Goal: Task Accomplishment & Management: Use online tool/utility

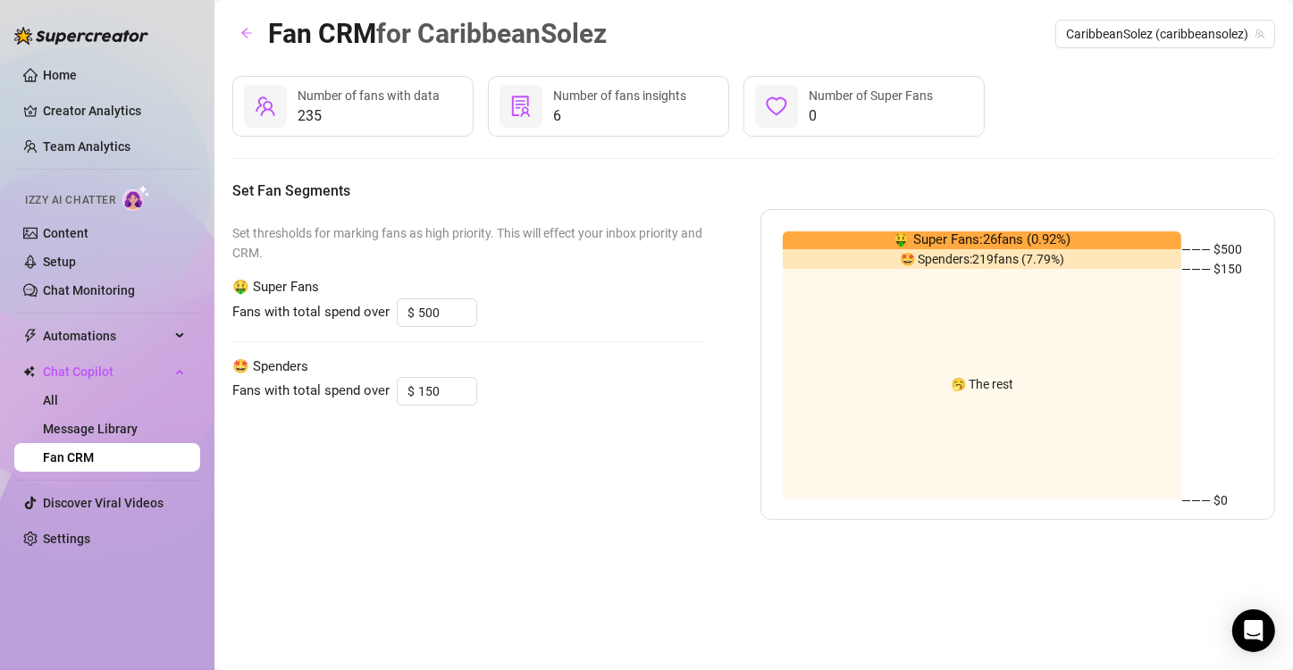
click at [75, 207] on span "Izzy AI Chatter" at bounding box center [70, 200] width 90 height 17
click at [72, 229] on link "Content" at bounding box center [66, 233] width 46 height 14
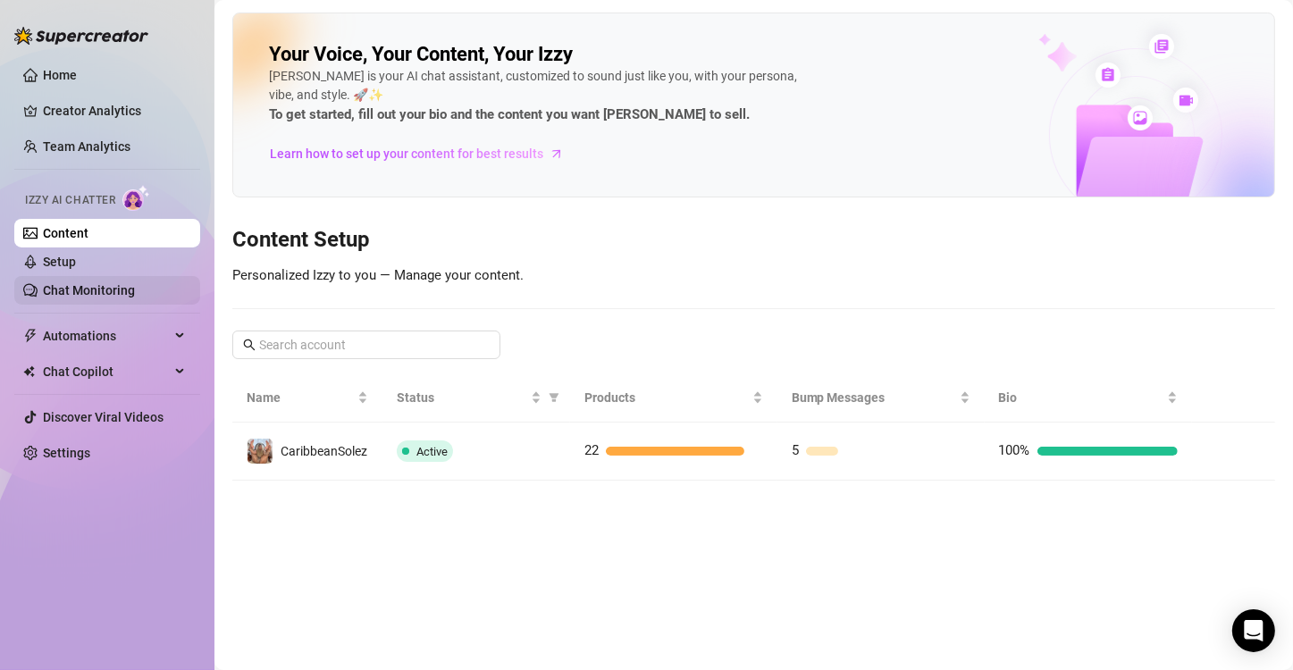
click at [53, 290] on link "Chat Monitoring" at bounding box center [89, 290] width 92 height 14
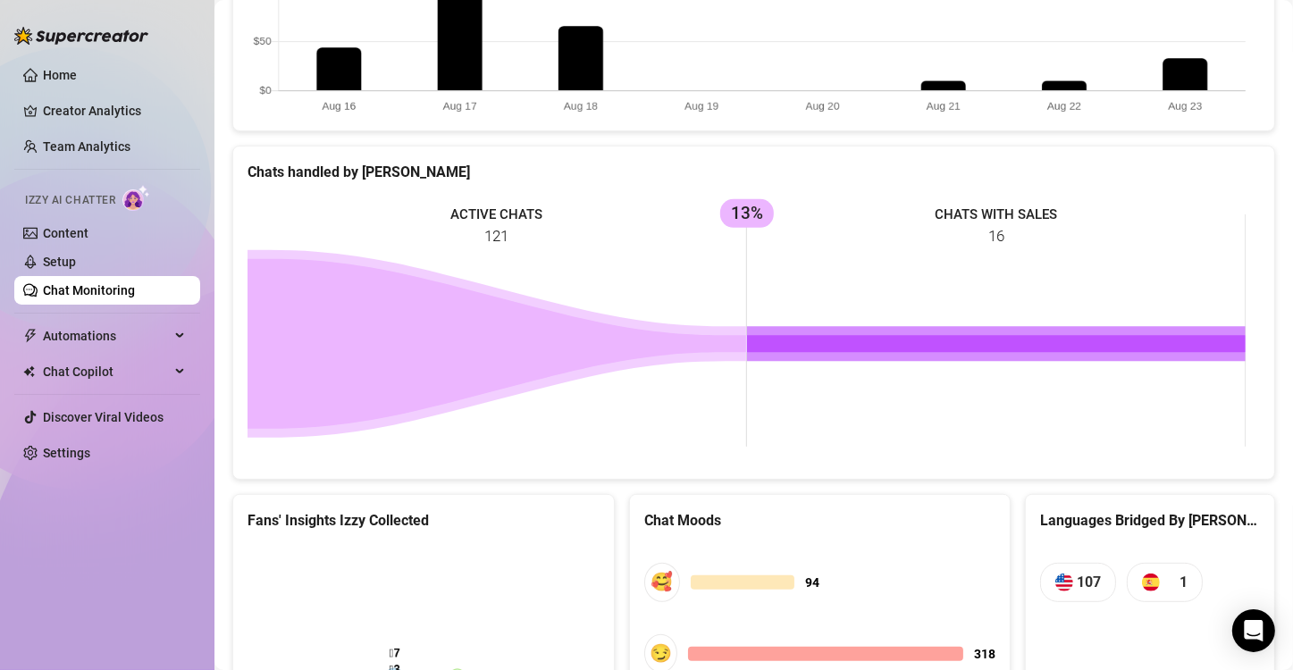
scroll to position [735, 0]
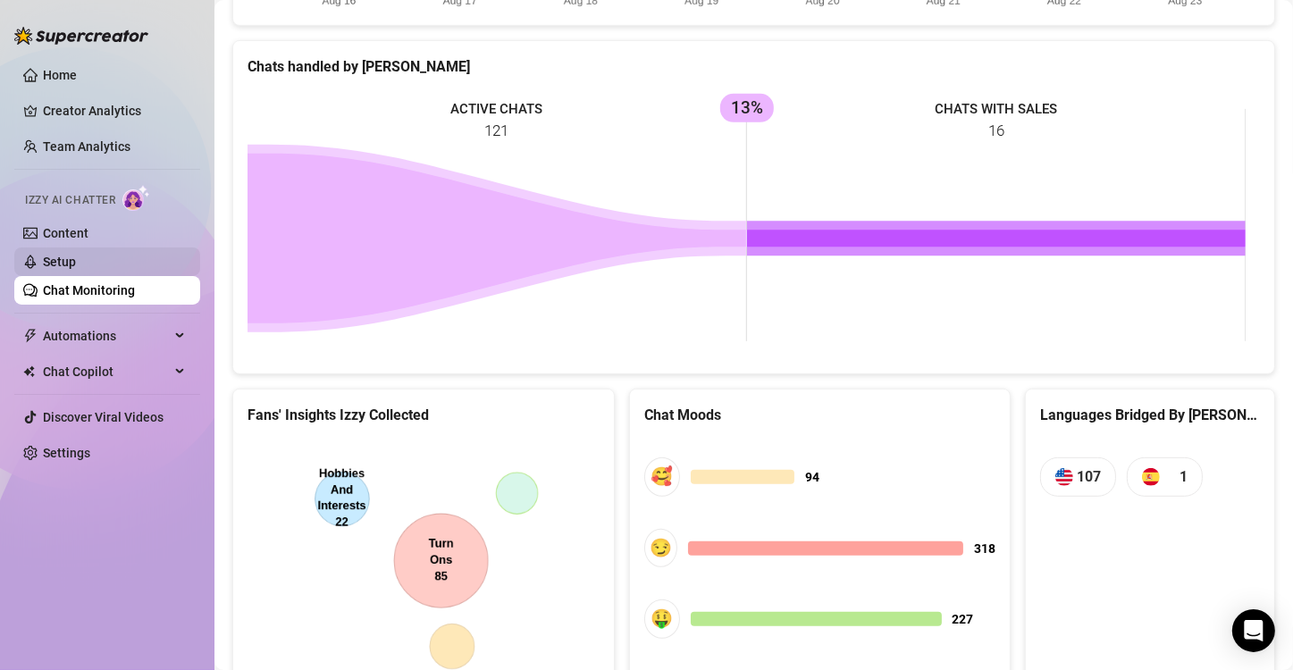
click at [49, 261] on link "Setup" at bounding box center [59, 262] width 33 height 14
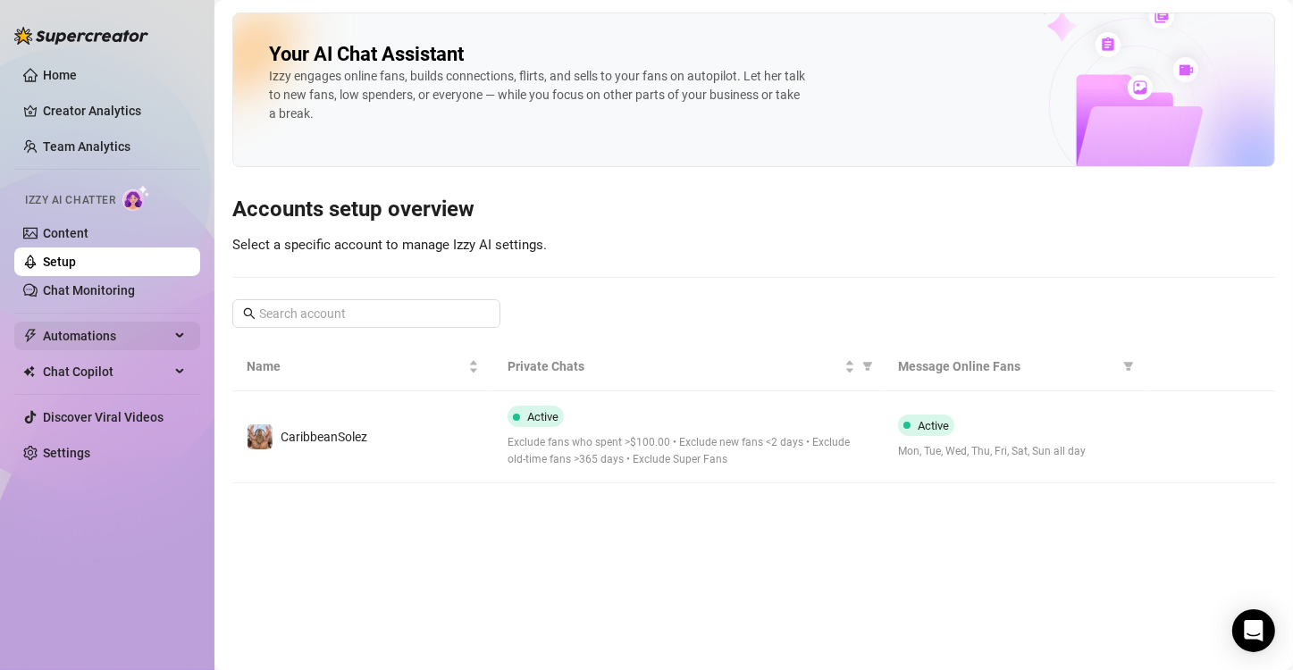
click at [164, 343] on span "Automations" at bounding box center [106, 336] width 127 height 29
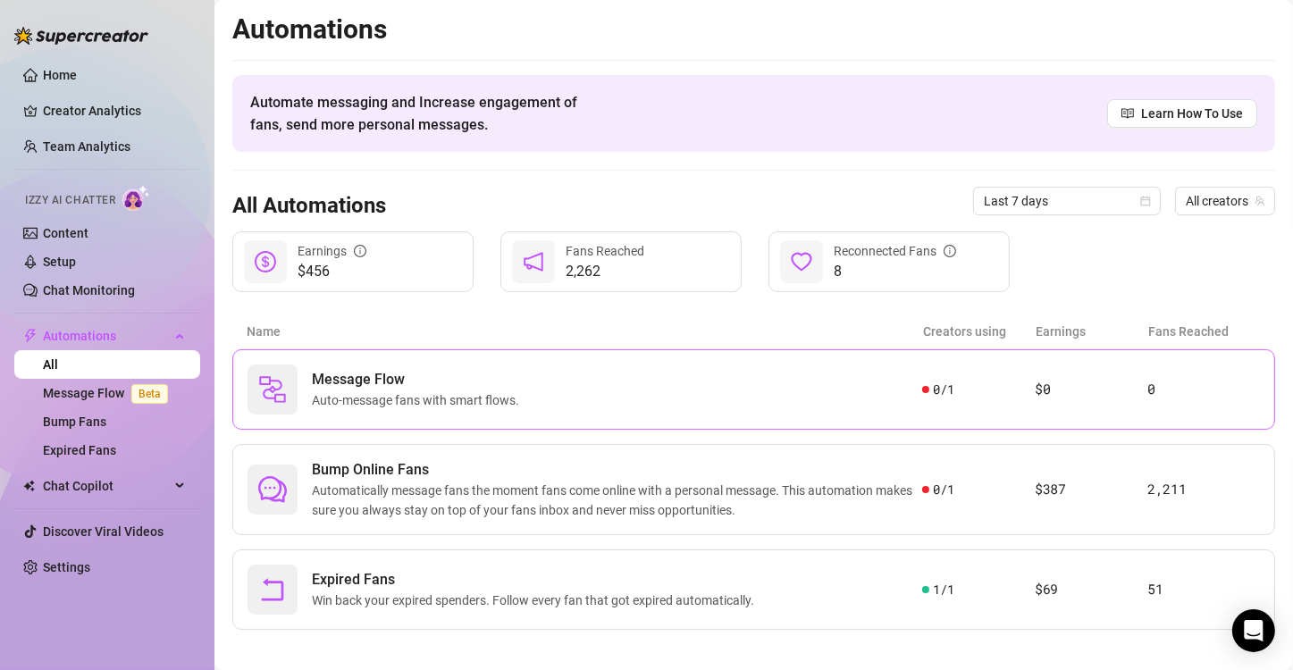
scroll to position [11, 0]
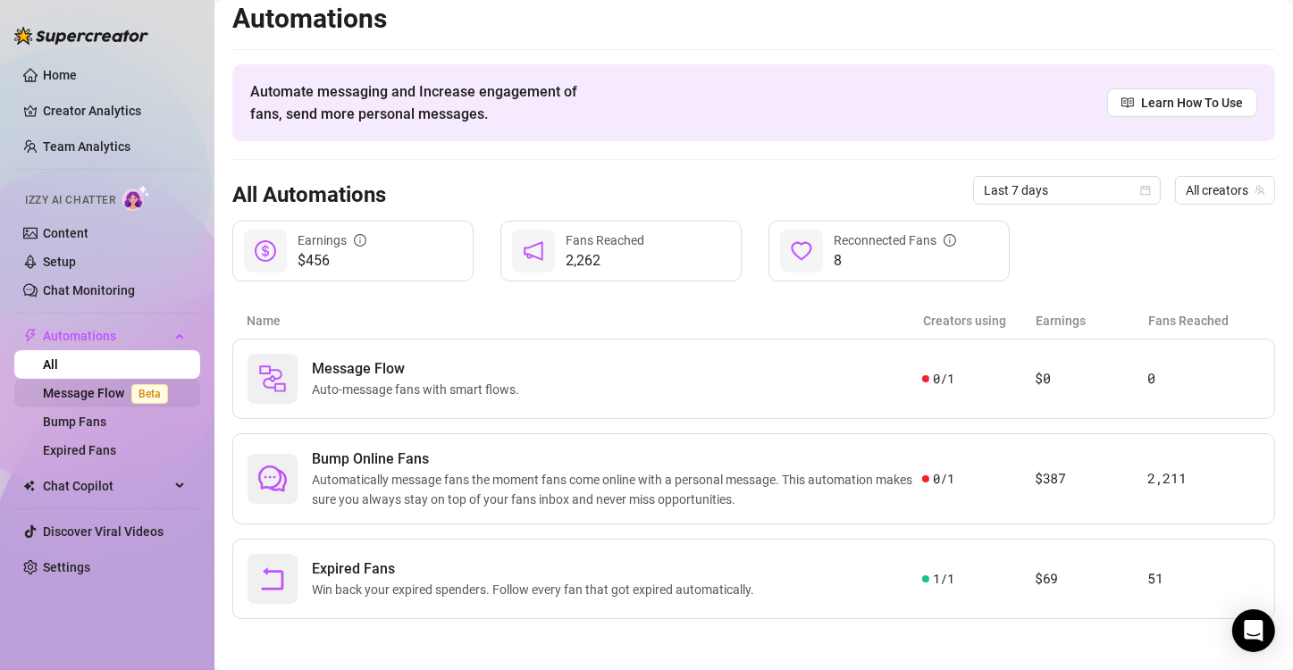
click at [88, 399] on link "Message Flow Beta" at bounding box center [109, 393] width 132 height 14
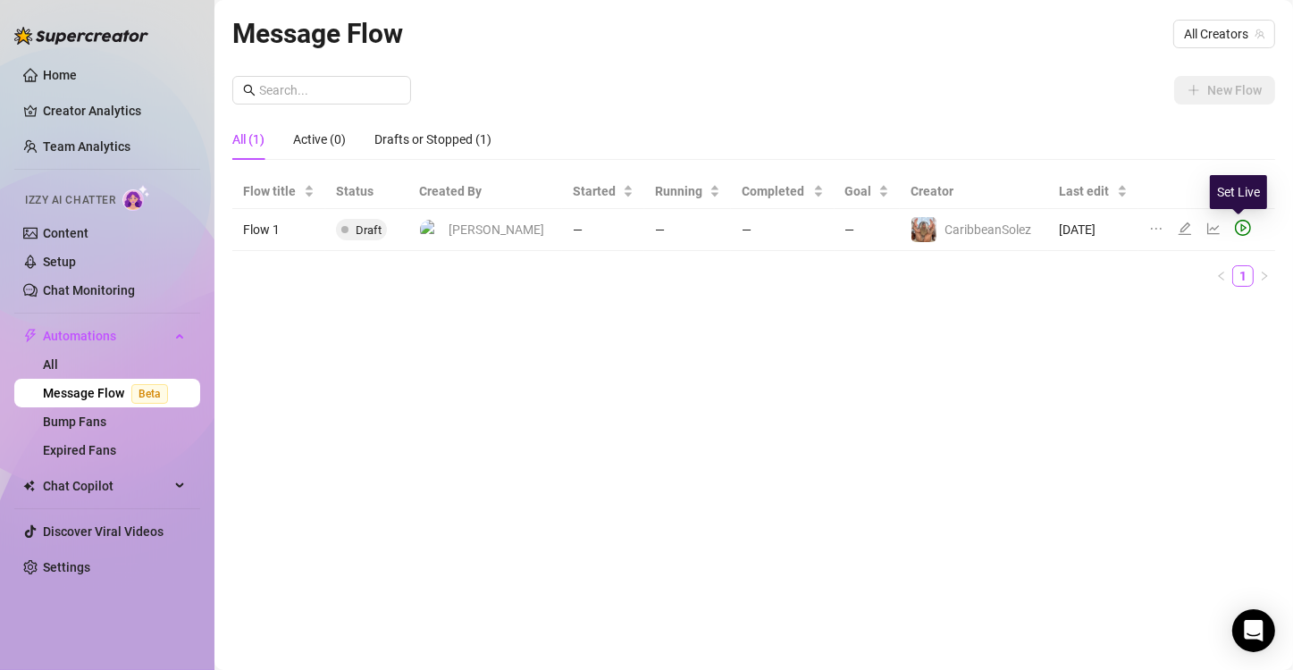
click at [1239, 228] on icon "play-circle" at bounding box center [1242, 228] width 16 height 16
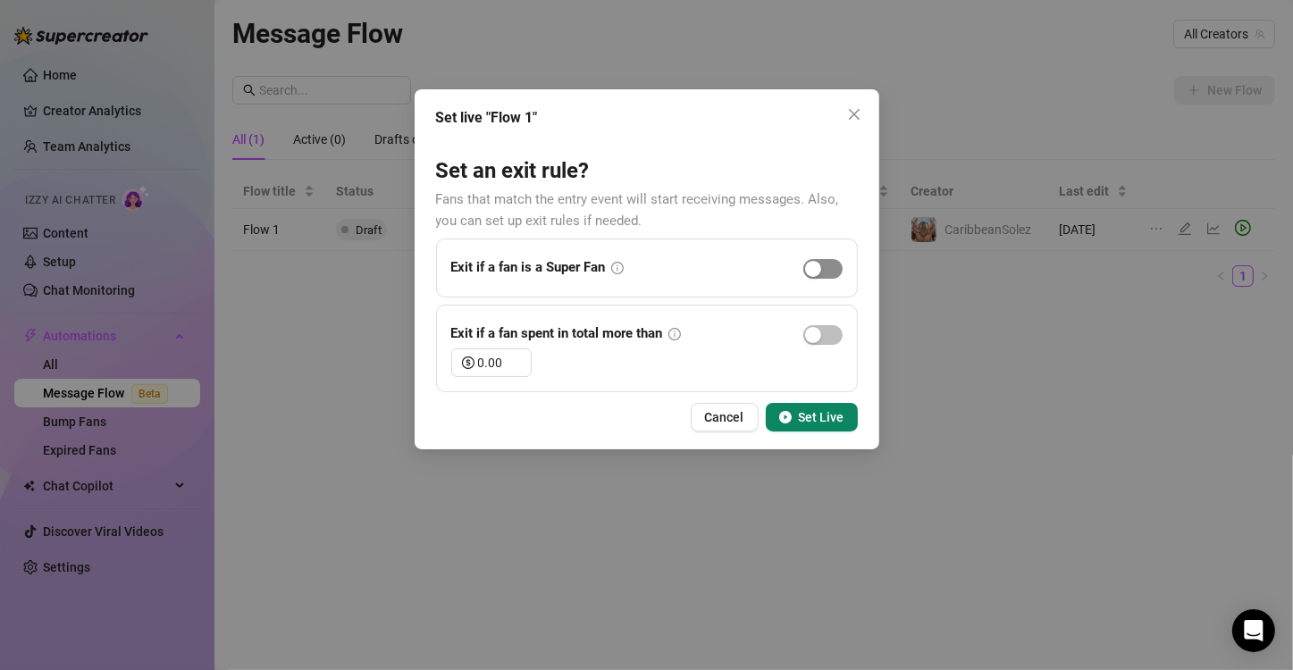
click at [832, 268] on span "button" at bounding box center [822, 269] width 39 height 20
click at [510, 368] on input "0.00" at bounding box center [504, 362] width 53 height 27
type input "0"
type input "30.00"
click at [809, 419] on span "Set Live" at bounding box center [822, 417] width 46 height 14
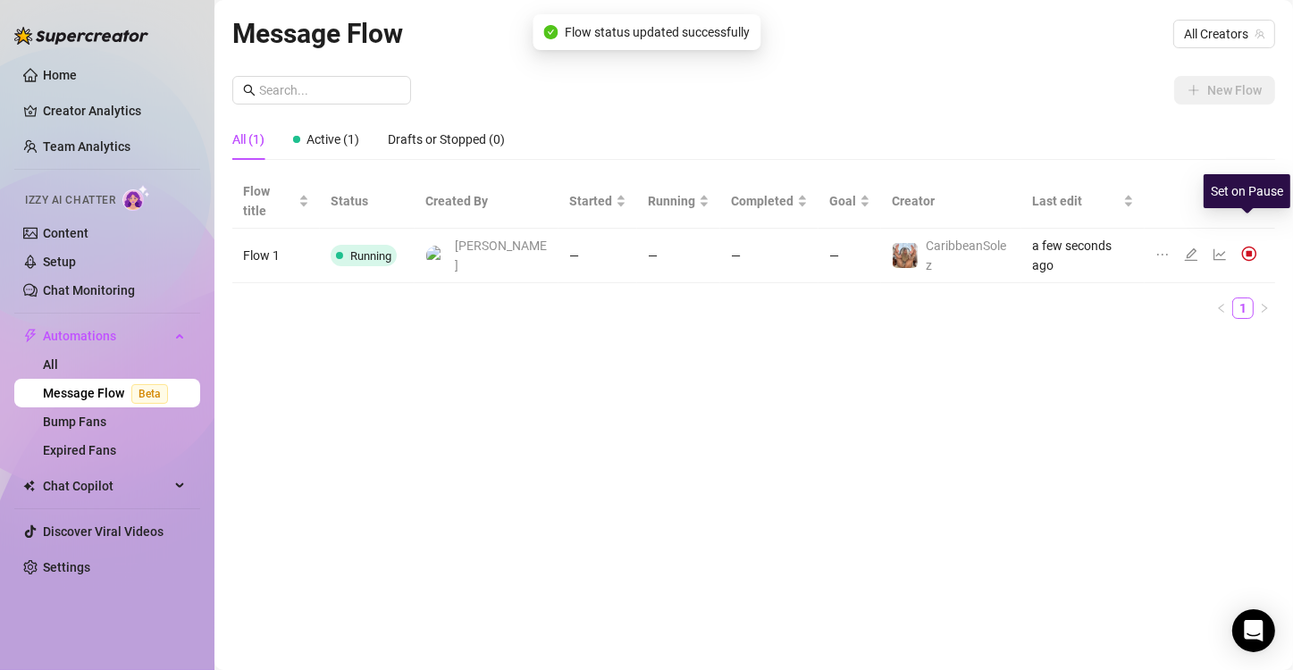
click at [1245, 246] on img at bounding box center [1249, 254] width 16 height 16
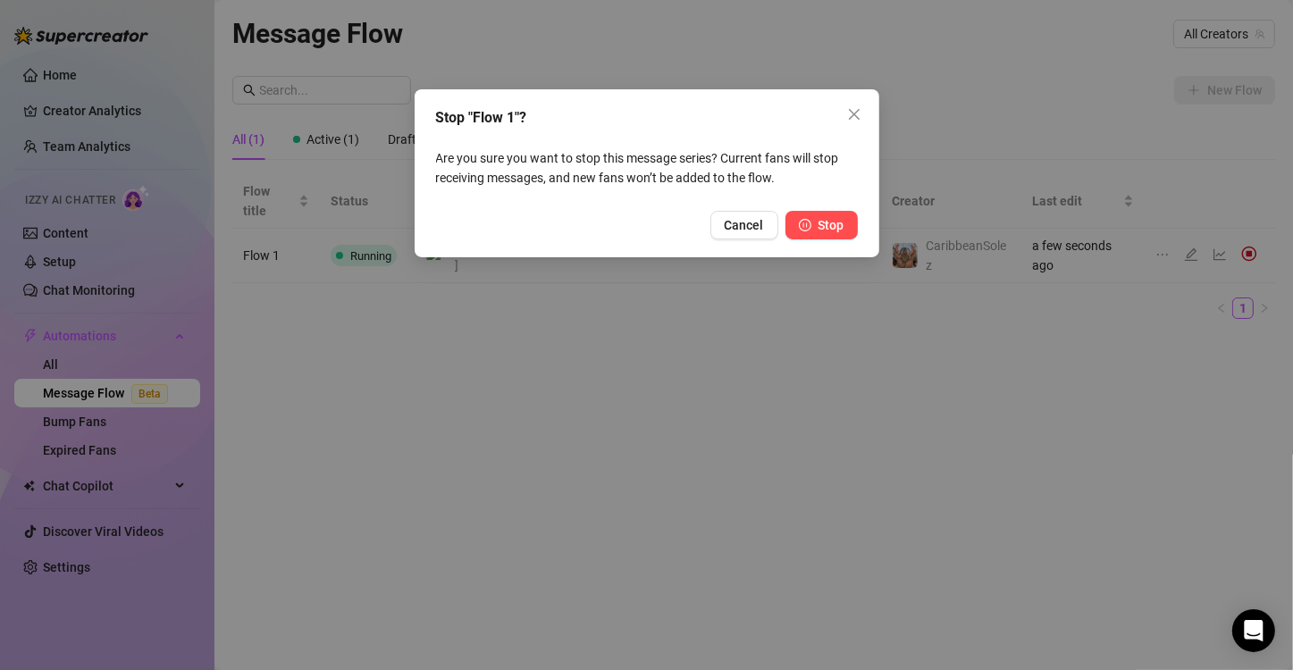
click at [809, 227] on icon "pause-circle" at bounding box center [805, 225] width 13 height 13
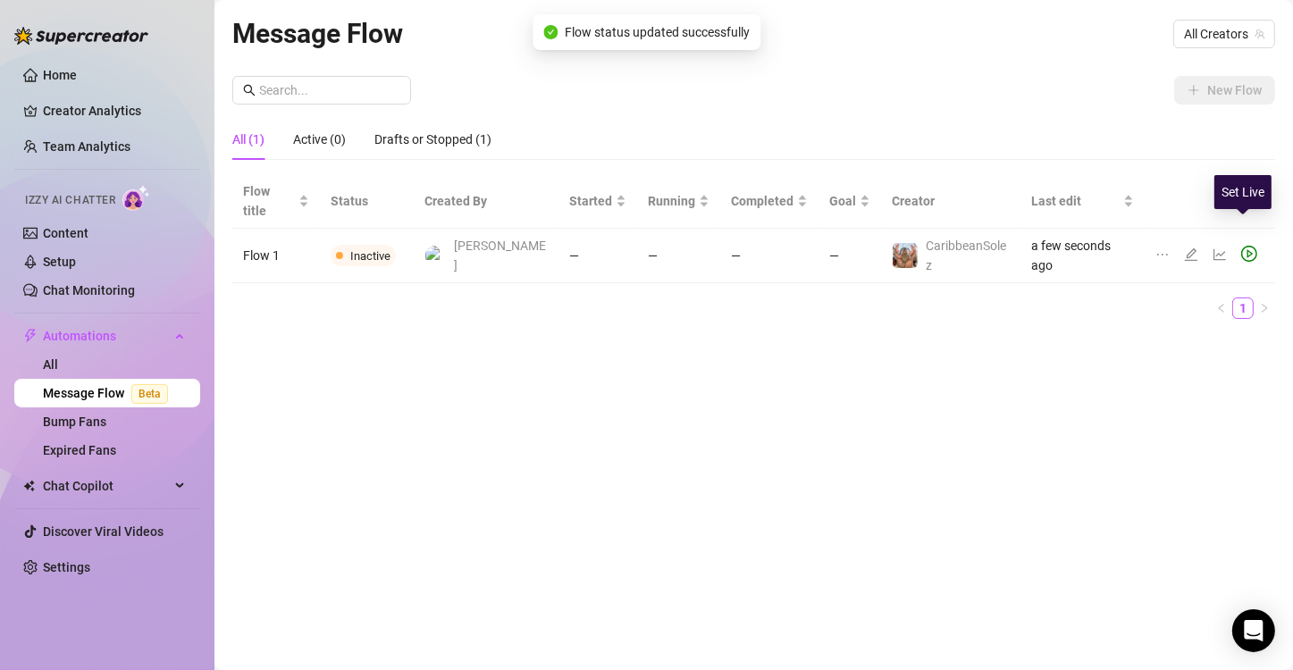
click at [1243, 246] on icon "play-circle" at bounding box center [1249, 254] width 16 height 16
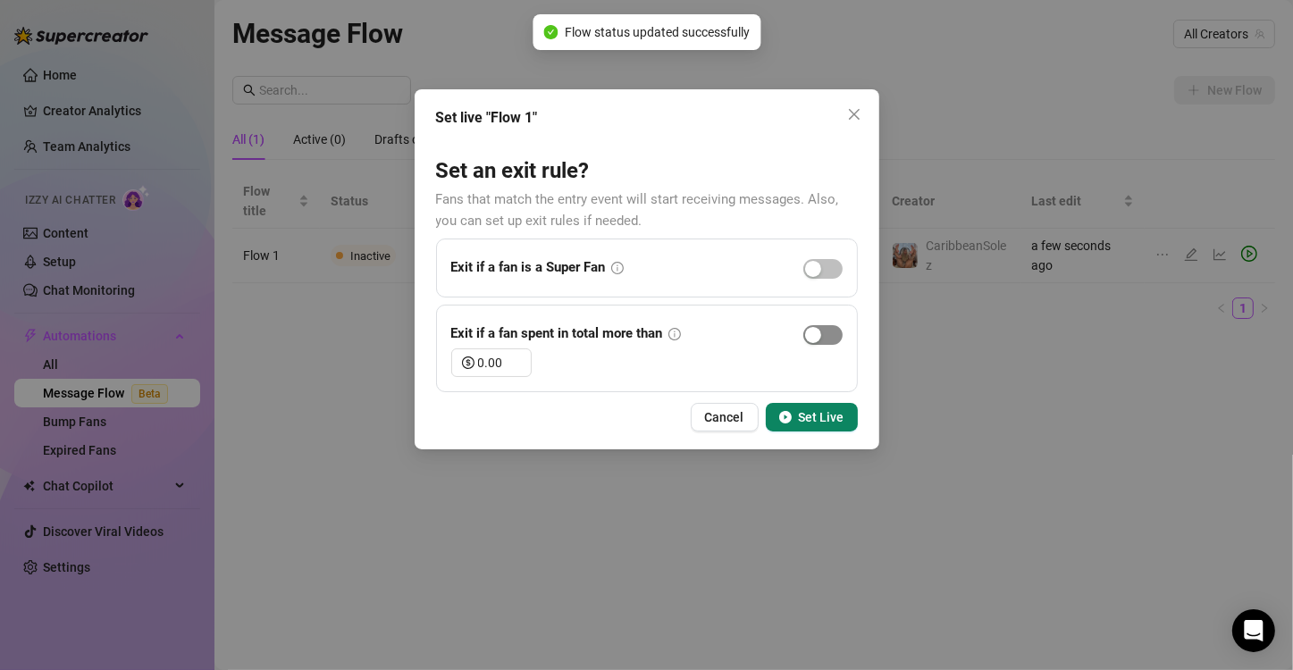
click at [824, 339] on span "button" at bounding box center [822, 335] width 39 height 20
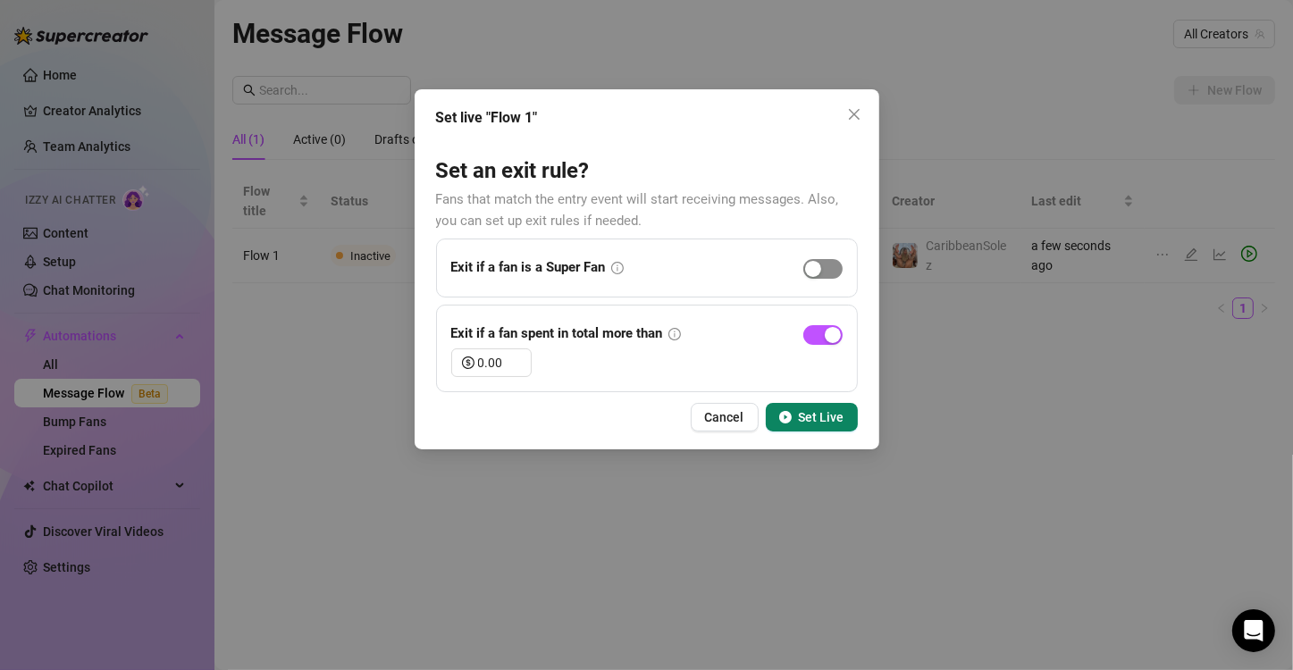
click at [828, 272] on span "button" at bounding box center [822, 269] width 39 height 20
click at [511, 356] on span "Increase Value" at bounding box center [521, 357] width 20 height 16
drag, startPoint x: 500, startPoint y: 359, endPoint x: 461, endPoint y: 368, distance: 40.3
click at [461, 368] on div "0.01" at bounding box center [491, 362] width 80 height 29
type input "45.00"
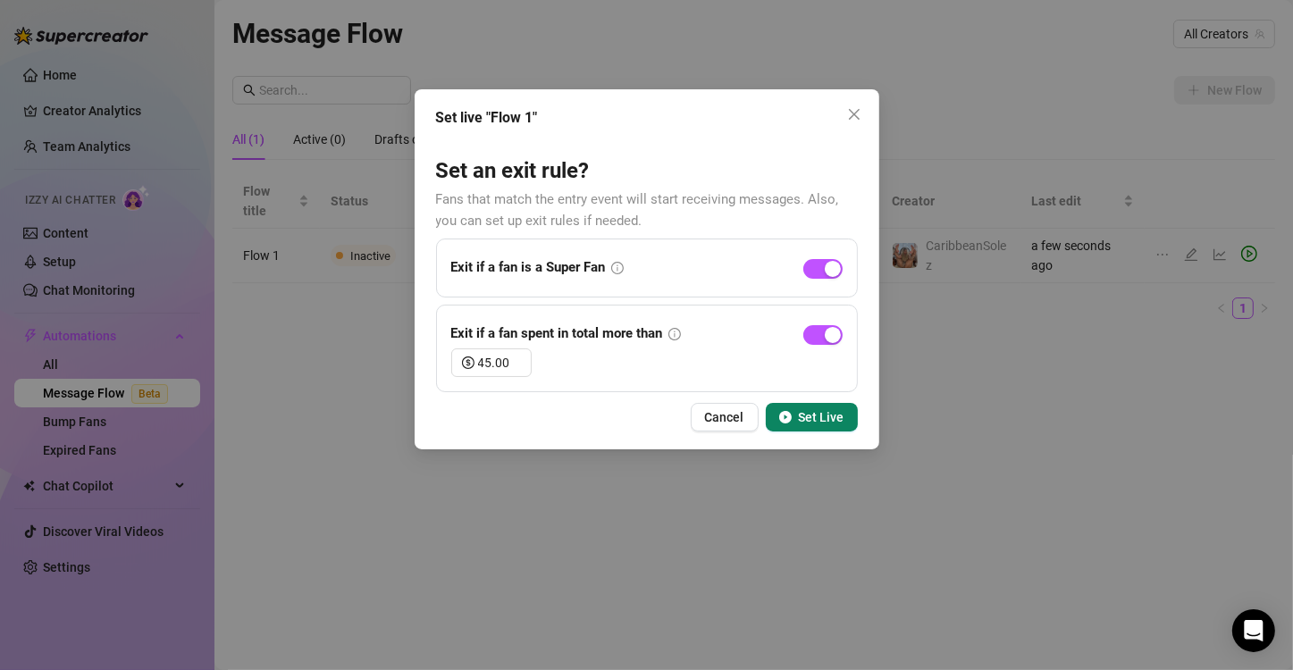
click at [814, 417] on span "Set Live" at bounding box center [822, 417] width 46 height 14
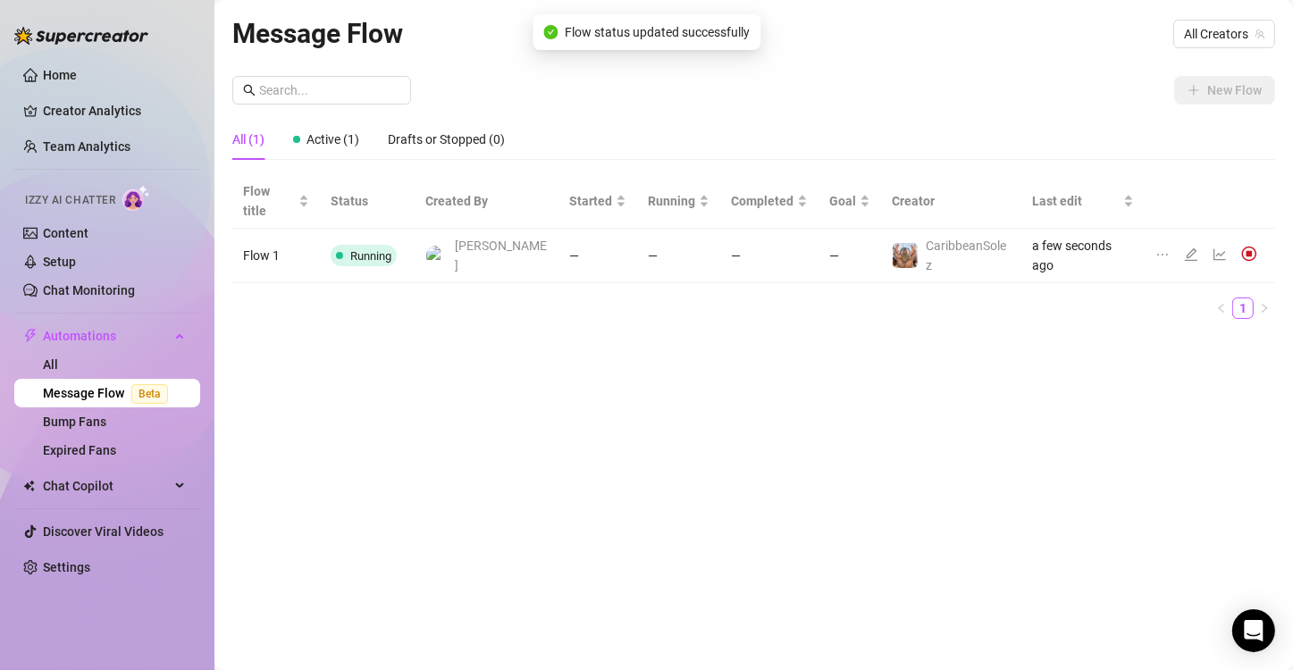
click at [473, 236] on span "[PERSON_NAME]" at bounding box center [501, 255] width 93 height 39
click at [269, 229] on td "Flow 1" at bounding box center [276, 256] width 88 height 54
click at [1184, 247] on icon "edit" at bounding box center [1191, 254] width 14 height 14
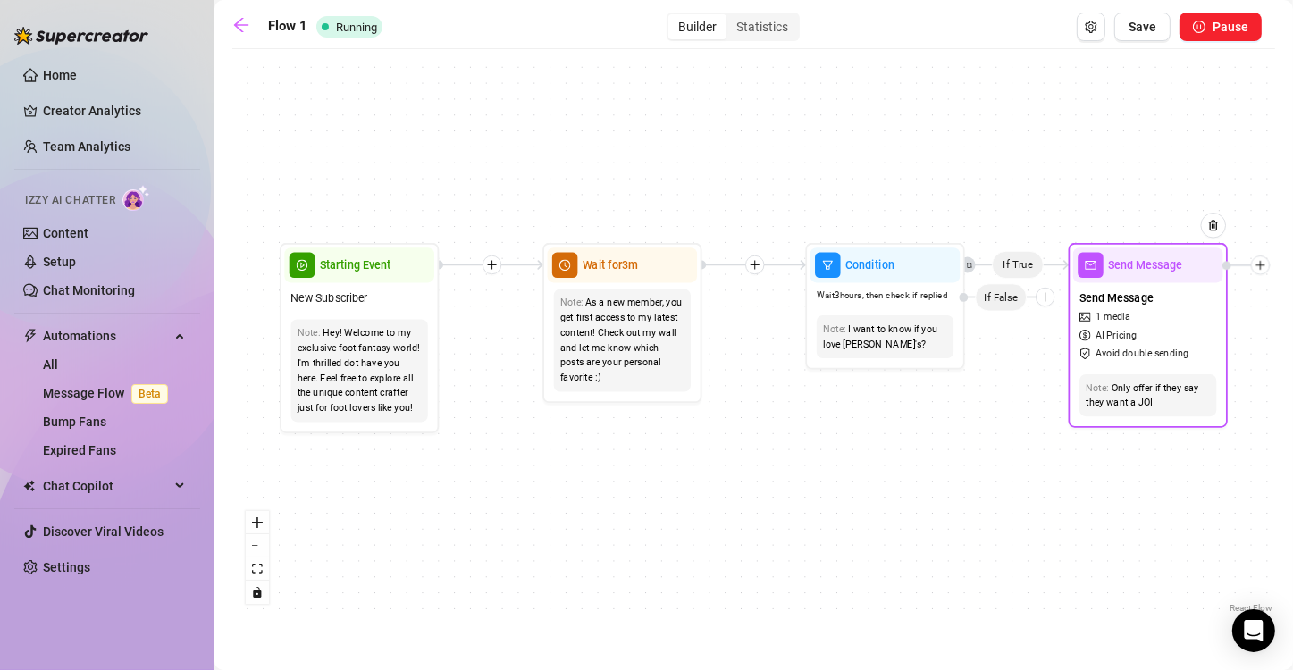
click at [1148, 292] on span "Send Message" at bounding box center [1116, 298] width 74 height 18
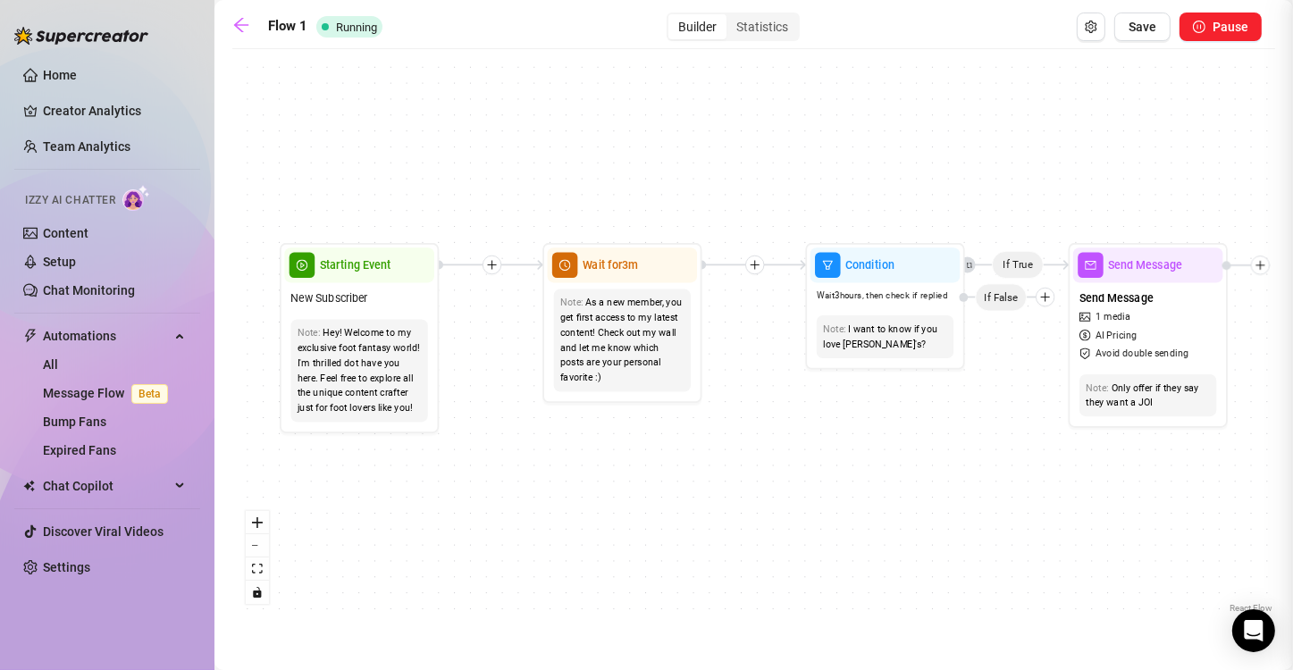
type textarea "PSST... Just for you, here's a peek at my most popular JOI vid. Dive in and let…"
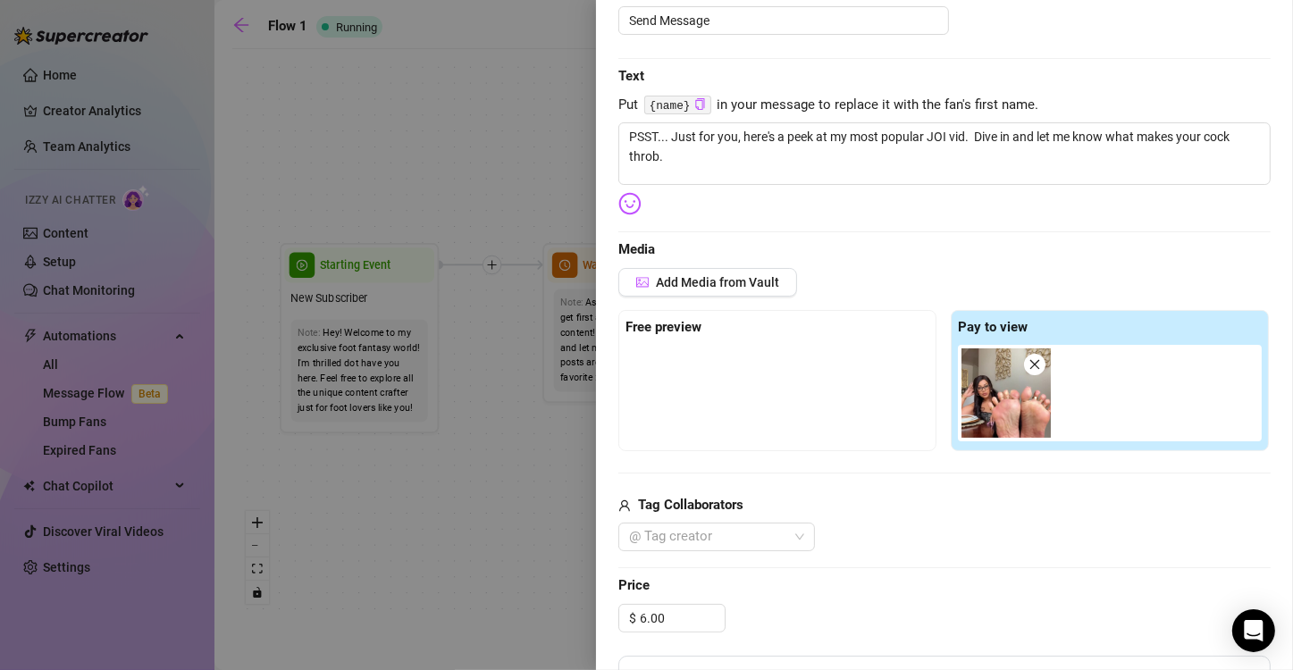
scroll to position [218, 0]
click at [703, 275] on span "Add Media from Vault" at bounding box center [717, 282] width 123 height 14
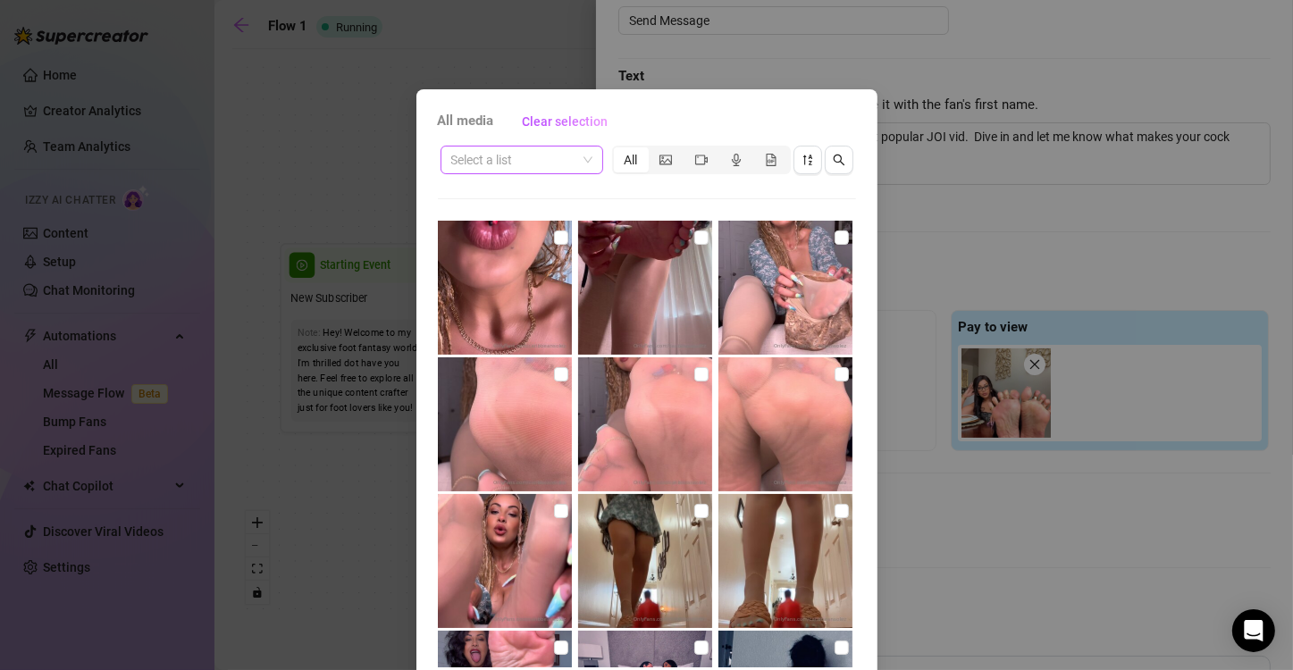
click at [540, 163] on input "search" at bounding box center [513, 159] width 125 height 27
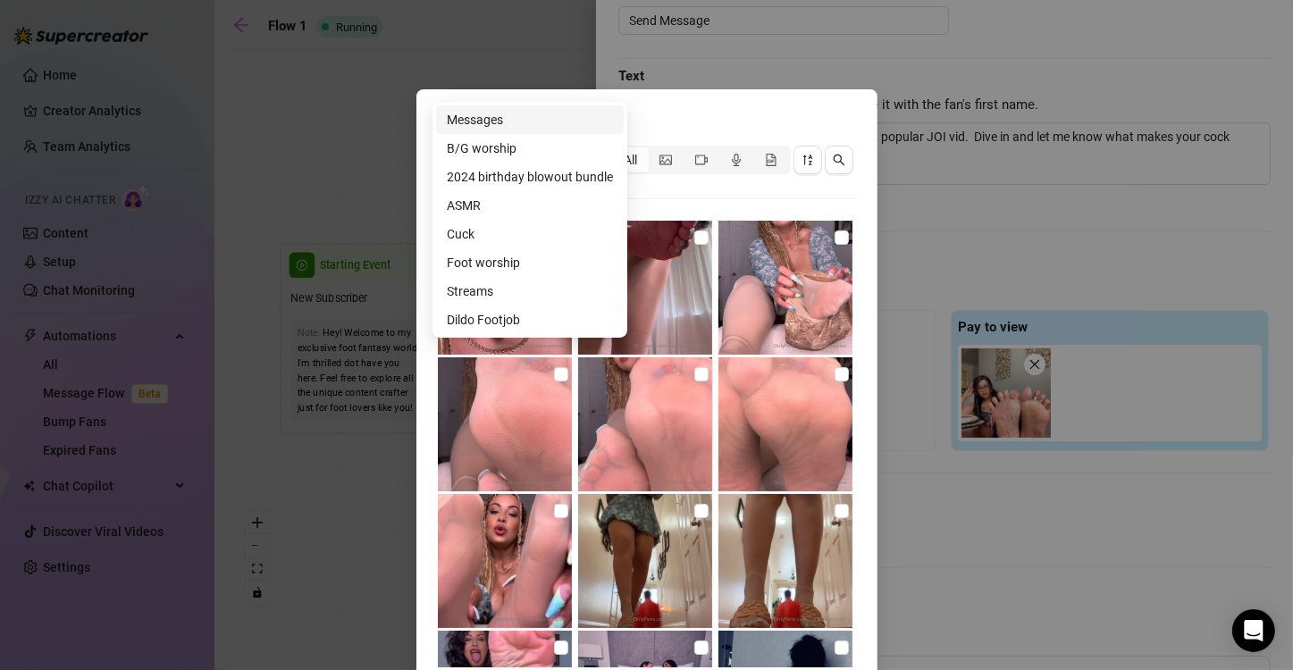
scroll to position [75, 0]
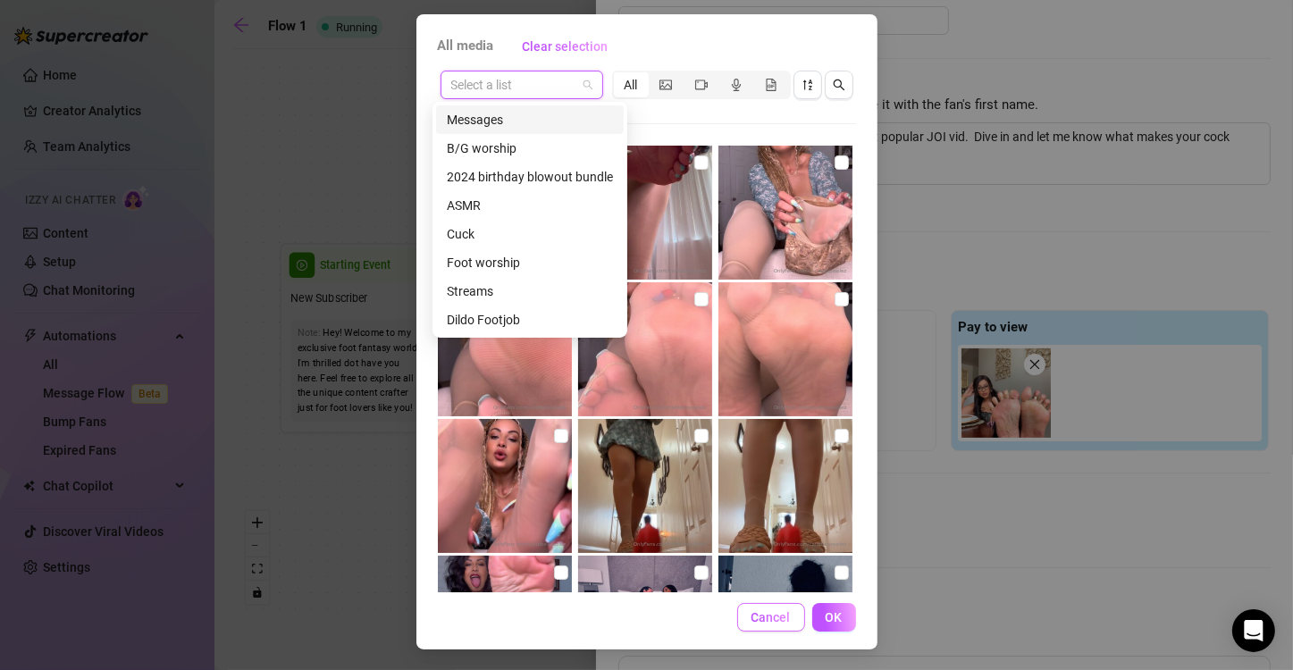
click at [763, 614] on span "Cancel" at bounding box center [770, 617] width 39 height 14
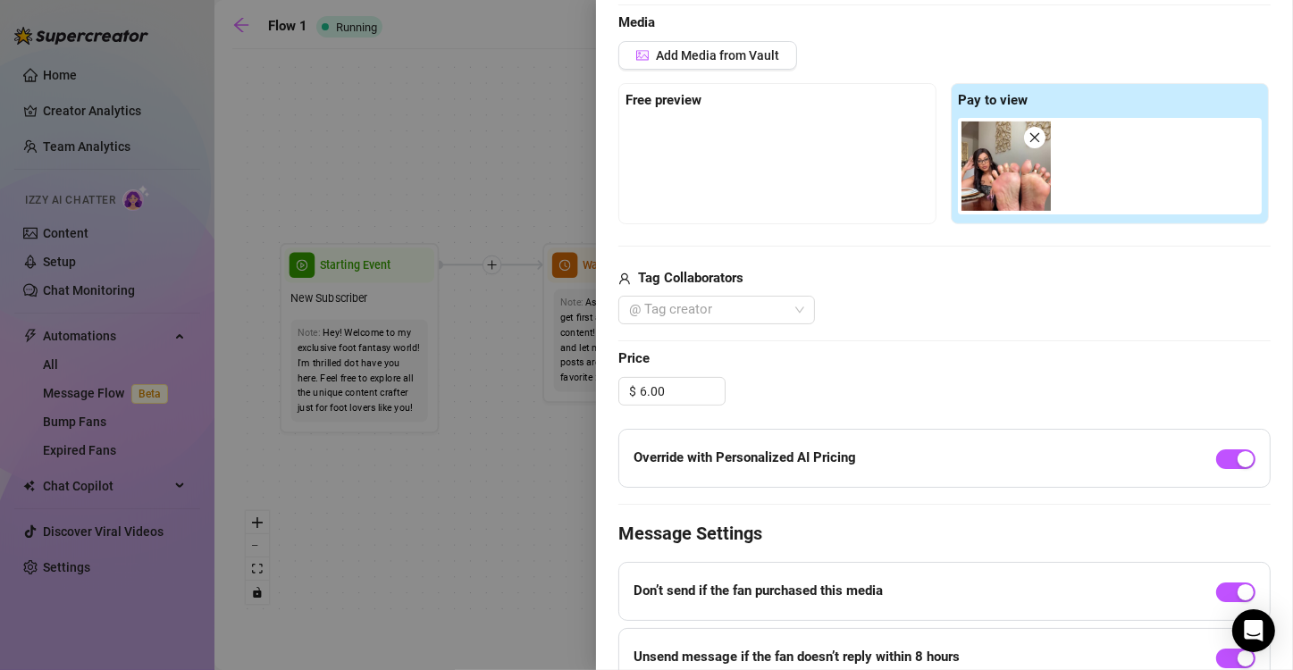
scroll to position [591, 0]
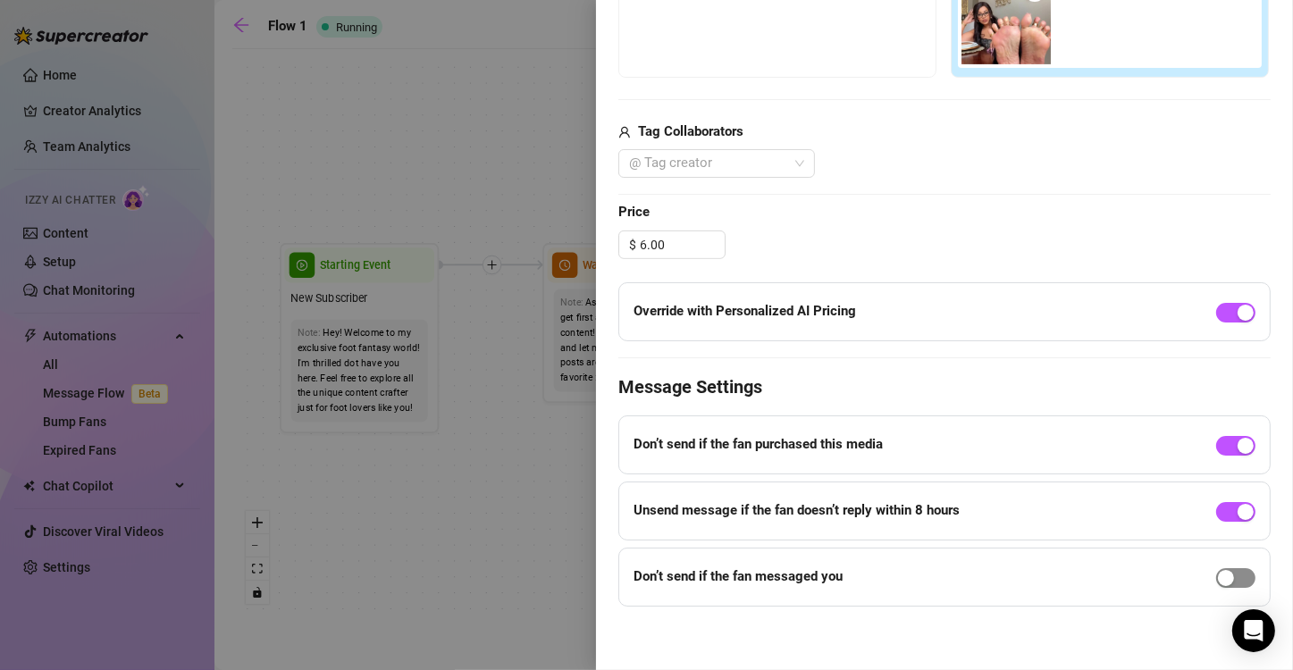
click at [1226, 573] on span "button" at bounding box center [1235, 578] width 39 height 20
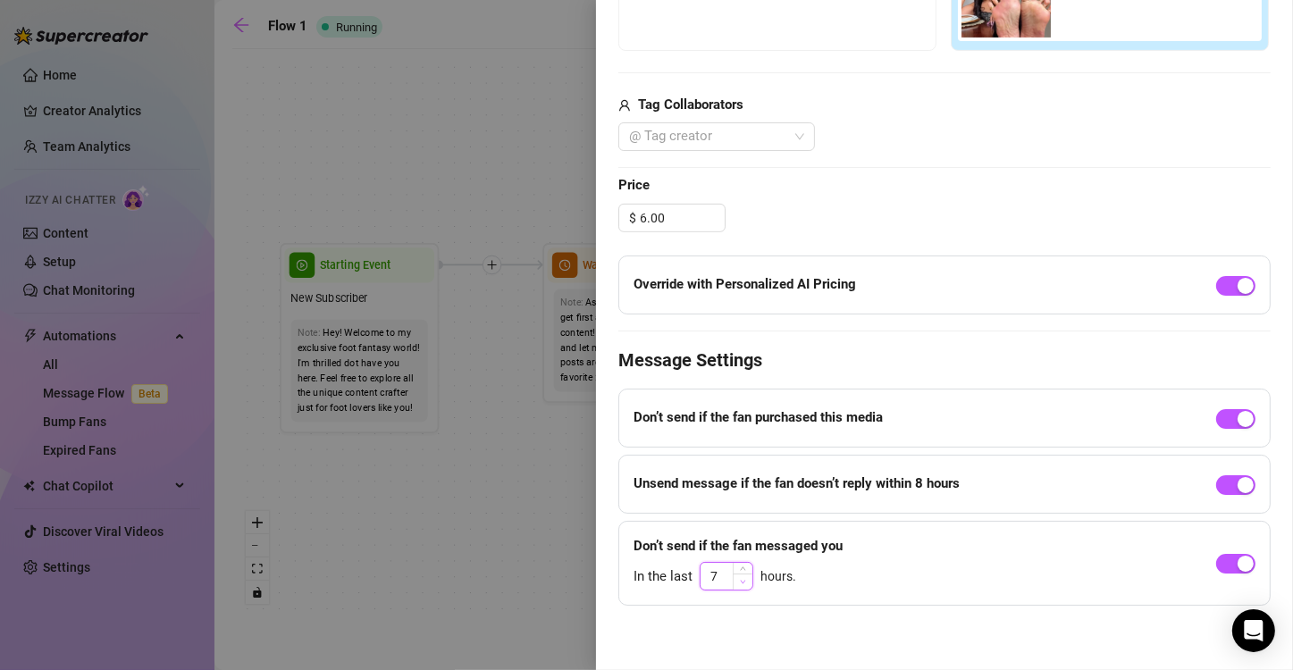
click at [738, 582] on span "Decrease Value" at bounding box center [742, 581] width 20 height 16
type input "4"
click at [738, 582] on span "Decrease Value" at bounding box center [742, 581] width 20 height 16
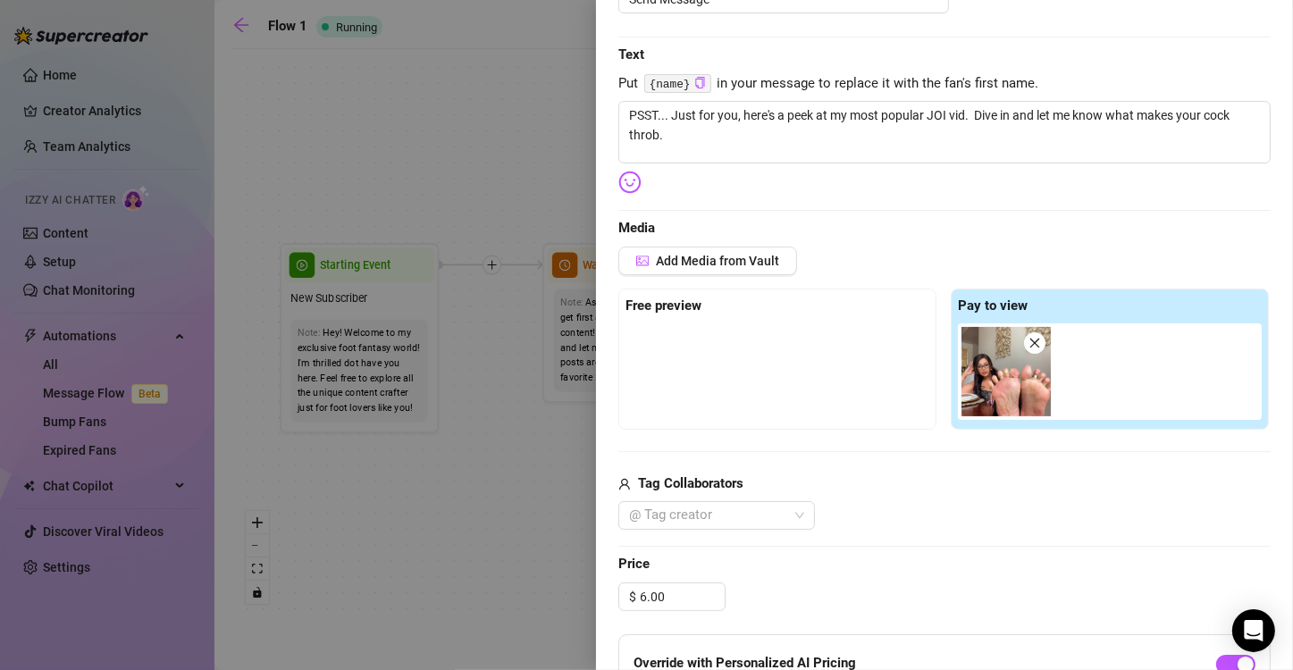
scroll to position [0, 0]
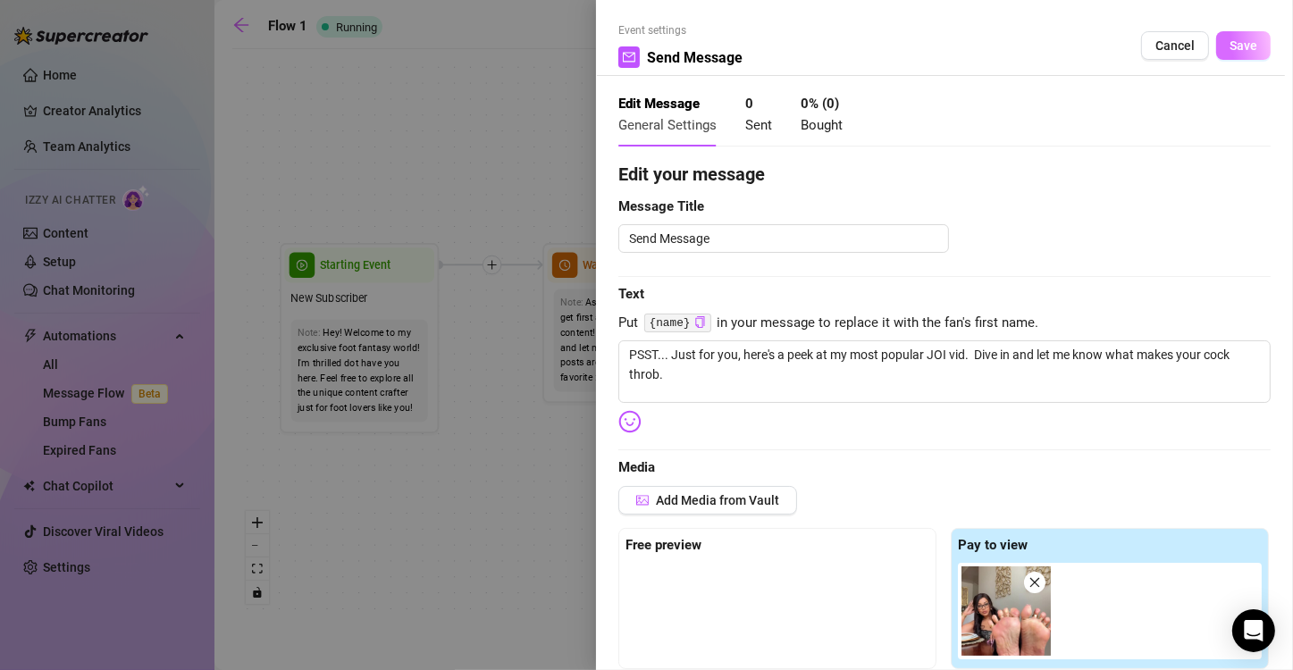
click at [1235, 50] on span "Save" at bounding box center [1243, 45] width 28 height 14
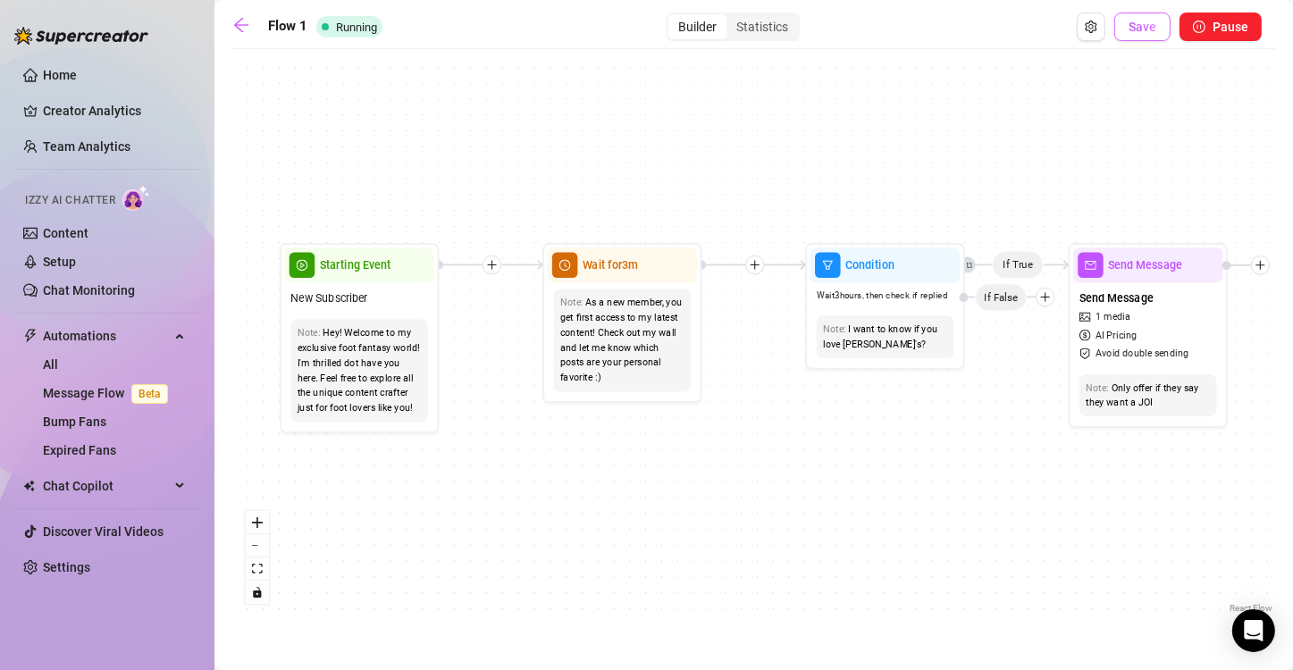
click at [1136, 16] on button "Save" at bounding box center [1142, 27] width 56 height 29
click at [241, 31] on icon "arrow-left" at bounding box center [241, 25] width 14 height 14
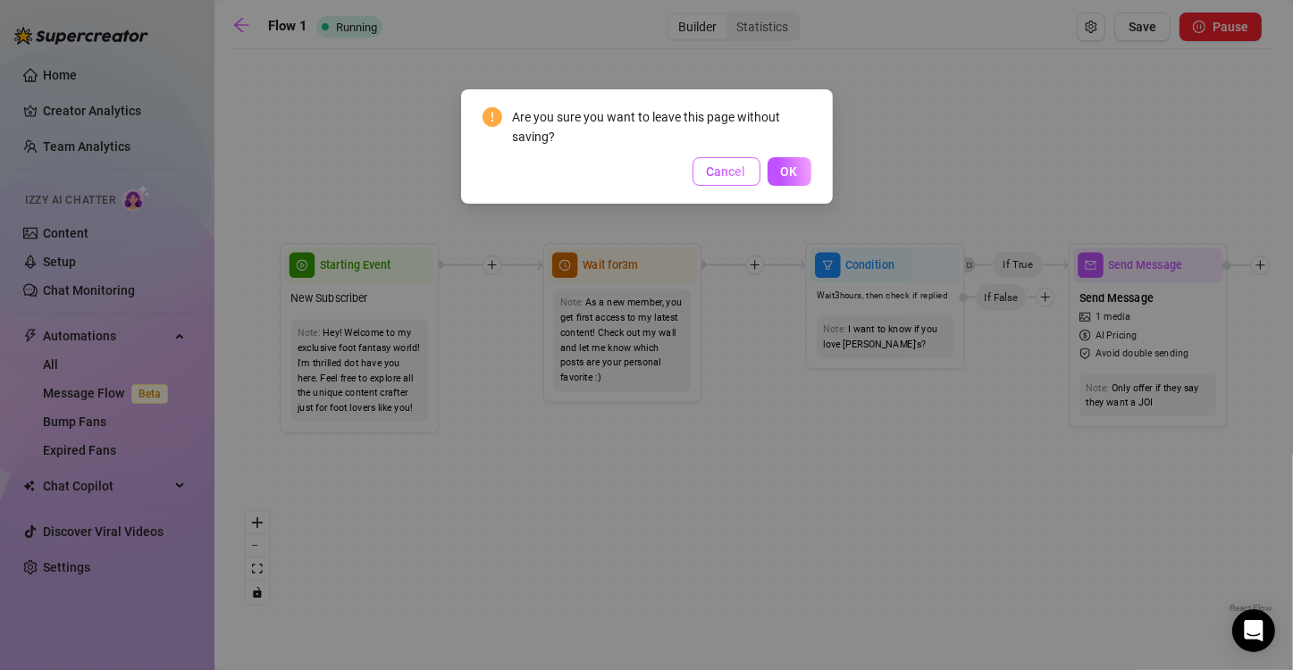
click at [749, 172] on button "Cancel" at bounding box center [726, 171] width 68 height 29
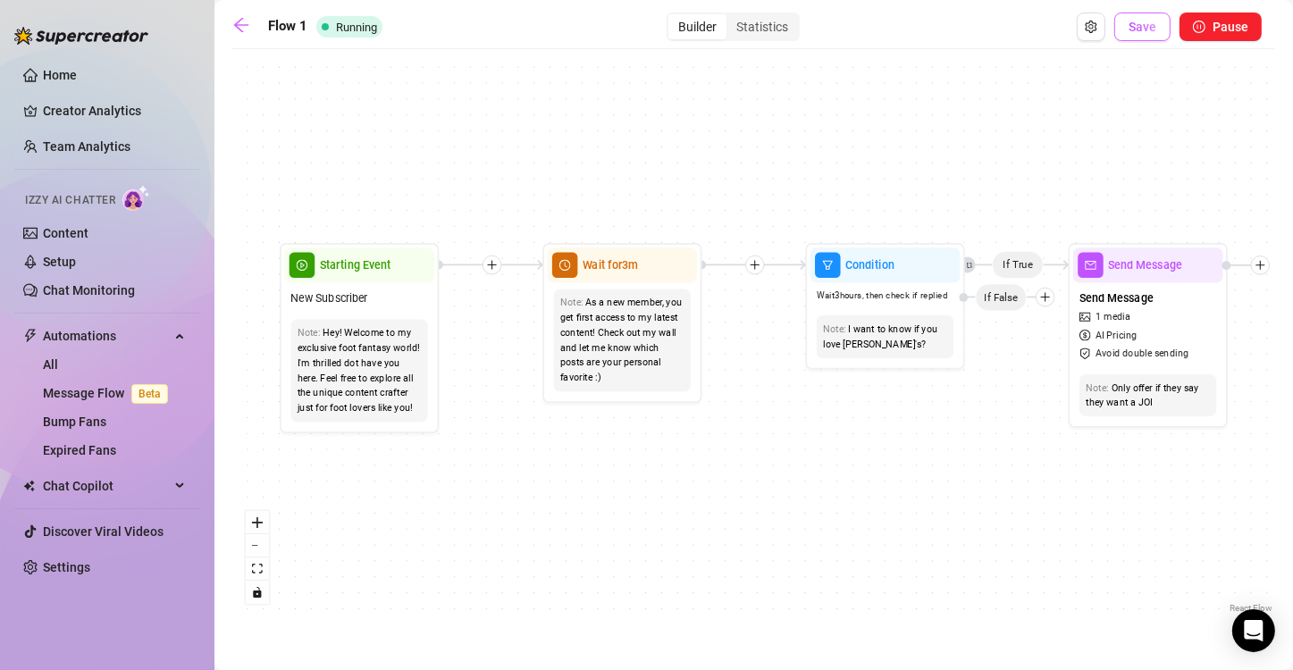
click at [1142, 32] on span "Save" at bounding box center [1142, 27] width 28 height 14
click at [96, 397] on link "Message Flow Beta" at bounding box center [109, 393] width 132 height 14
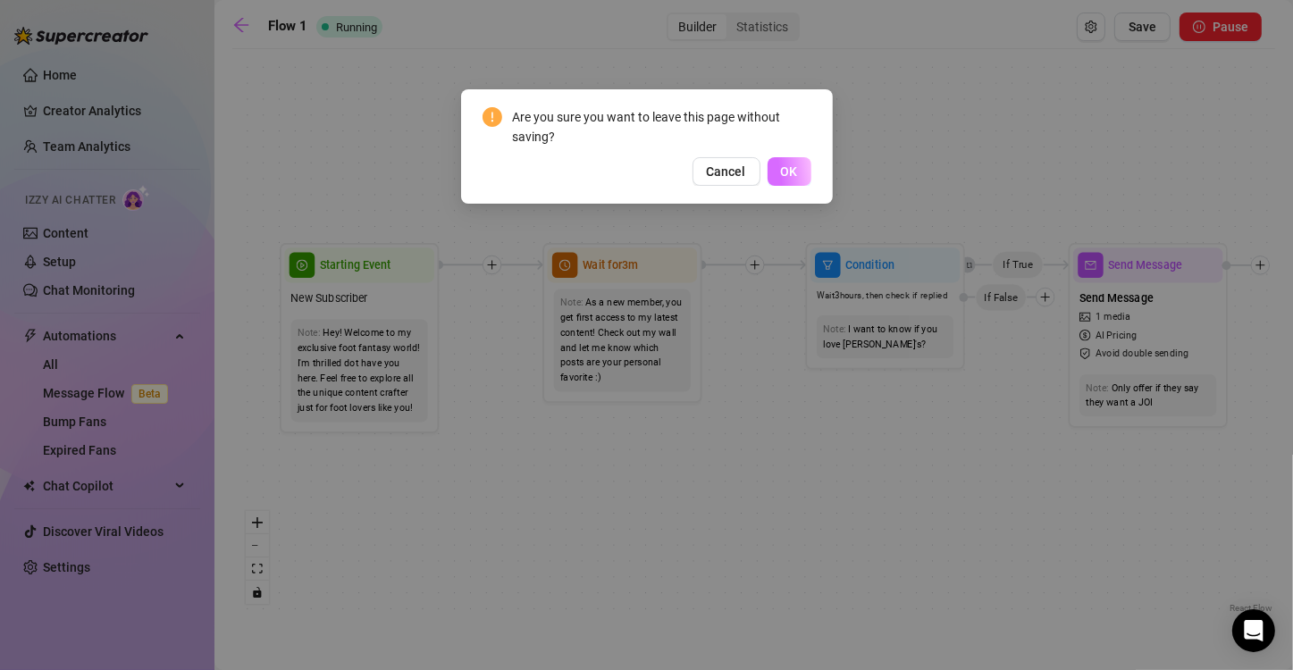
click at [793, 165] on span "OK" at bounding box center [789, 171] width 17 height 14
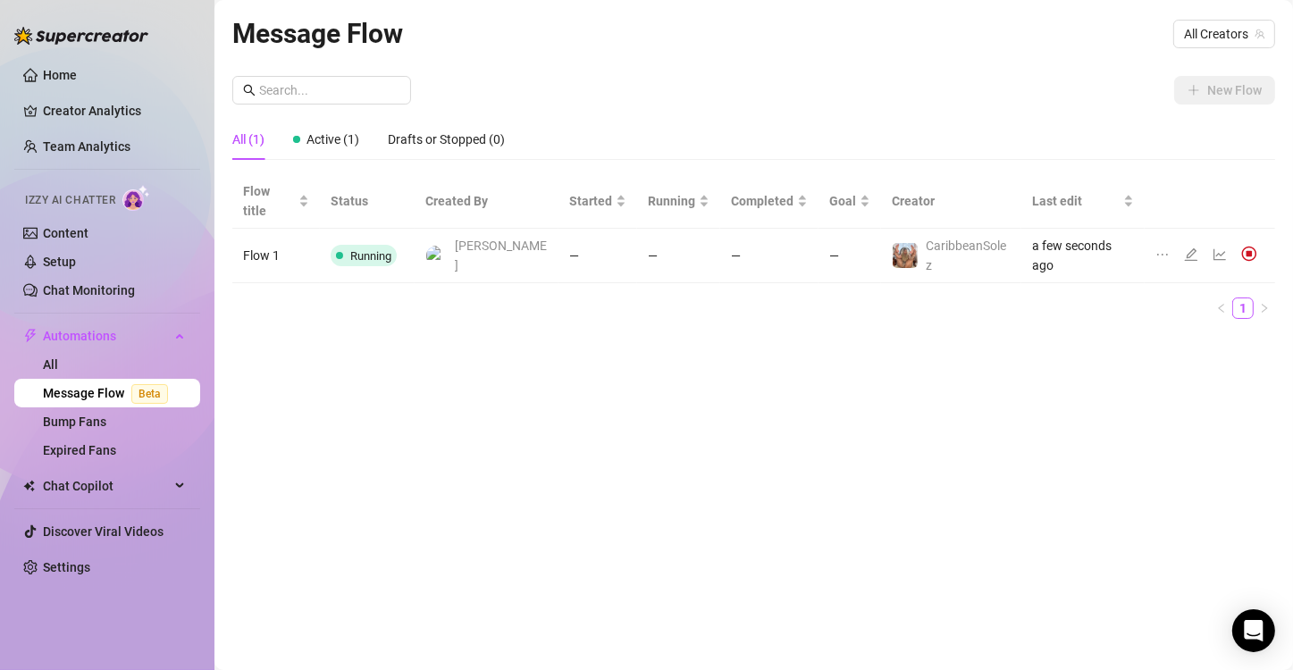
click at [978, 14] on div "Message Flow All Creators" at bounding box center [753, 34] width 1042 height 42
click at [1225, 36] on span "All Creators" at bounding box center [1224, 34] width 80 height 27
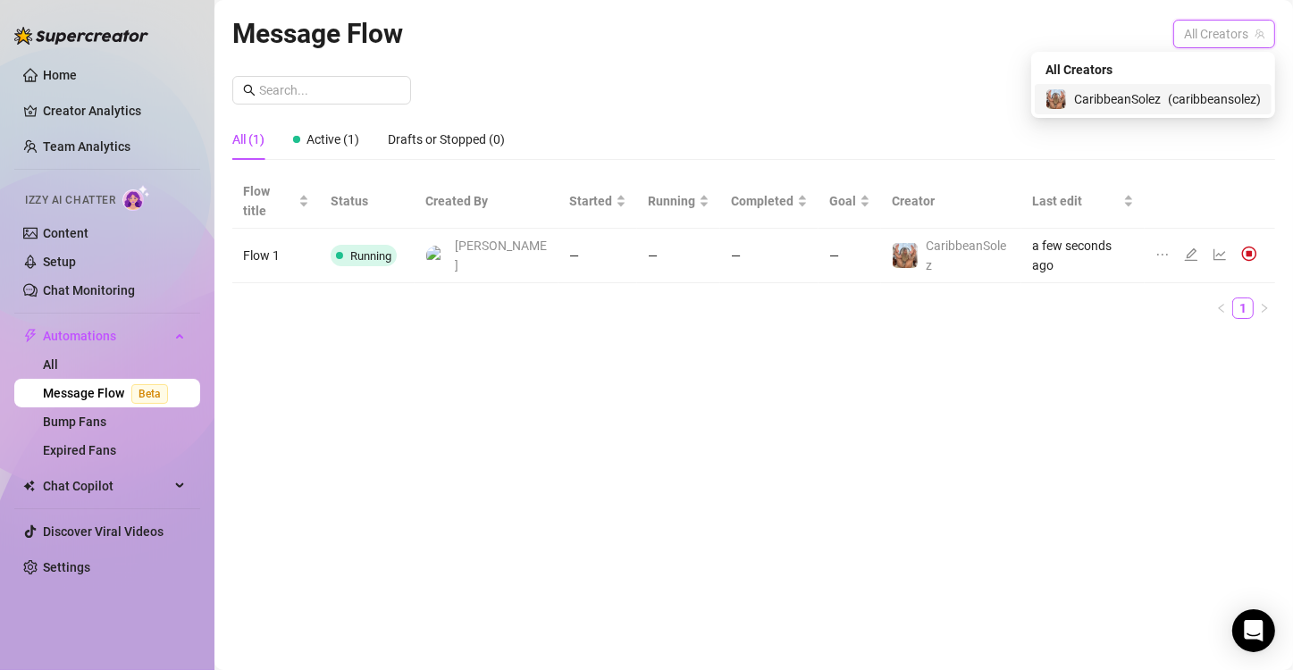
click at [1178, 96] on span "( caribbeansolez )" at bounding box center [1213, 99] width 93 height 20
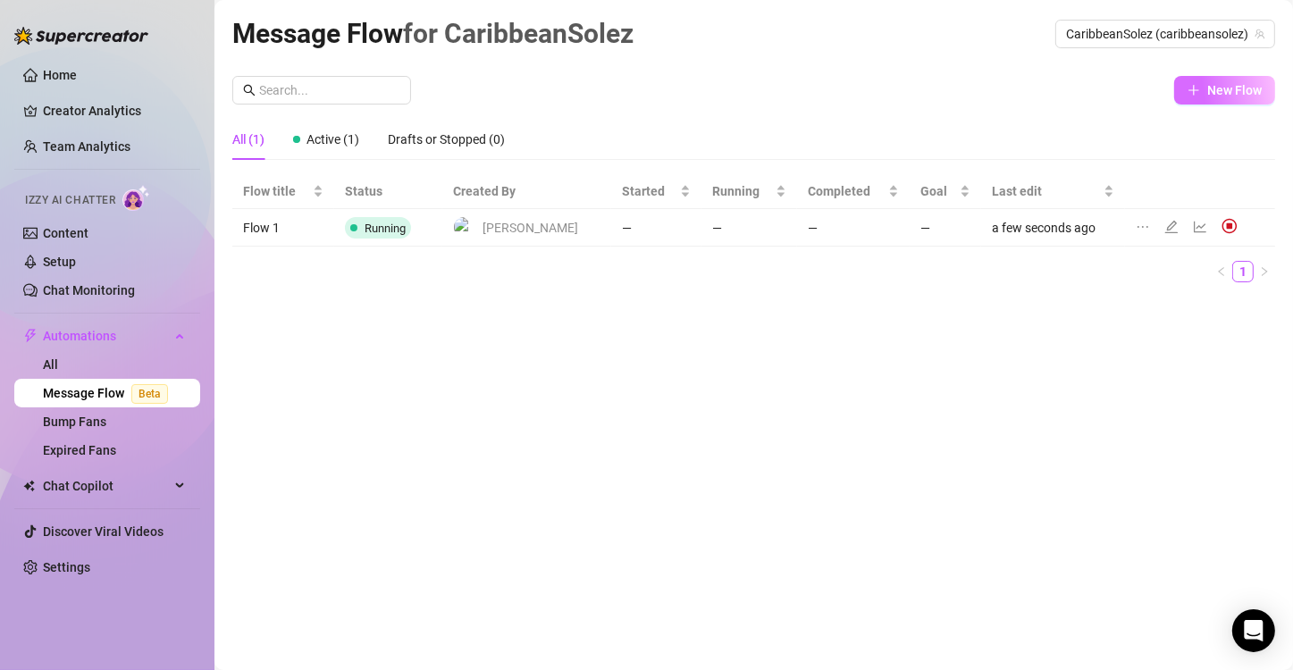
click at [1207, 86] on span "New Flow" at bounding box center [1234, 90] width 54 height 14
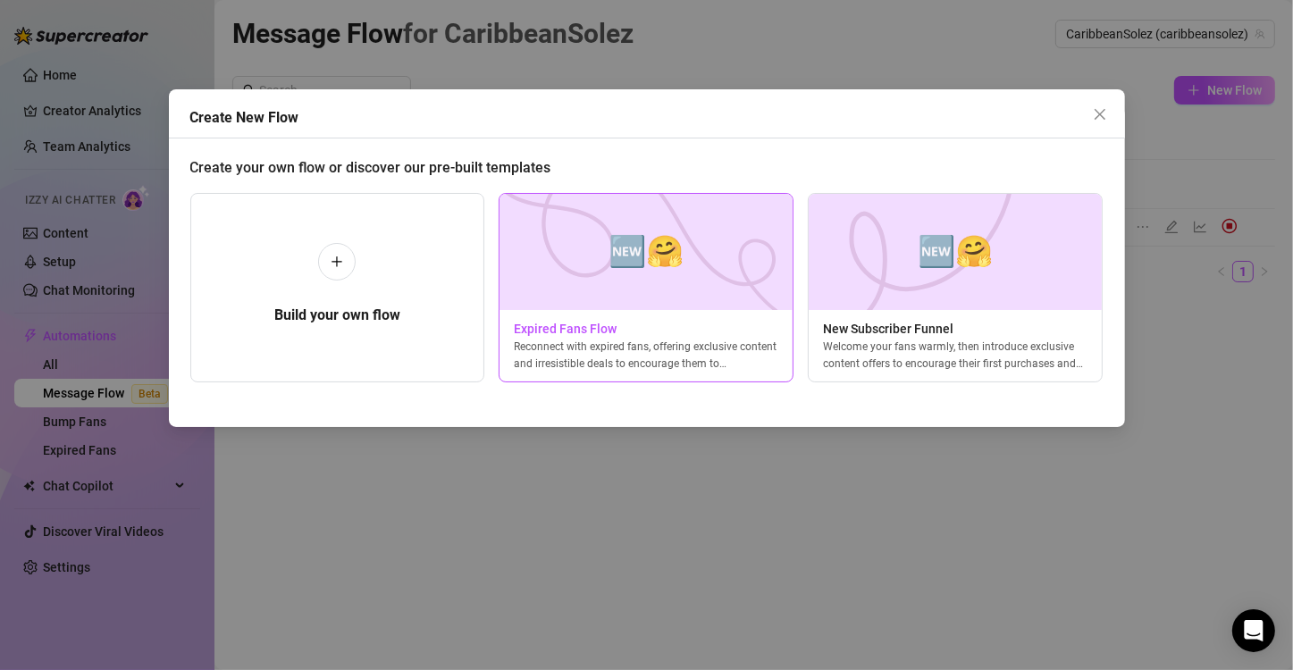
click at [621, 293] on img at bounding box center [645, 252] width 295 height 116
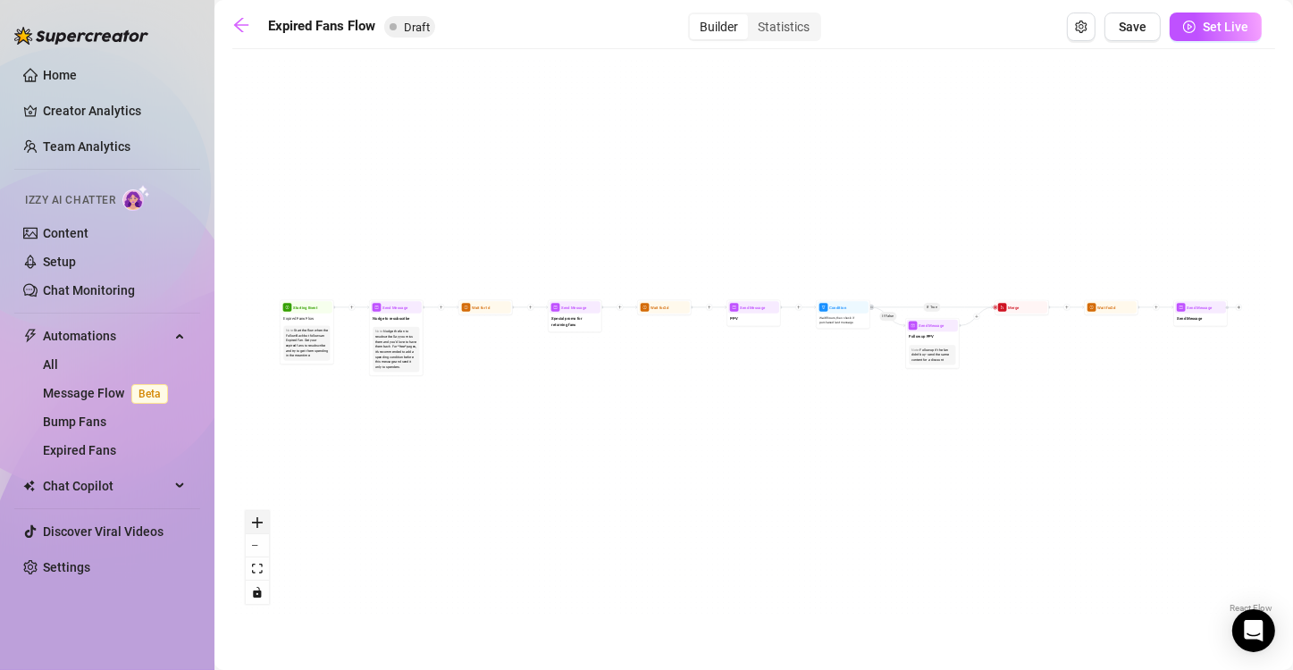
click at [255, 522] on icon "zoom in" at bounding box center [257, 522] width 11 height 11
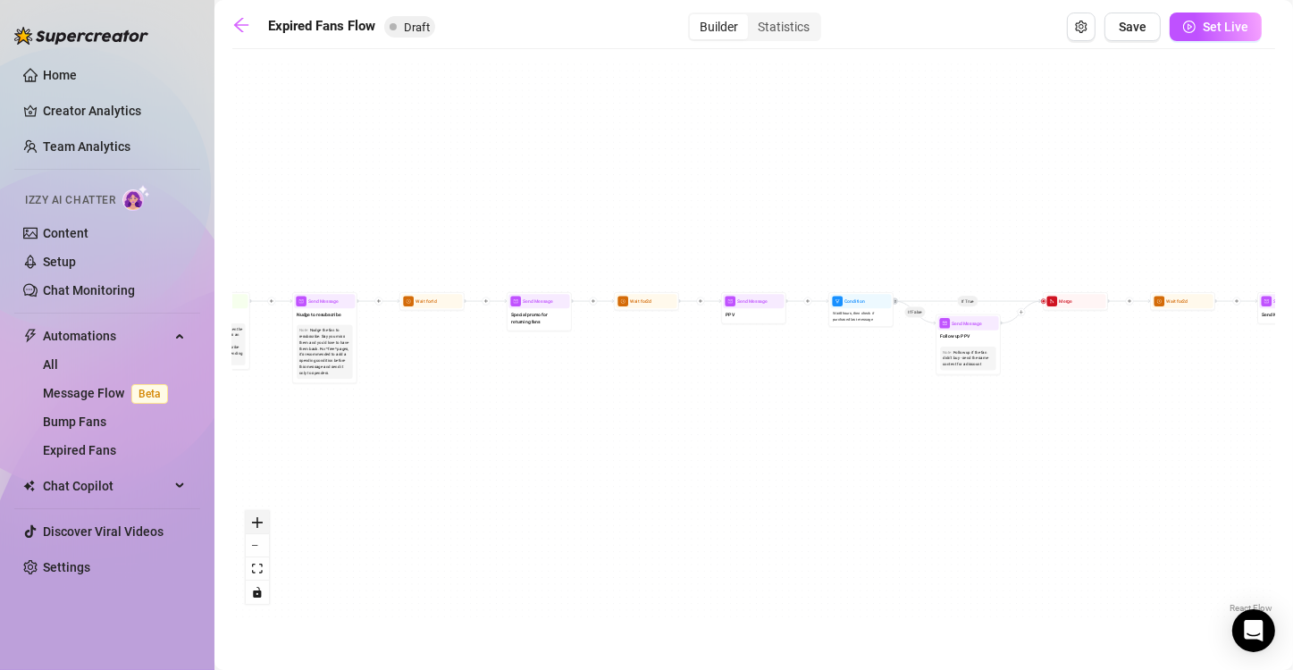
click at [255, 522] on icon "zoom in" at bounding box center [257, 522] width 11 height 11
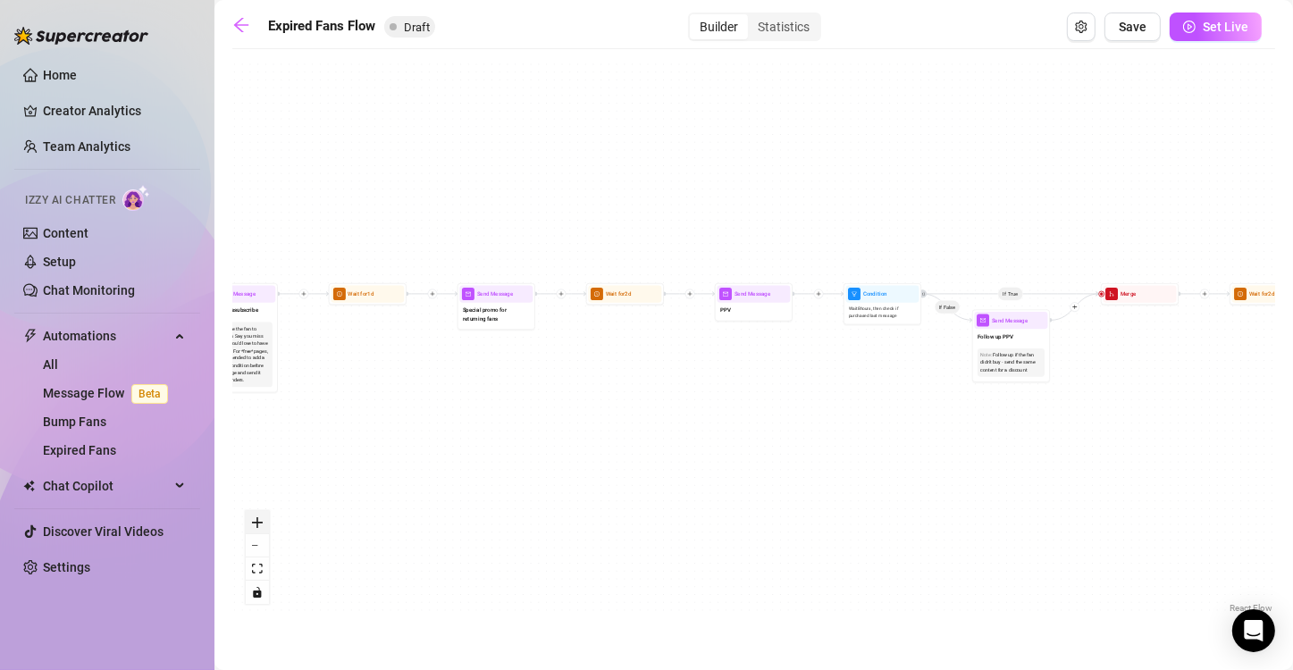
click at [255, 522] on icon "zoom in" at bounding box center [257, 522] width 11 height 11
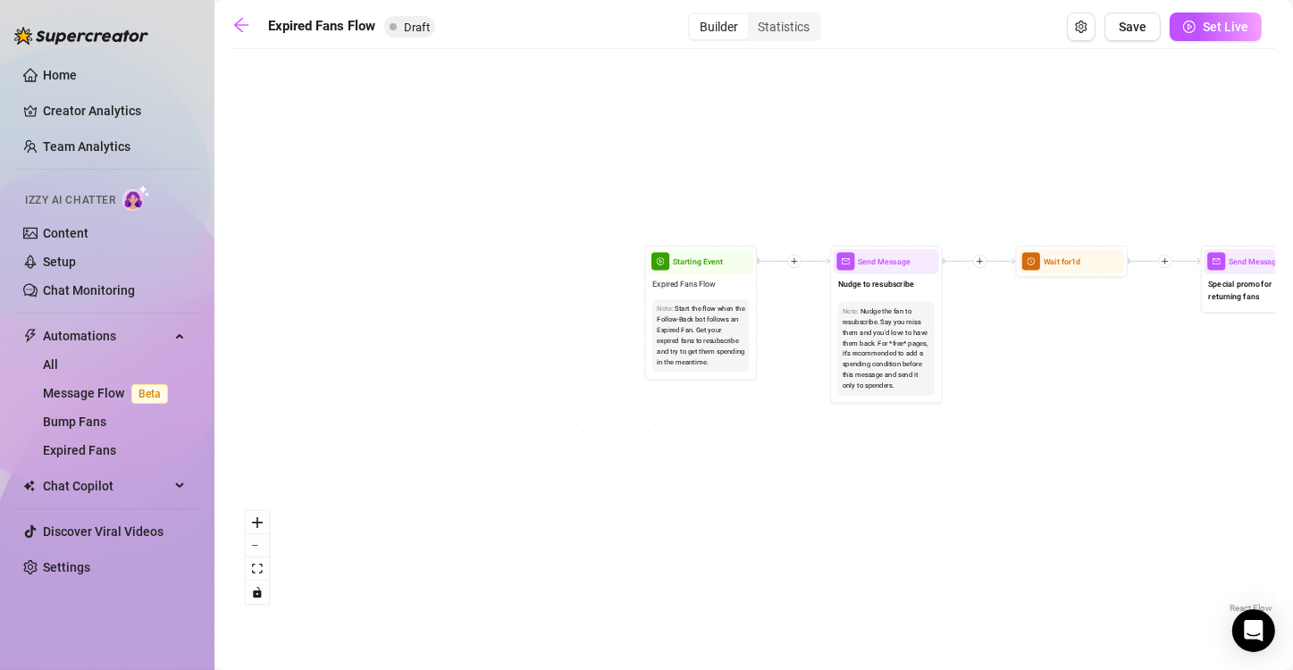
drag, startPoint x: 355, startPoint y: 381, endPoint x: 1228, endPoint y: 368, distance: 873.7
click at [1228, 368] on div "If True If False Send Message Send Message Wait for 2d Merge Send Message Follo…" at bounding box center [753, 337] width 1042 height 559
click at [255, 524] on icon "zoom in" at bounding box center [257, 522] width 11 height 11
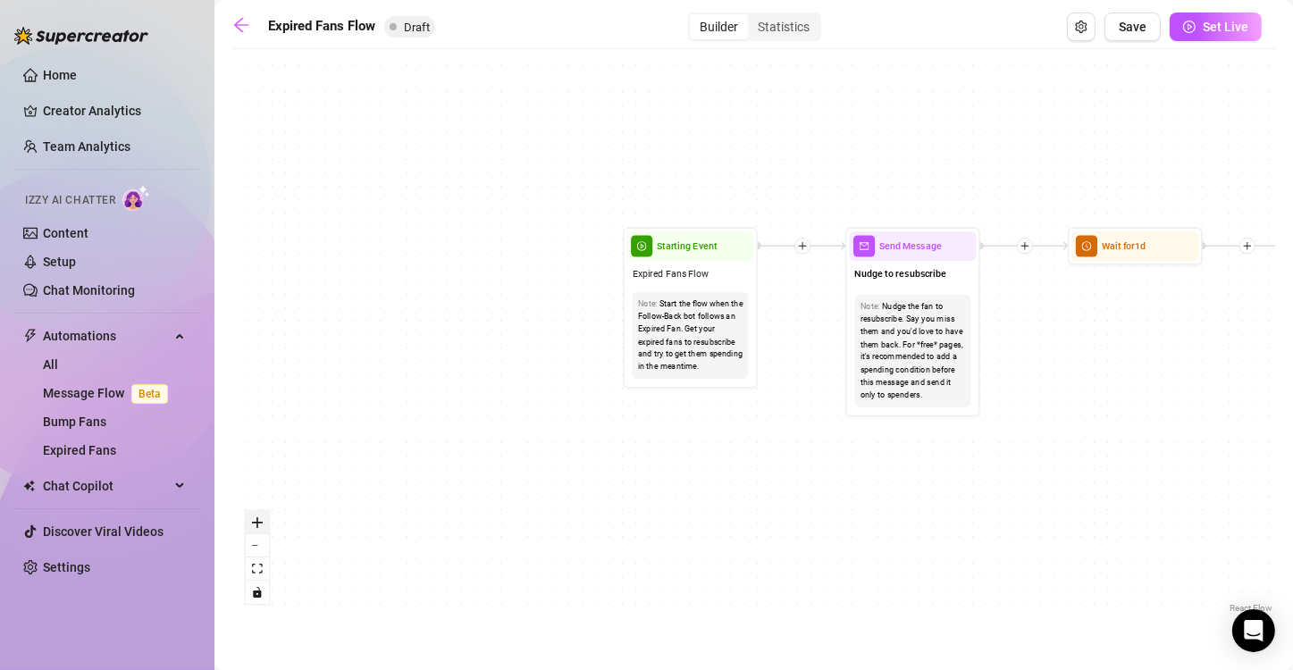
click at [255, 524] on icon "zoom in" at bounding box center [257, 522] width 11 height 11
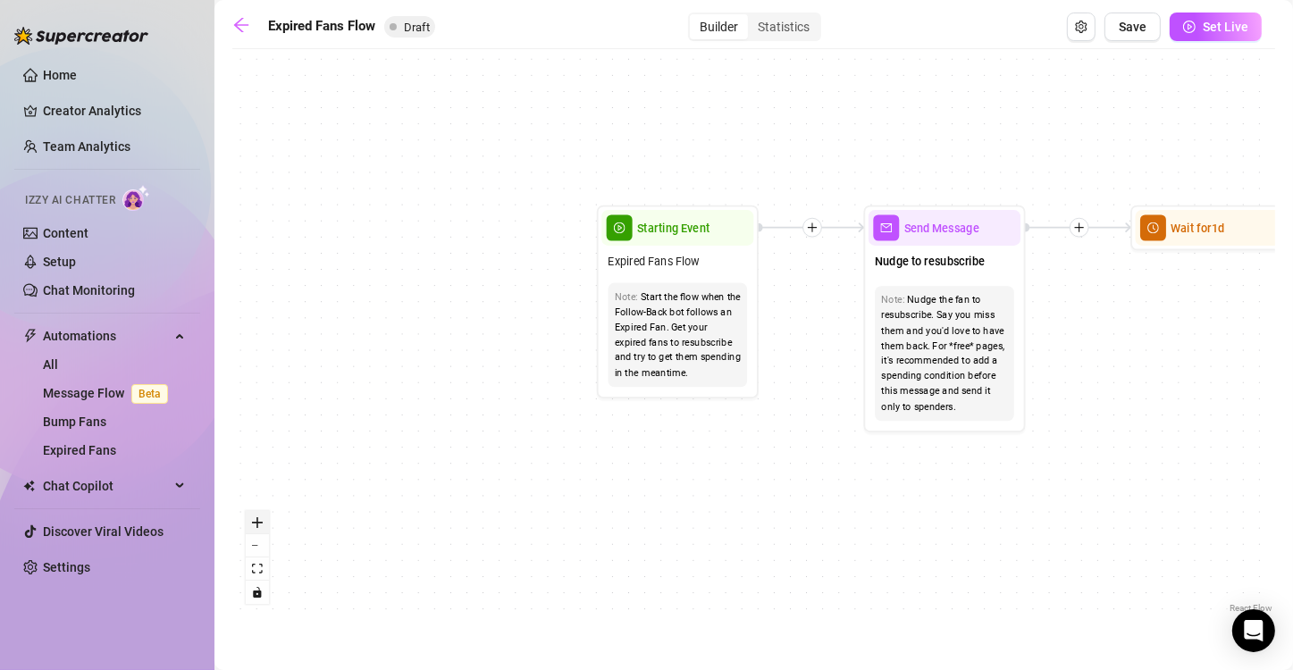
click at [255, 524] on icon "zoom in" at bounding box center [257, 522] width 11 height 11
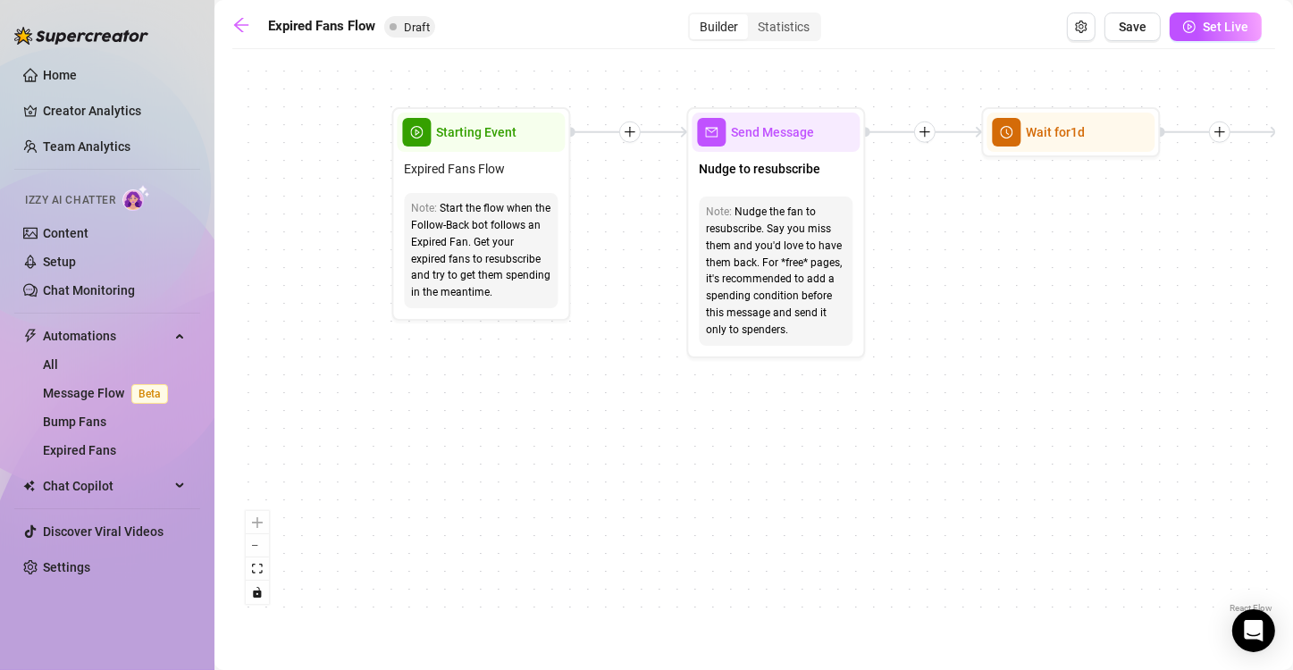
drag, startPoint x: 891, startPoint y: 475, endPoint x: 702, endPoint y: 391, distance: 207.2
click at [702, 391] on div "If True If False Send Message Send Message Wait for 2d Merge Send Message Follo…" at bounding box center [753, 337] width 1042 height 559
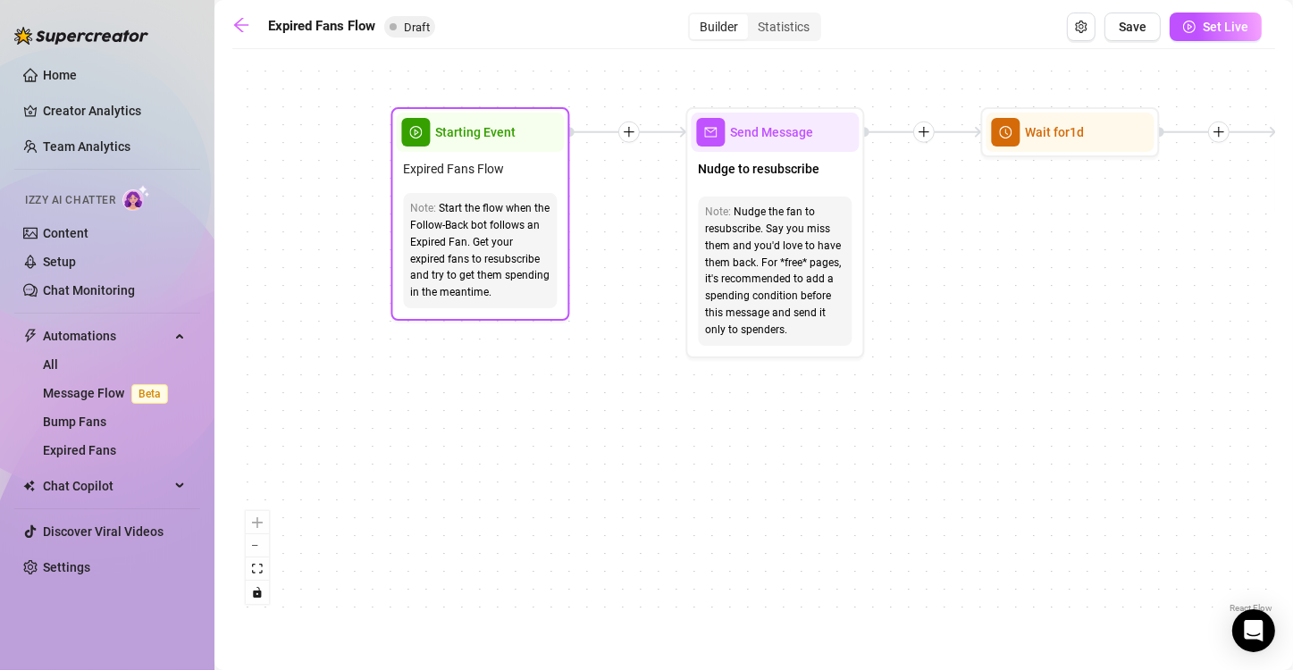
click at [481, 287] on div "Start the flow when the Follow-Back bot follows an Expired Fan. Get your expire…" at bounding box center [479, 250] width 139 height 101
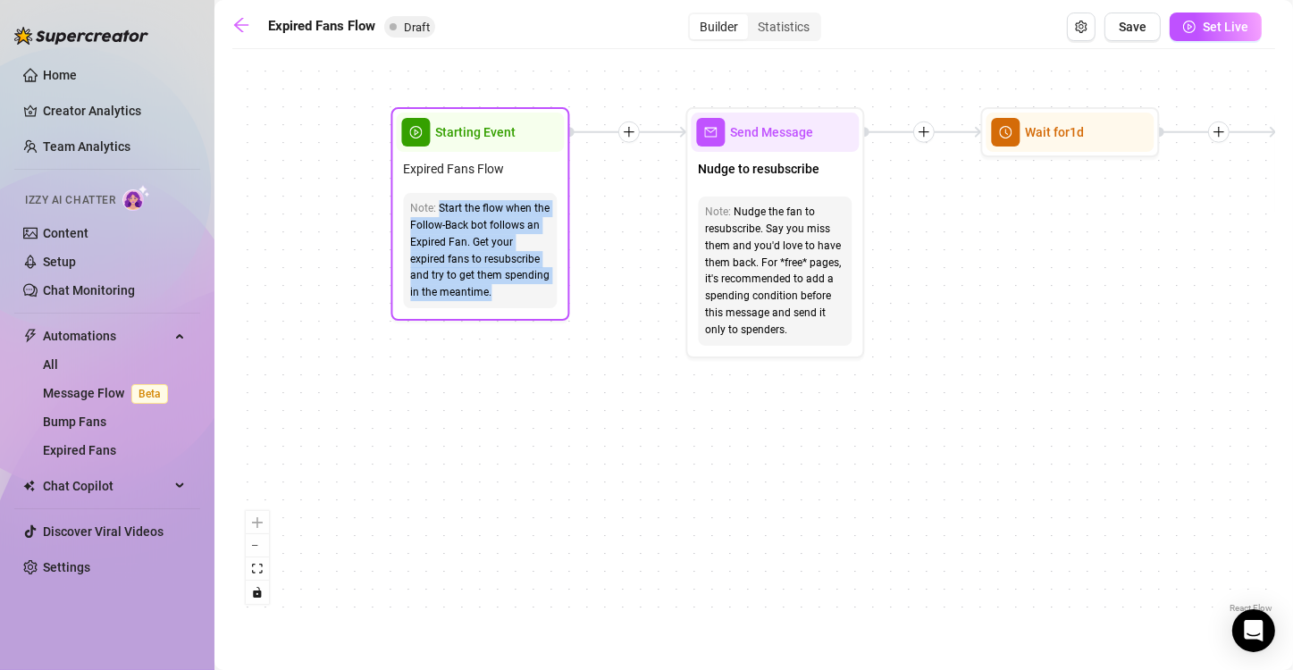
drag, startPoint x: 462, startPoint y: 294, endPoint x: 439, endPoint y: 205, distance: 91.4
click at [439, 205] on div "Start the flow when the Follow-Back bot follows an Expired Fan. Get your expire…" at bounding box center [479, 250] width 139 height 101
copy div "Start the flow when the Follow-Back bot follows an Expired Fan. Get your expire…"
click at [492, 146] on div "Starting Event" at bounding box center [480, 132] width 168 height 39
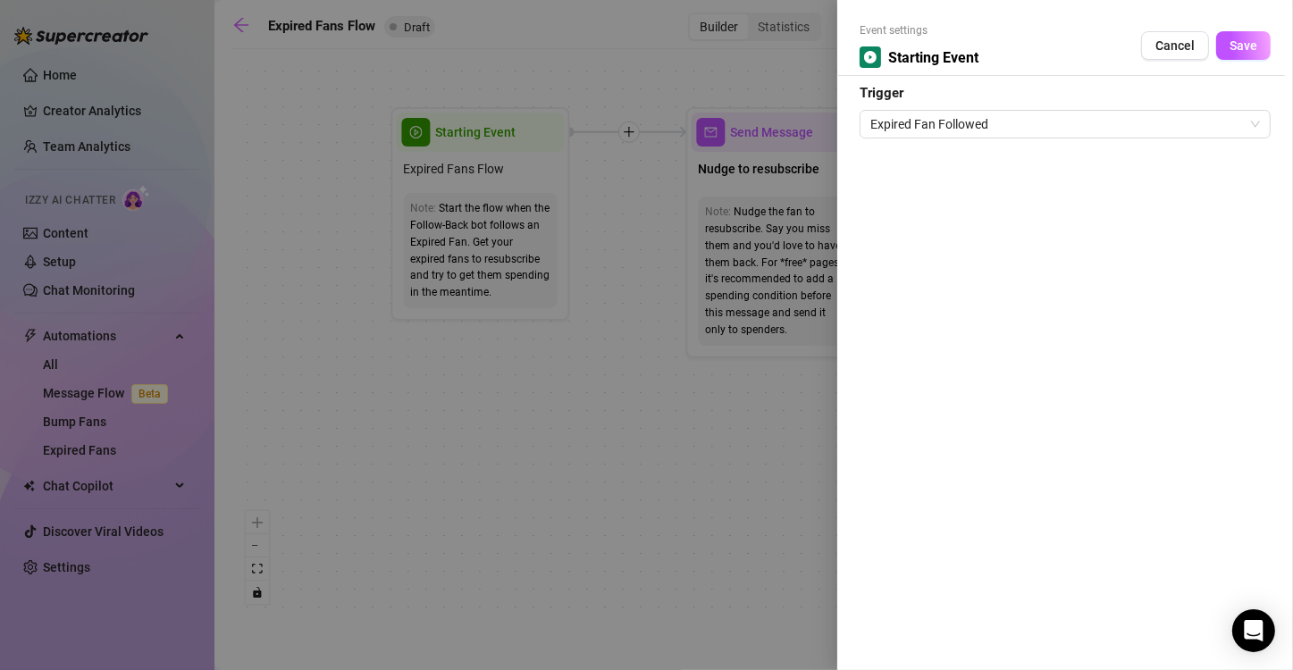
click at [735, 389] on div at bounding box center [646, 335] width 1293 height 670
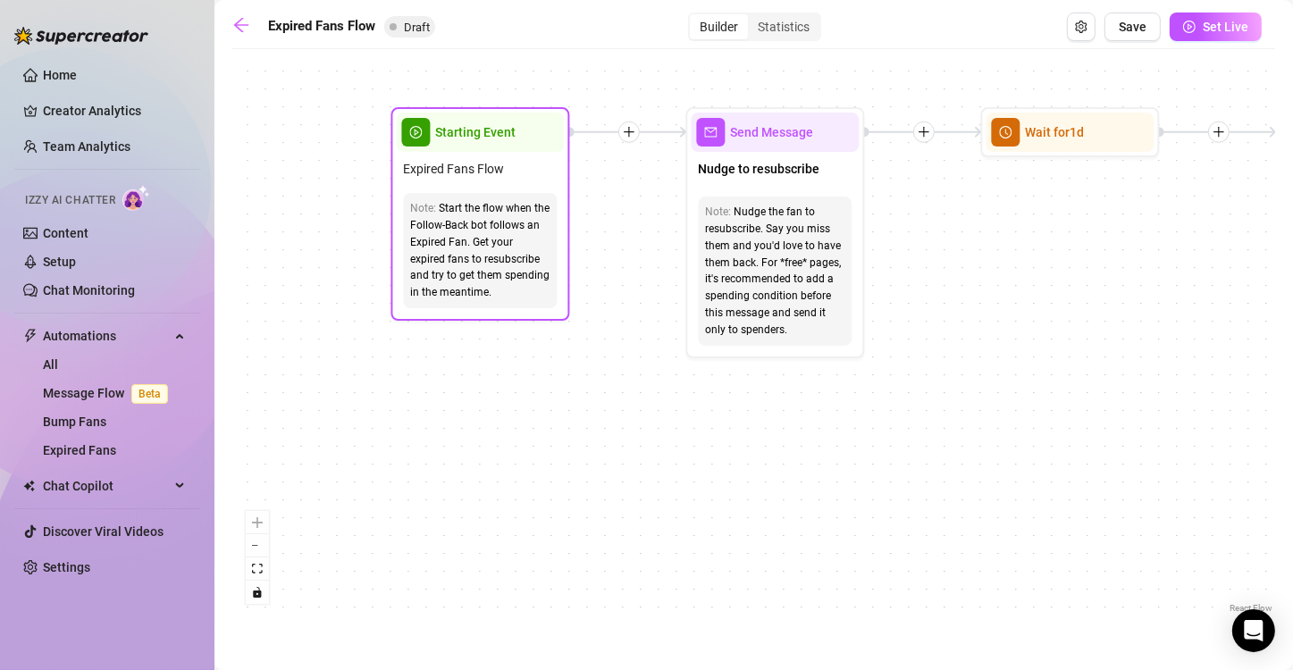
click at [507, 227] on div "Start the flow when the Follow-Back bot follows an Expired Fan. Get your expire…" at bounding box center [479, 250] width 139 height 101
click at [464, 172] on span "Expired Fans Flow" at bounding box center [453, 169] width 101 height 20
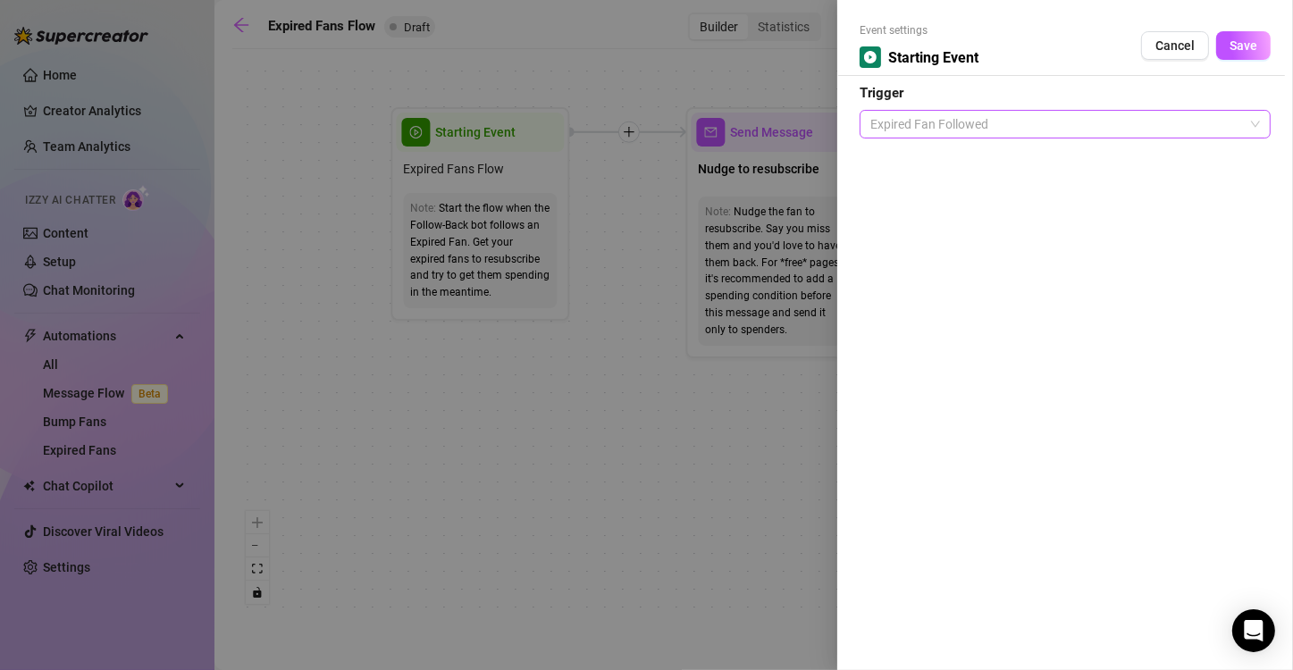
click at [1256, 124] on span "Expired Fan Followed" at bounding box center [1064, 124] width 389 height 27
click at [694, 382] on div at bounding box center [646, 335] width 1293 height 670
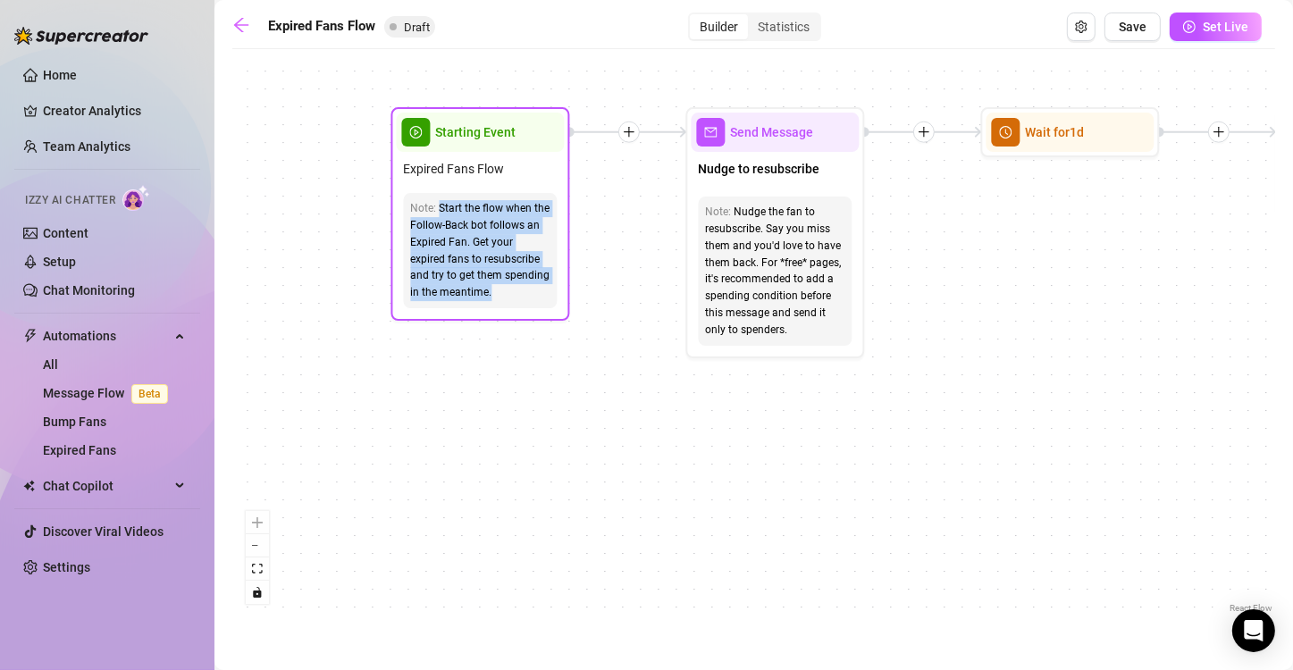
drag, startPoint x: 465, startPoint y: 290, endPoint x: 421, endPoint y: 161, distance: 137.0
click at [421, 161] on div "Starting Event Expired Fans Flow Note: Start the flow when the Follow-Back bot …" at bounding box center [479, 213] width 179 height 213
click at [481, 297] on div "Start the flow when the Follow-Back bot follows an Expired Fan. Get your expire…" at bounding box center [479, 250] width 139 height 101
drag, startPoint x: 481, startPoint y: 297, endPoint x: 425, endPoint y: 203, distance: 109.4
click at [425, 203] on div "Start the flow when the Follow-Back bot follows an Expired Fan. Get your expire…" at bounding box center [479, 250] width 139 height 101
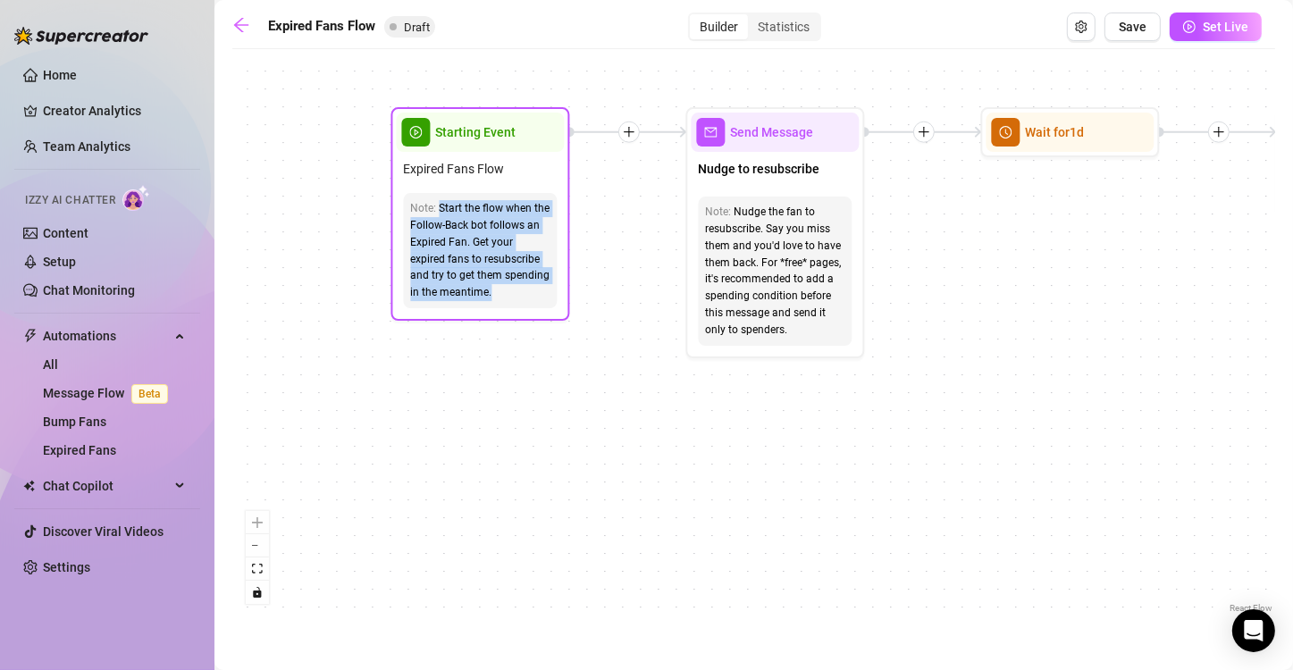
paste div
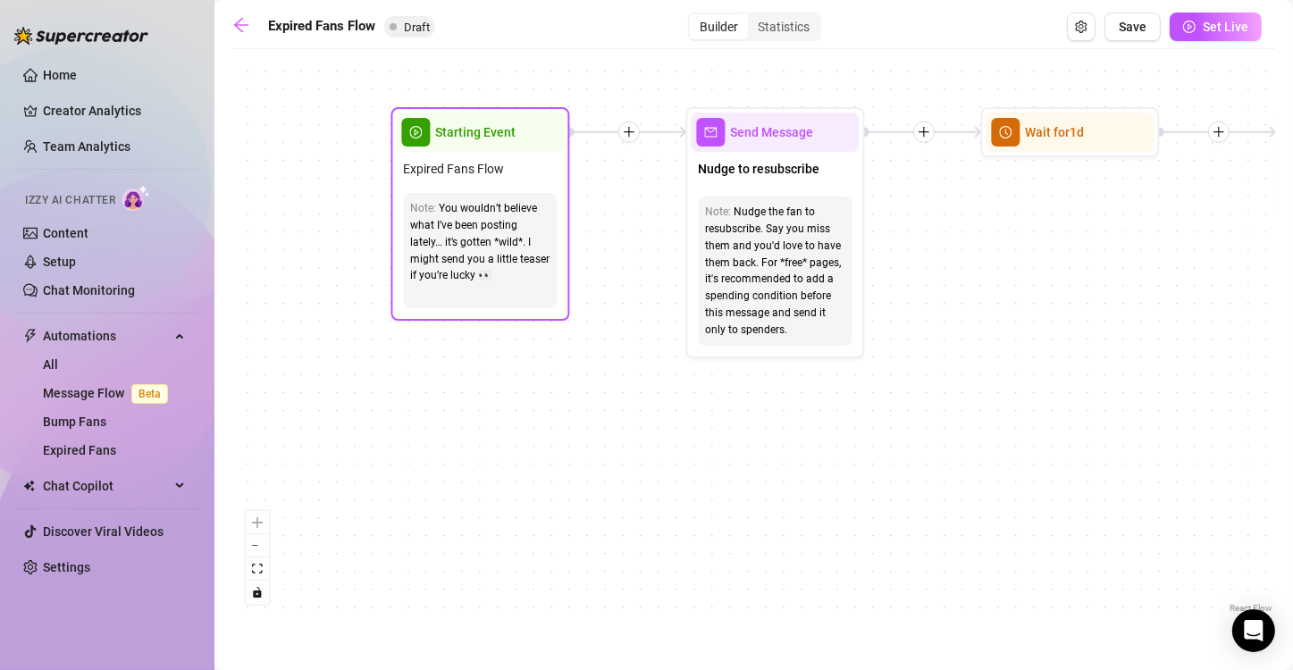
click at [451, 137] on span "Starting Event" at bounding box center [475, 132] width 80 height 20
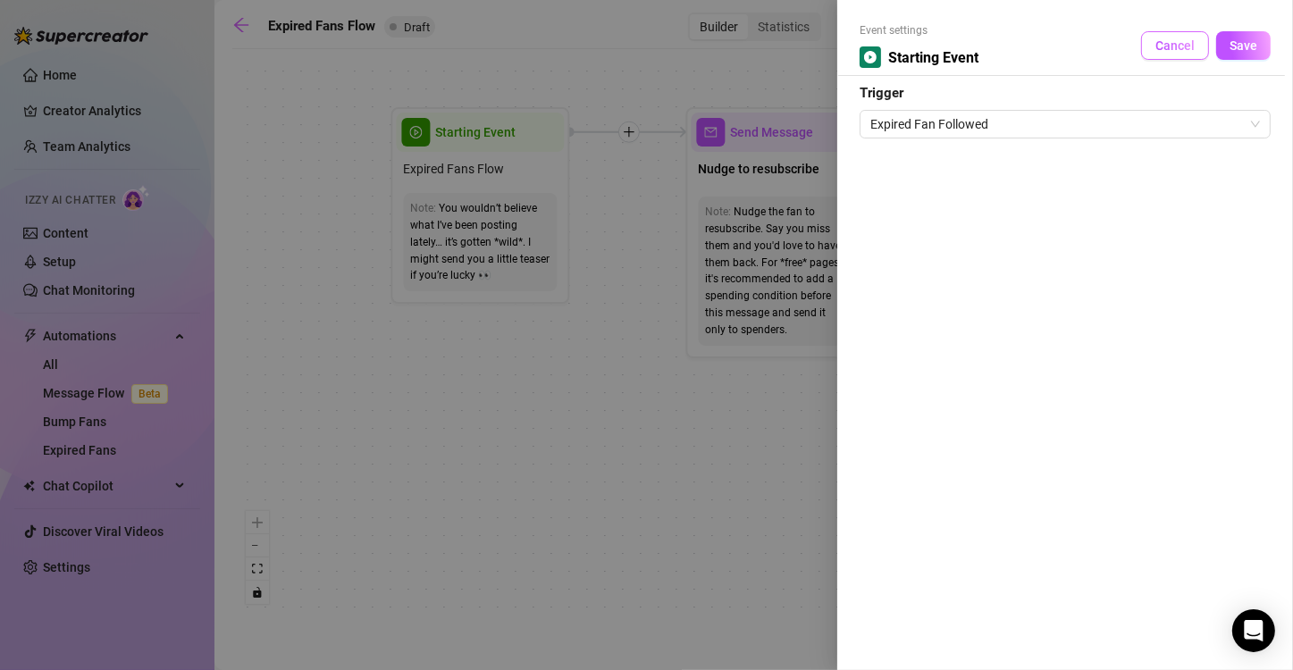
click at [1174, 42] on span "Cancel" at bounding box center [1174, 45] width 39 height 14
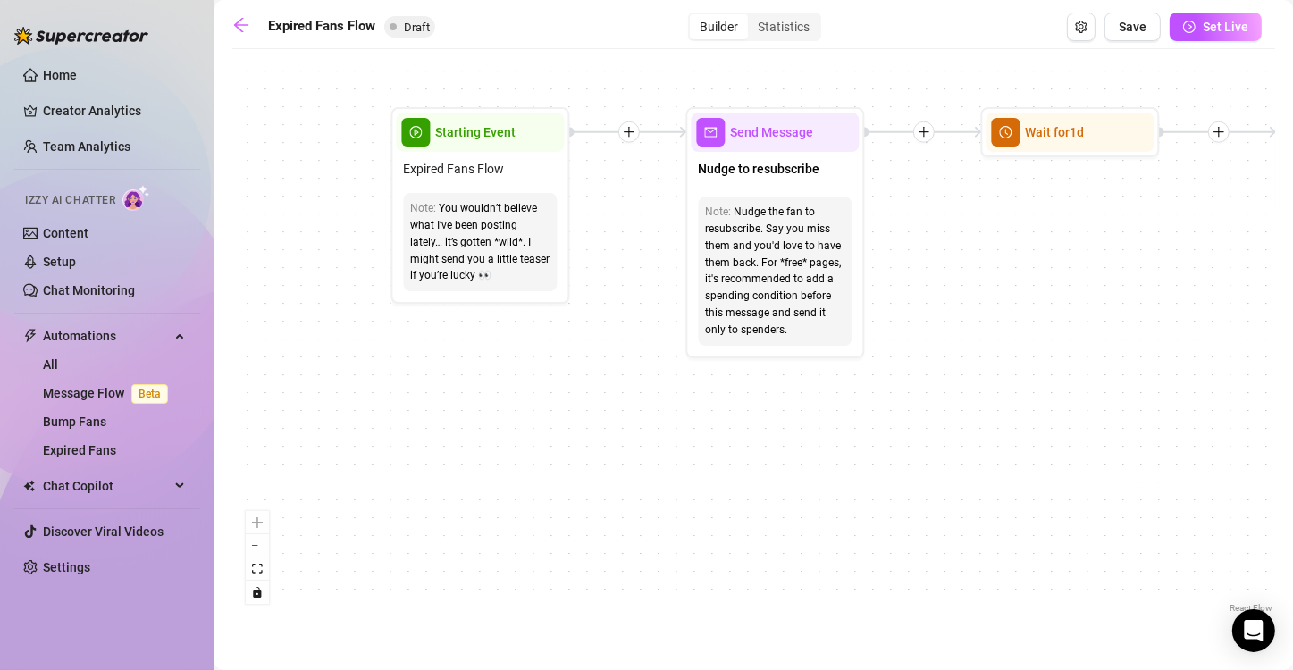
click at [634, 132] on icon "plus" at bounding box center [629, 132] width 13 height 13
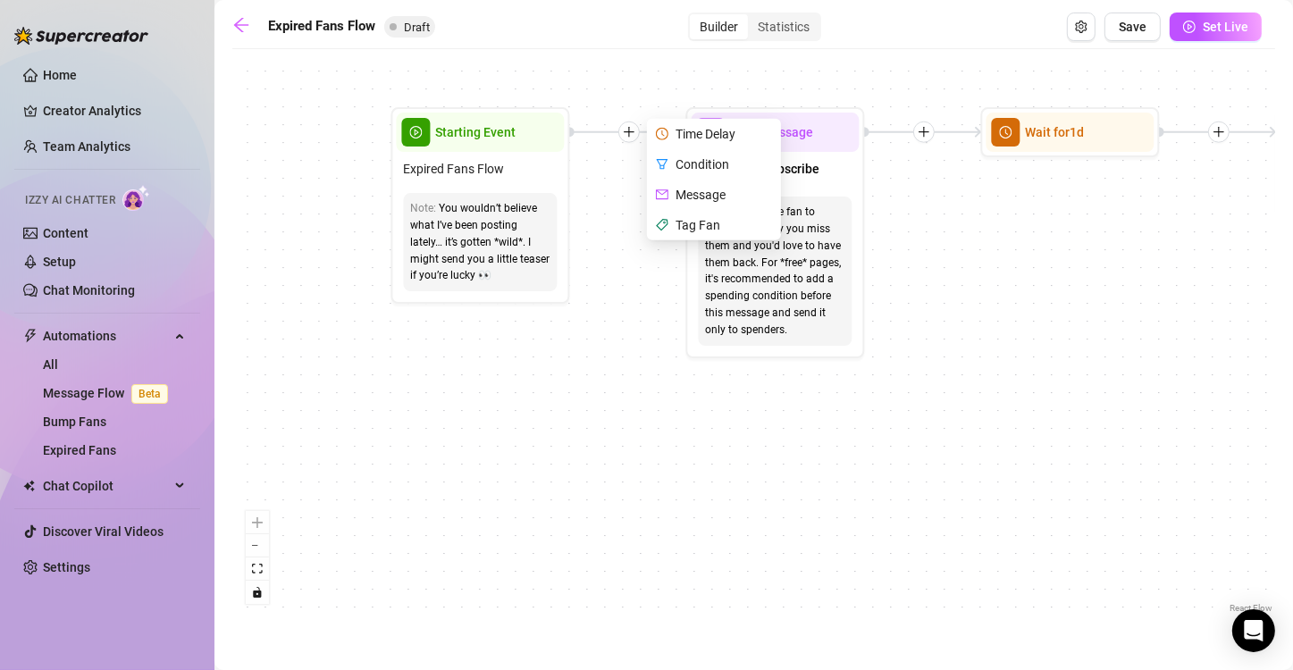
click at [698, 157] on div "Condition" at bounding box center [715, 164] width 130 height 30
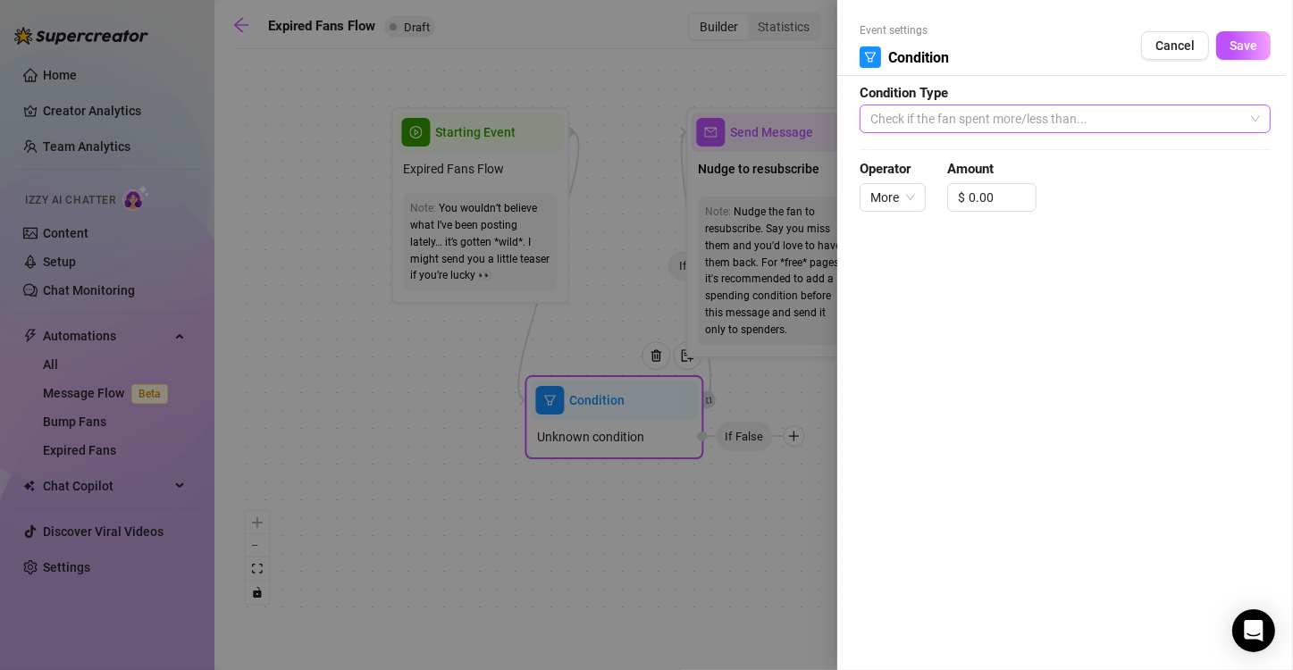
click at [1028, 121] on span "Check if the fan spent more/less than..." at bounding box center [1064, 118] width 389 height 27
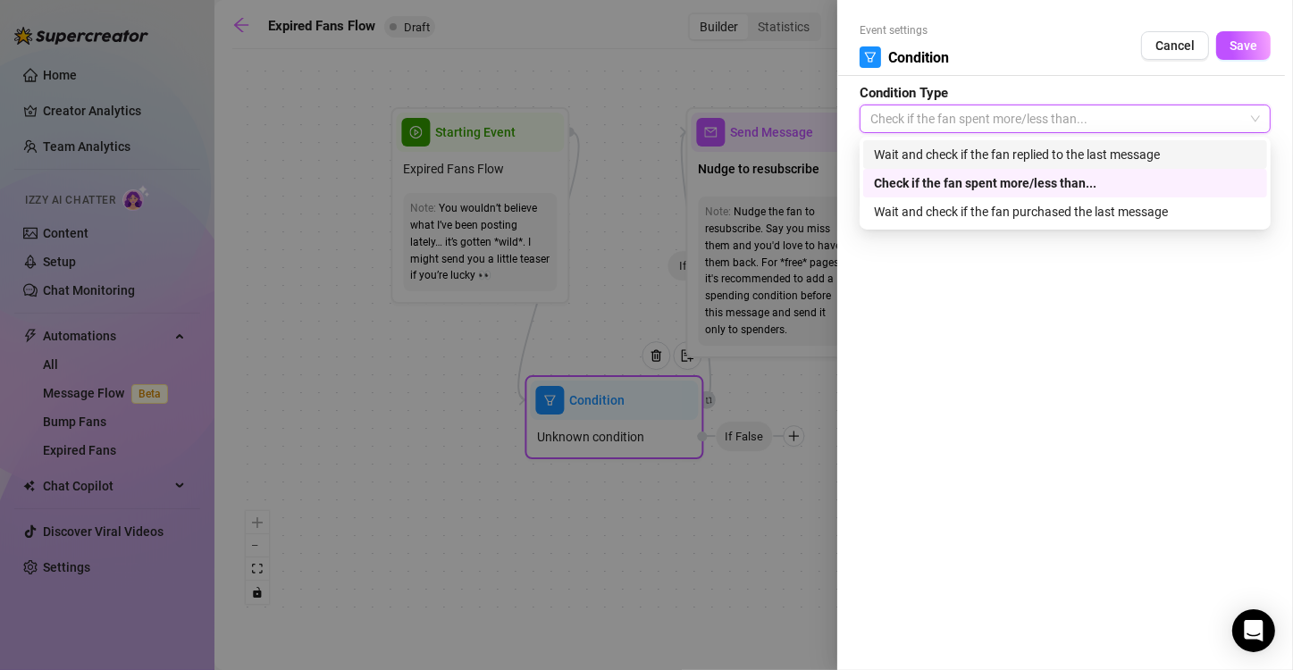
click at [1028, 155] on div "Wait and check if the fan replied to the last message" at bounding box center [1065, 155] width 382 height 20
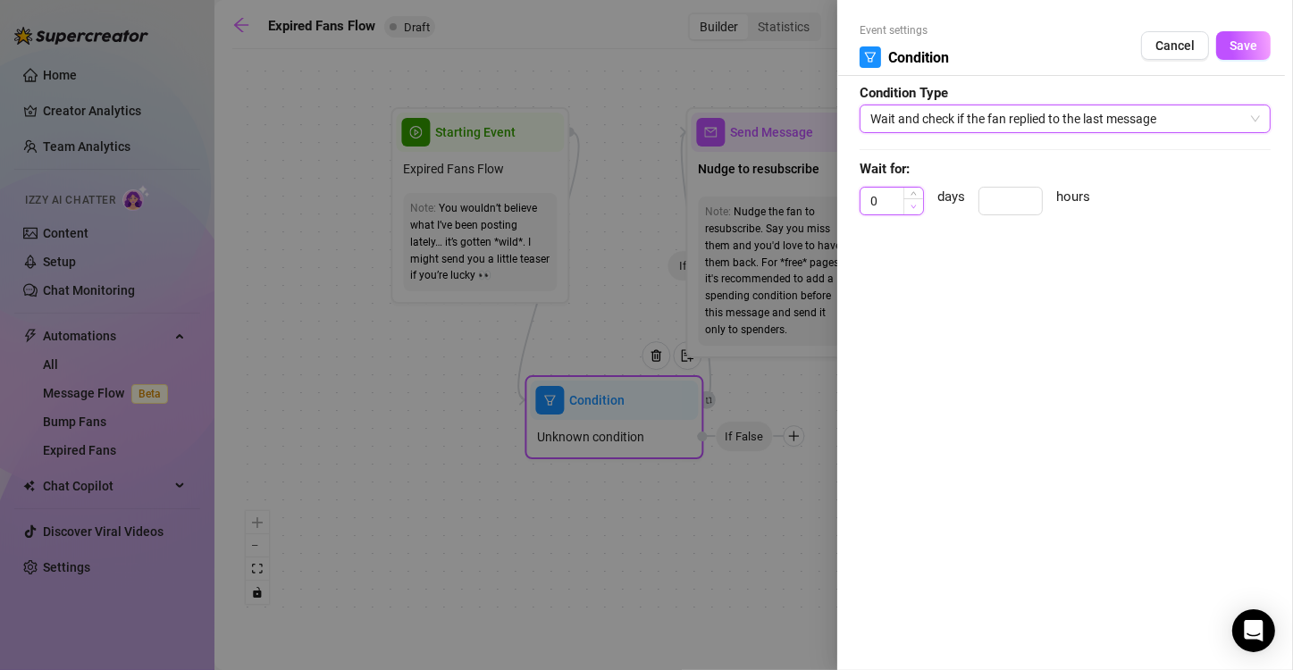
click at [915, 209] on icon "down" at bounding box center [913, 207] width 6 height 6
click at [915, 189] on span "Increase Value" at bounding box center [913, 196] width 20 height 16
click at [914, 222] on div "1 days hours" at bounding box center [1064, 209] width 411 height 45
type input "0"
click at [914, 209] on icon "down" at bounding box center [913, 207] width 6 height 6
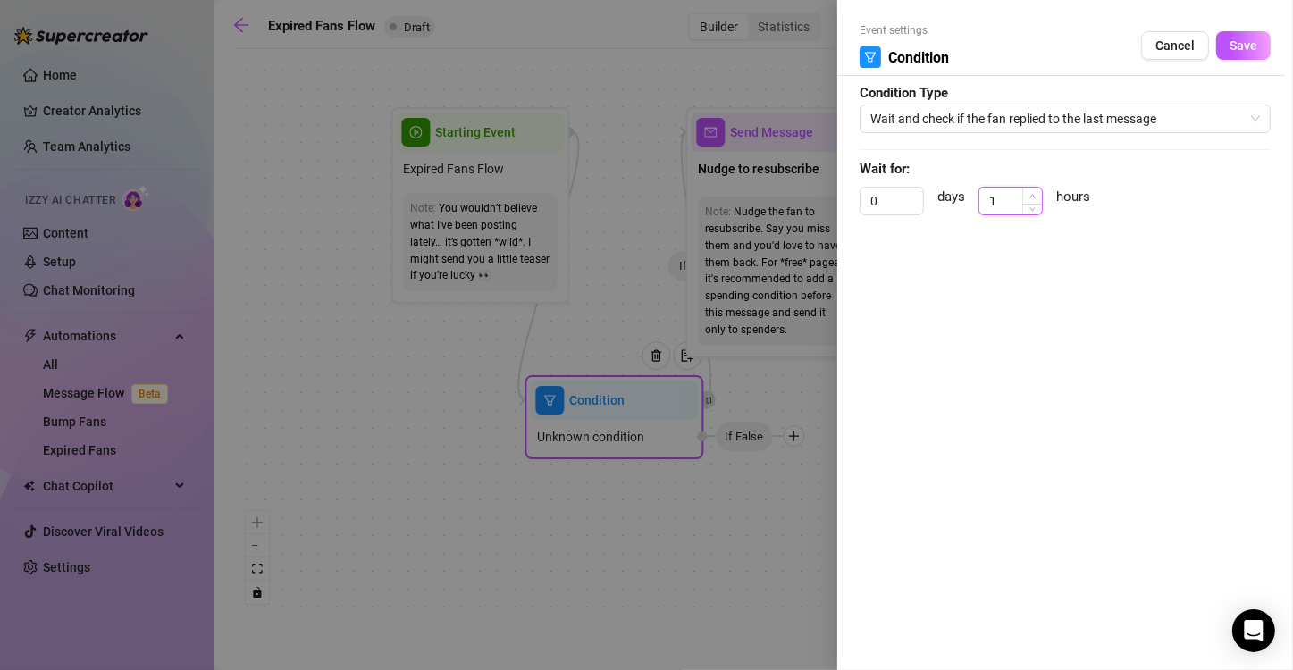
click at [1028, 191] on span "Increase Value" at bounding box center [1032, 196] width 20 height 16
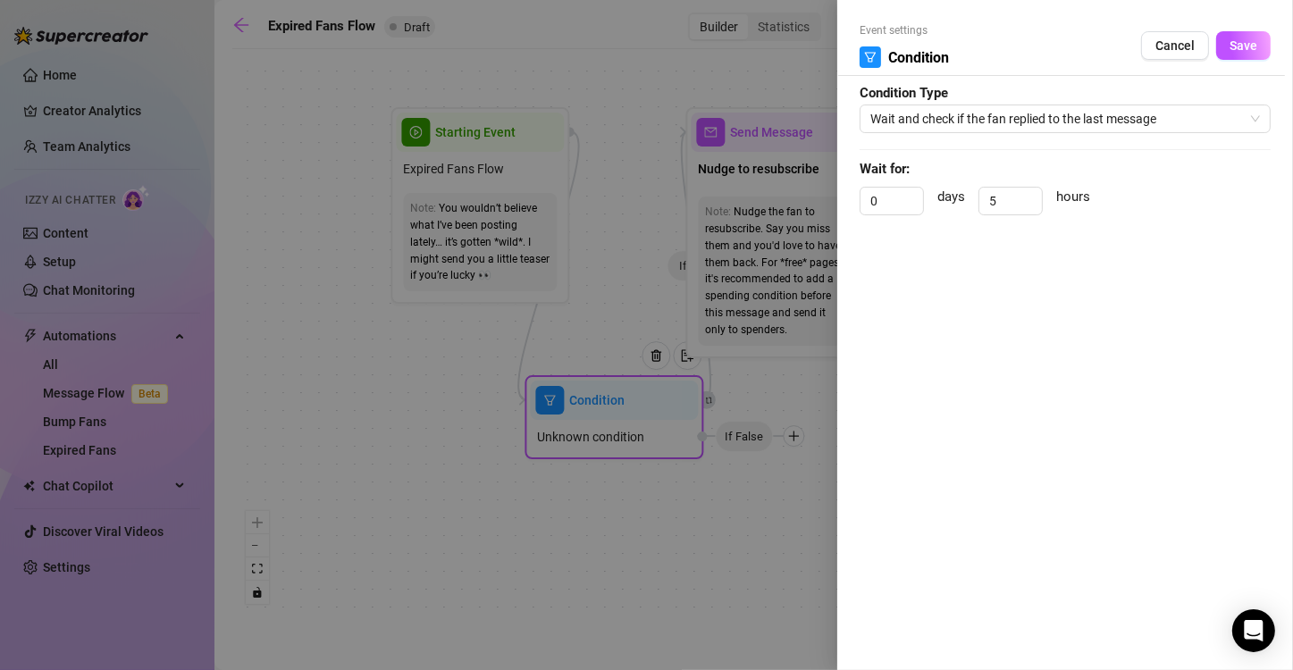
click at [1034, 215] on div "0 days 5 hours" at bounding box center [1064, 209] width 411 height 45
click at [1035, 208] on icon "down" at bounding box center [1032, 207] width 6 height 6
type input "3"
click at [1035, 208] on icon "down" at bounding box center [1032, 207] width 6 height 6
click at [1242, 50] on span "Save" at bounding box center [1243, 45] width 28 height 14
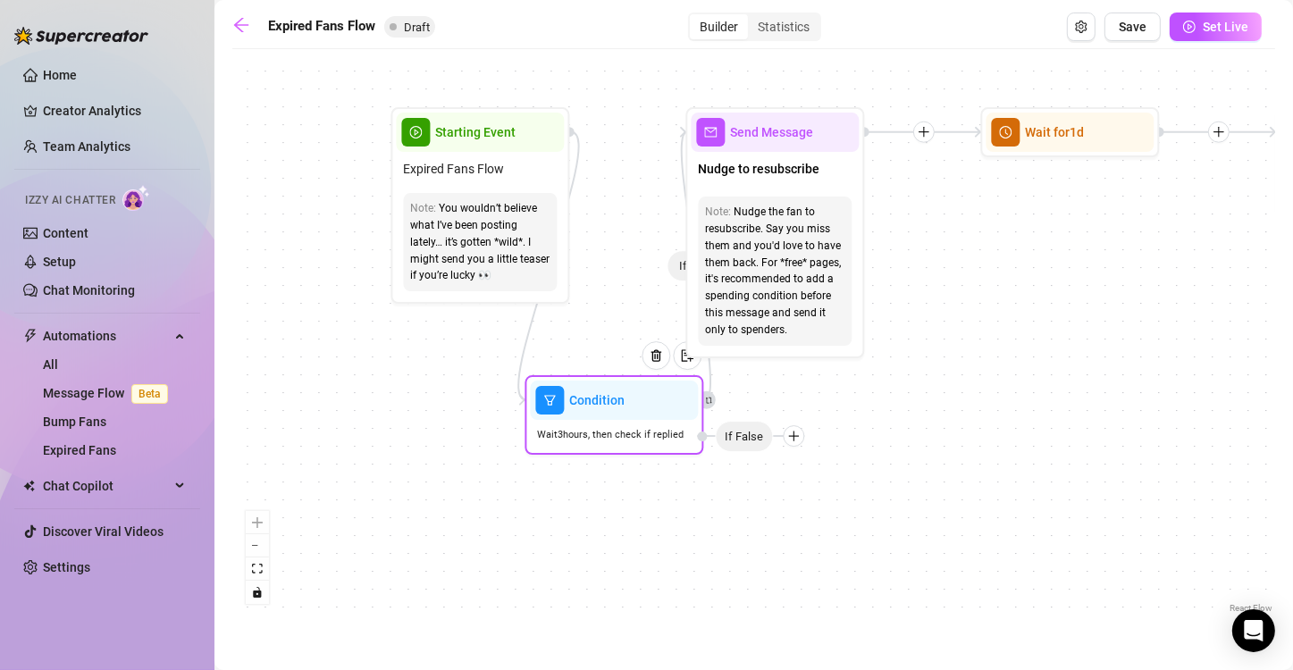
click at [794, 441] on icon "plus" at bounding box center [793, 436] width 13 height 13
click at [817, 561] on div "Merge Nodes" at bounding box center [828, 559] width 130 height 30
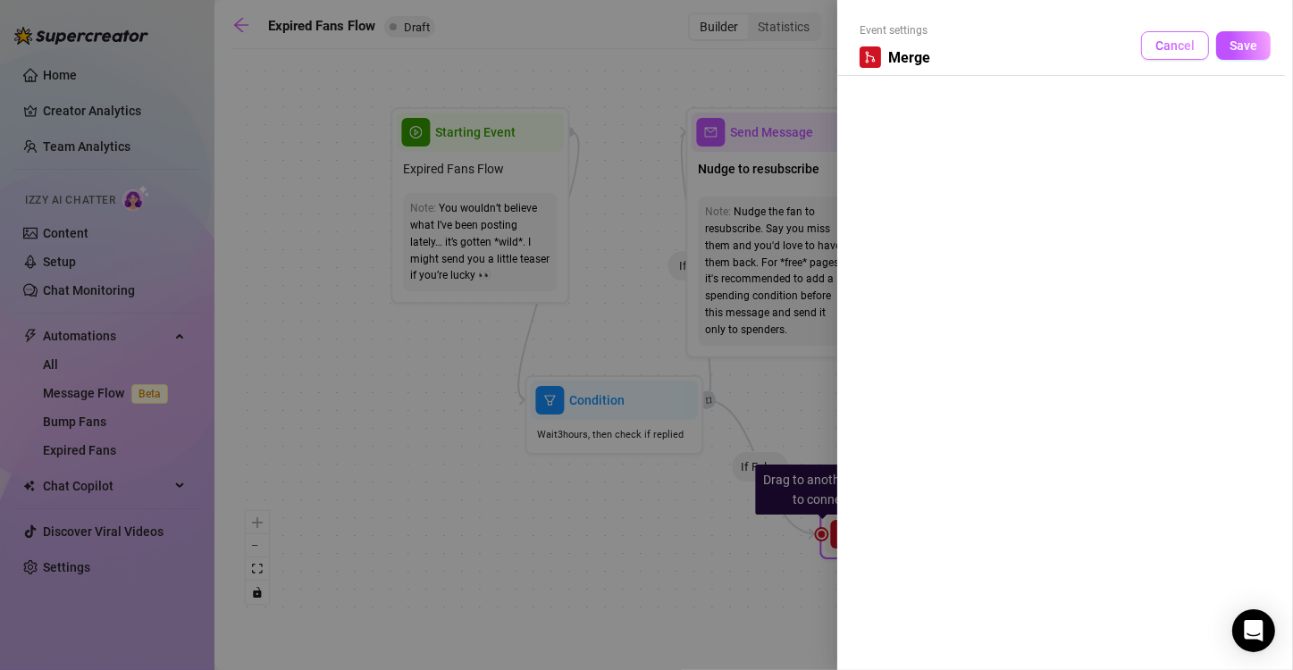
click at [1165, 46] on span "Cancel" at bounding box center [1174, 45] width 39 height 14
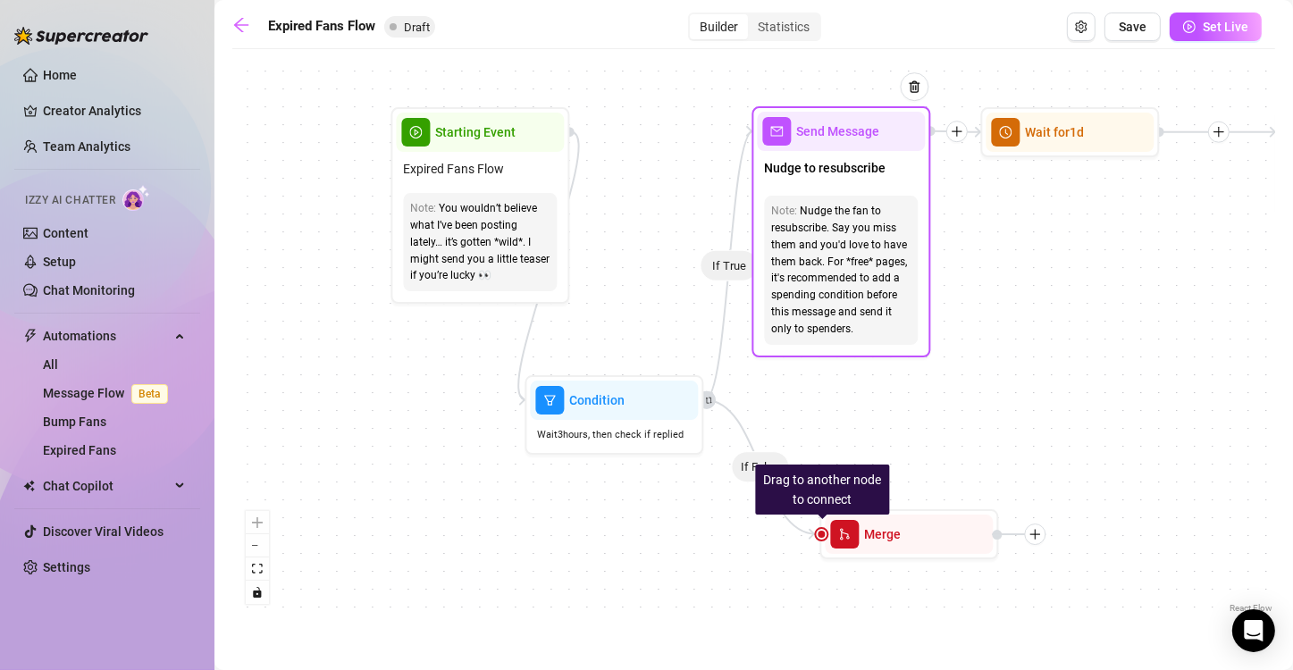
drag, startPoint x: 799, startPoint y: 186, endPoint x: 873, endPoint y: 198, distance: 74.3
click at [873, 198] on div "Send Message Nudge to resubscribe Note: Nudge the fan to resubscribe. Say you m…" at bounding box center [840, 231] width 179 height 251
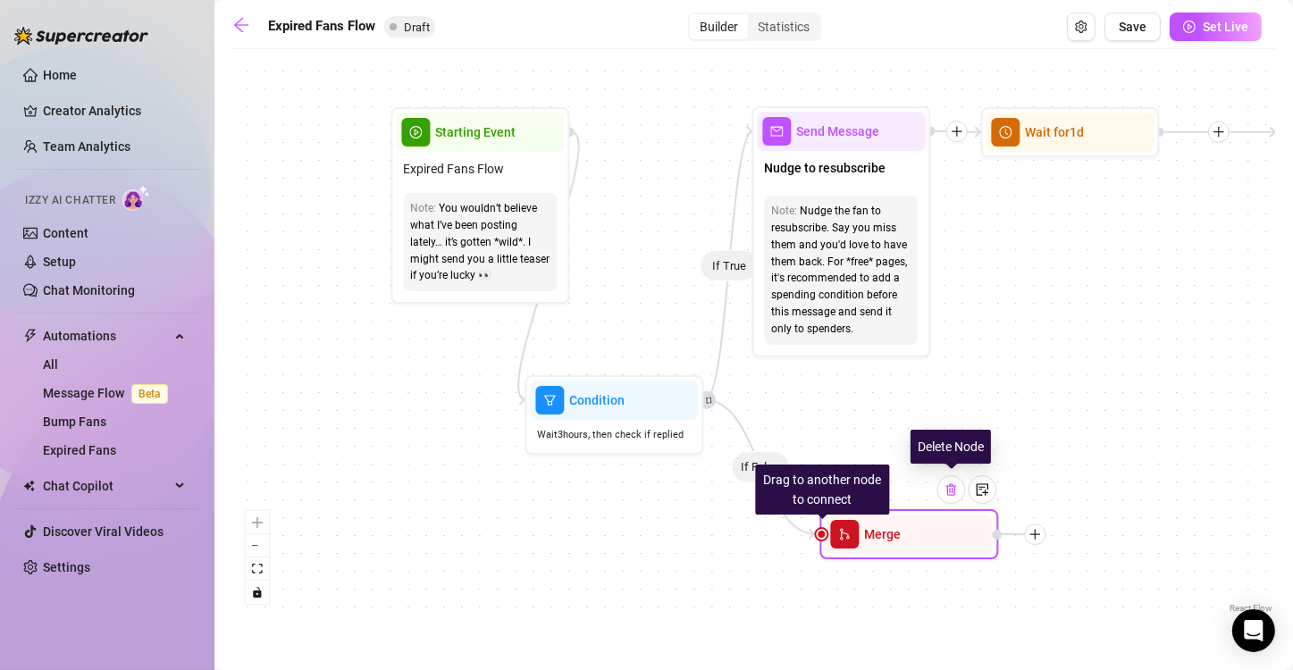
click at [948, 492] on img at bounding box center [950, 489] width 14 height 14
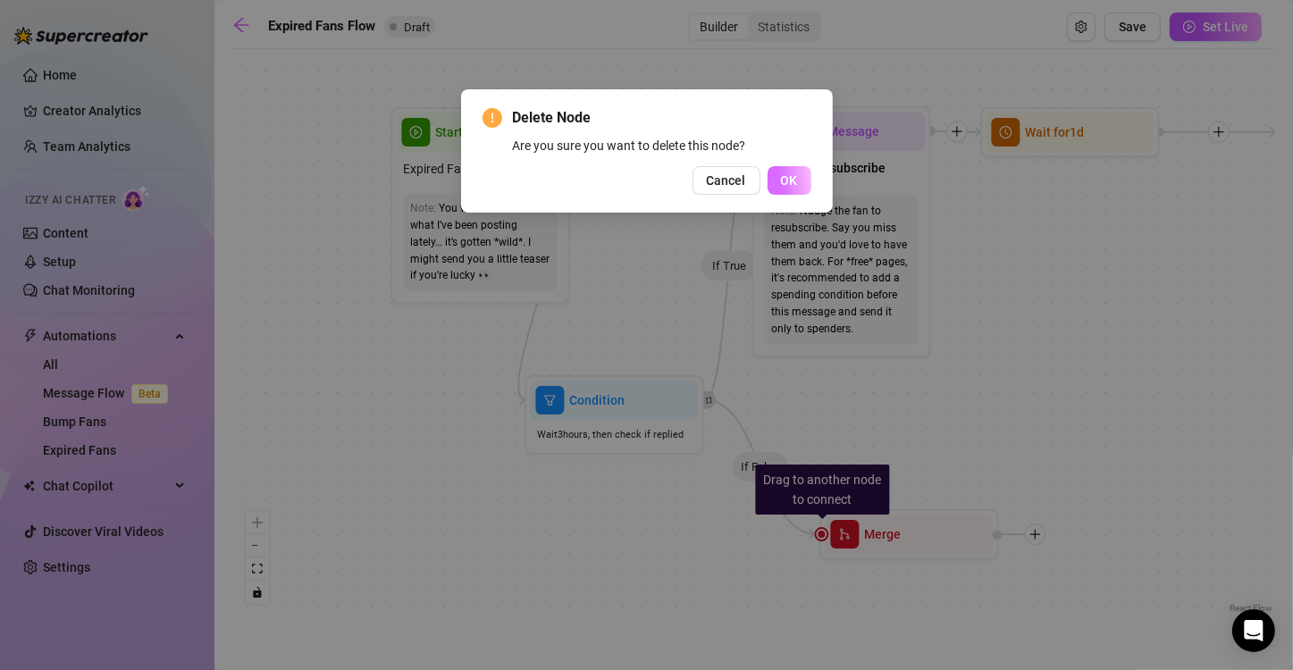
click at [783, 174] on span "OK" at bounding box center [789, 180] width 17 height 14
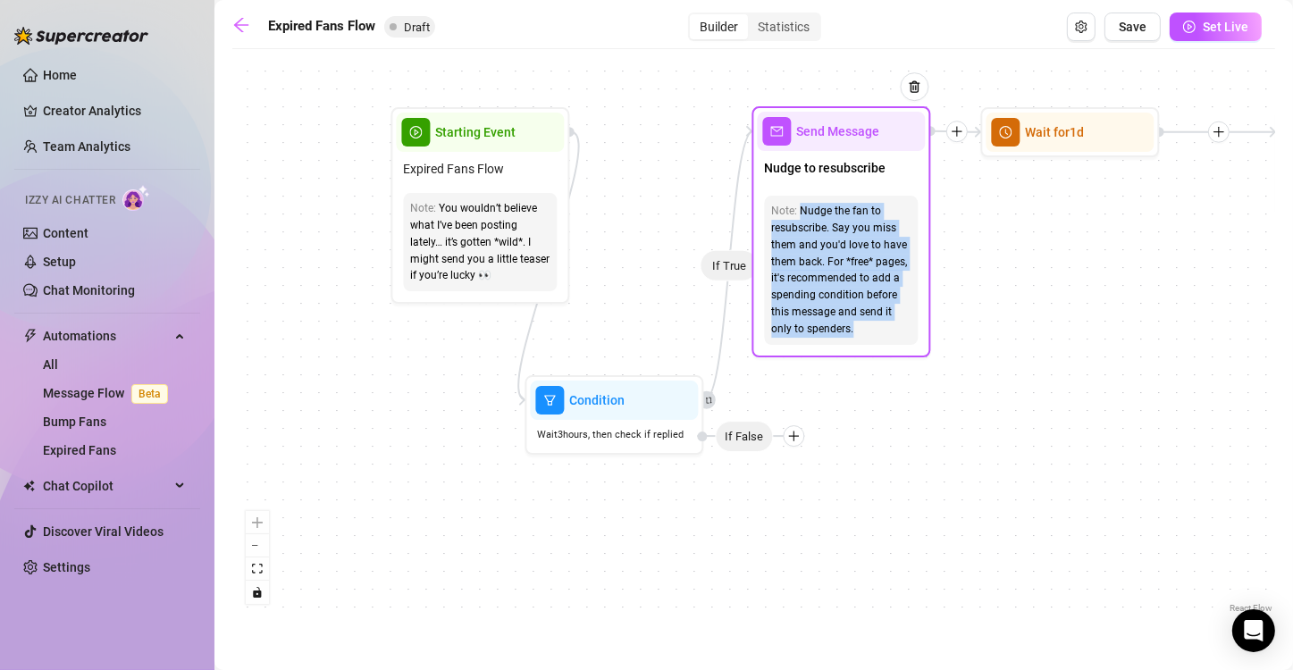
drag, startPoint x: 858, startPoint y: 335, endPoint x: 788, endPoint y: 216, distance: 138.2
click at [788, 216] on div "Nudge the fan to resubscribe. Say you miss them and you'd love to have them bac…" at bounding box center [840, 270] width 139 height 135
copy div "Nudge the fan to resubscribe. Say you miss them and you'd love to have them bac…"
click at [857, 293] on div "Nudge the fan to resubscribe. Say you miss them and you'd love to have them bac…" at bounding box center [840, 270] width 139 height 135
drag, startPoint x: 855, startPoint y: 325, endPoint x: 790, endPoint y: 184, distance: 155.5
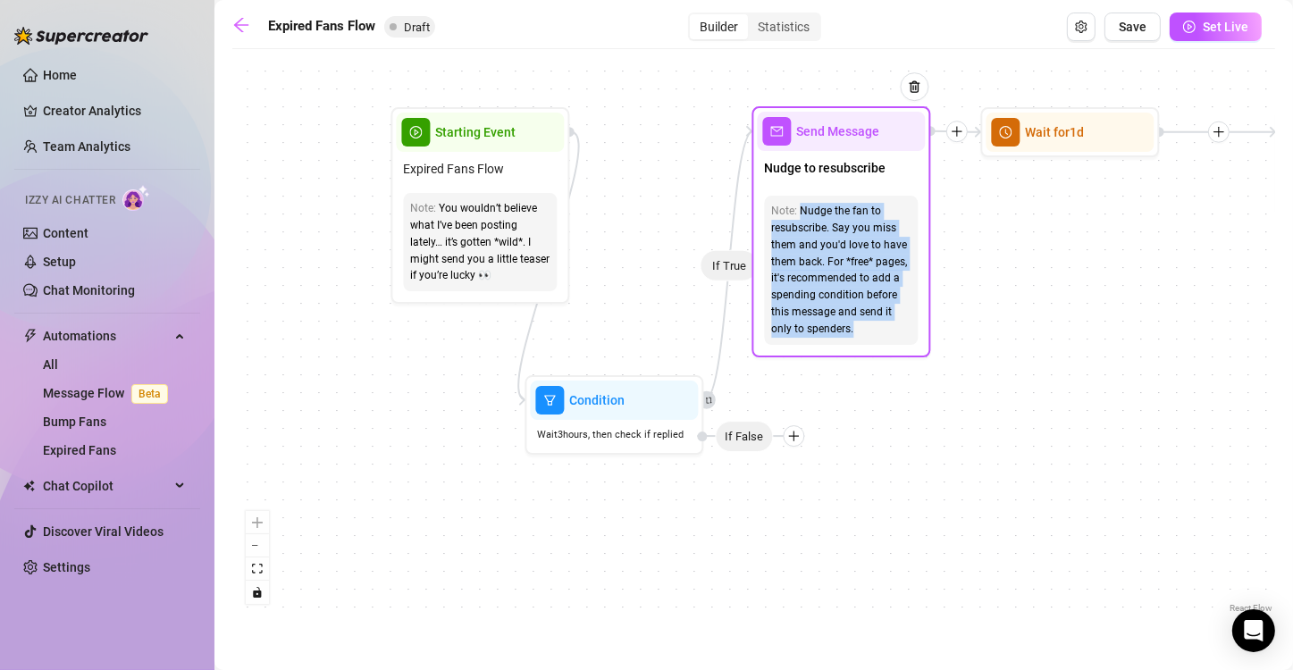
click at [790, 184] on div "Send Message Nudge to resubscribe Note: Nudge the fan to resubscribe. Say you m…" at bounding box center [840, 231] width 179 height 251
click at [862, 329] on div "Nudge the fan to resubscribe. Say you miss them and you'd love to have them bac…" at bounding box center [840, 270] width 139 height 135
drag, startPoint x: 797, startPoint y: 210, endPoint x: 907, endPoint y: 355, distance: 181.7
click at [907, 355] on div "Send Message Nudge to resubscribe Note: Nudge the fan to resubscribe. Say you m…" at bounding box center [840, 231] width 179 height 251
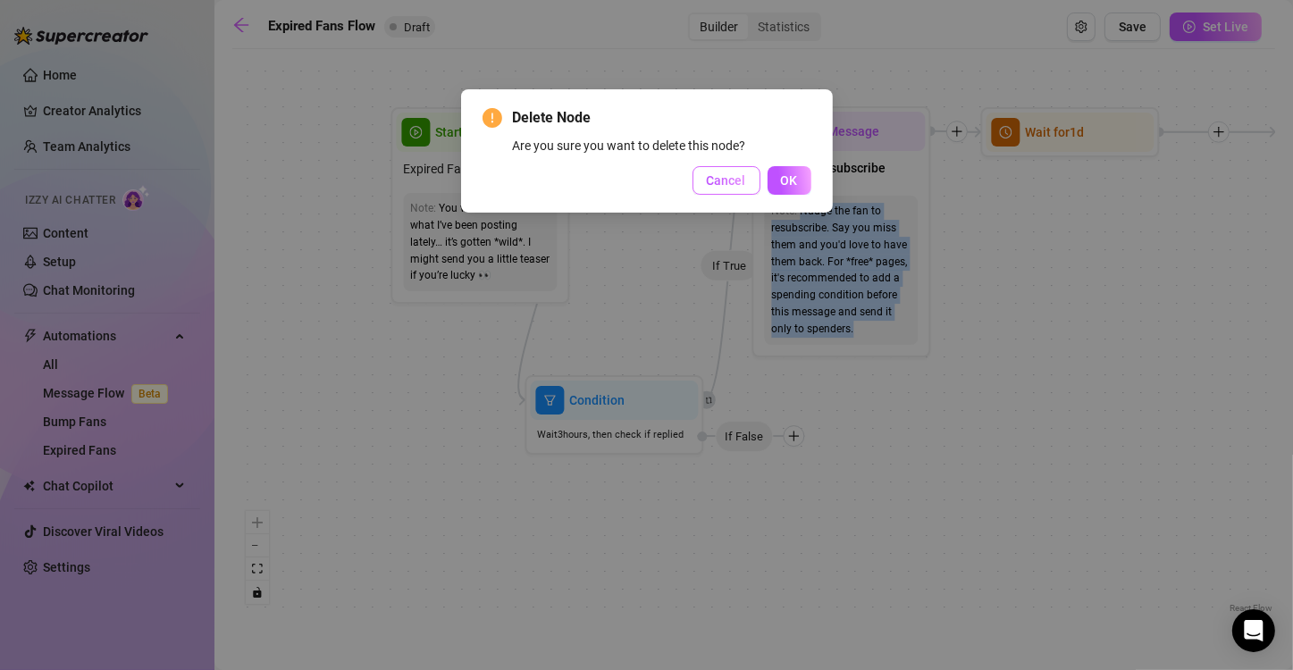
click at [732, 180] on span "Cancel" at bounding box center [726, 180] width 39 height 14
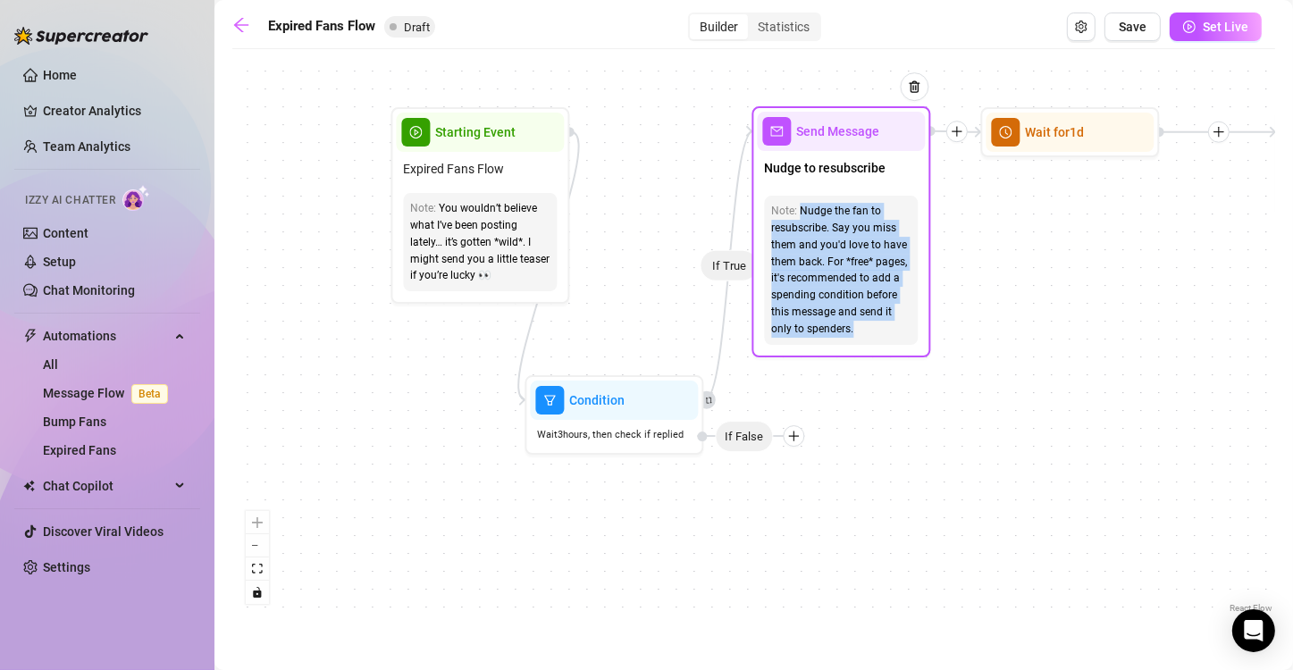
click at [870, 331] on div "Nudge the fan to resubscribe. Say you miss them and you'd love to have them bac…" at bounding box center [840, 270] width 139 height 135
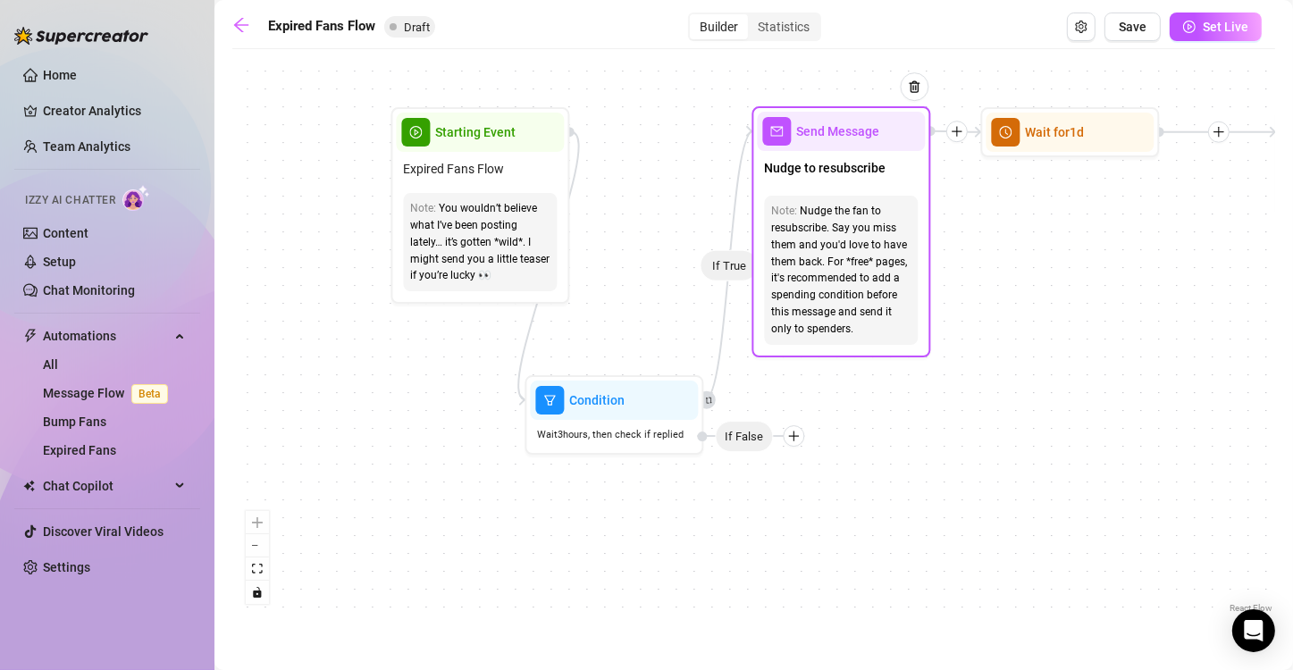
click at [851, 146] on div "Send Message" at bounding box center [841, 131] width 168 height 39
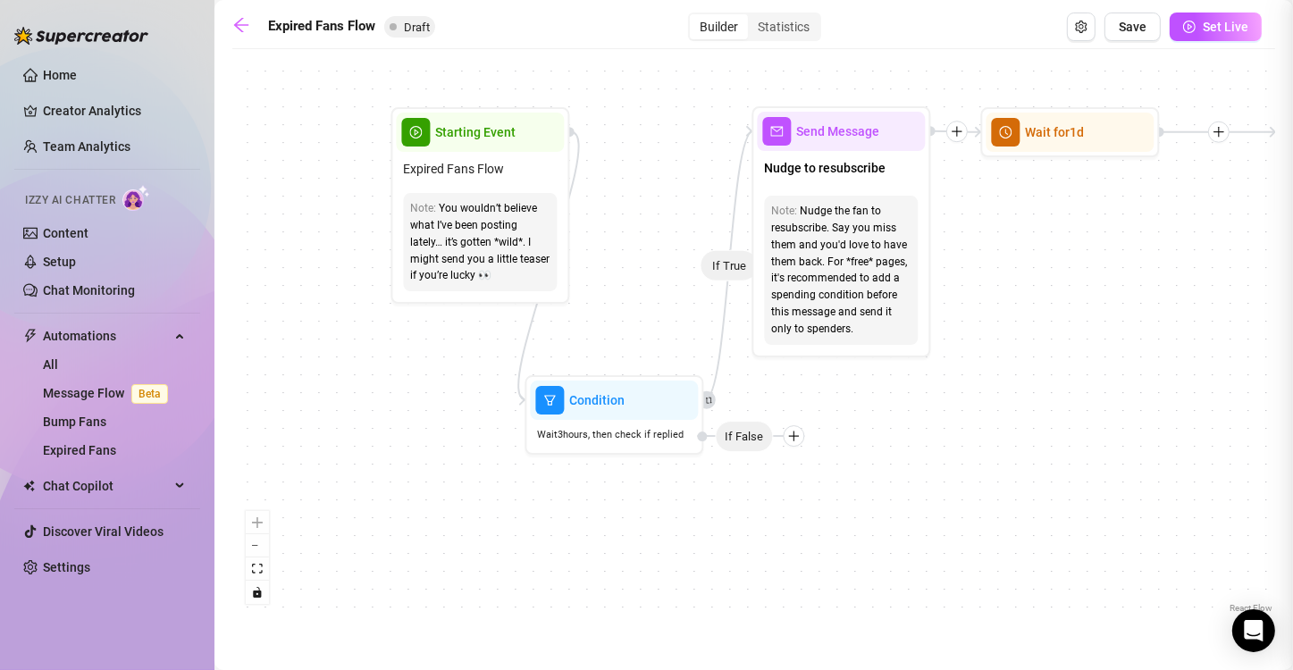
type textarea "Nudge to resubscribe"
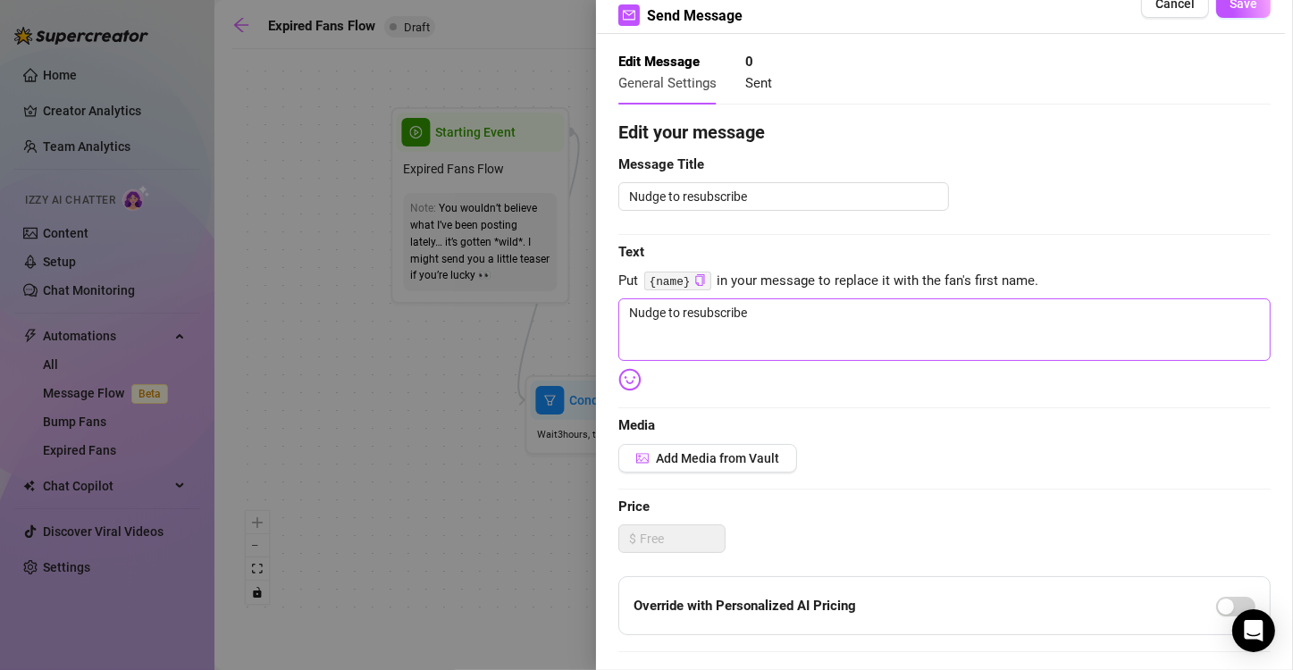
scroll to position [46, 0]
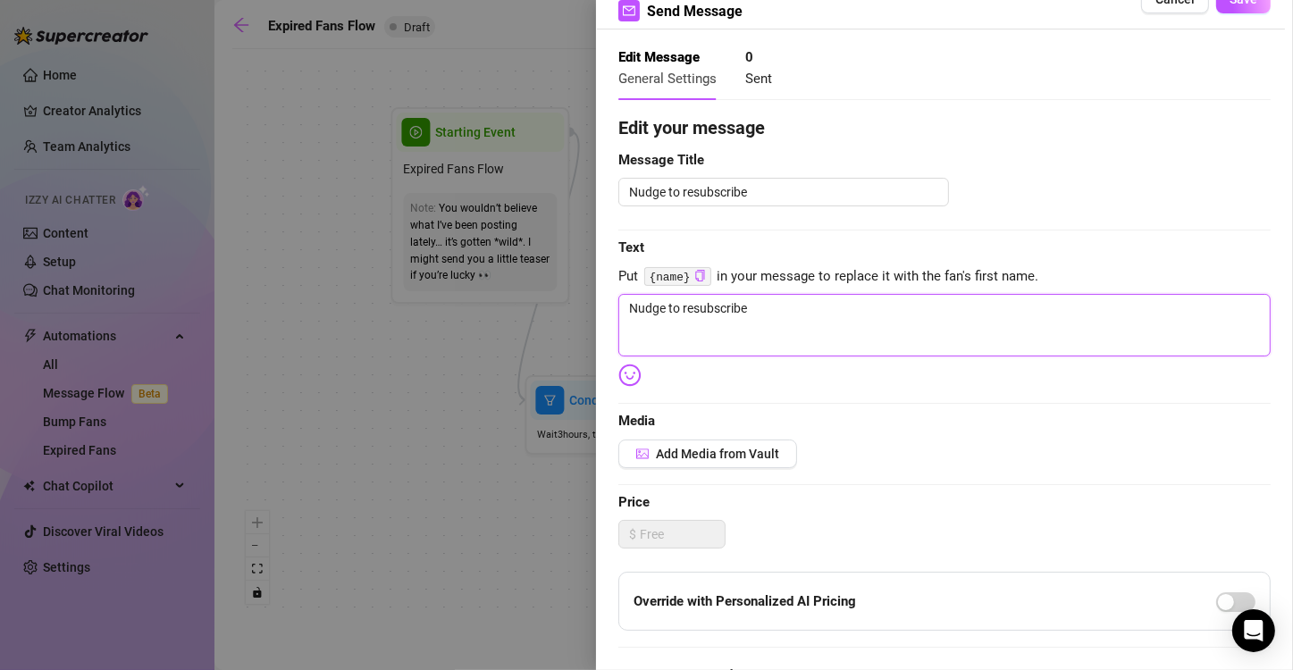
drag, startPoint x: 769, startPoint y: 308, endPoint x: 592, endPoint y: 314, distance: 177.0
click at [592, 314] on div "Event settings Send Message Cancel Save Edit Message General Settings 0 Sent Ed…" at bounding box center [646, 335] width 1293 height 670
paste textarea "Hey you 👀 I don’t usually do this… but I’ve got something spicy I’m only sendin…"
type textarea "Hey you 👀 I don’t usually do this… but I’ve got something spicy I’m only sendin…"
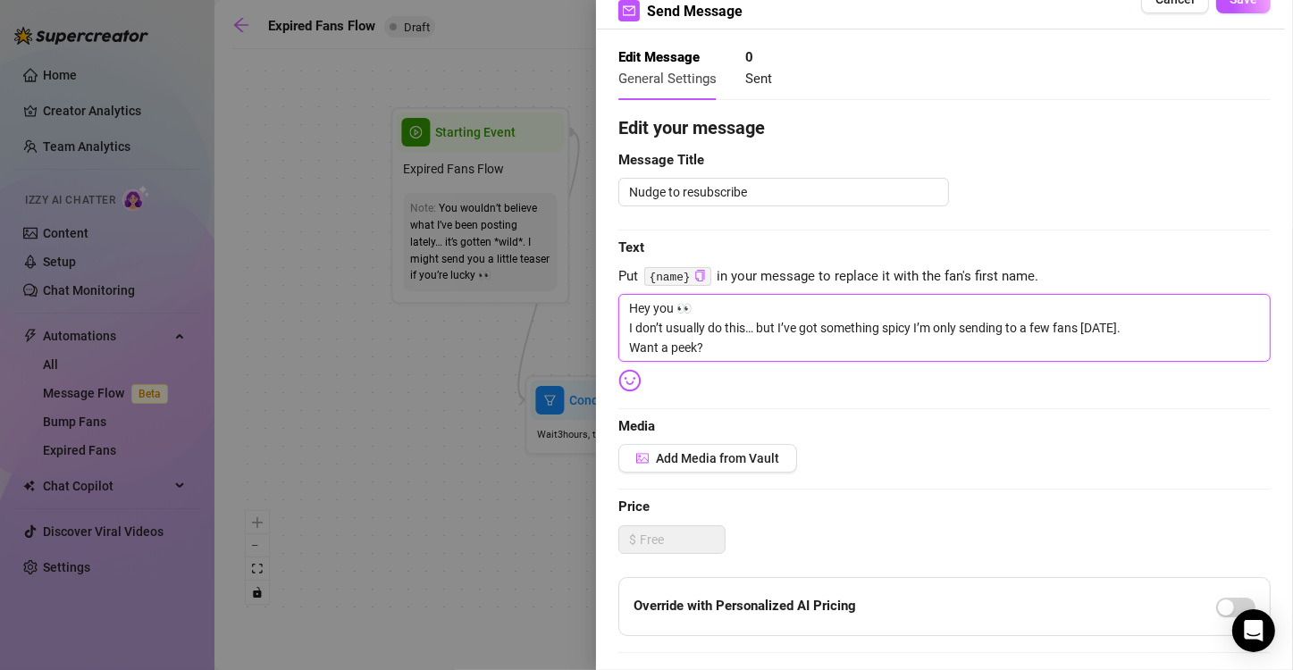
type textarea "Hey you 👀 I don’t usually do this… but I’ve got something spicy I’m only sendin…"
drag, startPoint x: 751, startPoint y: 196, endPoint x: 562, endPoint y: 211, distance: 190.0
click at [562, 211] on div "Event settings Send Message Cancel Save Edit Message General Settings 0 Sent Ed…" at bounding box center [646, 335] width 1293 height 670
paste textarea "Only sending this to a few 😈"
type textarea "Only sending this to a few 😈"
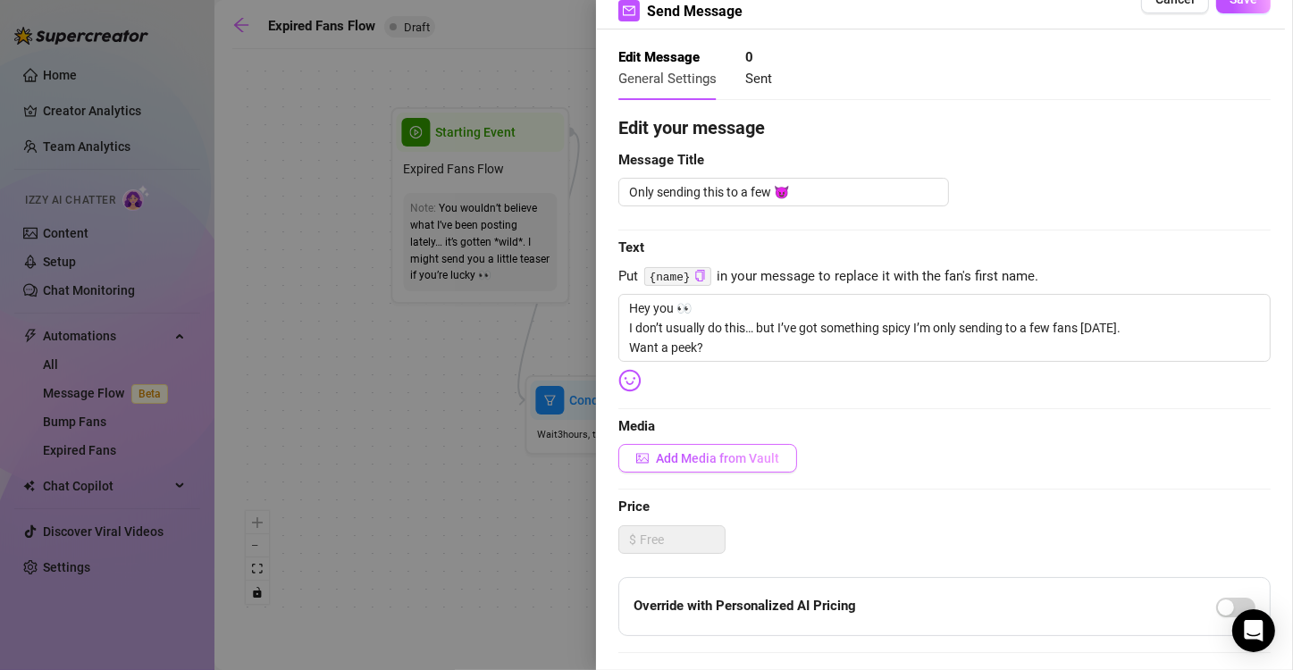
click at [707, 464] on span "Add Media from Vault" at bounding box center [717, 458] width 123 height 14
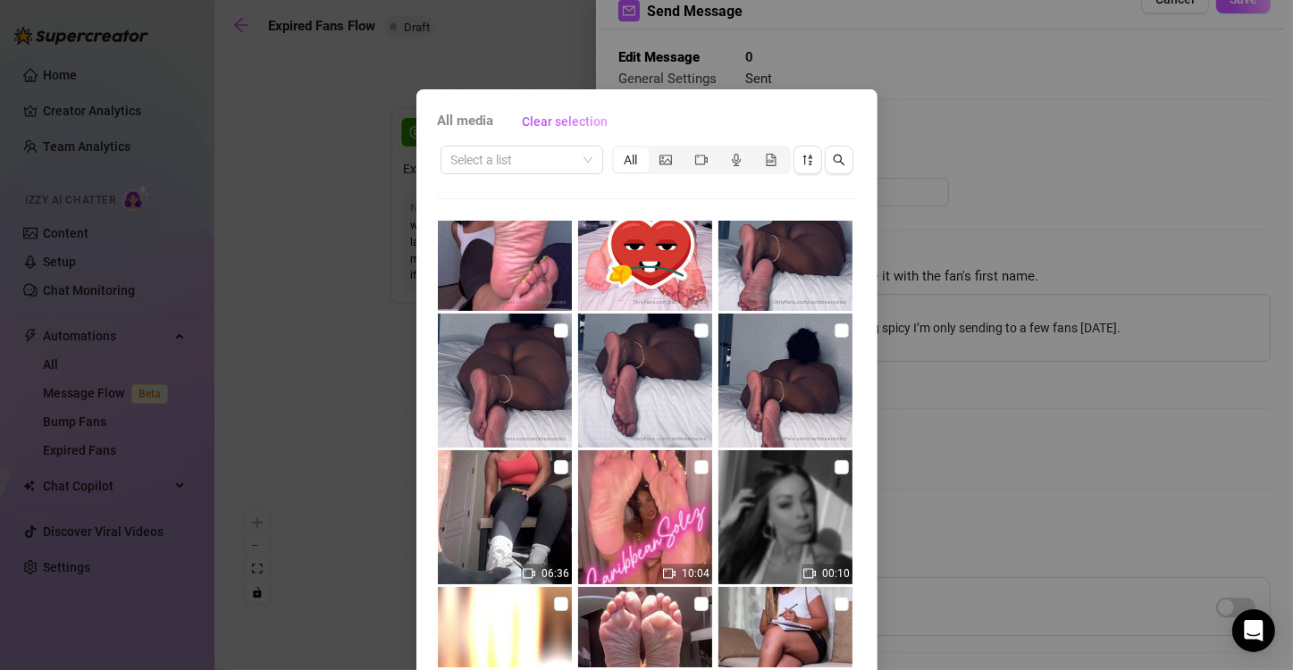
scroll to position [441, 0]
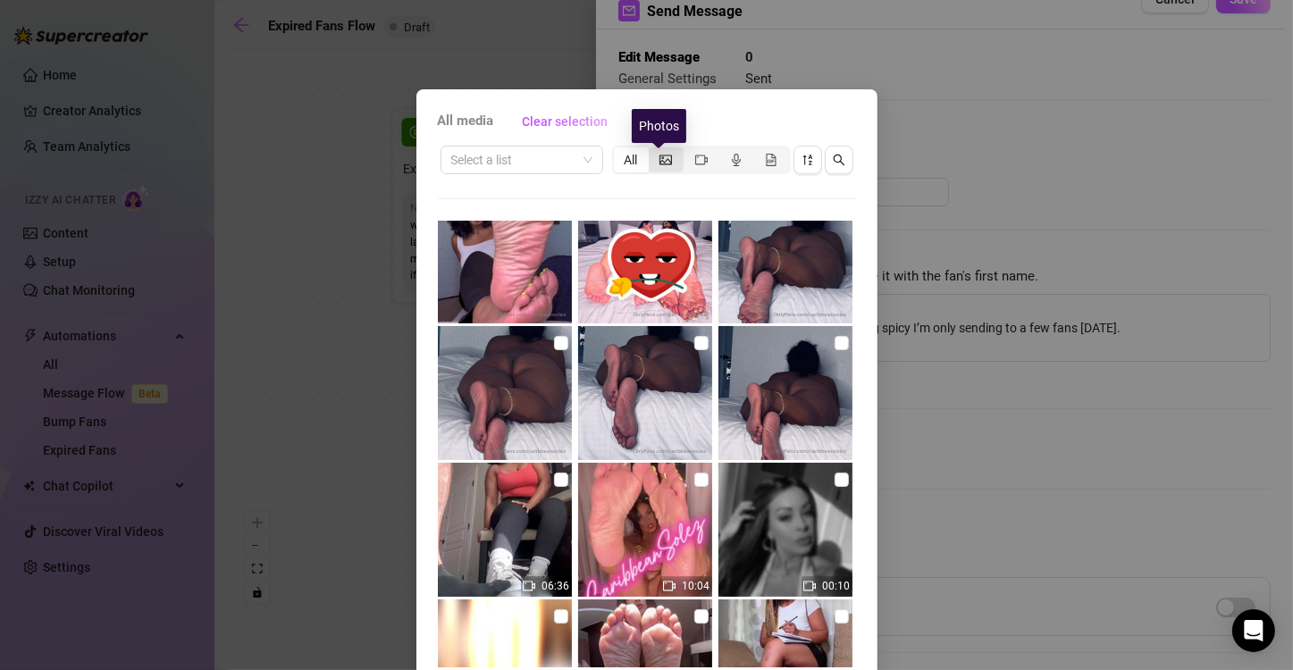
click at [660, 162] on icon "picture" at bounding box center [665, 160] width 13 height 13
click at [653, 150] on input "segmented control" at bounding box center [653, 150] width 0 height 0
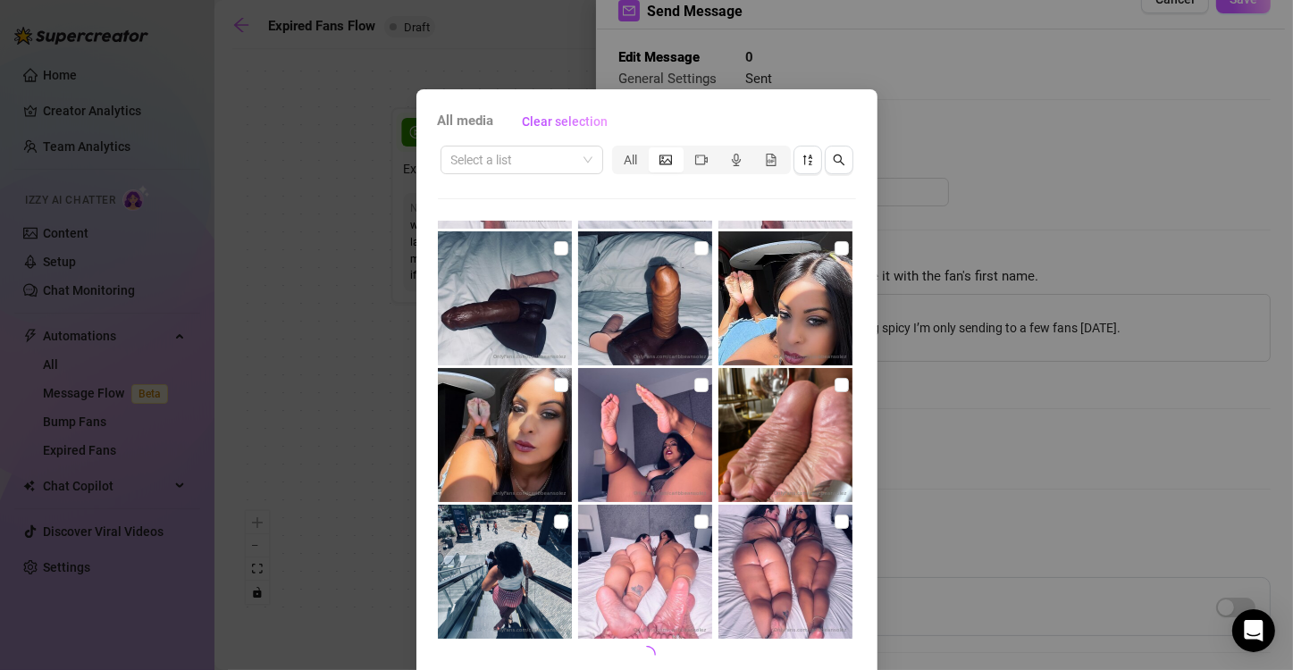
scroll to position [75, 0]
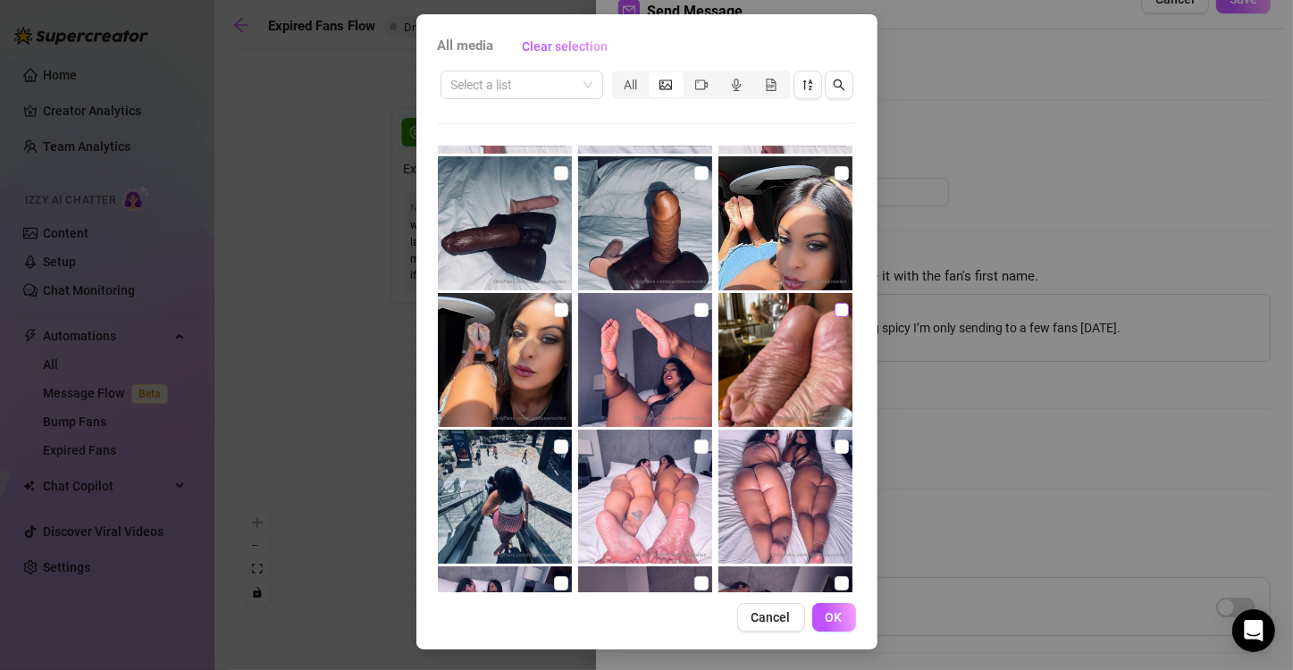
click at [834, 311] on input "checkbox" at bounding box center [841, 310] width 14 height 14
checkbox input "true"
click at [825, 616] on span "OK" at bounding box center [833, 617] width 17 height 14
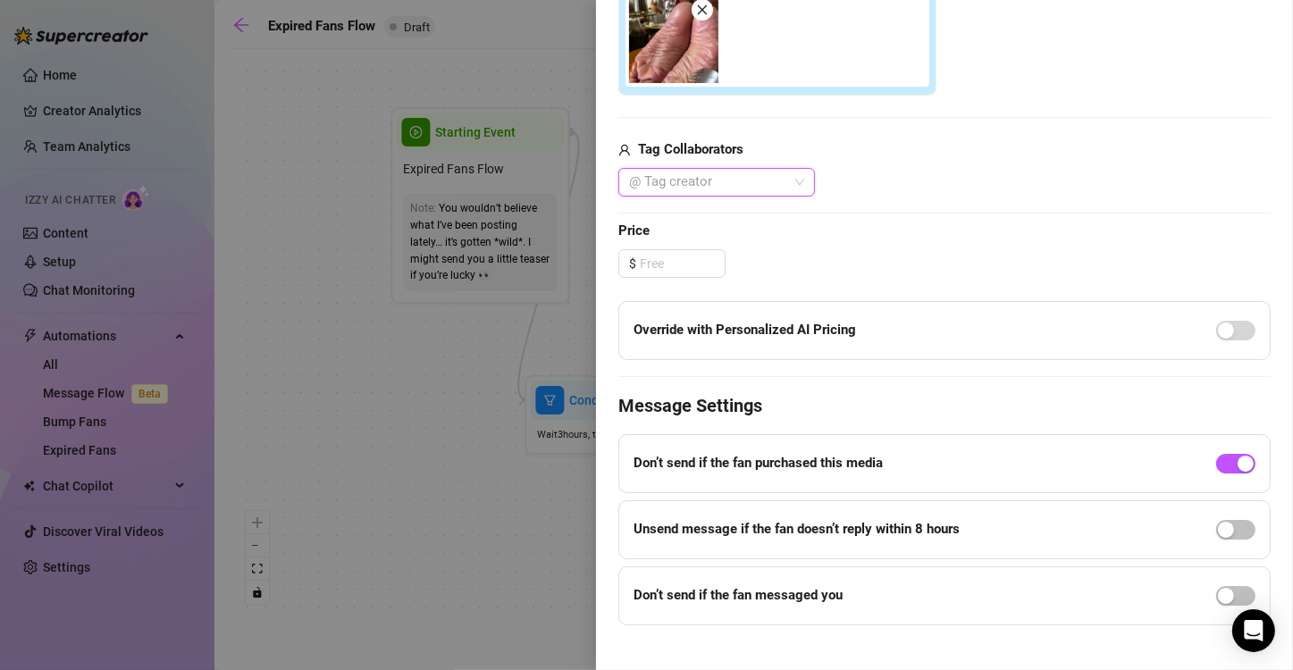
scroll to position [590, 0]
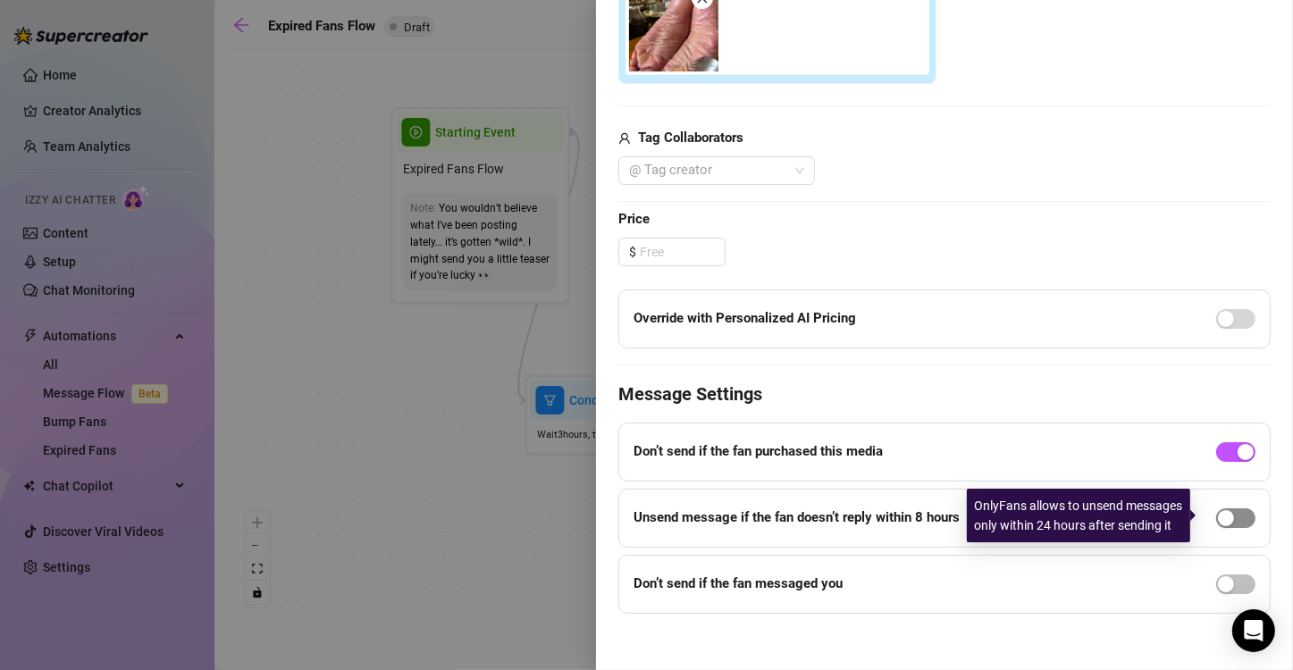
click at [1228, 521] on span "button" at bounding box center [1235, 518] width 39 height 20
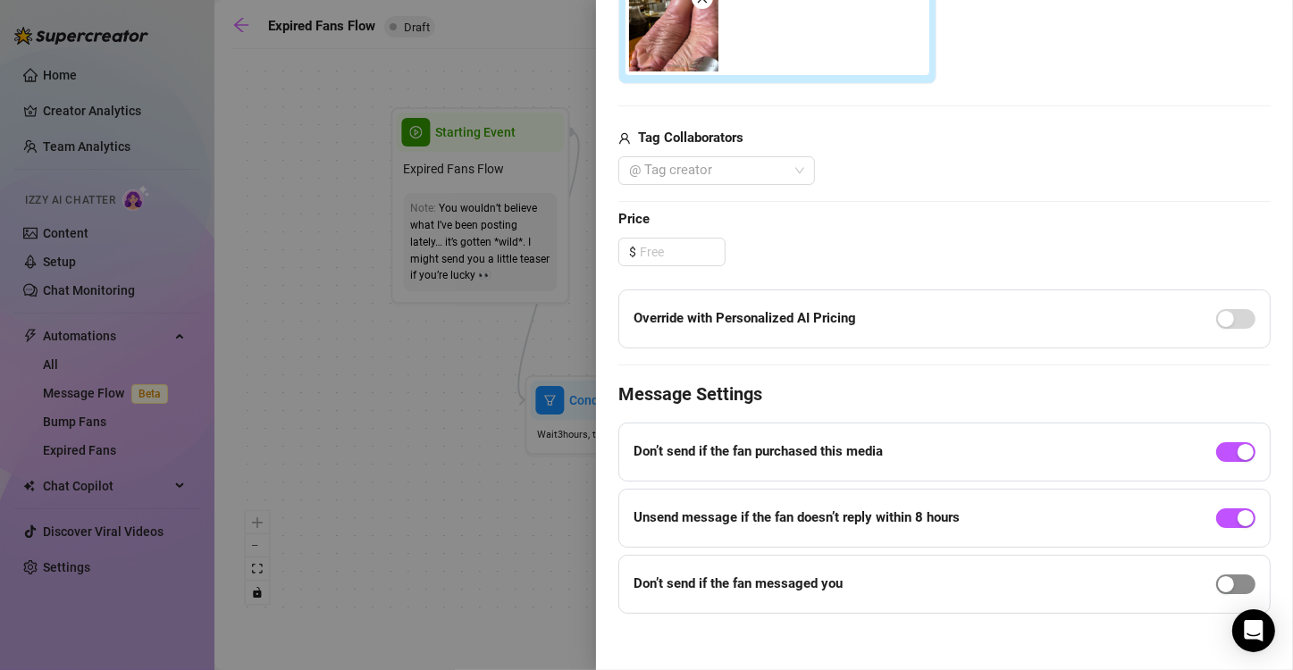
click at [1228, 575] on span "button" at bounding box center [1235, 584] width 39 height 20
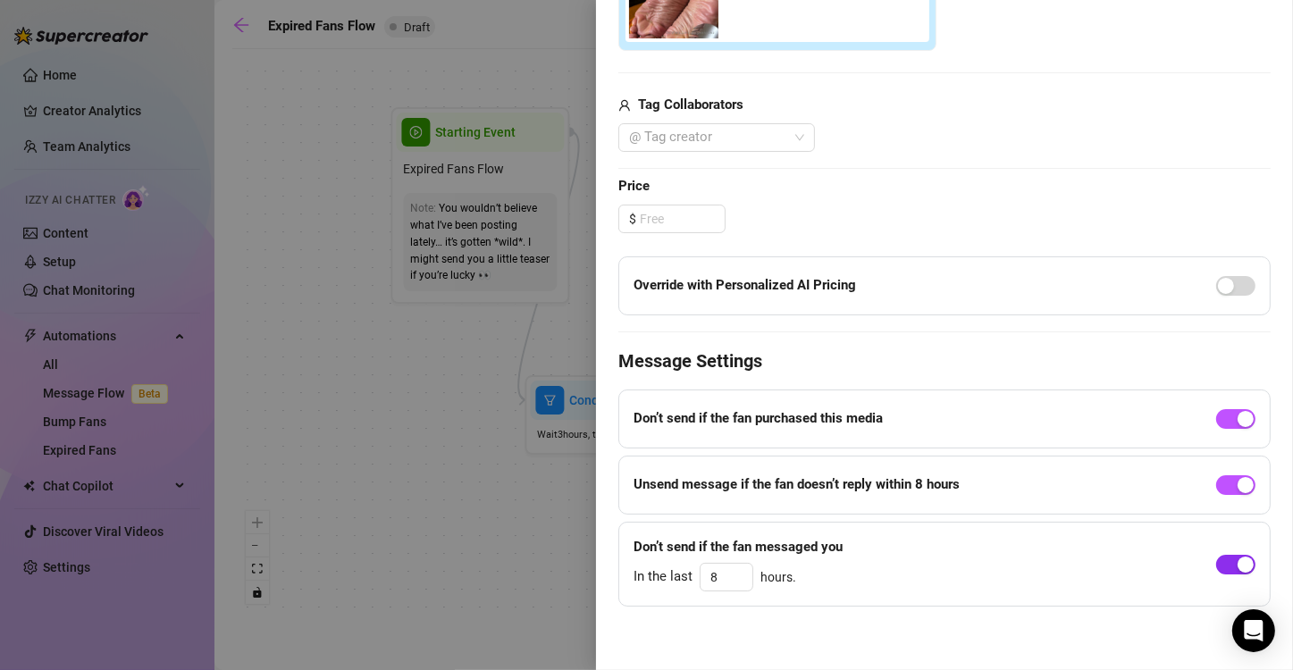
click at [1216, 562] on span "button" at bounding box center [1235, 565] width 39 height 20
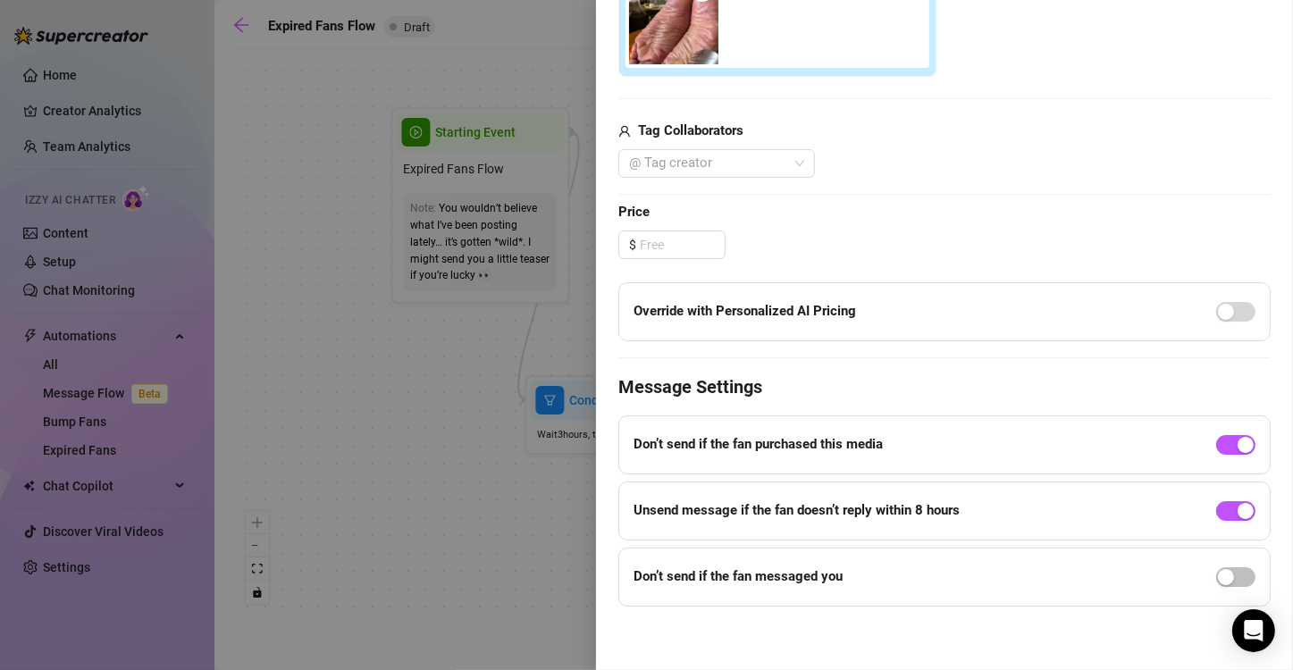
scroll to position [0, 0]
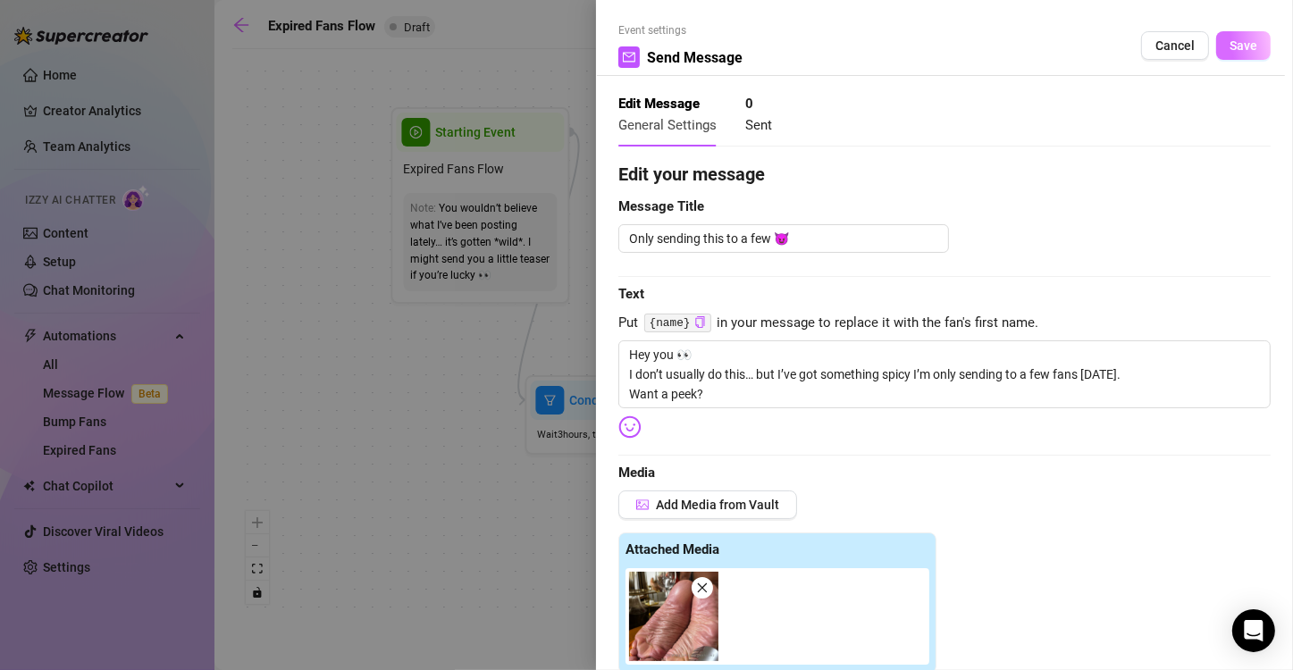
click at [1238, 49] on span "Save" at bounding box center [1243, 45] width 28 height 14
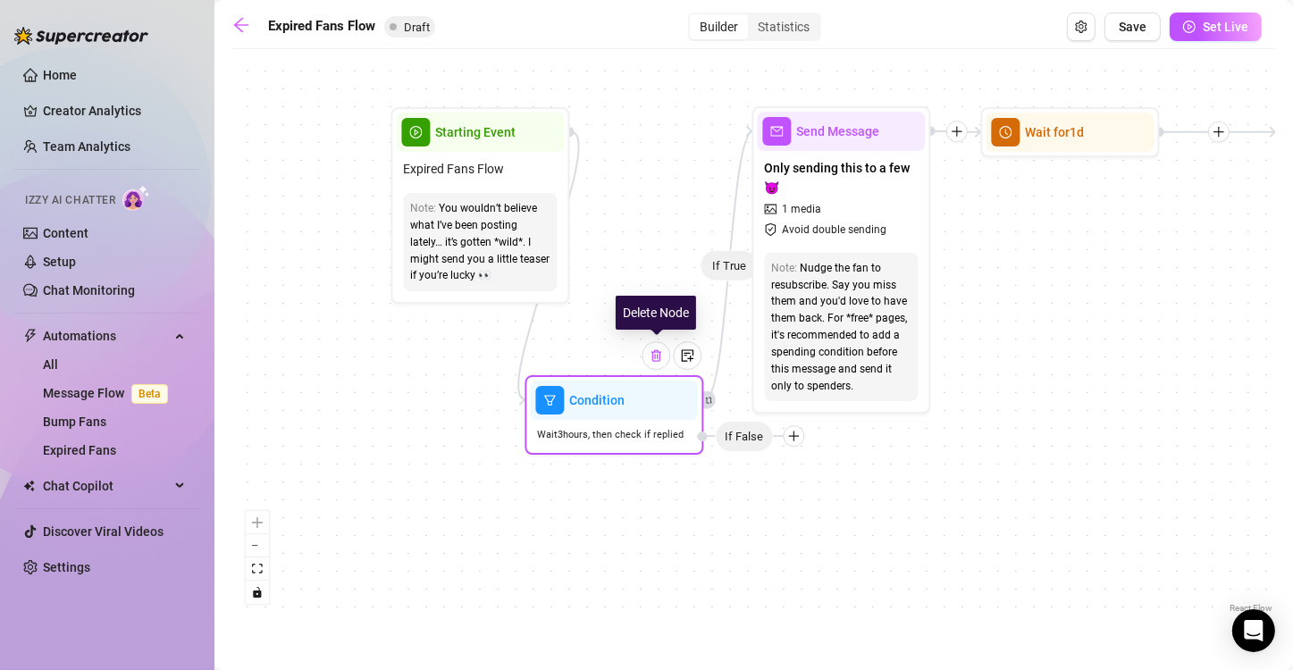
click at [650, 354] on img at bounding box center [656, 355] width 14 height 14
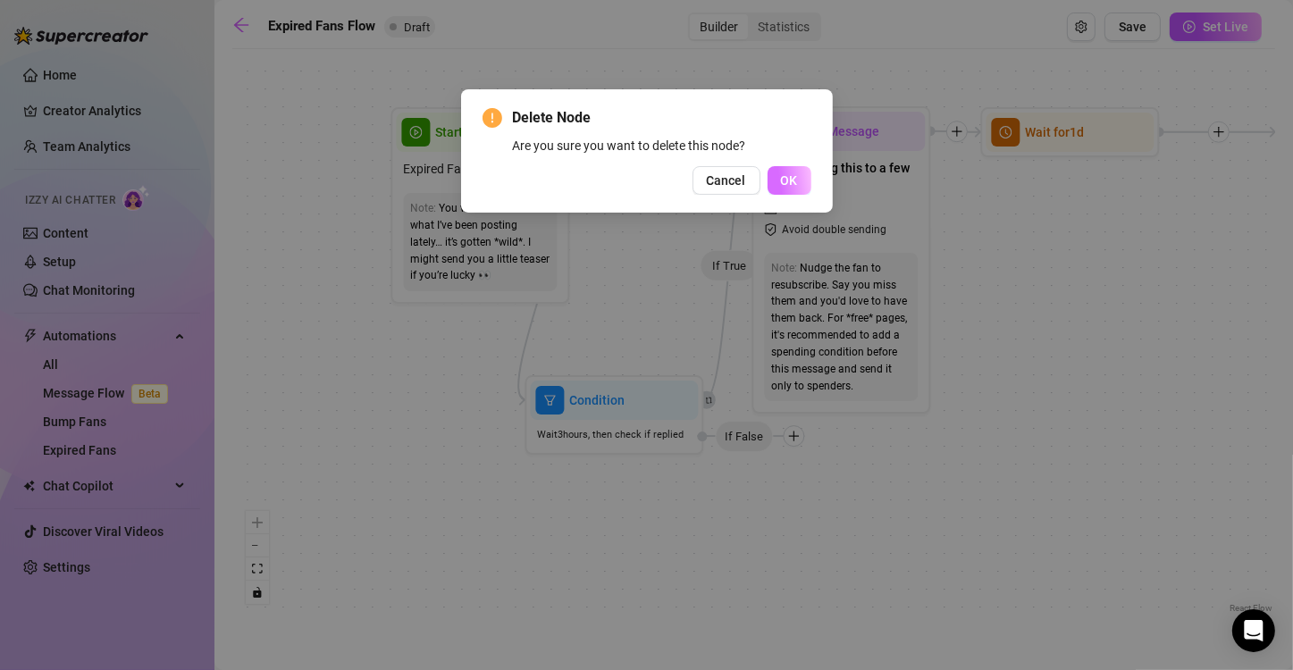
click at [778, 172] on button "OK" at bounding box center [789, 180] width 44 height 29
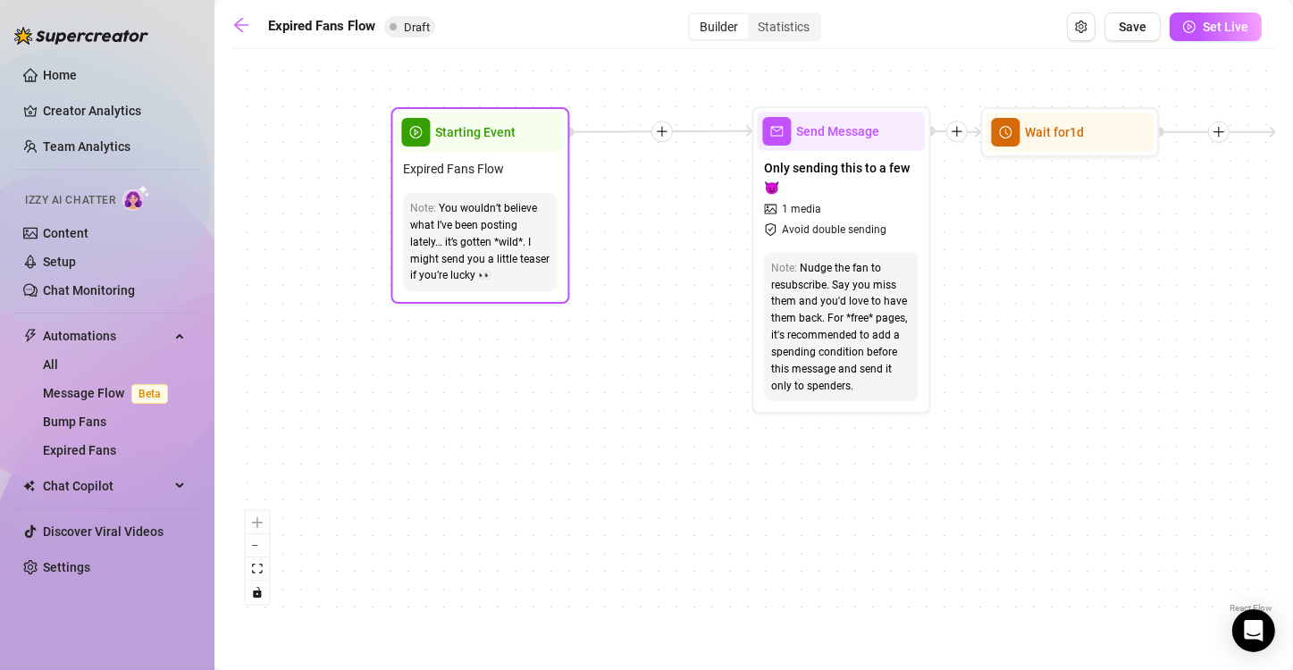
click at [495, 239] on div "You wouldn’t believe what I’ve been posting lately… it’s gotten *wild*. I might…" at bounding box center [479, 242] width 139 height 84
click at [499, 239] on div "You wouldn’t believe what I’ve been posting lately… it’s gotten *wild*. I might…" at bounding box center [479, 242] width 139 height 84
click at [472, 132] on span "Starting Event" at bounding box center [475, 132] width 80 height 20
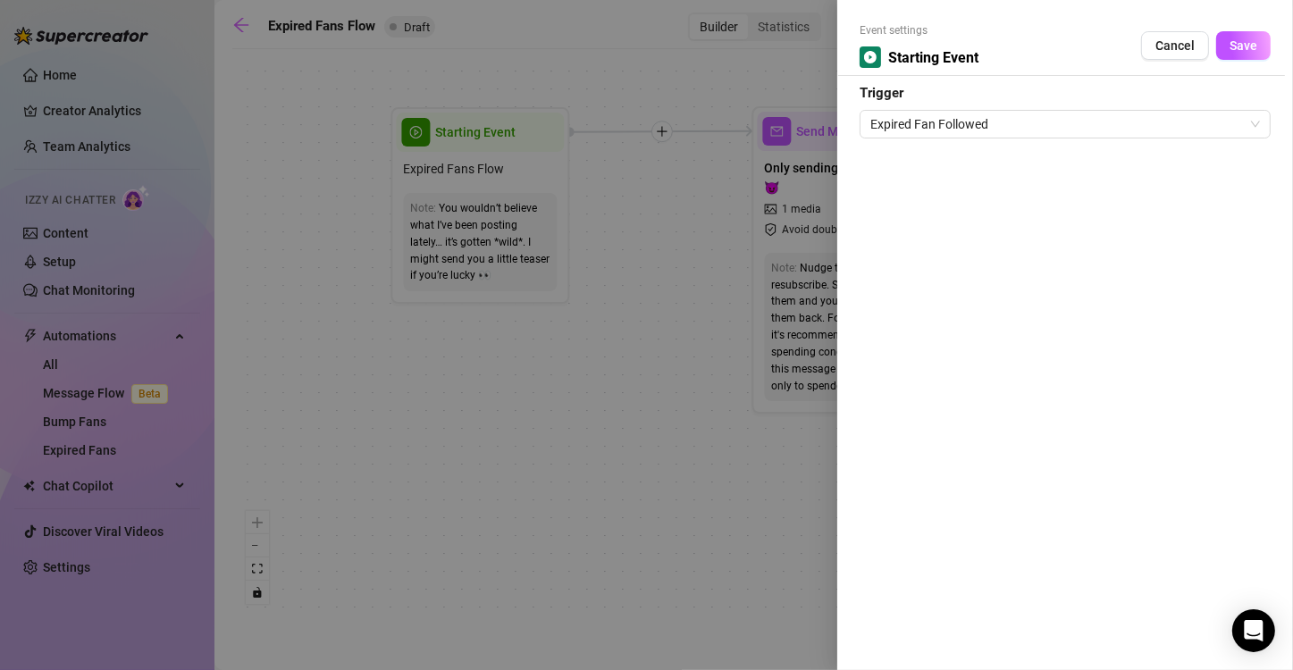
click at [616, 239] on div at bounding box center [646, 335] width 1293 height 670
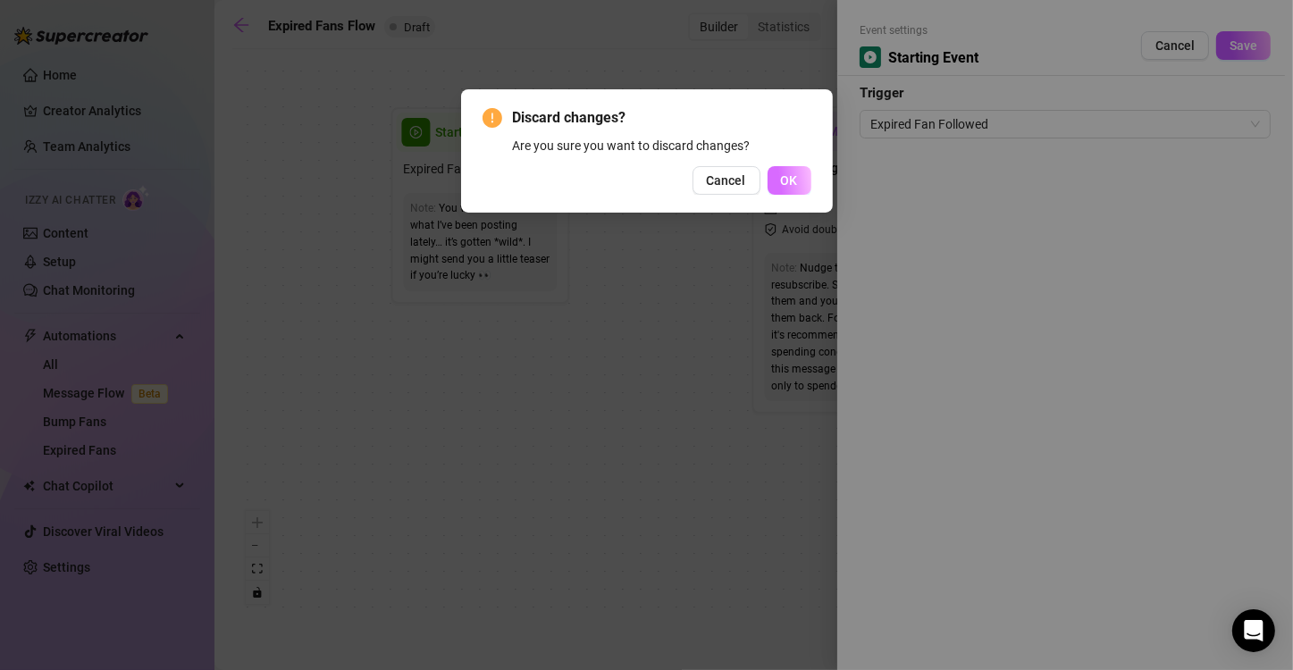
click at [787, 182] on span "OK" at bounding box center [789, 180] width 17 height 14
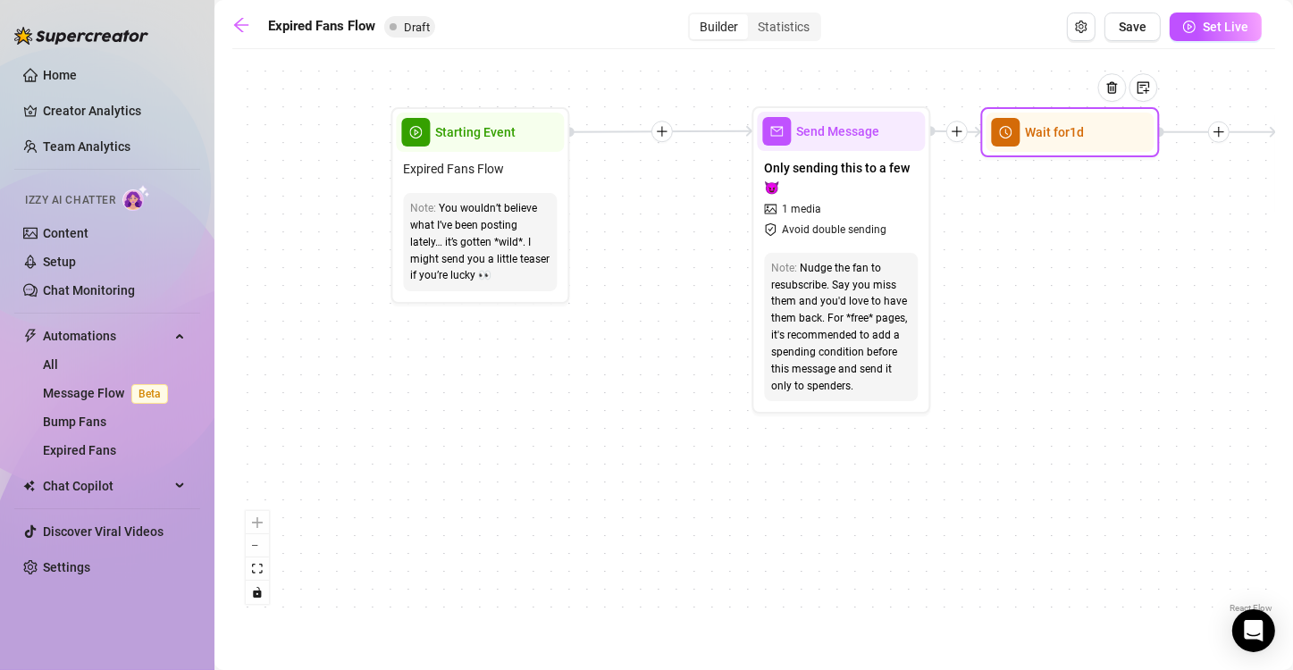
click at [1025, 142] on div "Wait for 1d" at bounding box center [1069, 132] width 168 height 39
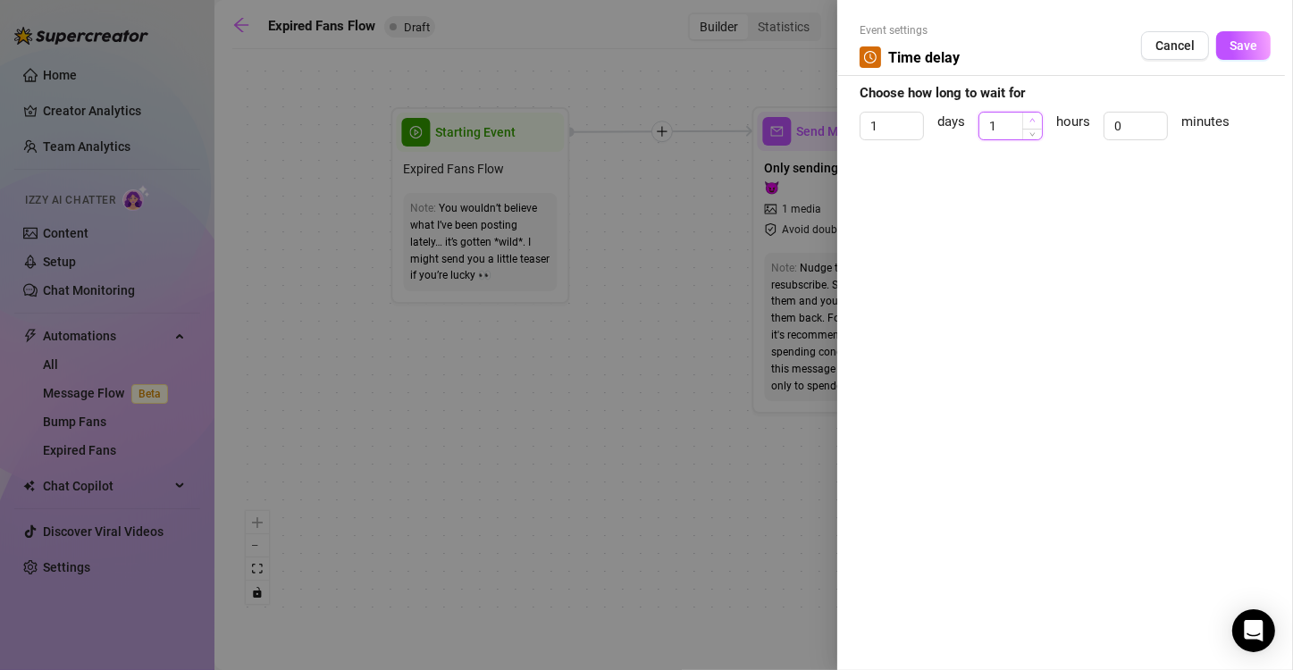
click at [1031, 121] on icon "up" at bounding box center [1032, 121] width 5 height 4
type input "4"
click at [1031, 121] on icon "up" at bounding box center [1032, 121] width 5 height 4
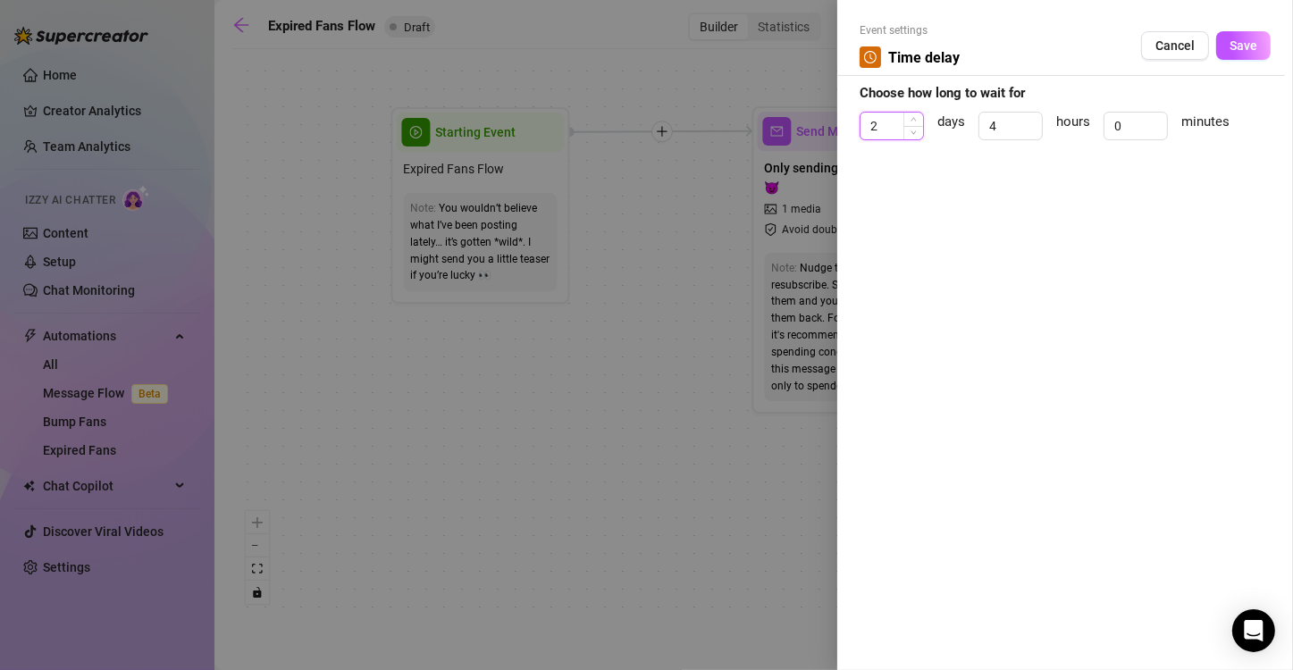
drag, startPoint x: 910, startPoint y: 121, endPoint x: 899, endPoint y: 122, distance: 11.7
click at [899, 122] on div "2" at bounding box center [891, 126] width 64 height 29
click at [908, 132] on span "Decrease Value" at bounding box center [913, 131] width 20 height 16
type input "0"
click at [908, 132] on span "Decrease Value" at bounding box center [913, 131] width 20 height 16
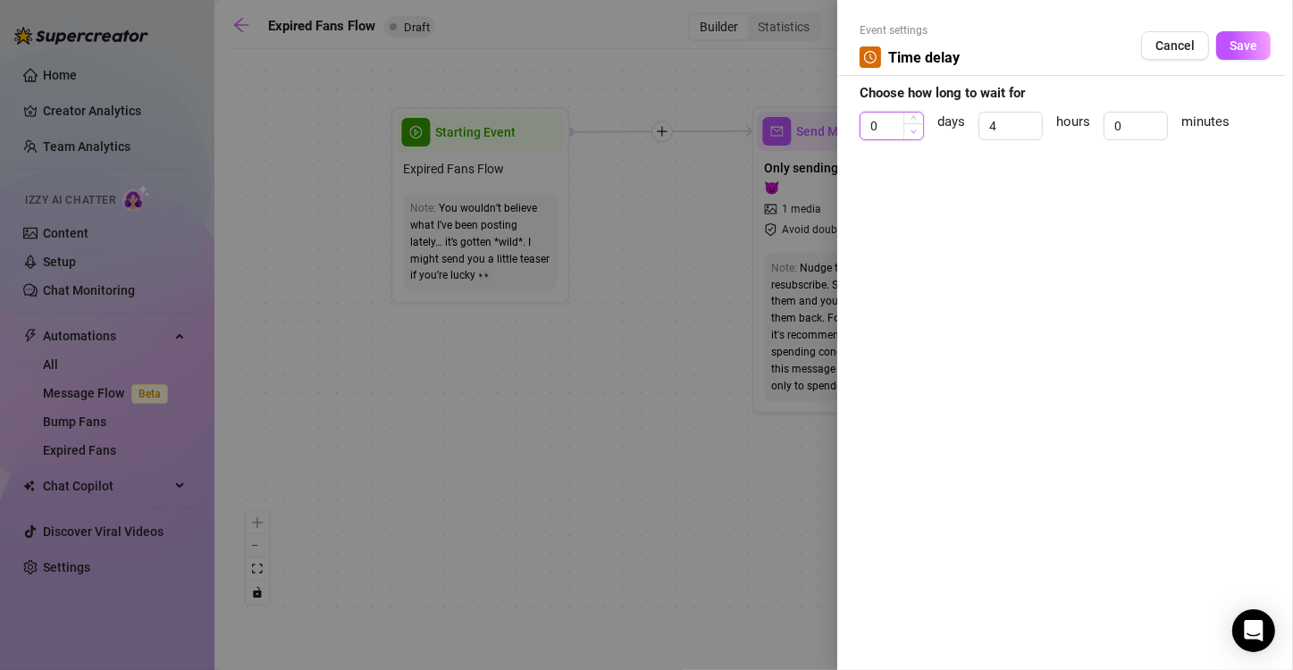
click at [908, 132] on span "Decrease Value" at bounding box center [913, 131] width 20 height 16
click at [1243, 52] on span "Save" at bounding box center [1243, 45] width 28 height 14
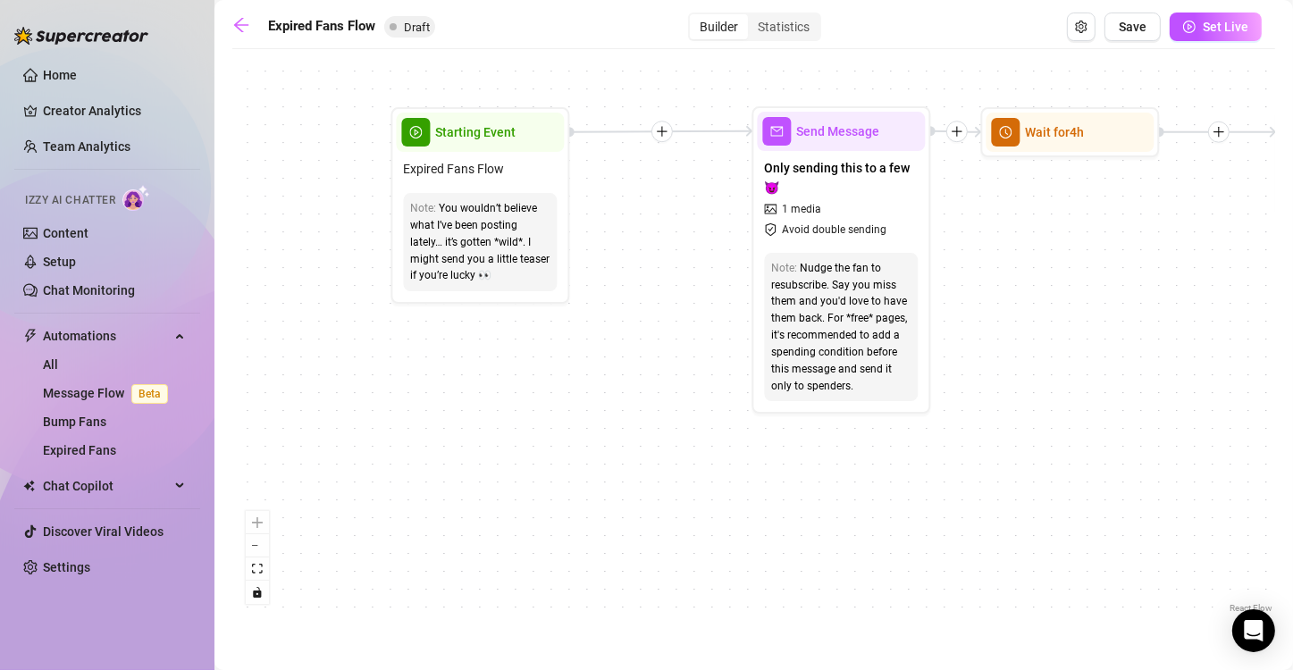
click at [1222, 141] on div at bounding box center [1218, 131] width 21 height 21
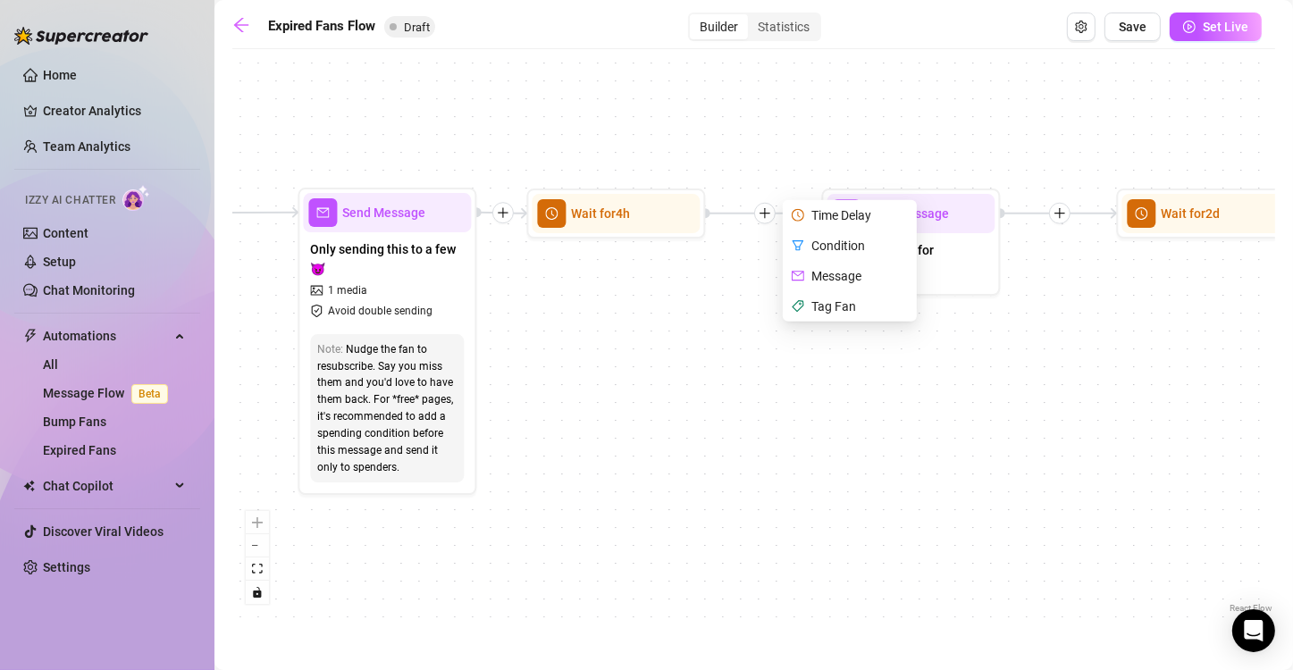
drag, startPoint x: 1160, startPoint y: 253, endPoint x: 707, endPoint y: 334, distance: 461.0
click at [707, 334] on div "Time Delay Condition Message Tag Fan If True If False Send Message Send Message…" at bounding box center [753, 337] width 1042 height 559
click at [824, 409] on div "Time Delay Condition Message Tag Fan If True If False Send Message Send Message…" at bounding box center [753, 337] width 1042 height 559
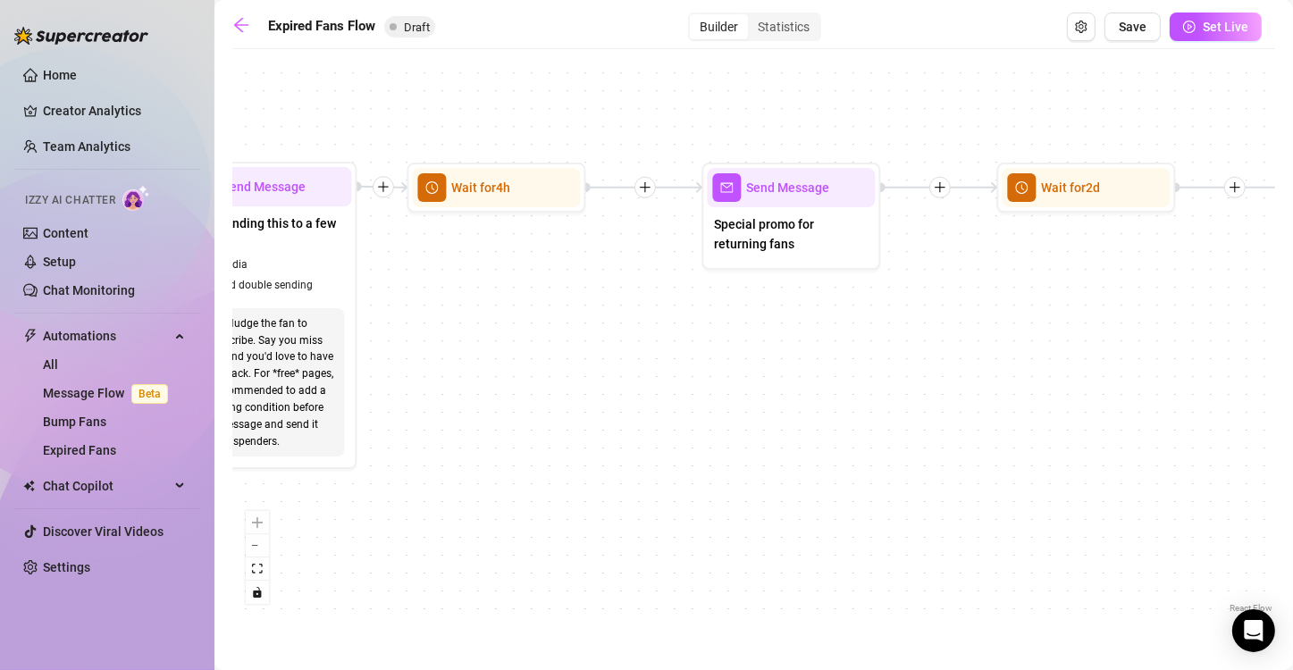
drag, startPoint x: 950, startPoint y: 347, endPoint x: 829, endPoint y: 322, distance: 123.3
click at [829, 322] on div "If True If False Send Message Send Message Wait for 2d Merge Send Message Follo…" at bounding box center [753, 337] width 1042 height 559
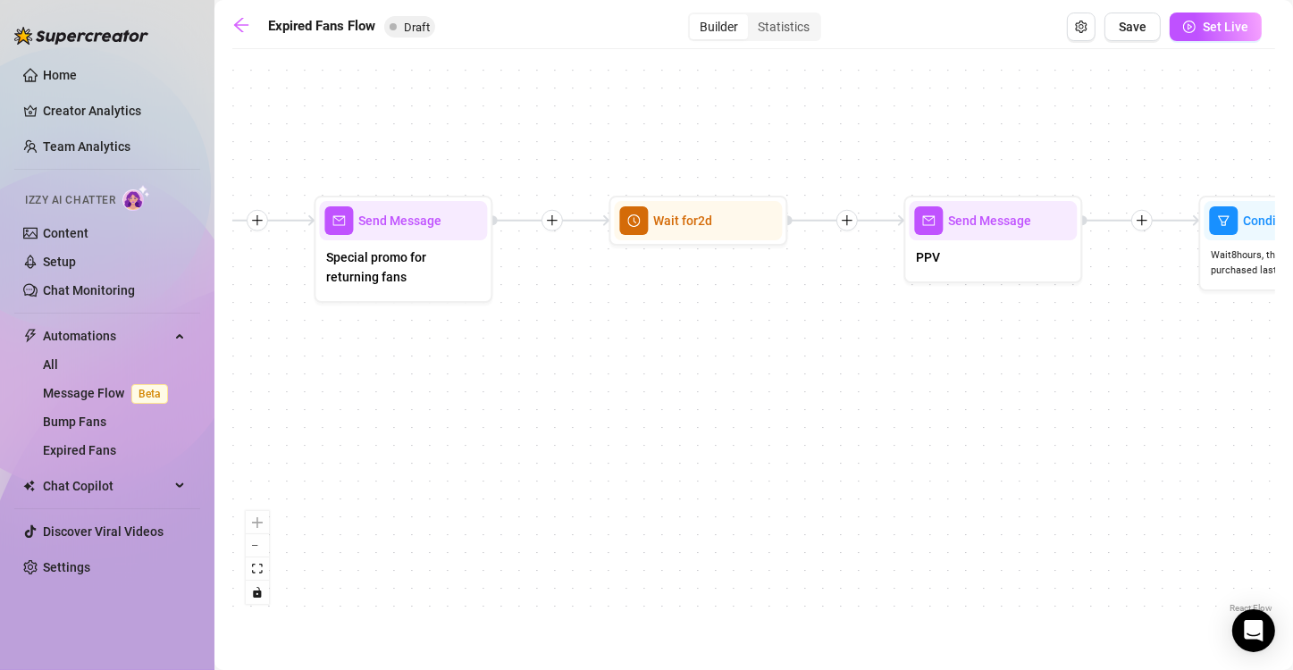
drag, startPoint x: 1009, startPoint y: 317, endPoint x: 623, endPoint y: 350, distance: 388.2
click at [623, 350] on div "If True If False Send Message Send Message Wait for 2d Merge Send Message Follo…" at bounding box center [753, 337] width 1042 height 559
click at [406, 232] on div "Send Message" at bounding box center [403, 220] width 168 height 39
type textarea "Special promo for returning fans"
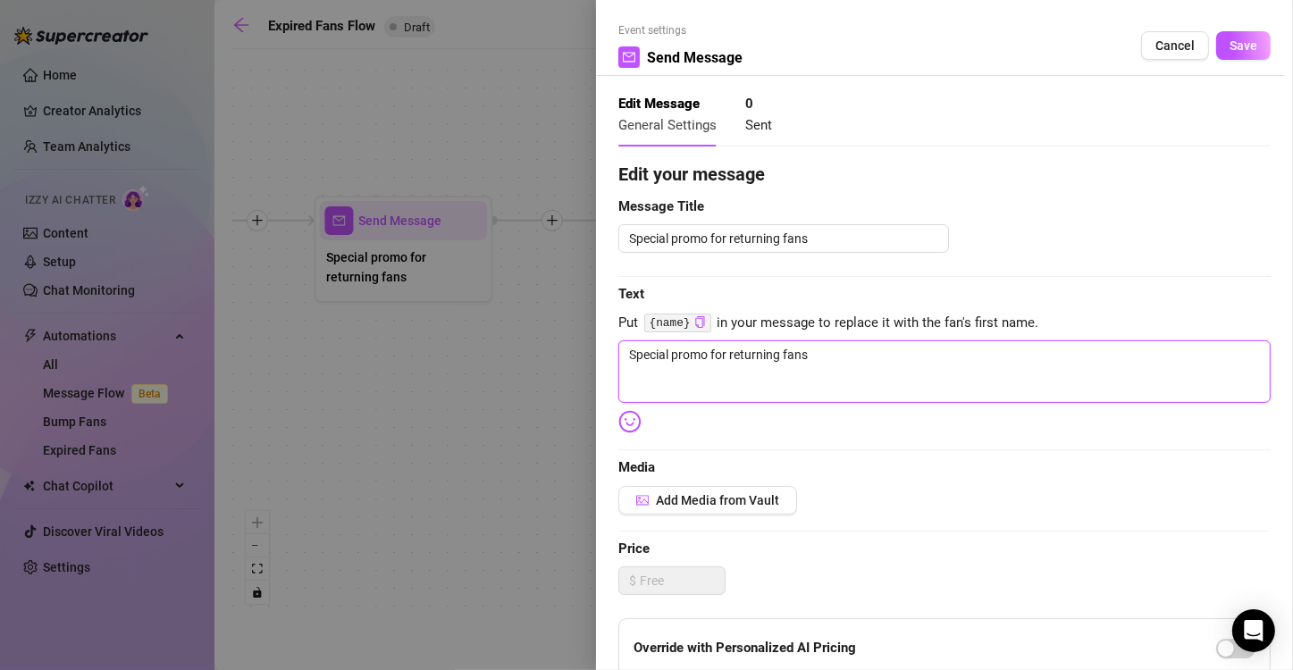
click at [816, 347] on textarea "Special promo for returning fans" at bounding box center [944, 371] width 652 height 63
drag, startPoint x: 826, startPoint y: 351, endPoint x: 535, endPoint y: 351, distance: 291.2
click at [535, 351] on div "Event settings Send Message Cancel Save Edit Message General Settings 0 Sent Ed…" at bounding box center [646, 335] width 1293 height 670
paste textarea "Okay… you’ve waited long enough 😏 Here’s that spicy little teaser I promised. B…"
type textarea "Okay… you’ve waited long enough 😏 Here’s that spicy little teaser I promised. B…"
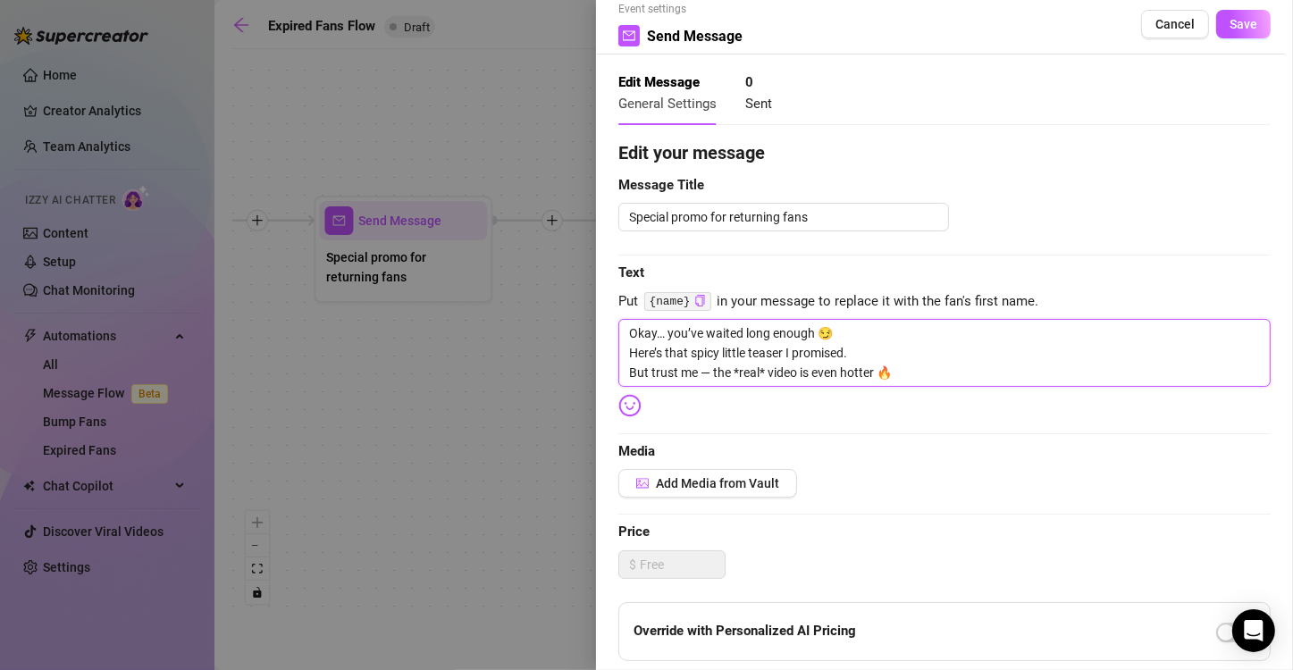
scroll to position [17, 0]
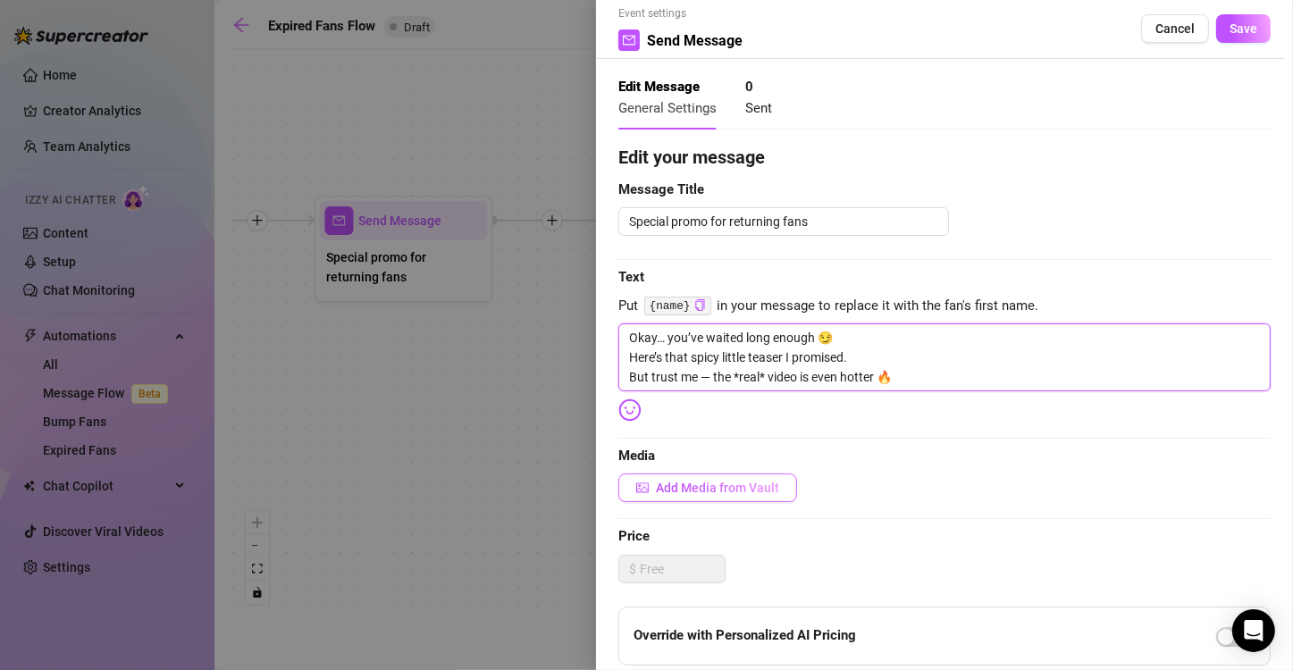
type textarea "Okay… you’ve waited long enough 😏 Here’s that spicy little teaser I promised. B…"
click at [717, 481] on span "Add Media from Vault" at bounding box center [717, 488] width 123 height 14
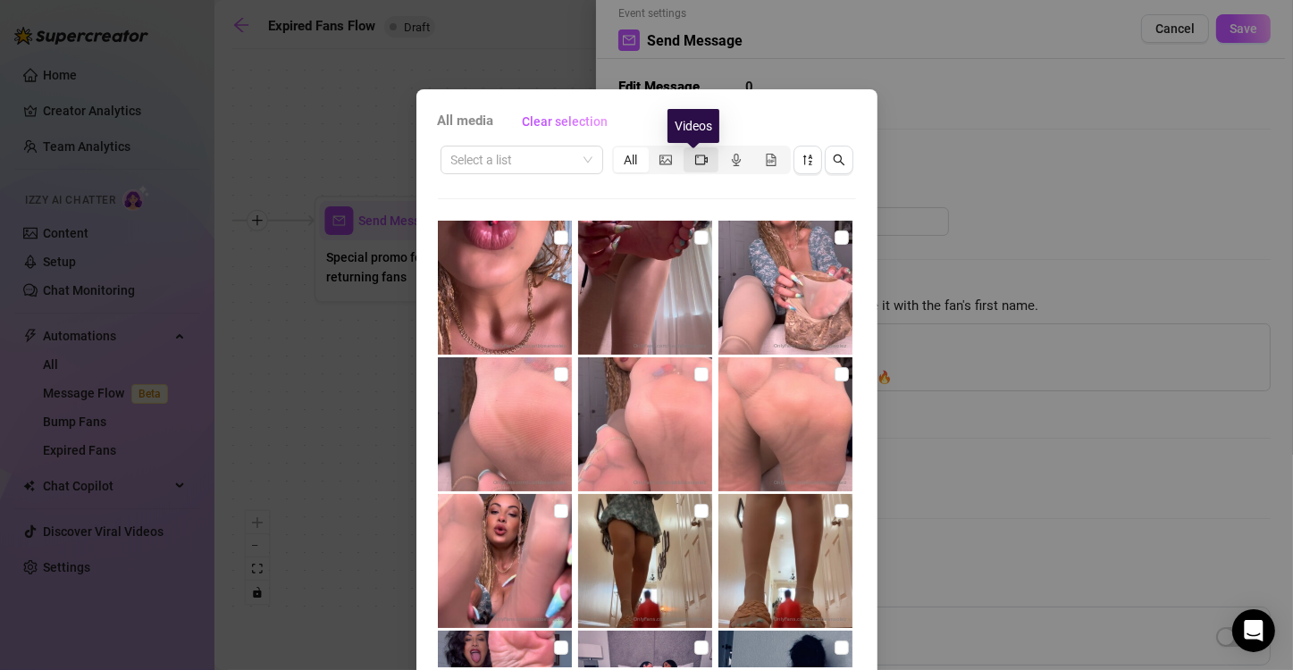
click at [696, 159] on icon "video-camera" at bounding box center [701, 160] width 13 height 10
click at [688, 150] on input "segmented control" at bounding box center [688, 150] width 0 height 0
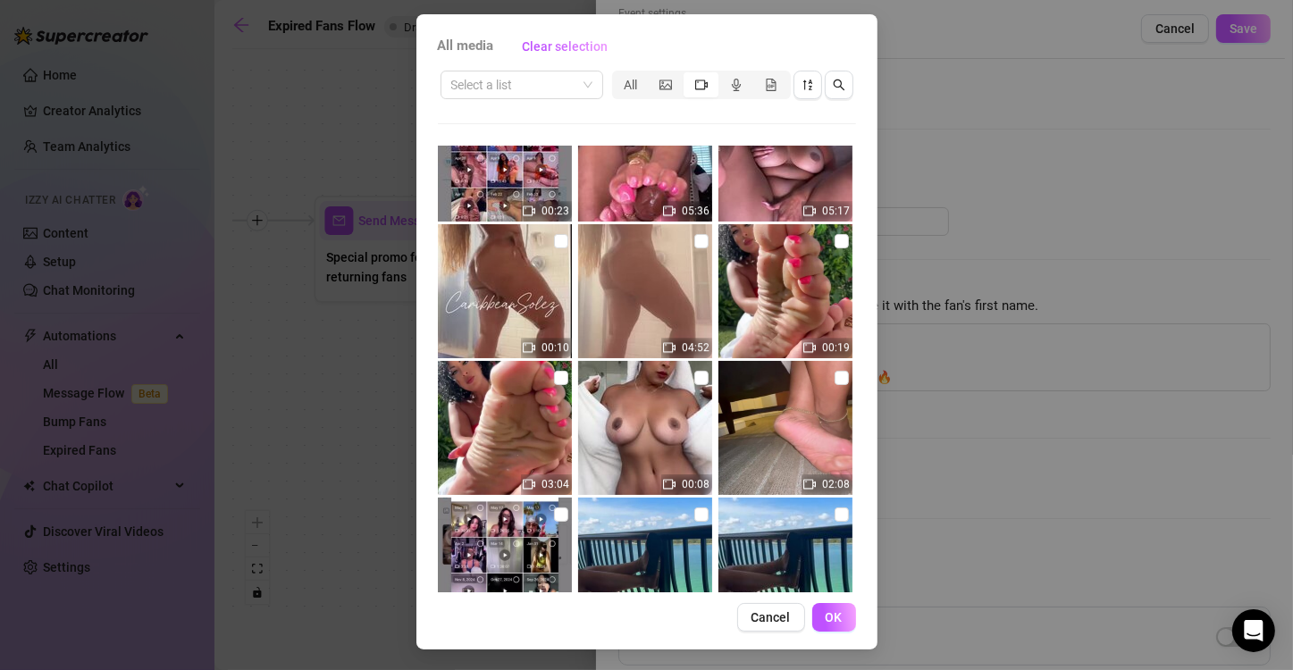
scroll to position [5349, 0]
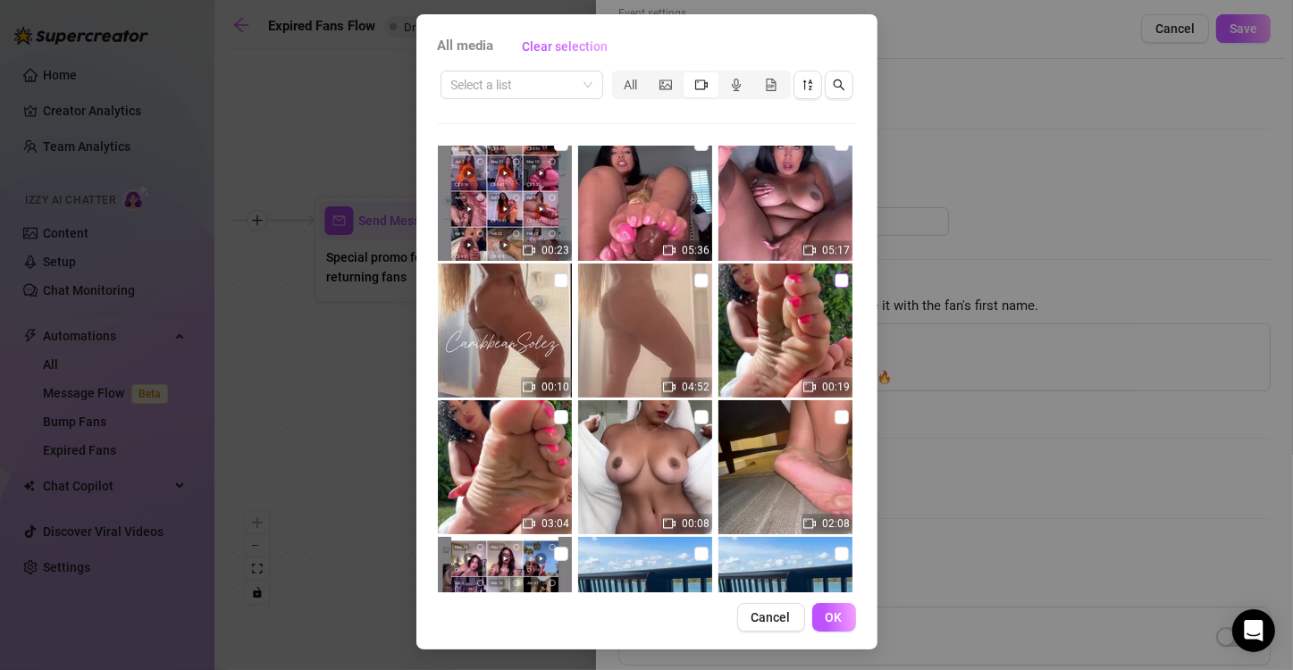
click at [834, 280] on input "checkbox" at bounding box center [841, 280] width 14 height 14
click at [834, 276] on input "checkbox" at bounding box center [841, 280] width 14 height 14
click at [834, 279] on input "checkbox" at bounding box center [841, 280] width 14 height 14
checkbox input "true"
click at [825, 622] on span "OK" at bounding box center [833, 617] width 17 height 14
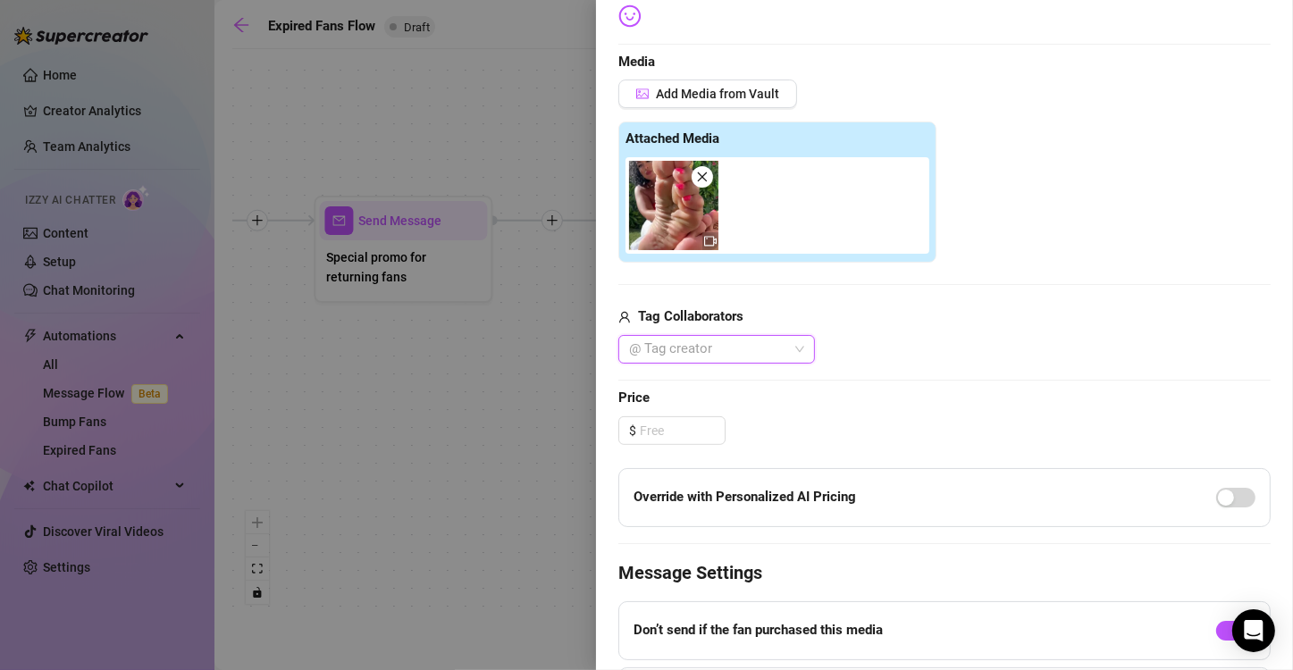
scroll to position [597, 0]
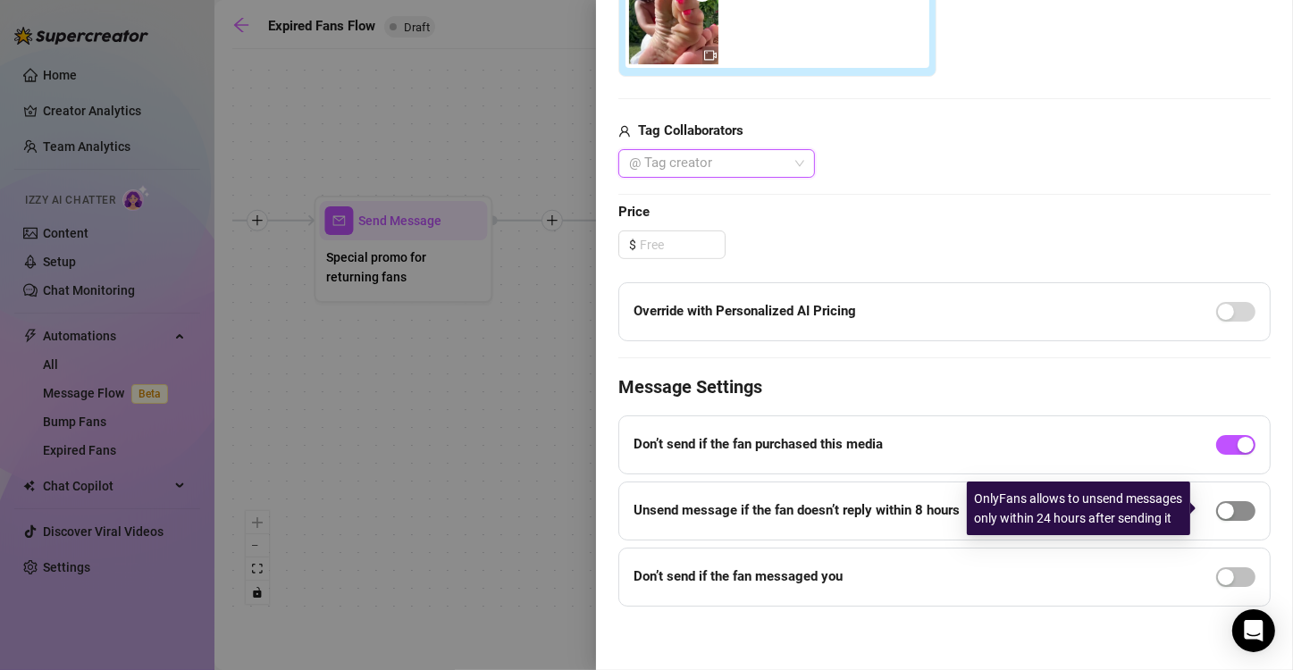
click at [1232, 514] on span "button" at bounding box center [1235, 511] width 39 height 20
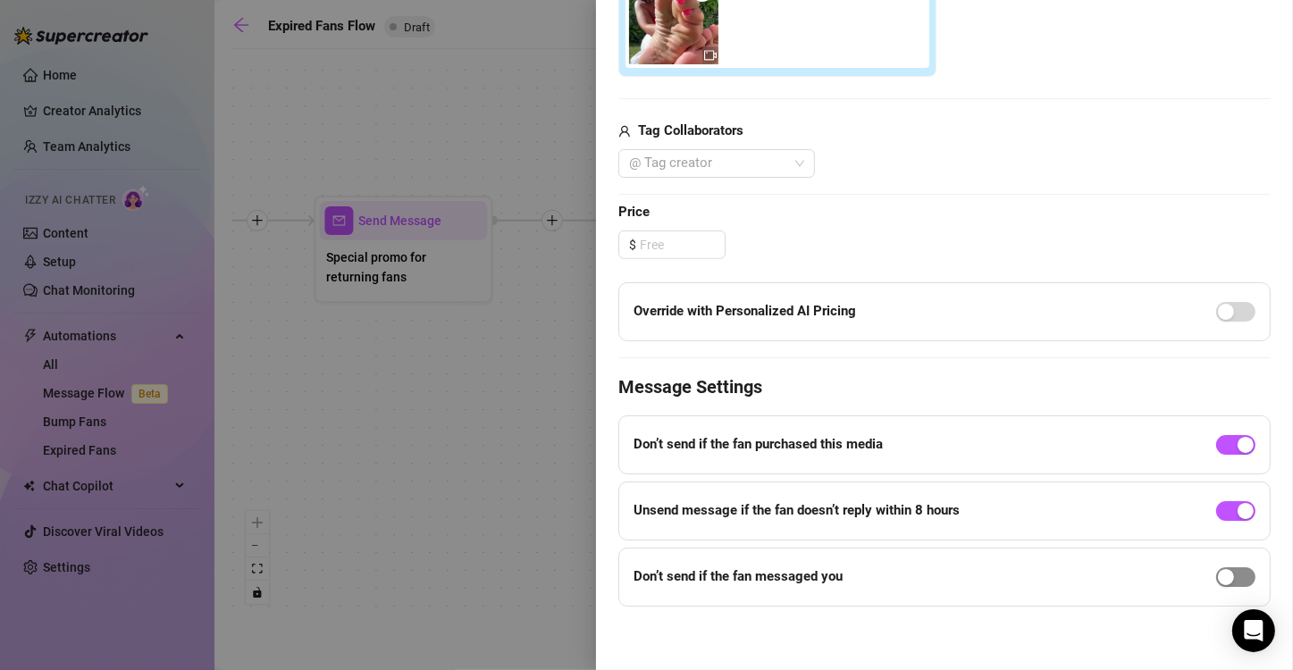
click at [1234, 582] on span "button" at bounding box center [1235, 577] width 39 height 20
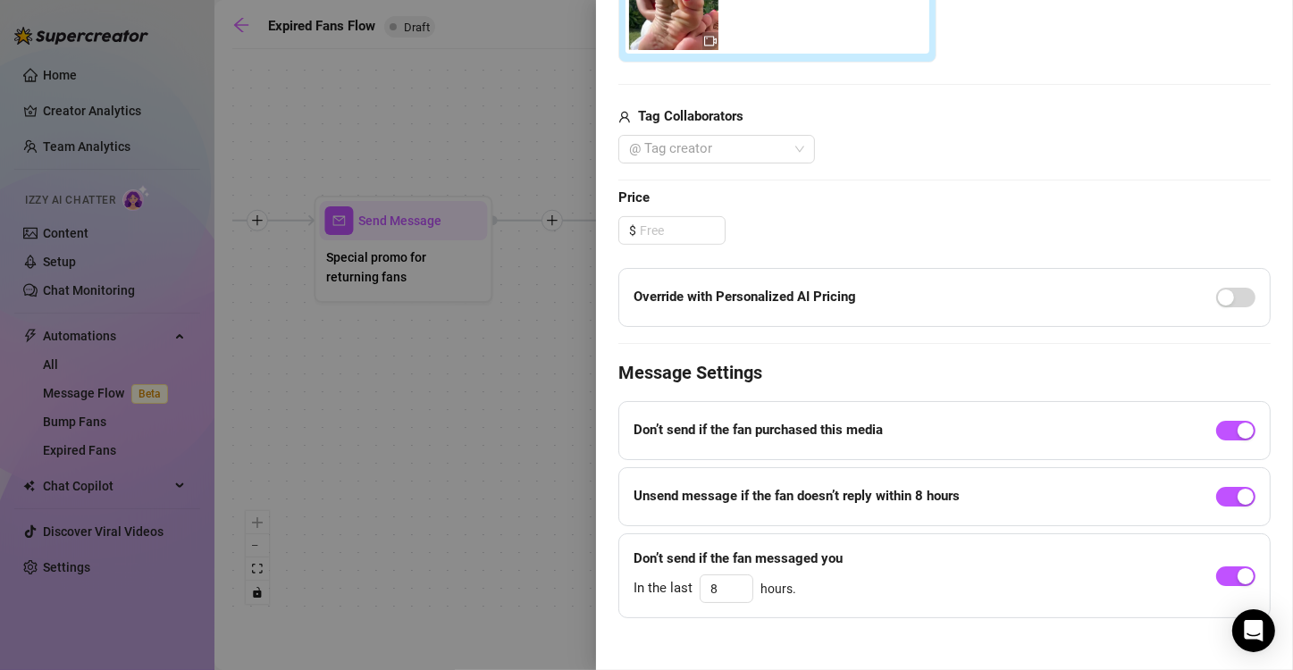
scroll to position [623, 0]
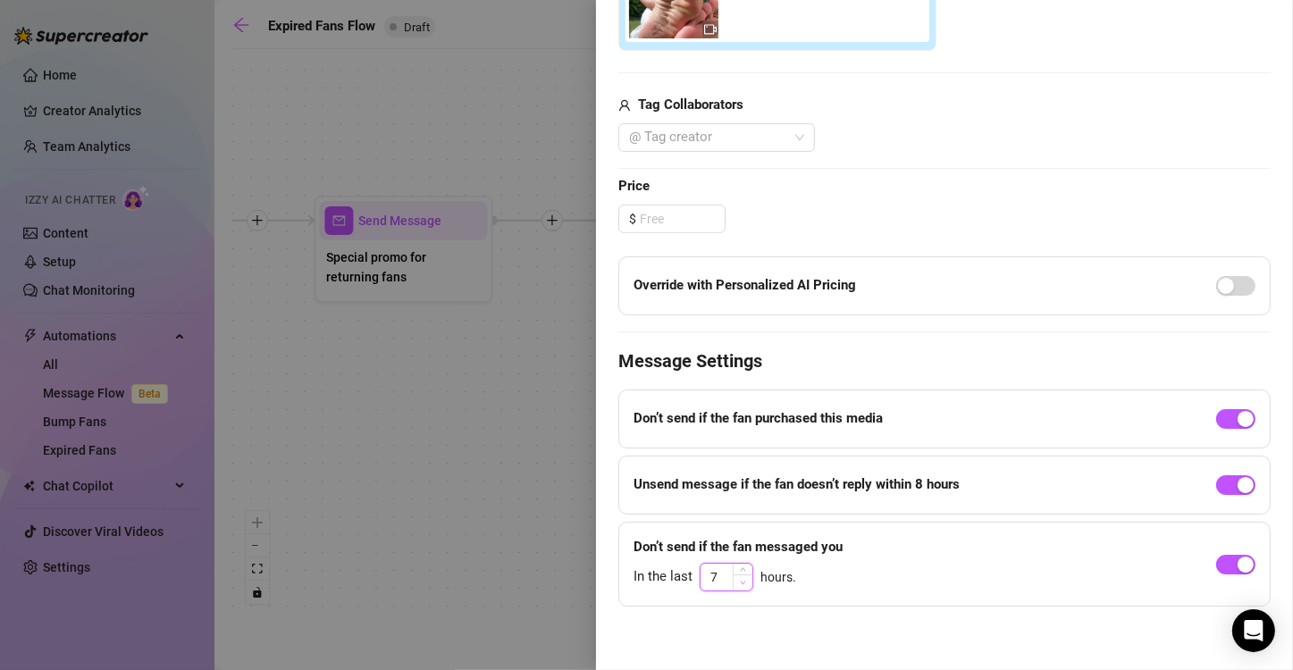
click at [741, 580] on icon "down" at bounding box center [743, 583] width 6 height 6
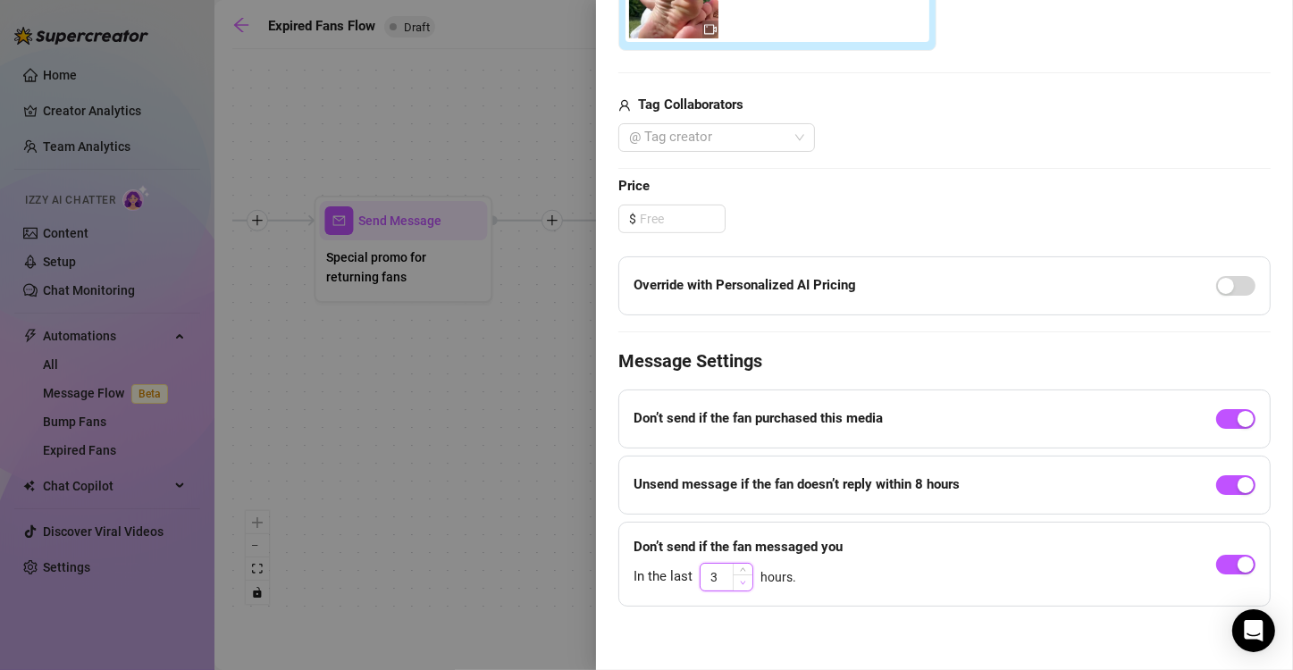
type input "2"
click at [741, 580] on icon "down" at bounding box center [743, 583] width 6 height 6
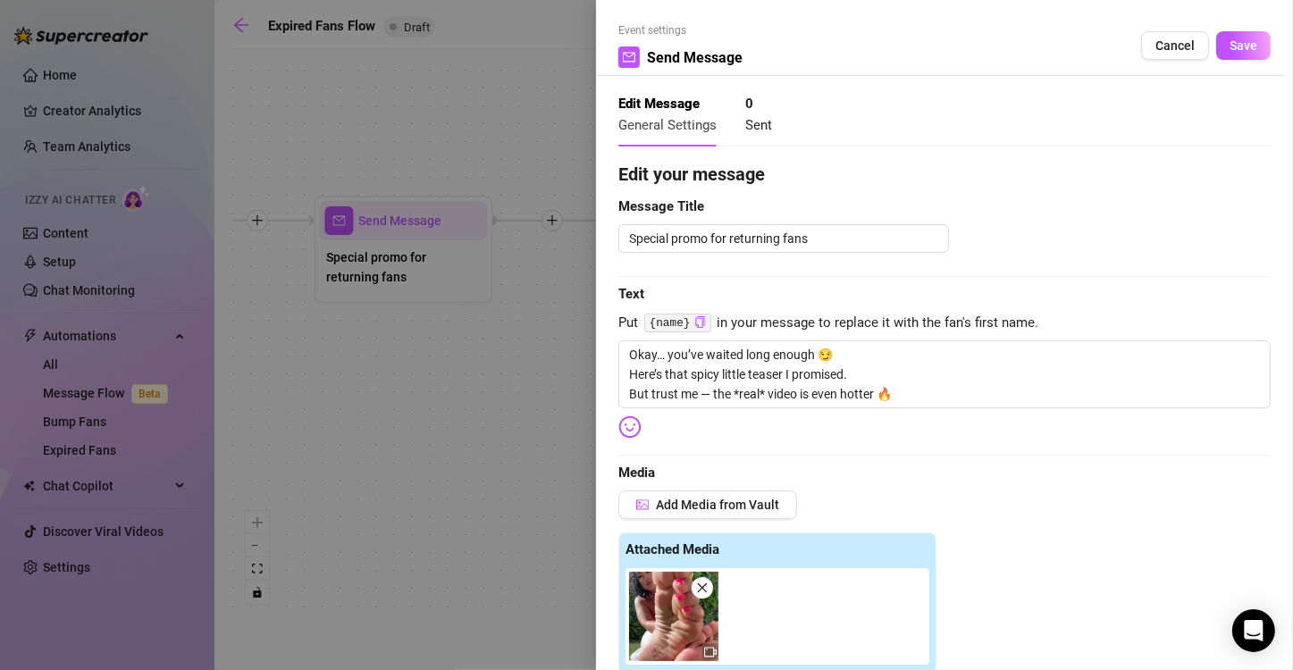
scroll to position [0, 0]
click at [1234, 49] on span "Save" at bounding box center [1243, 45] width 28 height 14
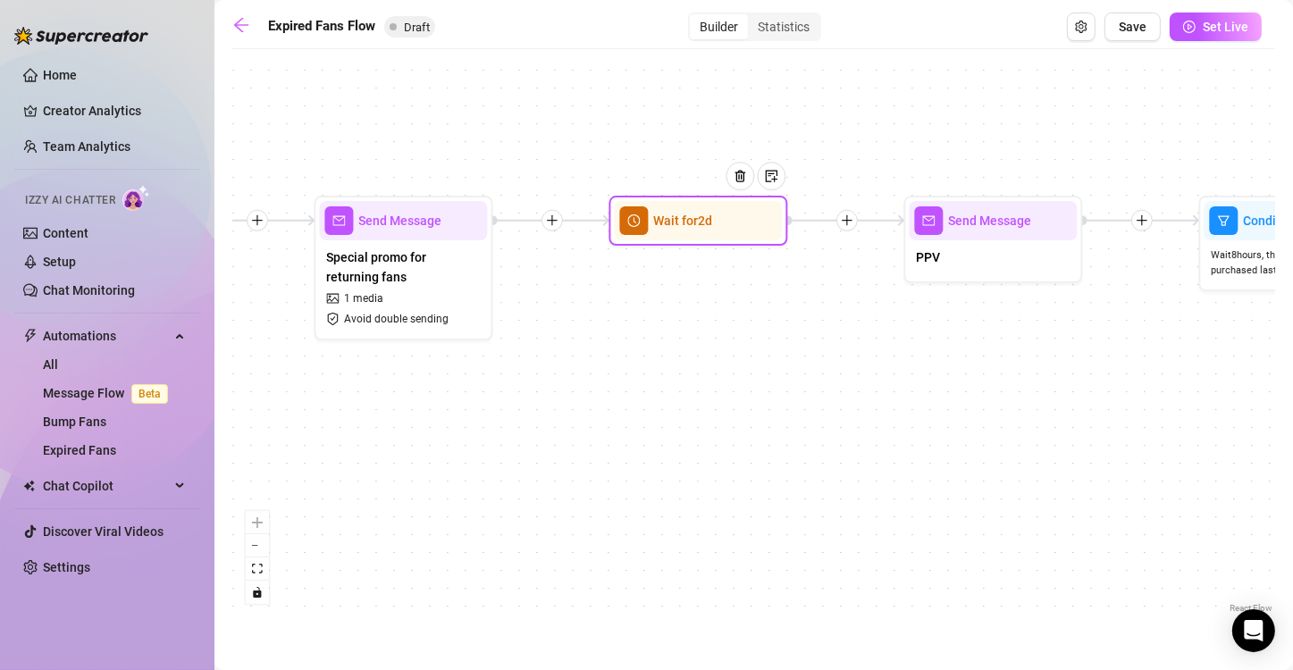
click at [677, 238] on div "Wait for 2d" at bounding box center [698, 220] width 168 height 39
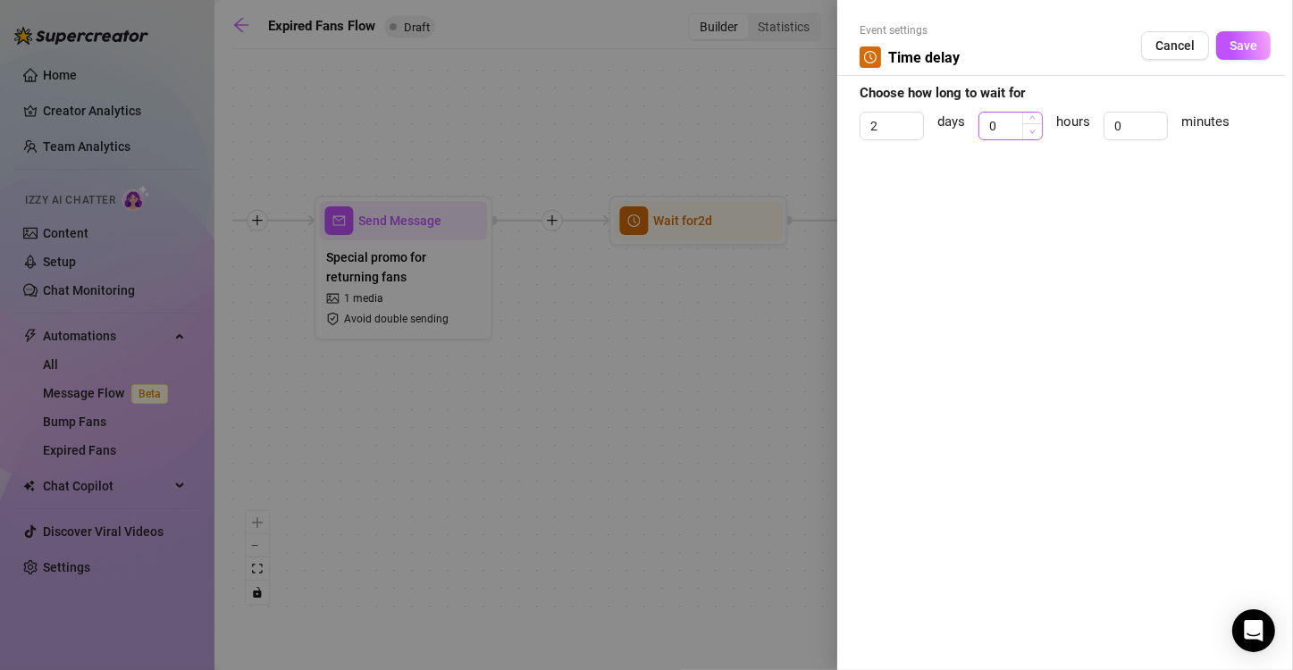
click at [1028, 130] on span "Decrease Value" at bounding box center [1032, 131] width 20 height 16
click at [1036, 105] on form "Event settings Time delay Cancel Save Choose how long to wait for 2 days 0 hour…" at bounding box center [1064, 89] width 411 height 134
click at [911, 131] on icon "down" at bounding box center [913, 132] width 6 height 6
type input "0"
click at [911, 131] on icon "down" at bounding box center [913, 132] width 6 height 6
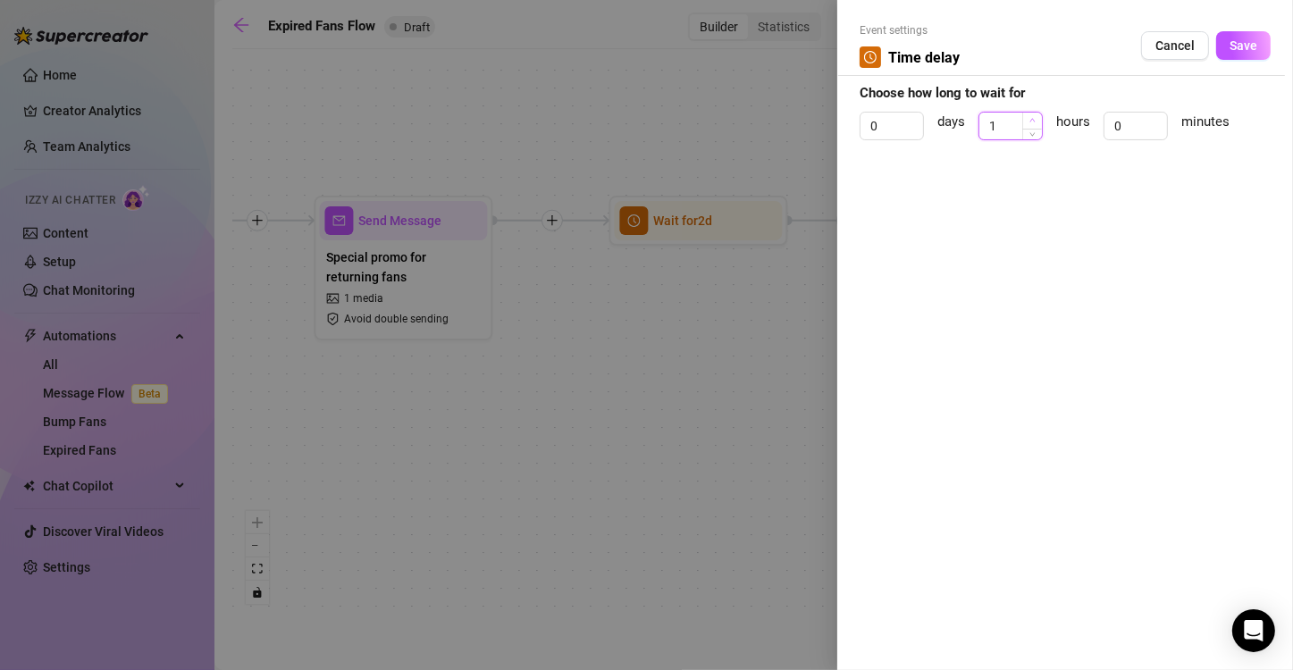
click at [1034, 118] on icon "up" at bounding box center [1032, 120] width 6 height 6
click at [1033, 130] on icon "down" at bounding box center [1032, 132] width 6 height 6
type input "1"
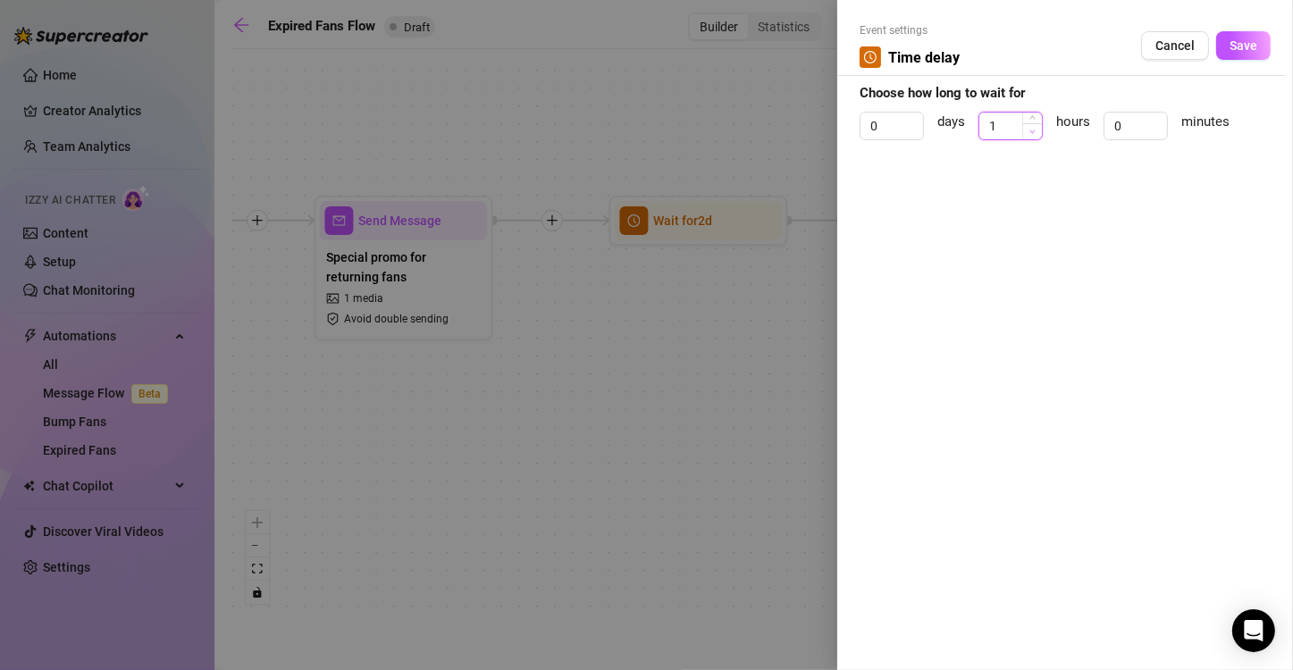
click at [1033, 130] on icon "down" at bounding box center [1032, 132] width 6 height 6
click at [1251, 54] on button "Save" at bounding box center [1243, 45] width 54 height 29
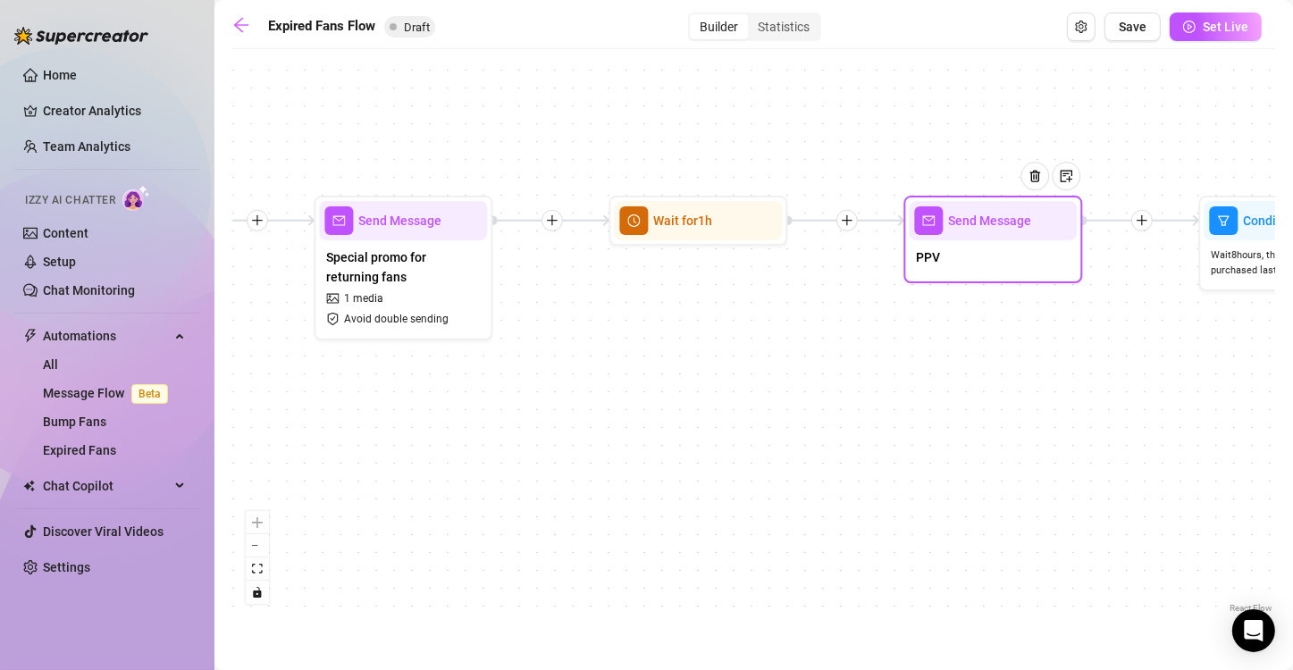
click at [978, 217] on span "Send Message" at bounding box center [989, 221] width 83 height 20
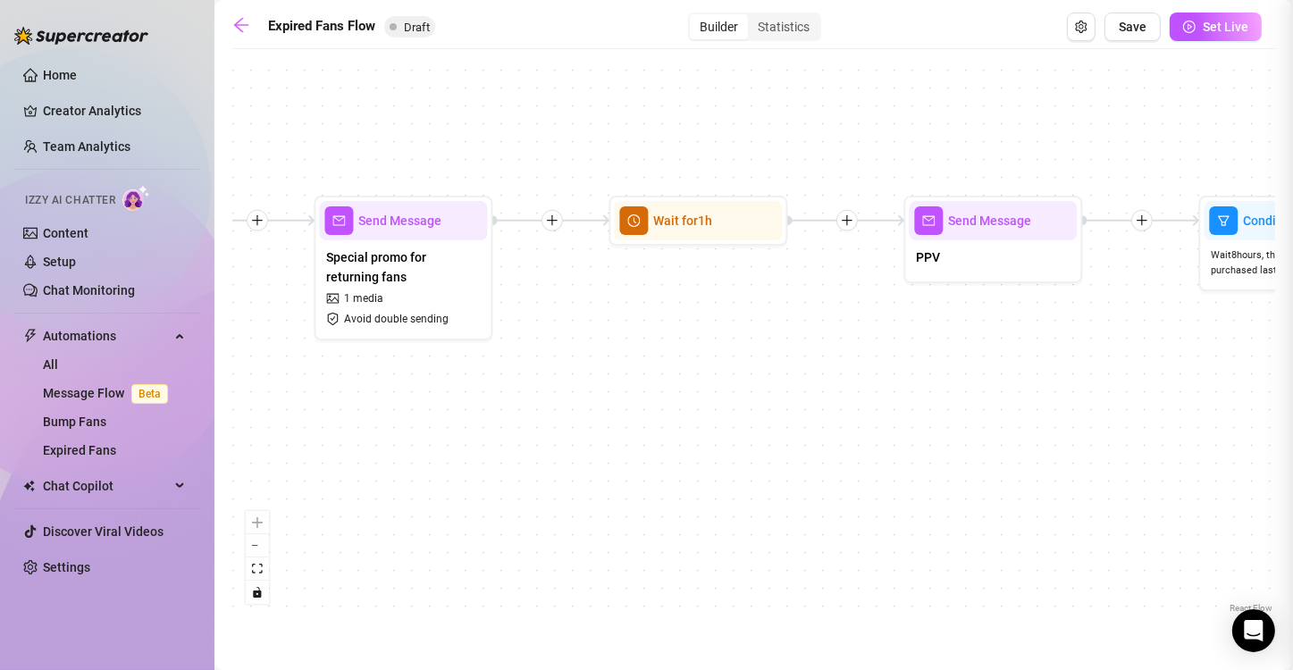
type textarea "PPV"
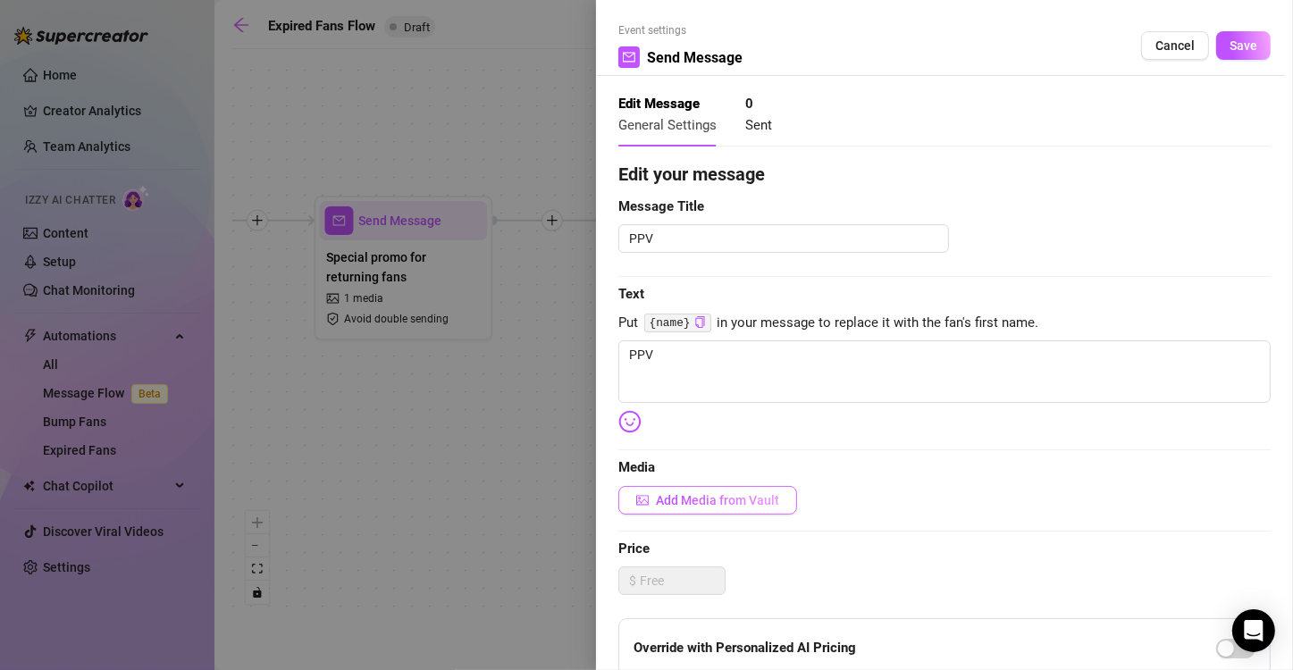
click at [723, 493] on span "Add Media from Vault" at bounding box center [717, 500] width 123 height 14
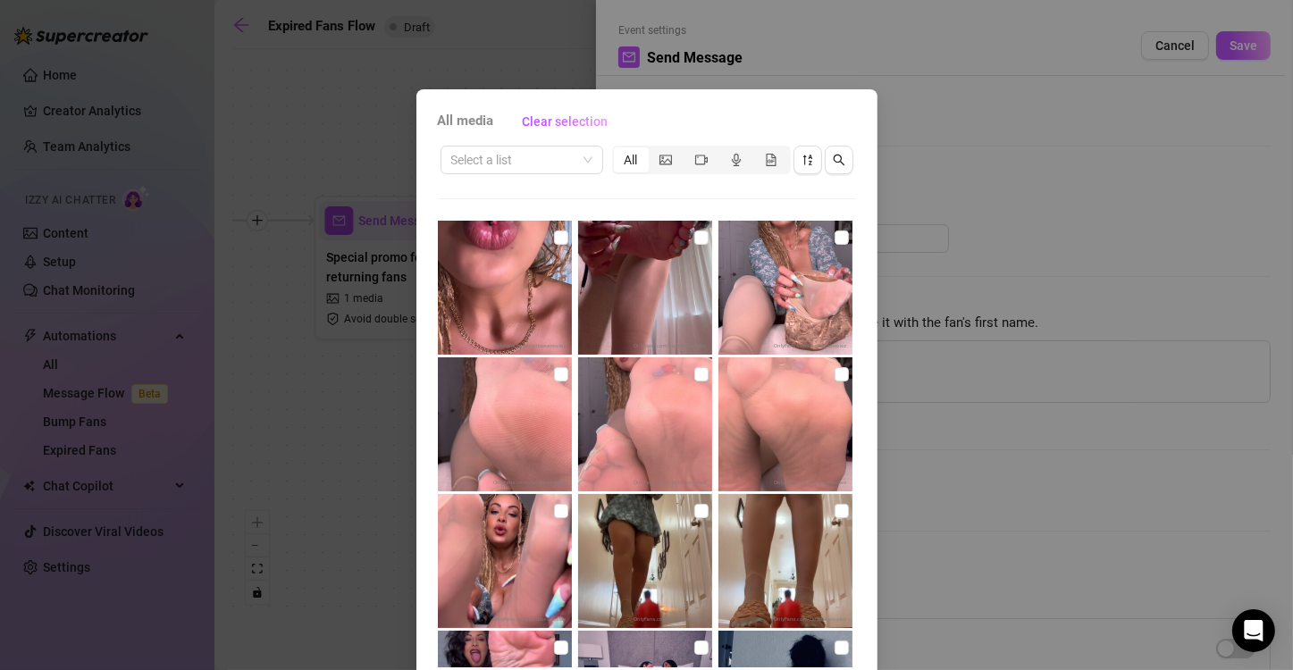
click at [687, 146] on div "All" at bounding box center [701, 160] width 179 height 29
click at [688, 151] on div "segmented control" at bounding box center [700, 159] width 35 height 25
click at [688, 150] on input "segmented control" at bounding box center [688, 150] width 0 height 0
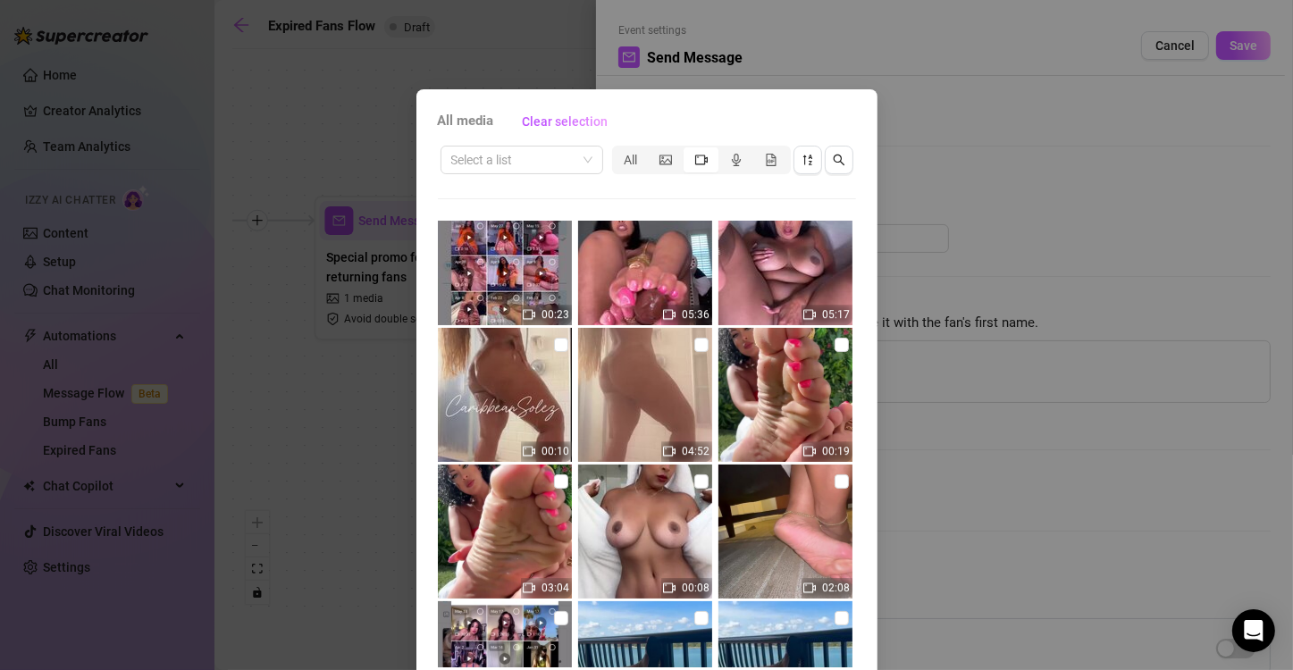
scroll to position [5354, 0]
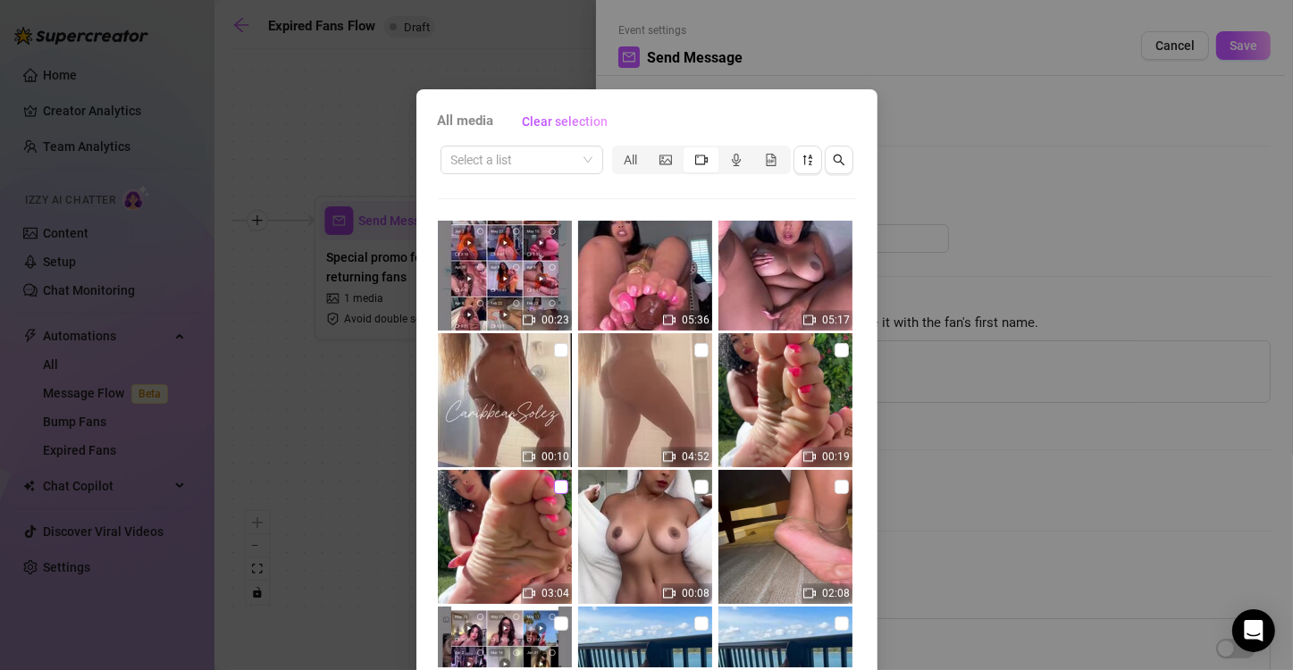
click at [554, 486] on input "checkbox" at bounding box center [561, 487] width 14 height 14
checkbox input "true"
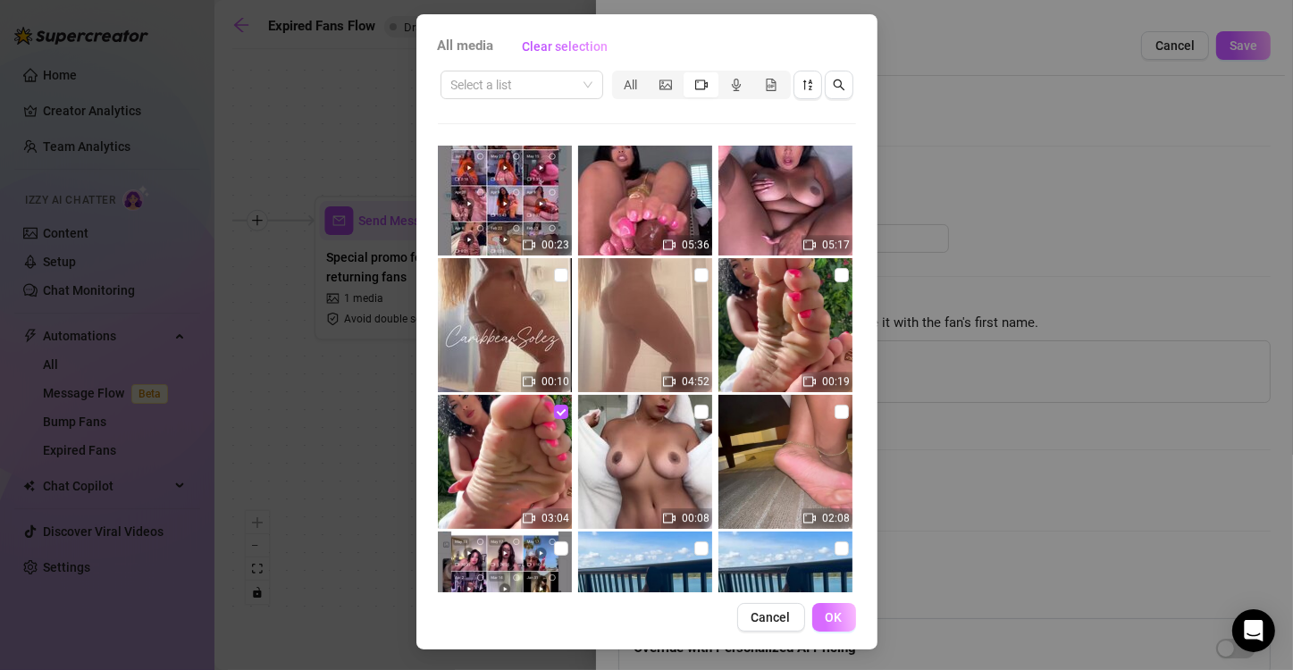
click at [825, 614] on span "OK" at bounding box center [833, 617] width 17 height 14
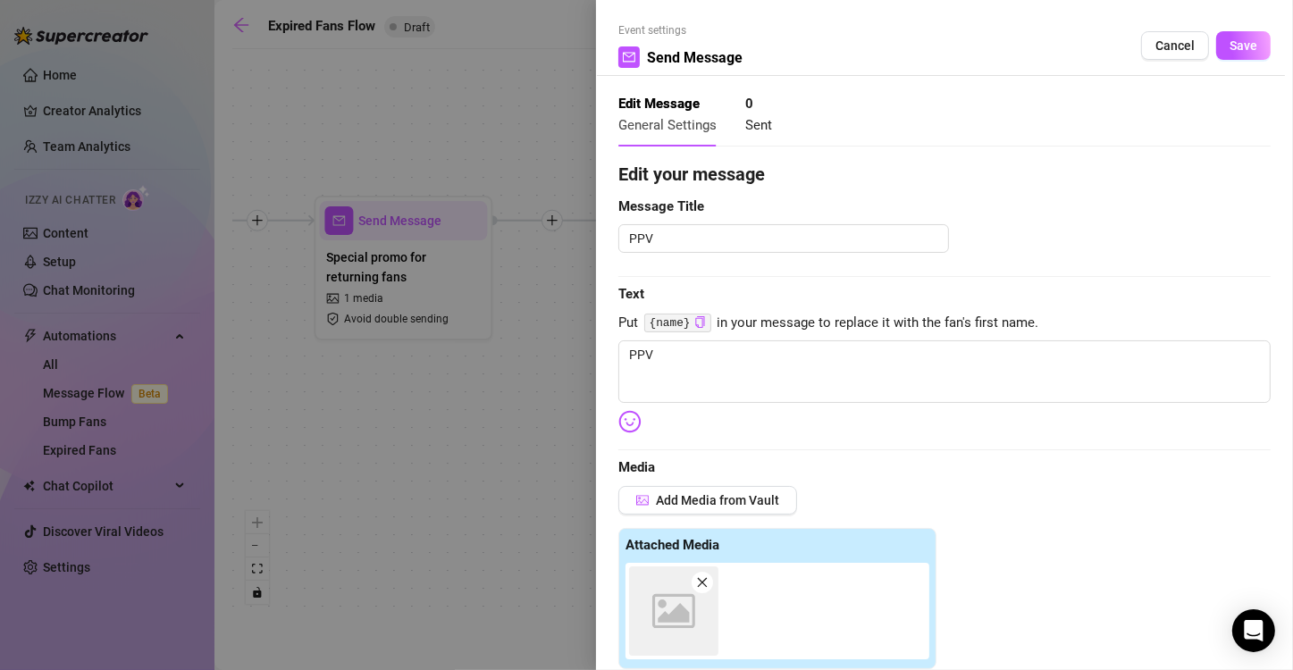
scroll to position [406, 0]
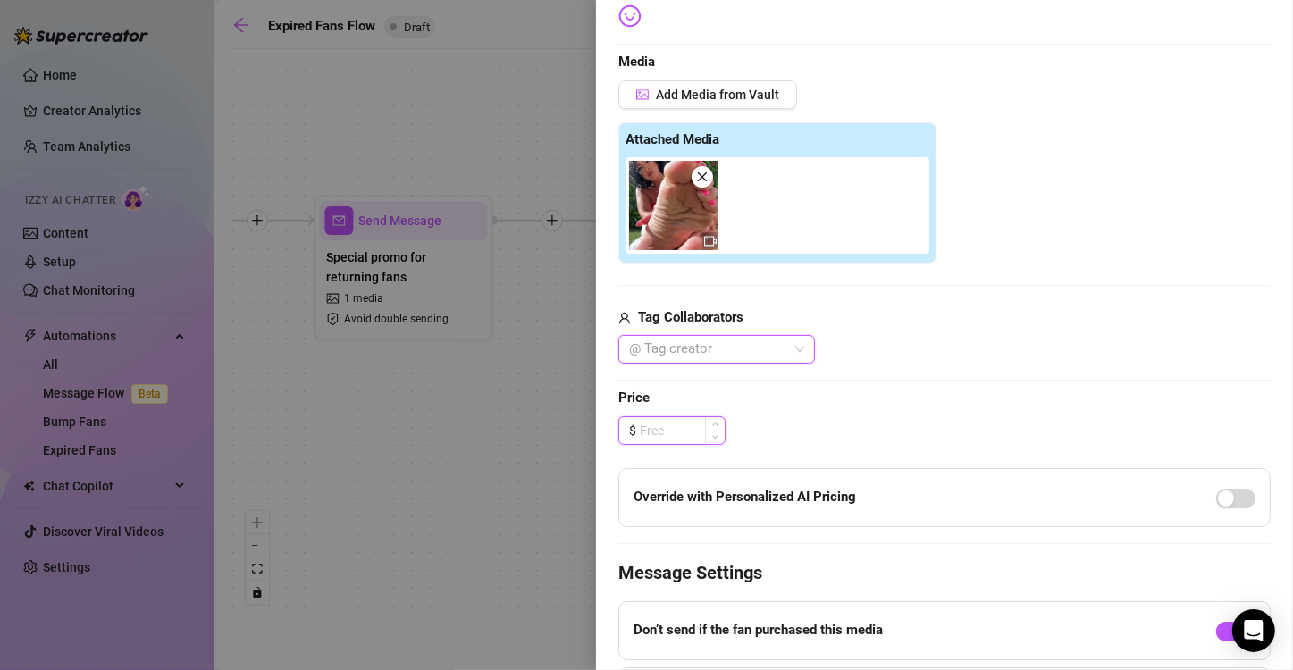
click at [667, 426] on input at bounding box center [682, 430] width 85 height 27
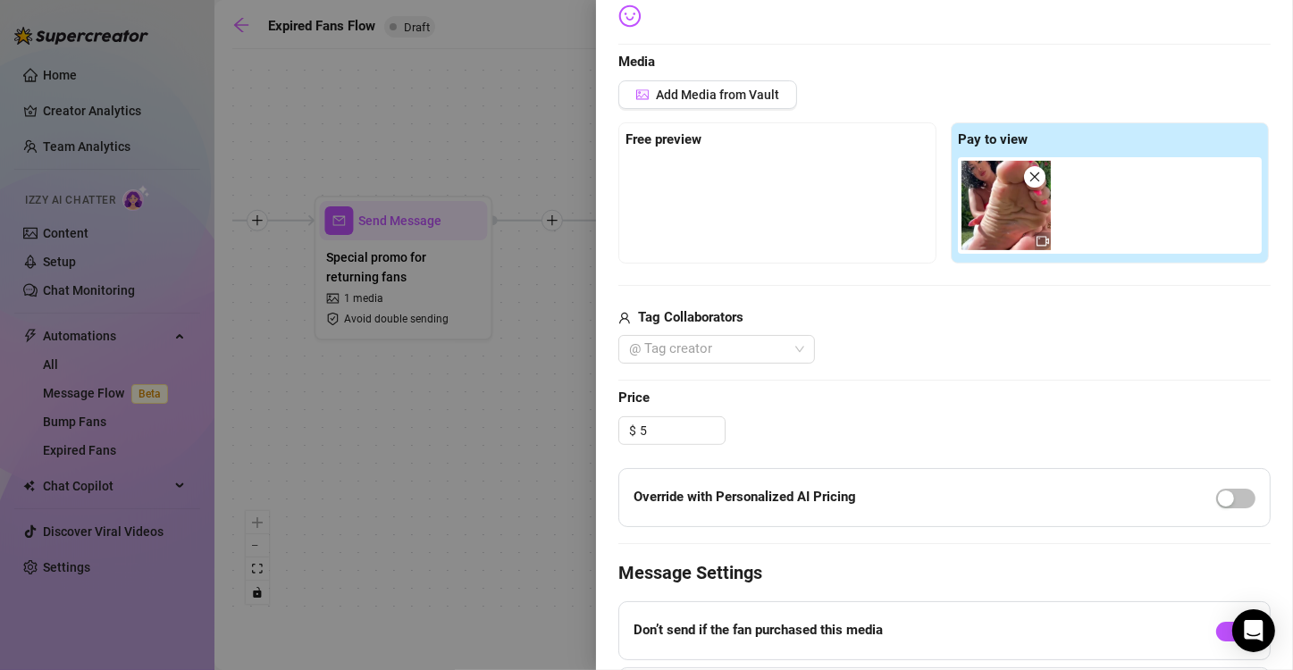
type input "5.00"
click at [783, 416] on div "$ 5.00" at bounding box center [944, 430] width 652 height 29
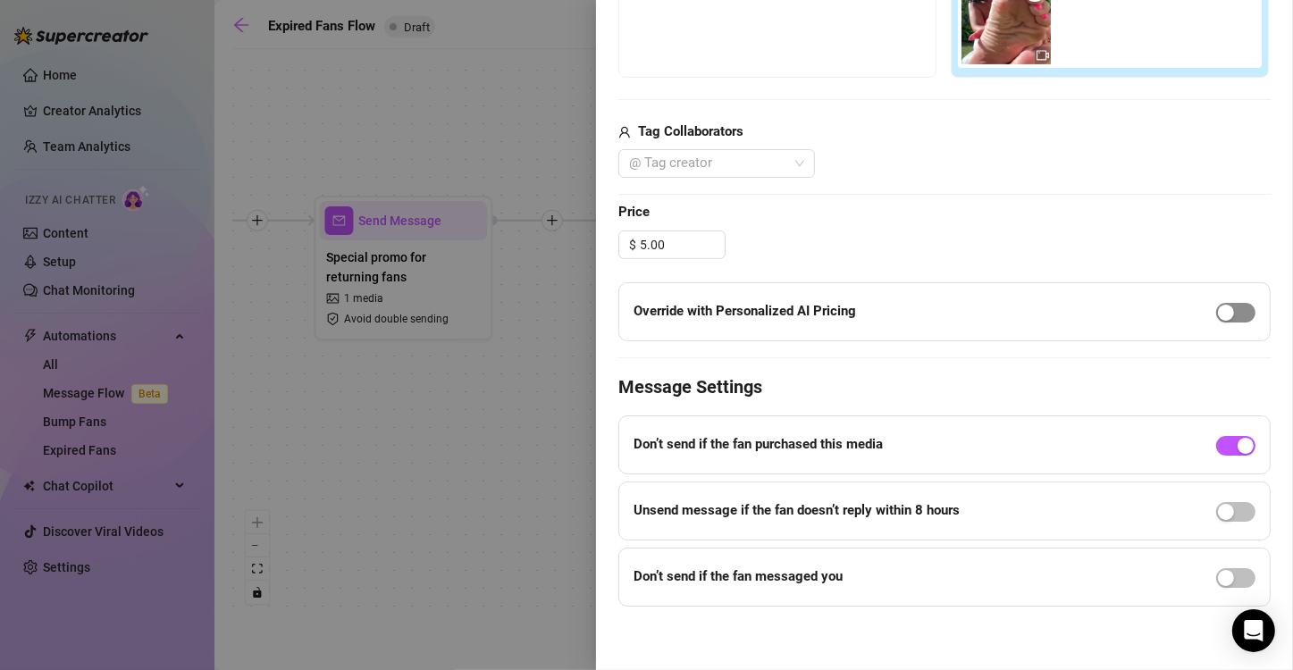
click at [1228, 308] on span "button" at bounding box center [1235, 313] width 39 height 20
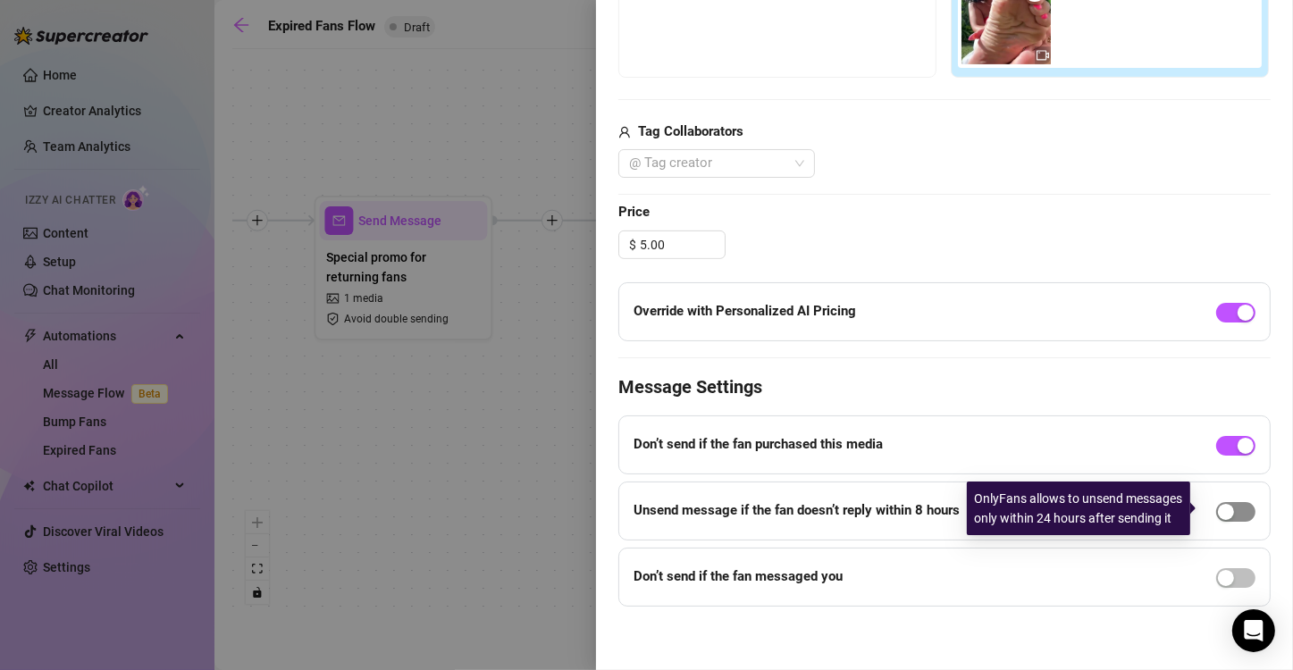
click at [1225, 506] on span "button" at bounding box center [1235, 512] width 39 height 20
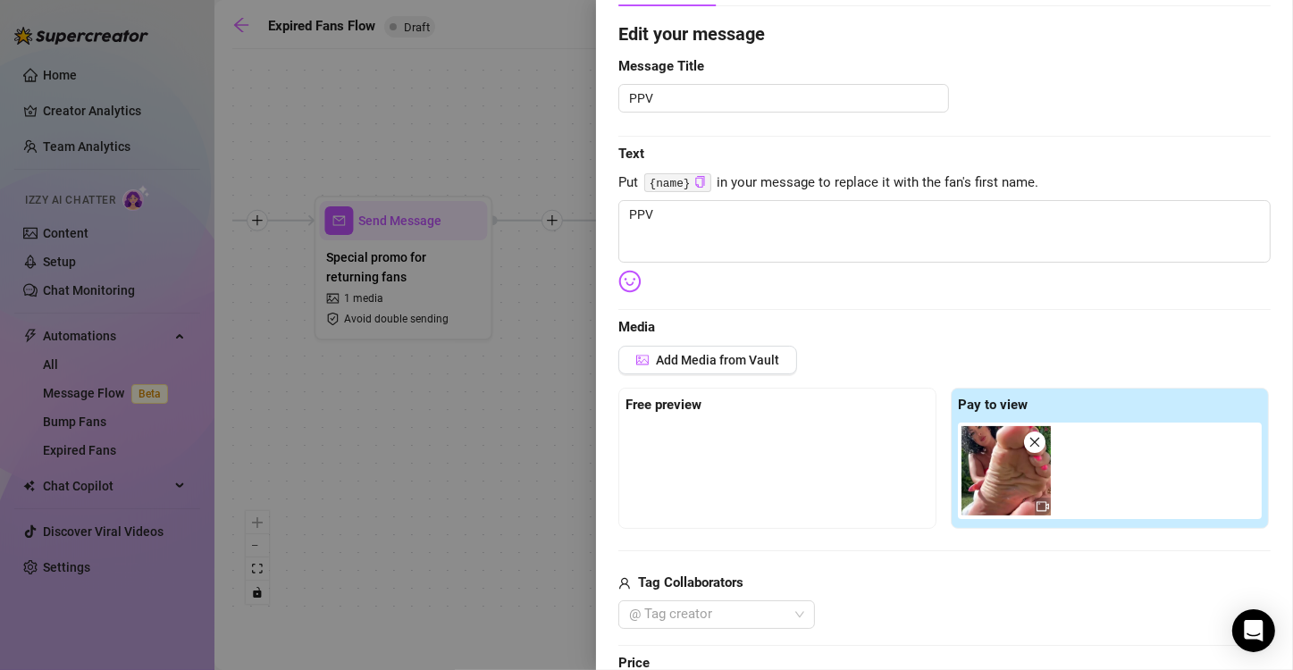
scroll to position [0, 0]
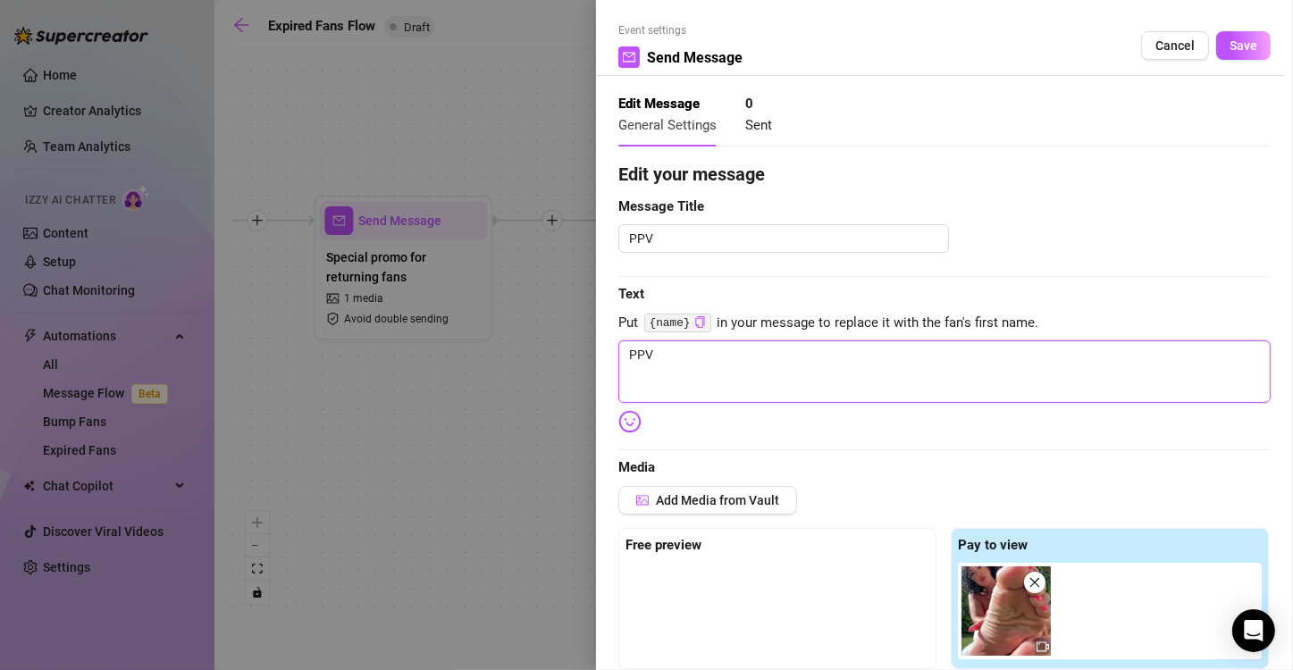
drag, startPoint x: 663, startPoint y: 352, endPoint x: 577, endPoint y: 361, distance: 86.2
click at [577, 361] on div "Event settings Send Message Cancel Save Edit Message General Settings 0 Sent Ed…" at bounding box center [646, 335] width 1293 height 670
paste textarea "Caught me sunbathing… but I think my soles were stealing the spotlight 😘 Bet yo…"
type textarea "Caught me sunbathing… but I think my soles were stealing the spotlight 😘 Bet yo…"
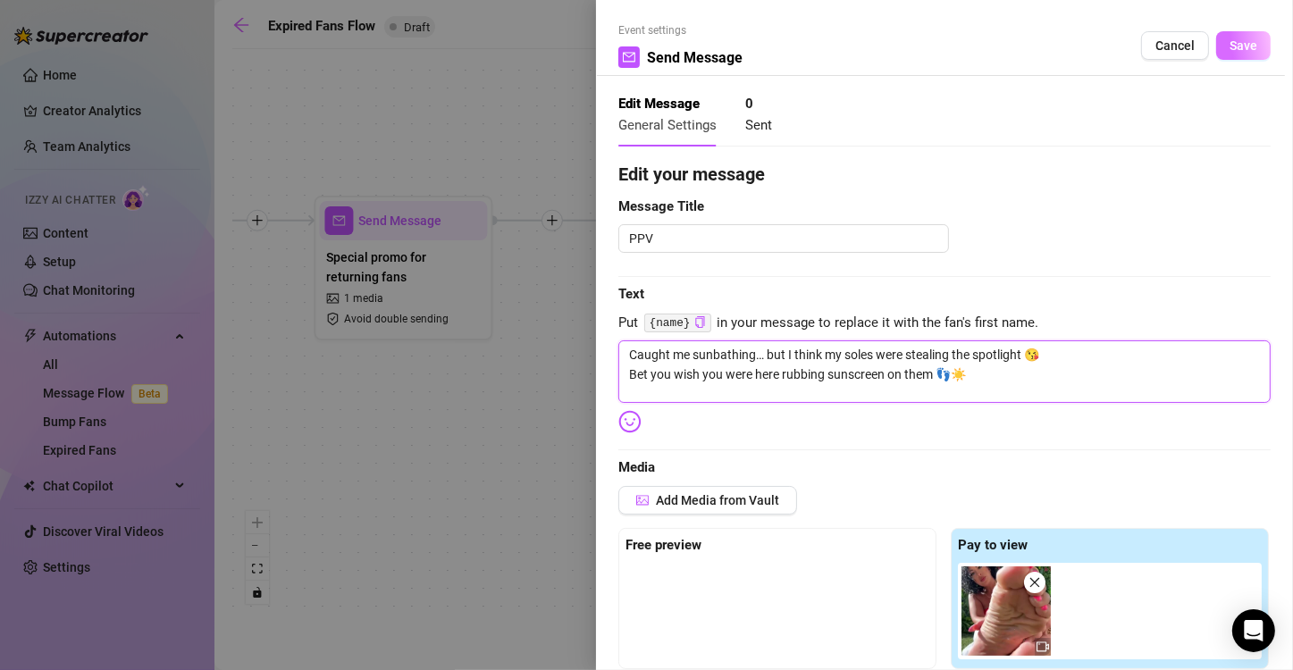
type textarea "Caught me sunbathing… but I think my soles were stealing the spotlight 😘 Bet yo…"
click at [1236, 38] on span "Save" at bounding box center [1243, 45] width 28 height 14
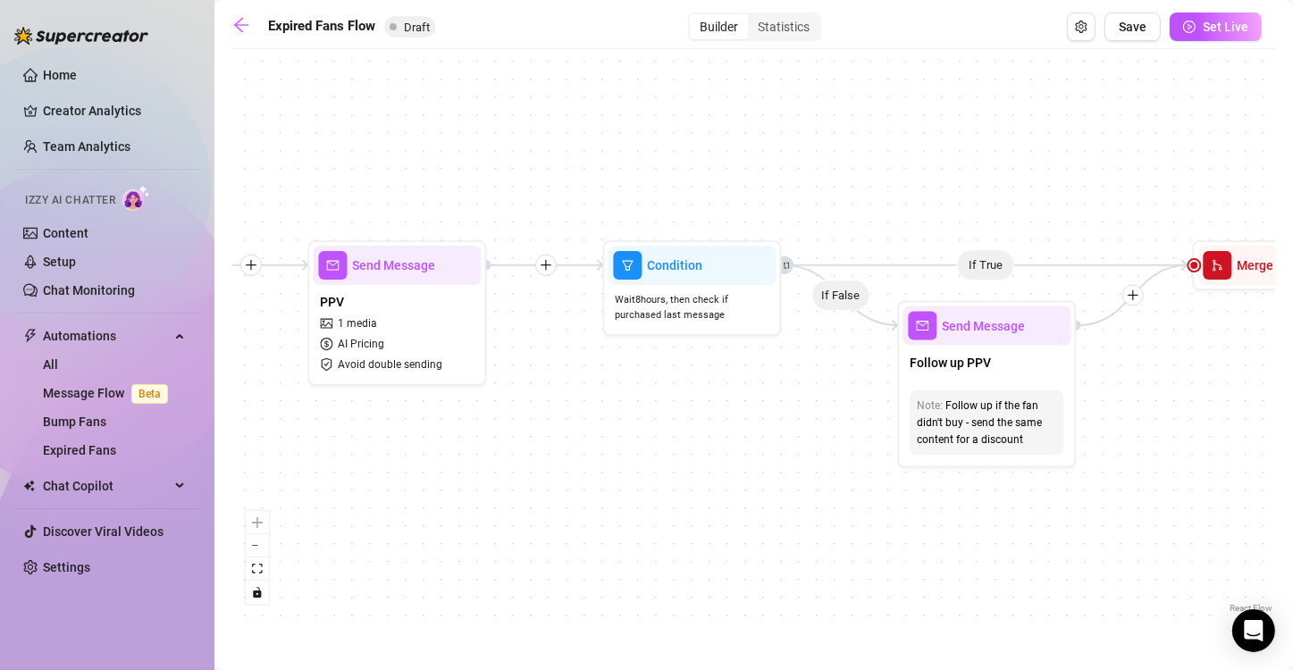
drag, startPoint x: 1189, startPoint y: 289, endPoint x: 593, endPoint y: 334, distance: 597.5
click at [593, 334] on div "If True If False Send Message Send Message Wait for 2d Merge Send Message Follo…" at bounding box center [753, 337] width 1042 height 559
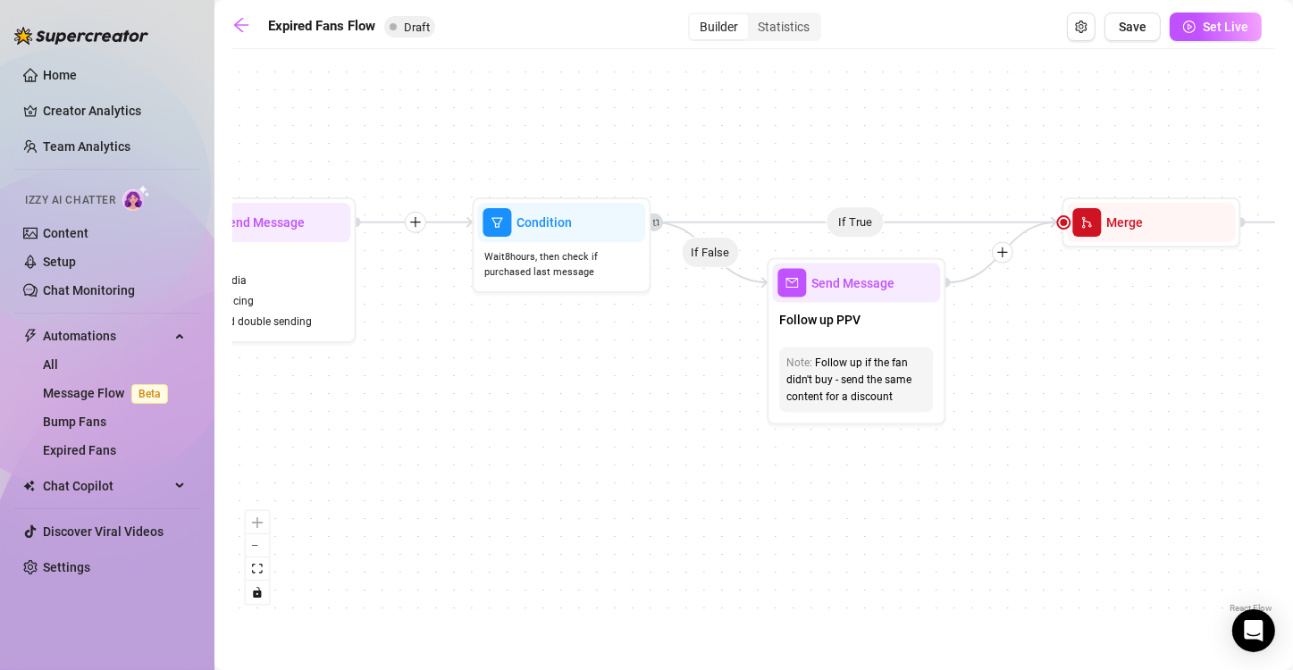
drag, startPoint x: 729, startPoint y: 397, endPoint x: 598, endPoint y: 354, distance: 138.1
click at [598, 354] on div "If True If False Send Message Send Message Wait for 2d Merge Send Message Follo…" at bounding box center [753, 337] width 1042 height 559
click at [560, 222] on span "Condition" at bounding box center [542, 223] width 55 height 20
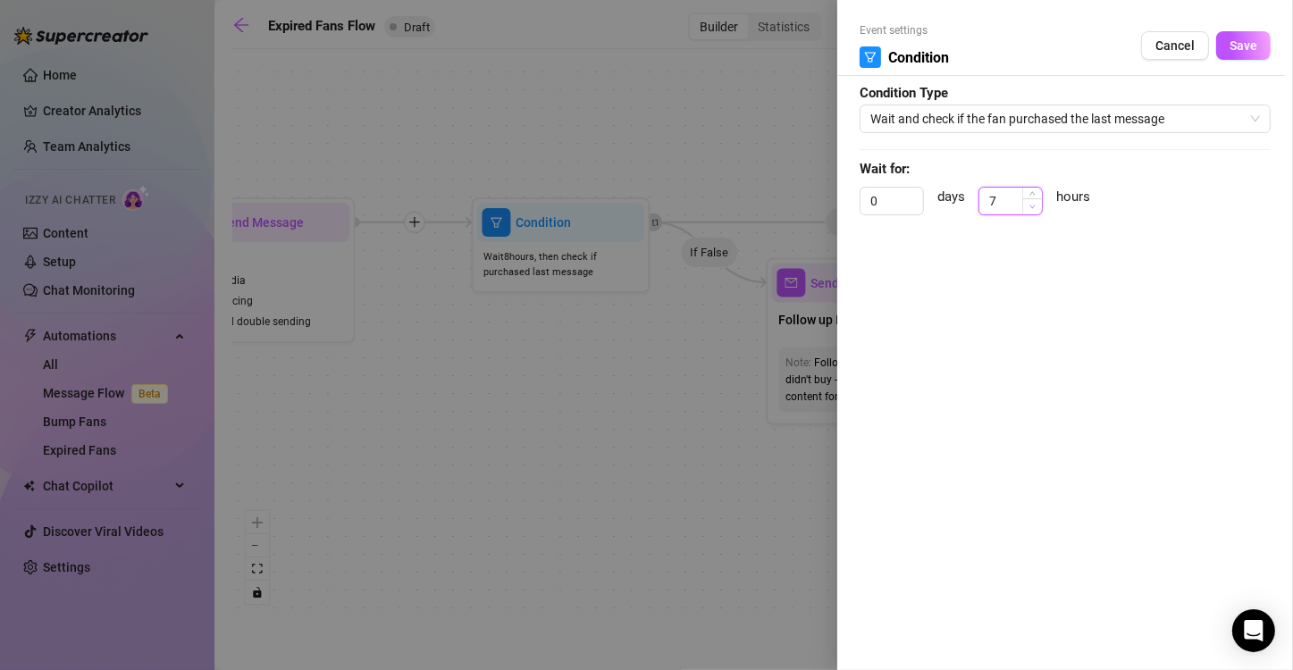
click at [1032, 205] on icon "down" at bounding box center [1032, 207] width 6 height 6
click at [1032, 189] on span "Increase Value" at bounding box center [1032, 196] width 20 height 16
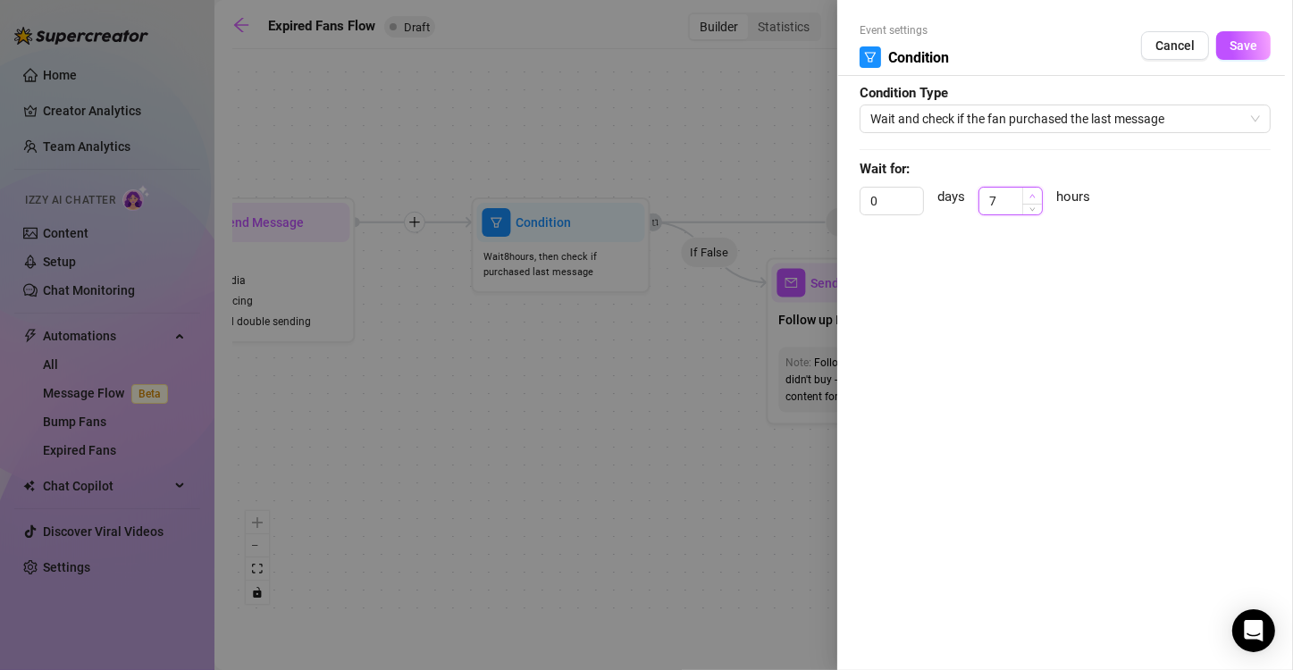
type input "8"
click at [1032, 189] on span "Increase Value" at bounding box center [1032, 196] width 20 height 16
click at [625, 386] on div at bounding box center [646, 335] width 1293 height 670
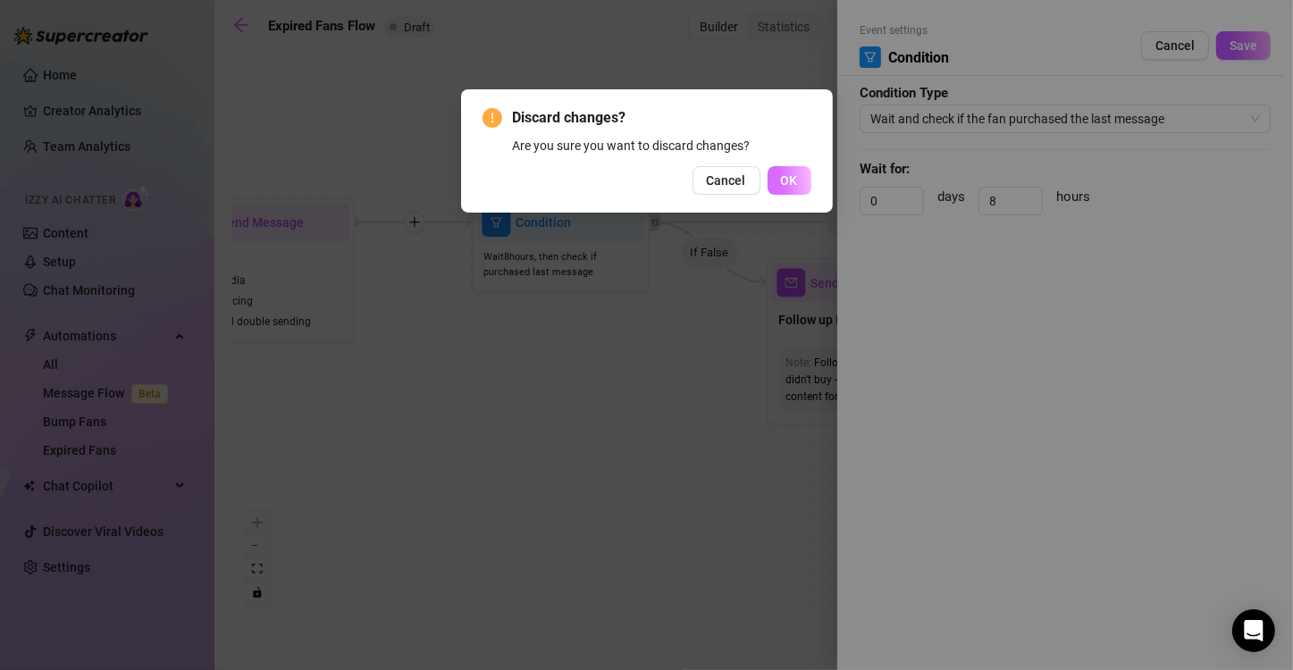
click at [791, 180] on span "OK" at bounding box center [789, 180] width 17 height 14
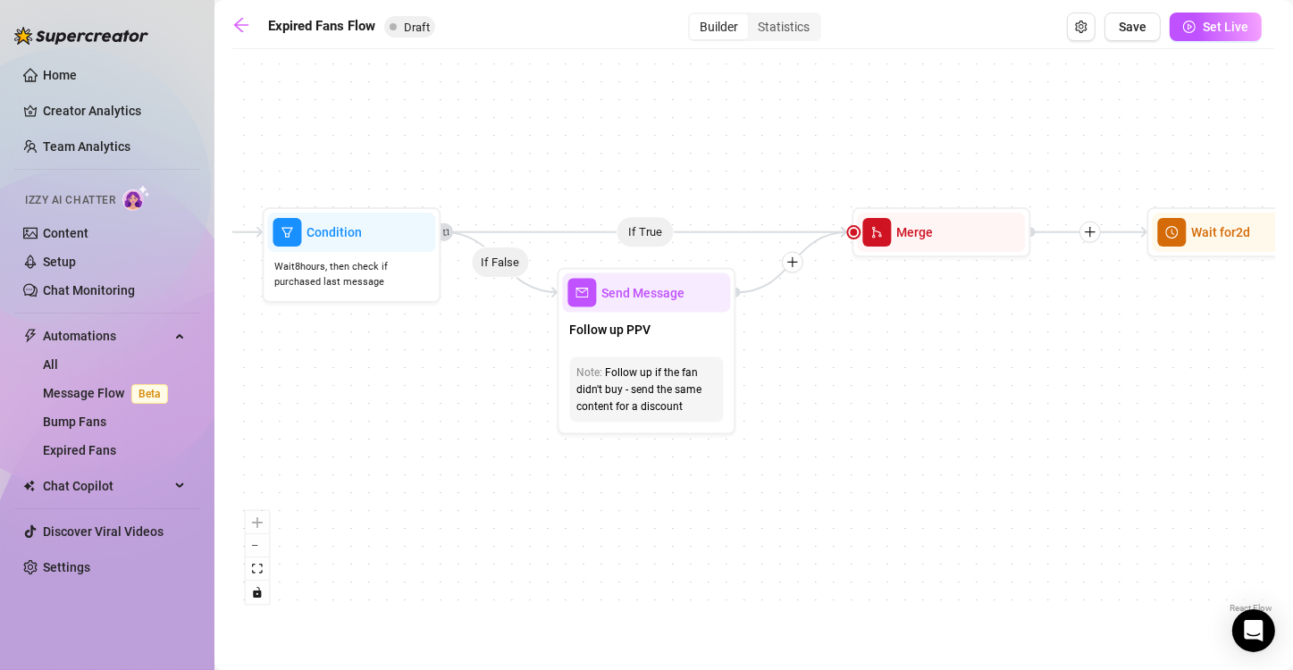
drag, startPoint x: 1154, startPoint y: 308, endPoint x: 945, endPoint y: 318, distance: 209.3
click at [945, 318] on div "If True If False Send Message Send Message Wait for 2d Merge Send Message Follo…" at bounding box center [753, 337] width 1042 height 559
click at [647, 296] on span "Send Message" at bounding box center [642, 293] width 83 height 20
type textarea "/"
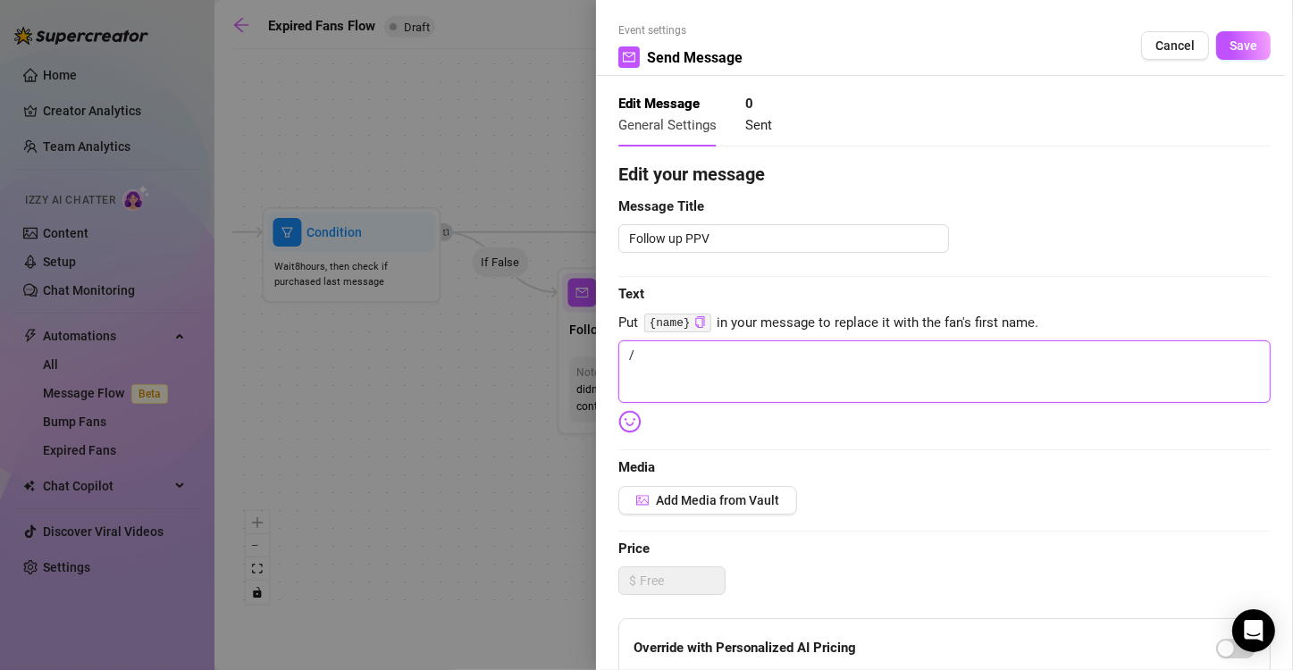
drag, startPoint x: 671, startPoint y: 360, endPoint x: 576, endPoint y: 357, distance: 94.7
click at [576, 357] on div "Event settings Send Message Cancel Save Edit Message General Settings 0 Sent Ed…" at bounding box center [646, 335] width 1293 height 670
paste textarea "You didn’t grab it last time… so I made it irresistible 💅"
type textarea "You didn’t grab it last time… so I made it irresistible 💅"
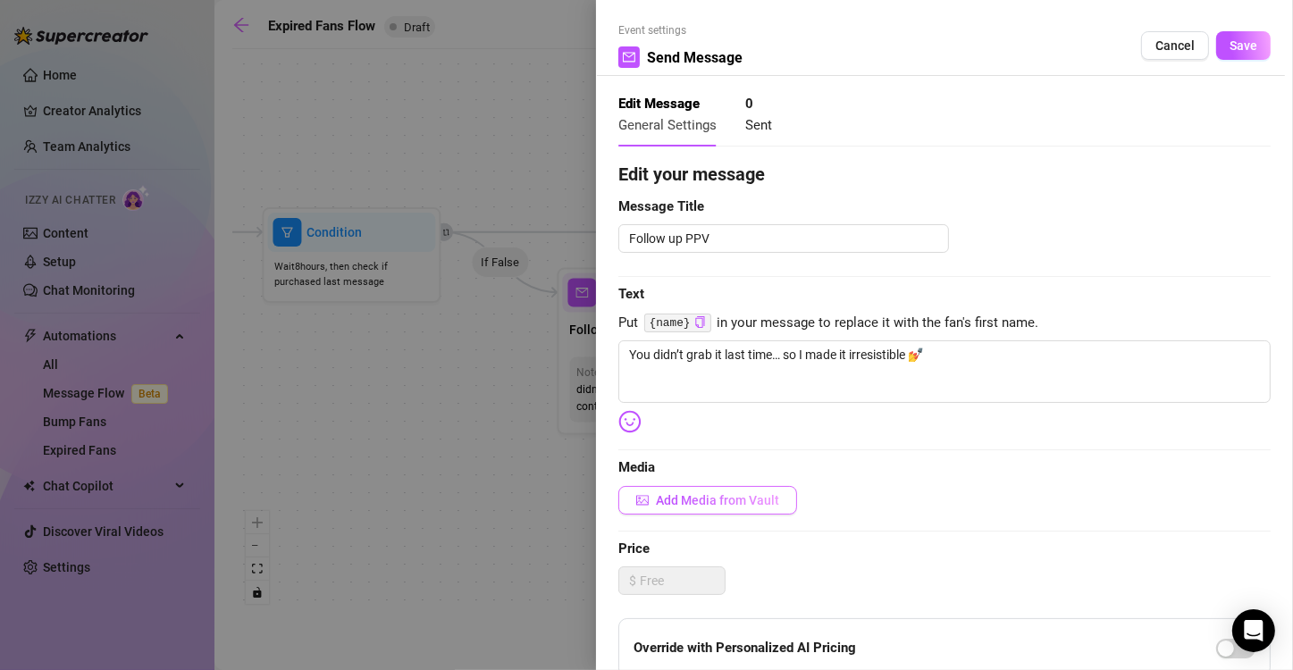
click at [695, 503] on span "Add Media from Vault" at bounding box center [717, 500] width 123 height 14
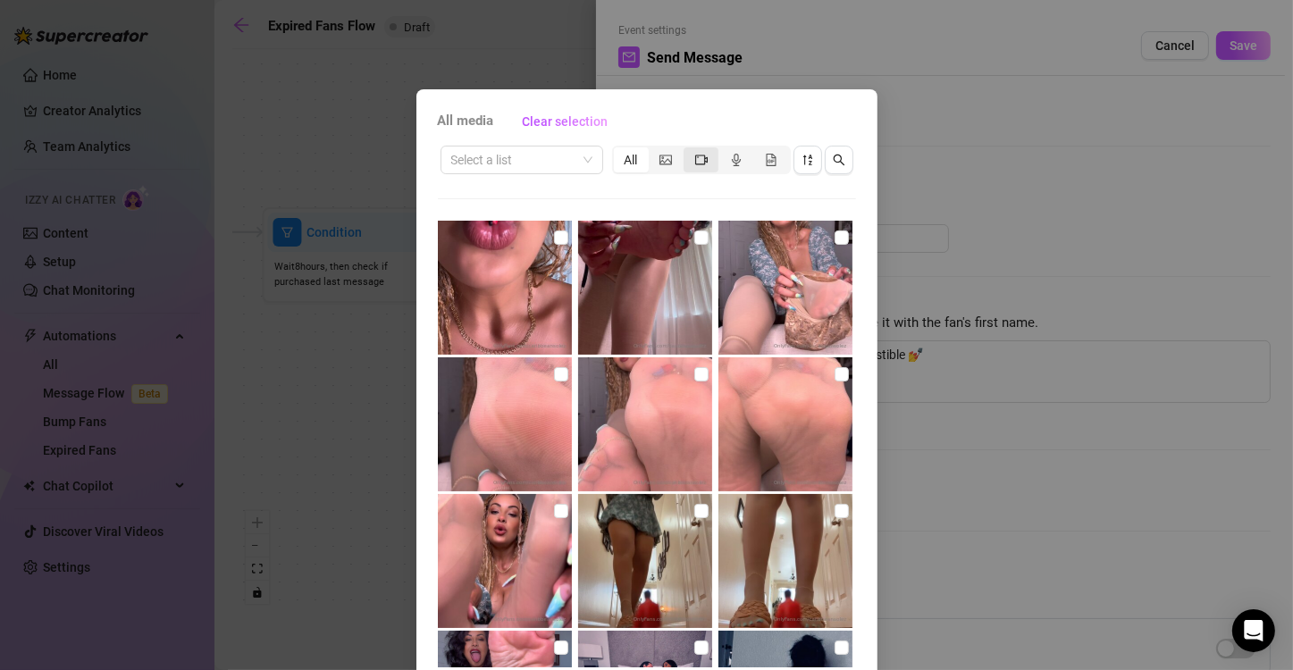
click at [695, 166] on span "segmented control" at bounding box center [701, 160] width 13 height 14
click at [688, 150] on input "segmented control" at bounding box center [688, 150] width 0 height 0
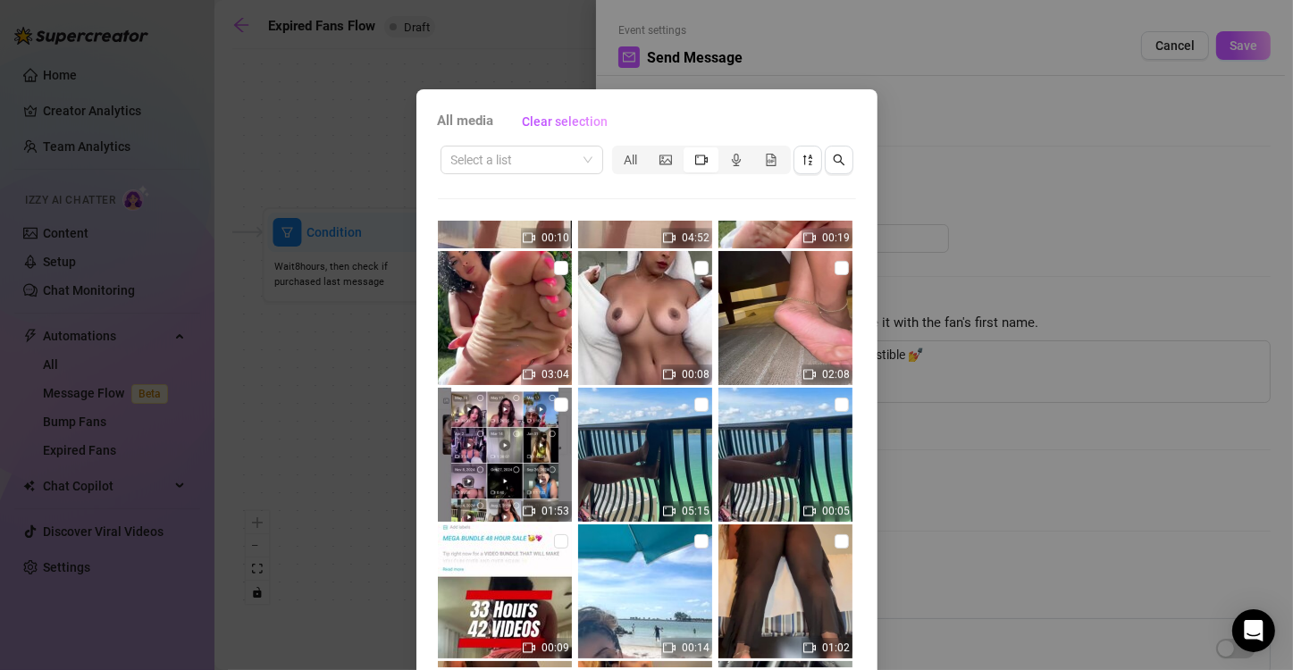
scroll to position [5394, 0]
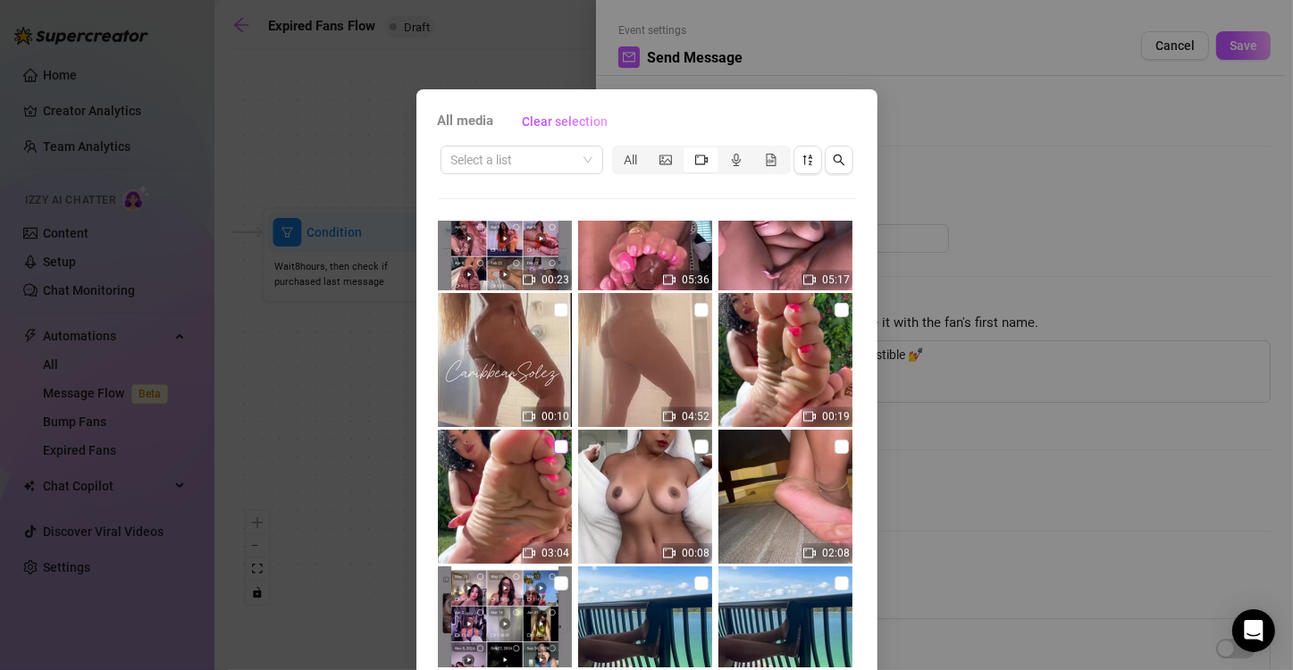
click at [554, 447] on input "checkbox" at bounding box center [561, 446] width 14 height 14
checkbox input "true"
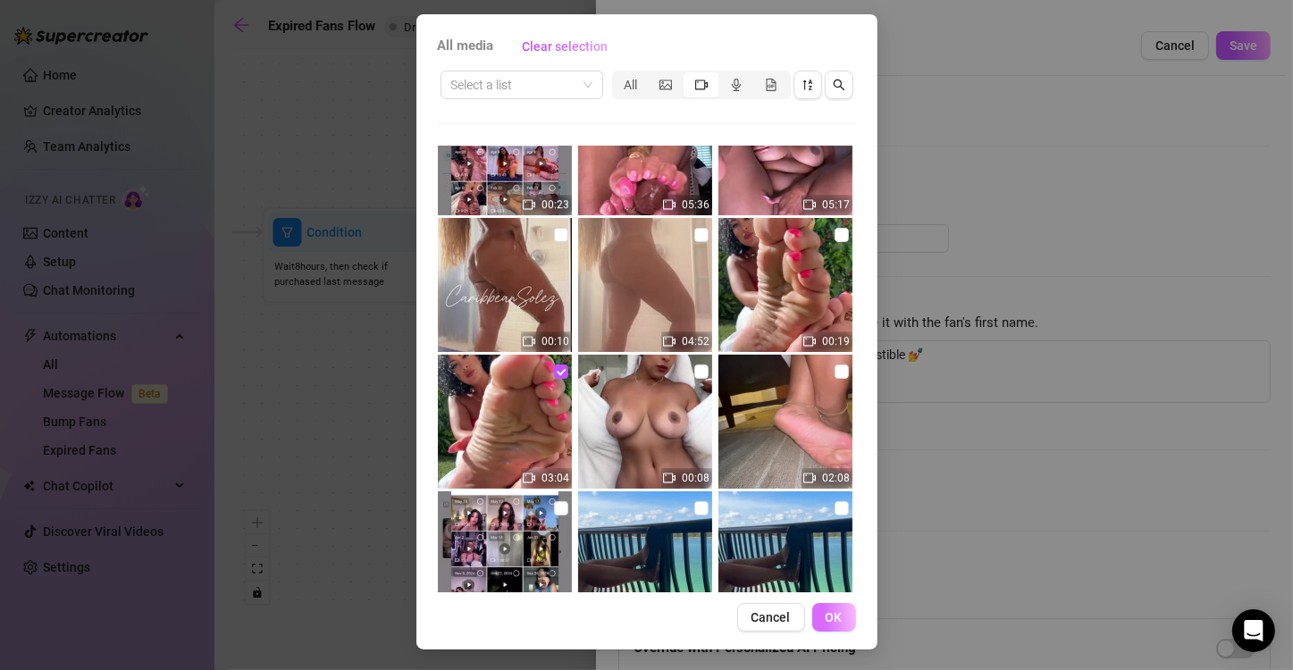
click at [825, 612] on span "OK" at bounding box center [833, 617] width 17 height 14
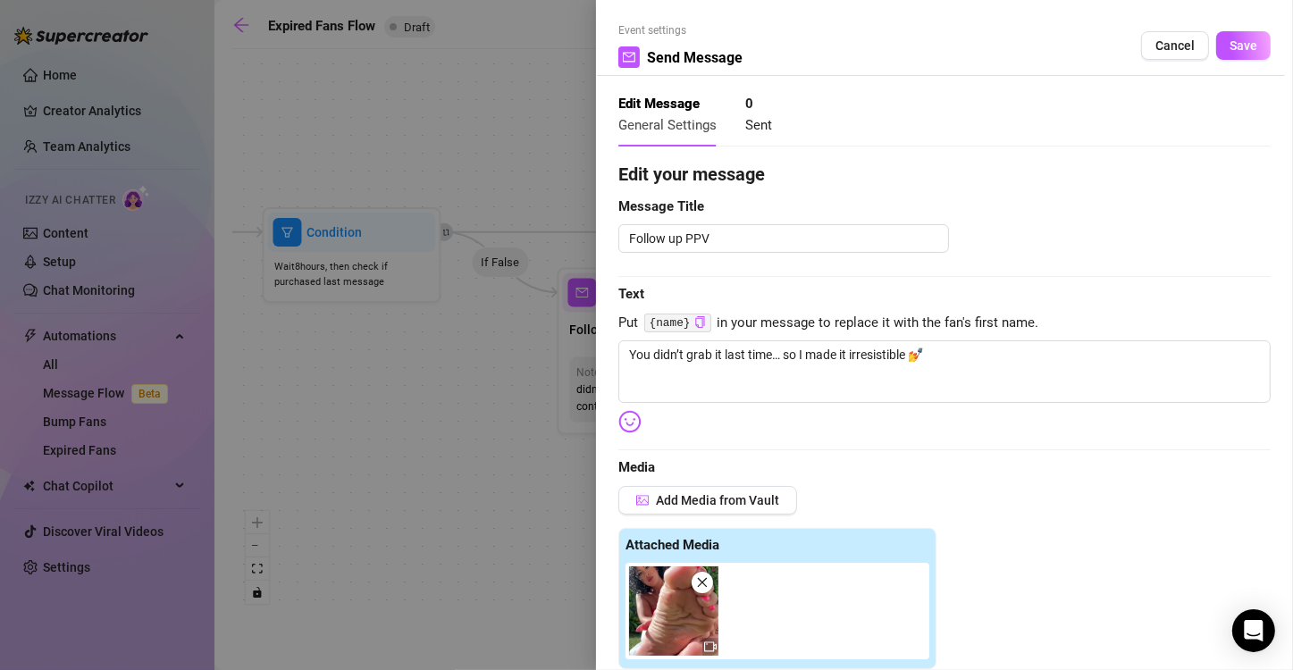
scroll to position [406, 0]
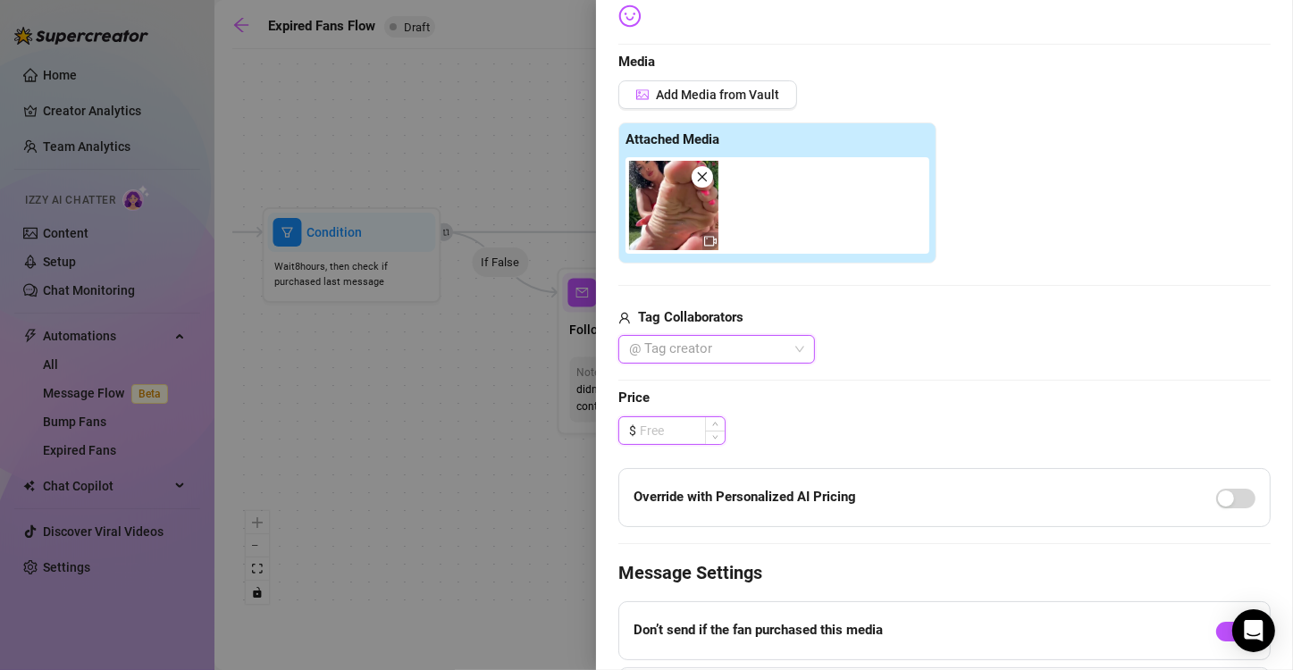
click at [670, 429] on input at bounding box center [682, 430] width 85 height 27
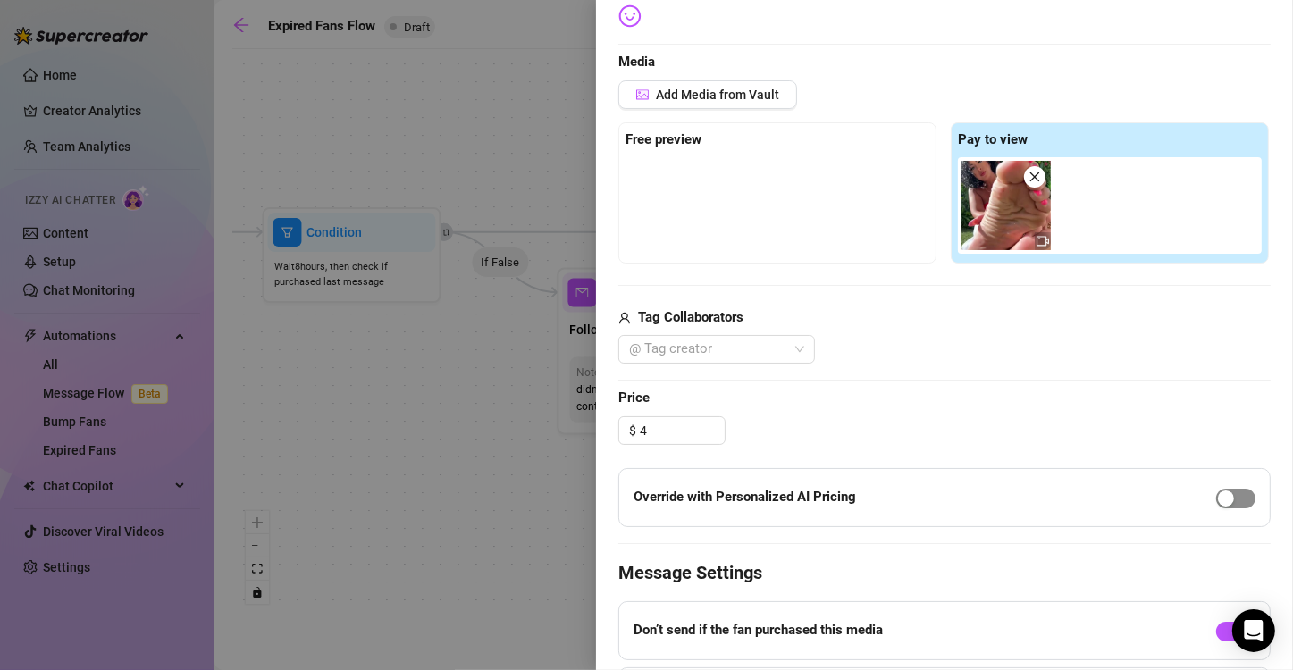
type input "4.00"
click at [1225, 496] on span "button" at bounding box center [1235, 499] width 39 height 20
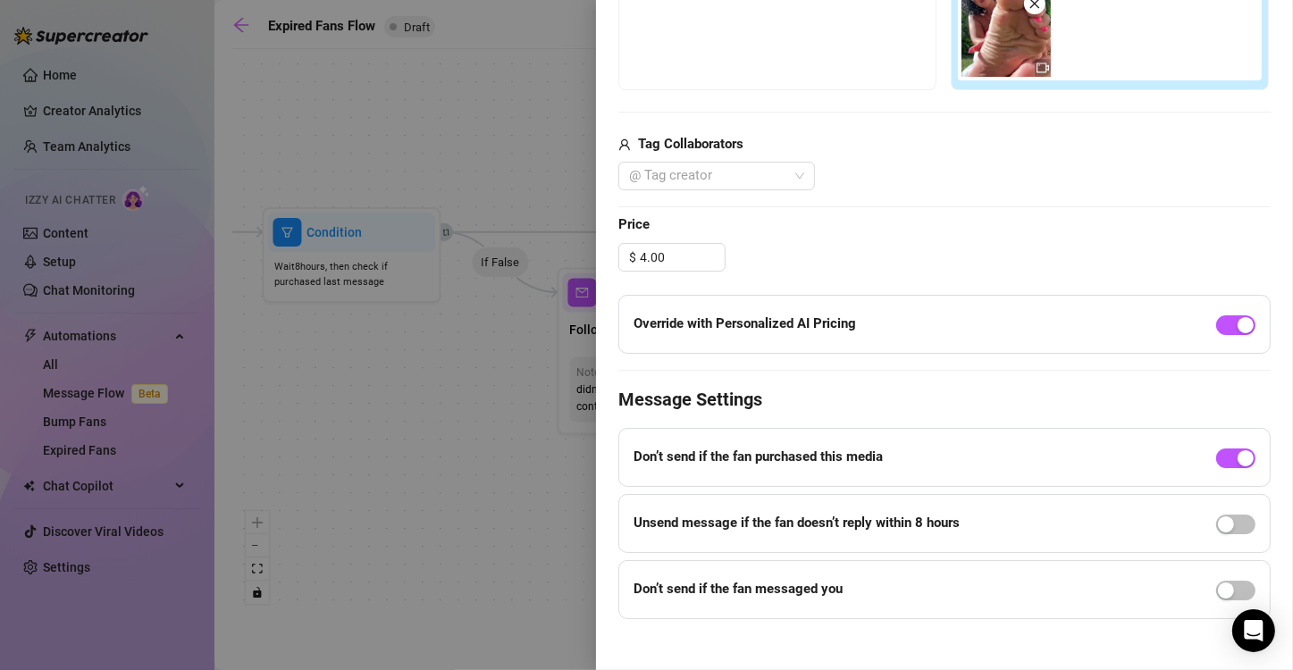
scroll to position [591, 0]
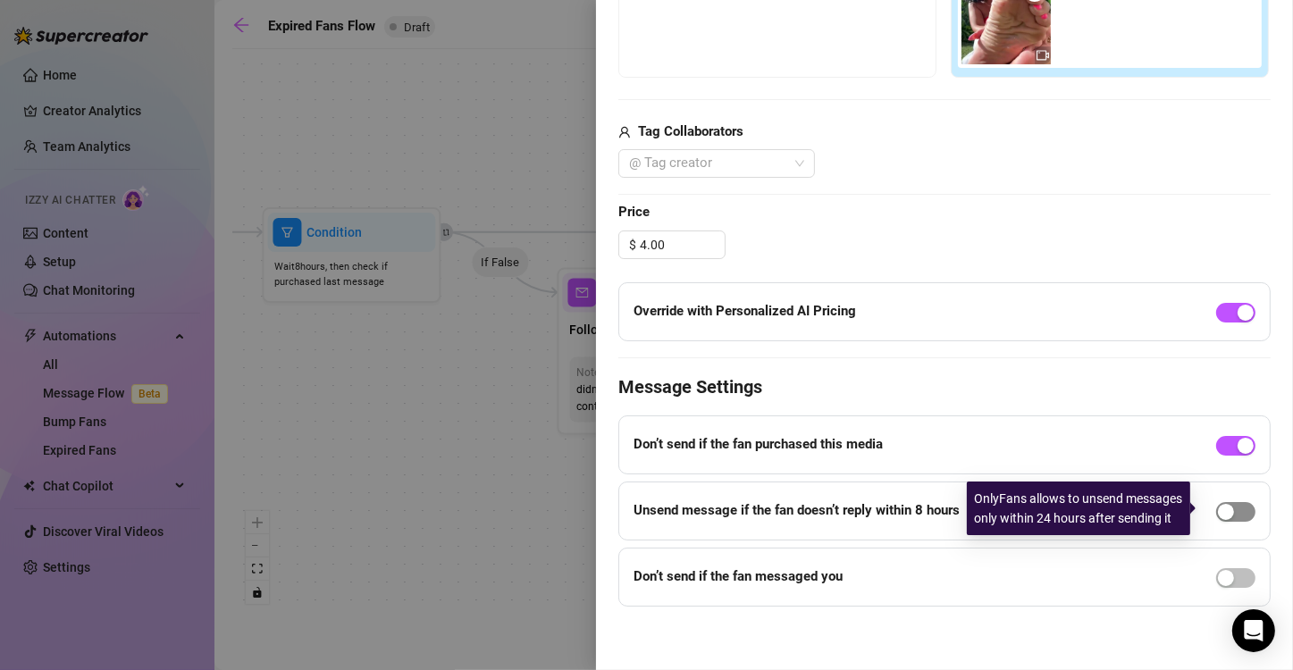
click at [1231, 509] on span "button" at bounding box center [1235, 512] width 39 height 20
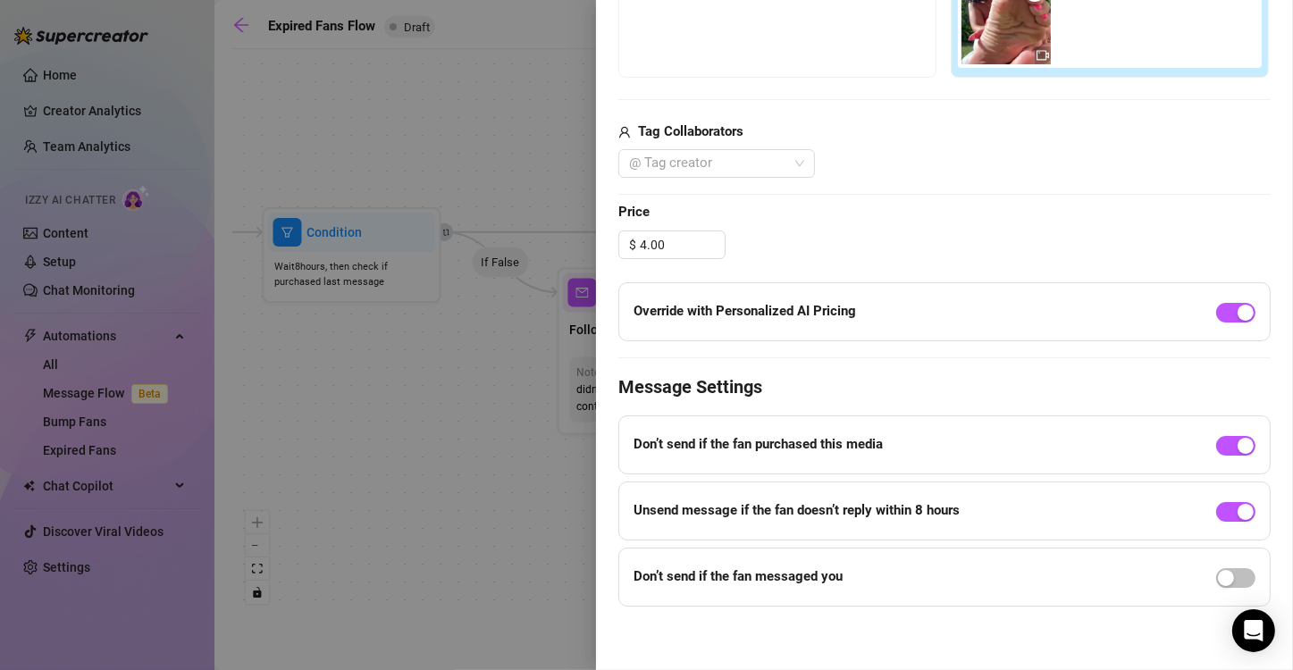
scroll to position [0, 0]
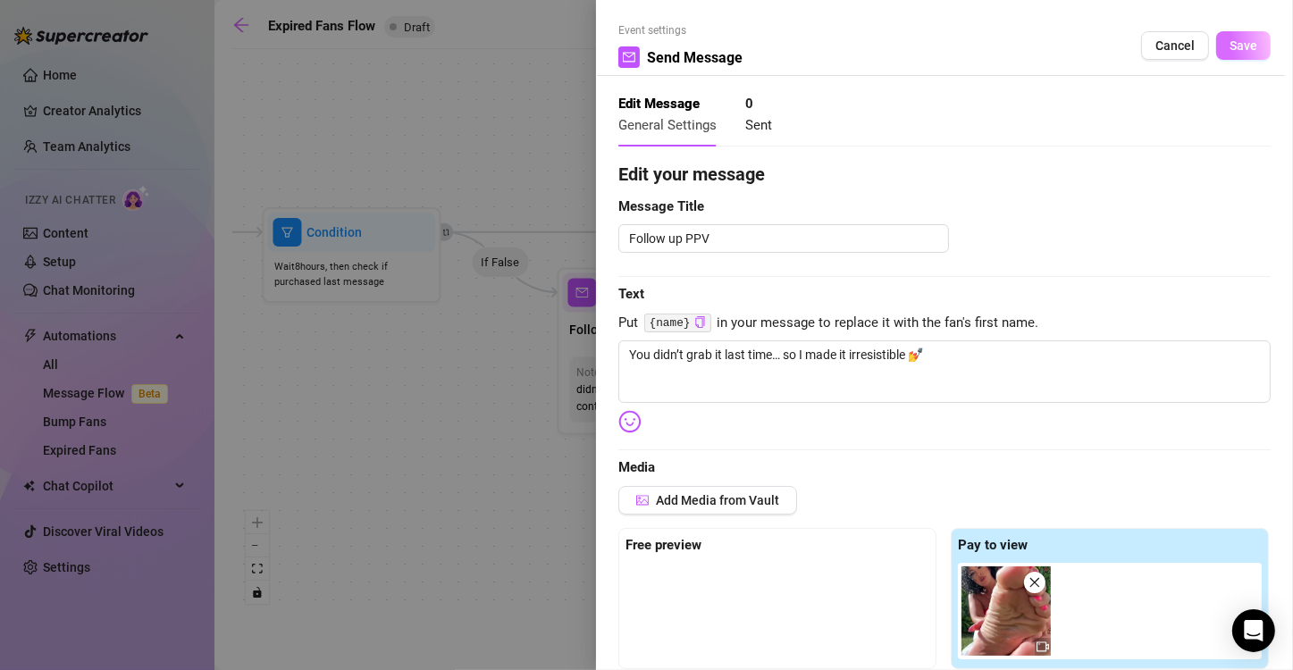
click at [1229, 41] on span "Save" at bounding box center [1243, 45] width 28 height 14
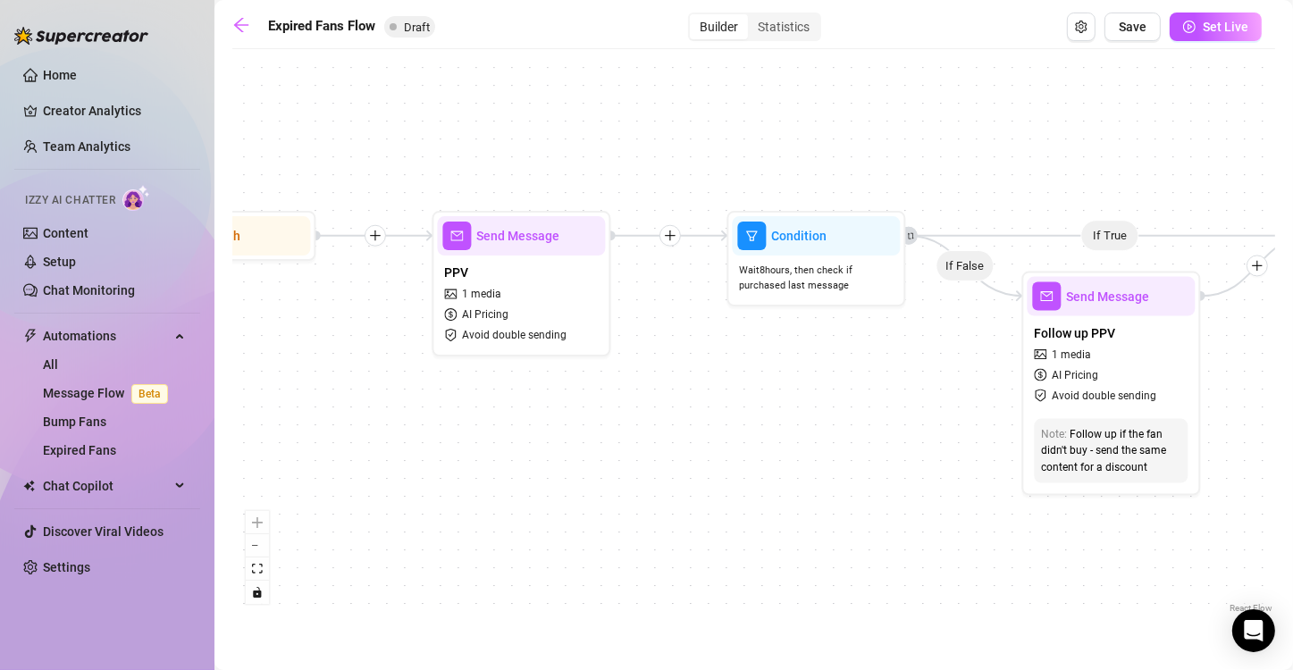
drag, startPoint x: 414, startPoint y: 389, endPoint x: 882, endPoint y: 393, distance: 468.1
click at [882, 393] on div "If True If False Send Message Send Message Wait for 2d Merge Send Message Follo…" at bounding box center [753, 337] width 1042 height 559
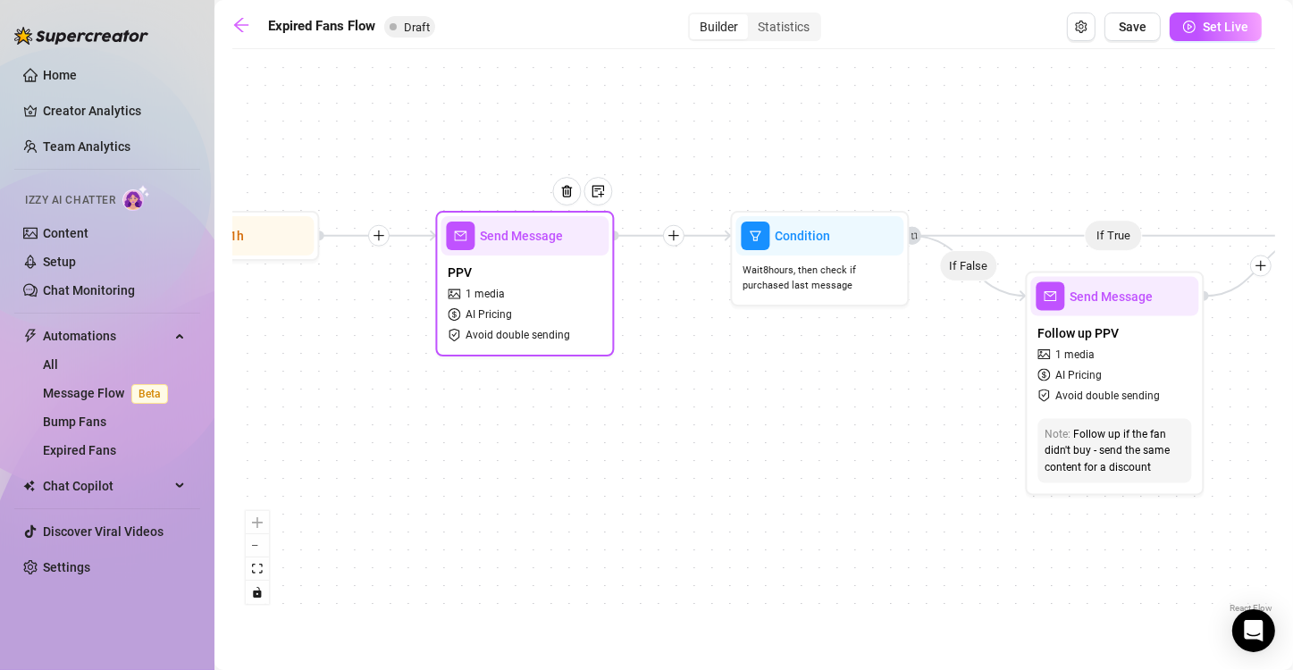
click at [554, 241] on div at bounding box center [573, 204] width 78 height 91
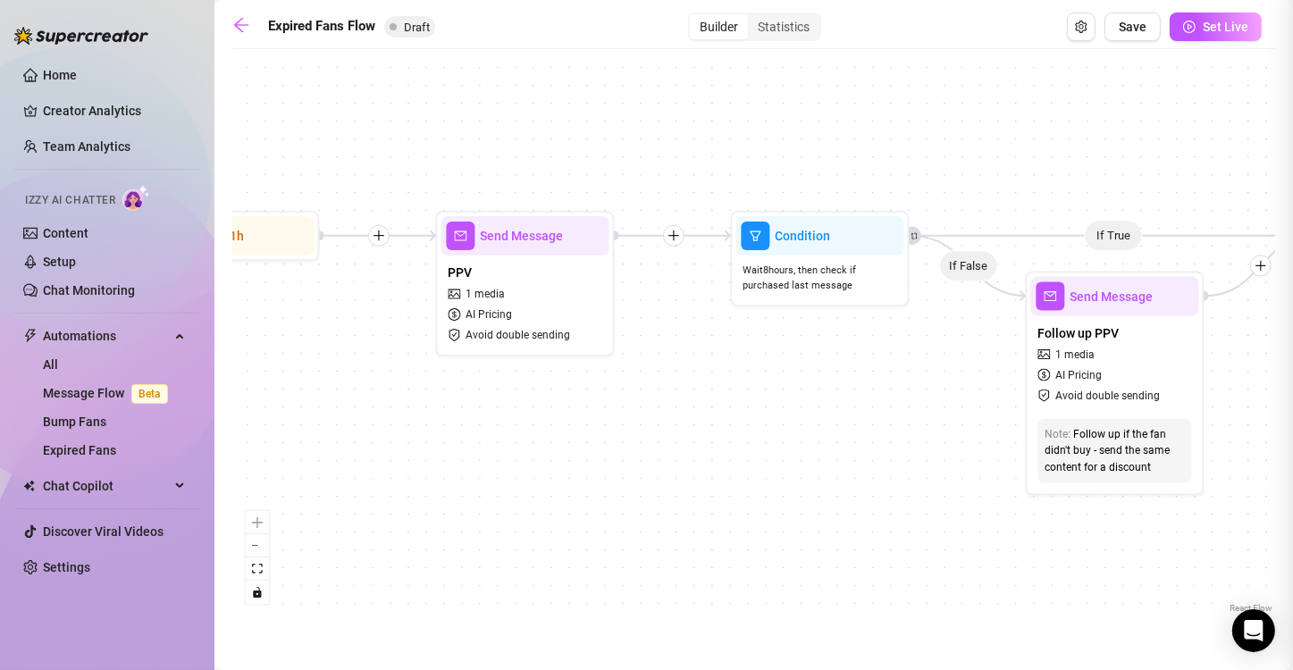
type textarea "Caught me sunbathing… but I think my soles were stealing the spotlight 😘 Bet yo…"
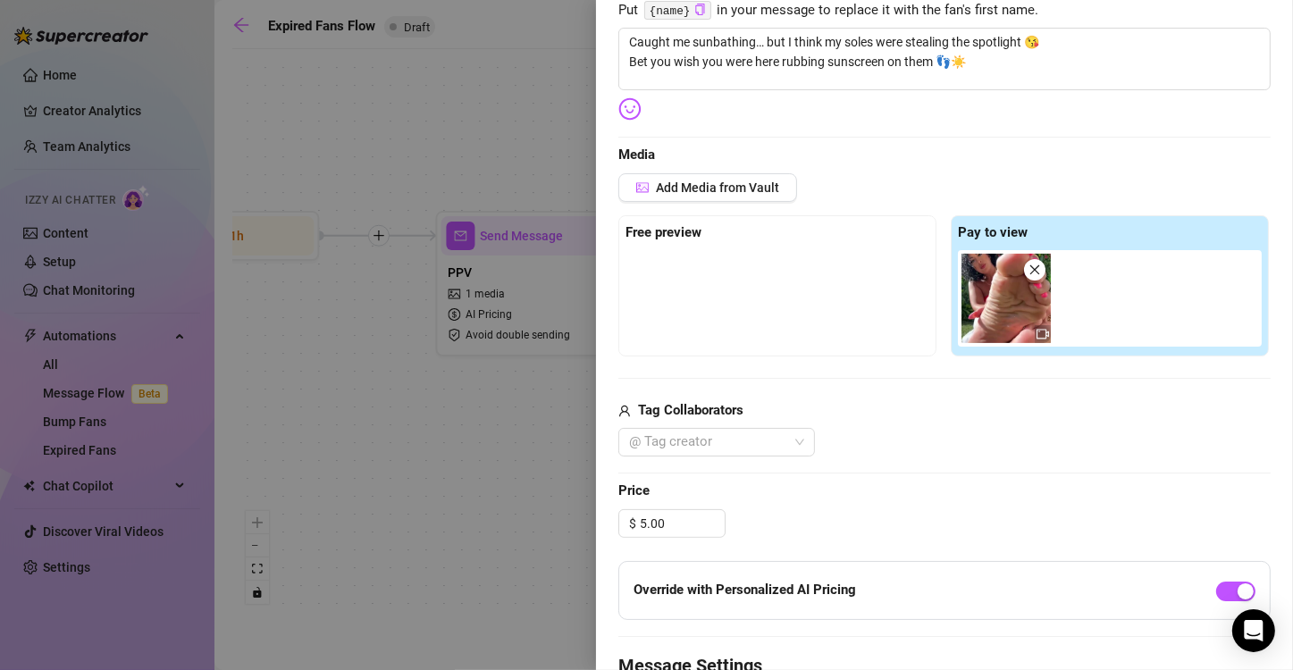
scroll to position [314, 0]
drag, startPoint x: 665, startPoint y: 523, endPoint x: 623, endPoint y: 518, distance: 43.2
click at [623, 518] on div "$ 5.00" at bounding box center [671, 521] width 107 height 29
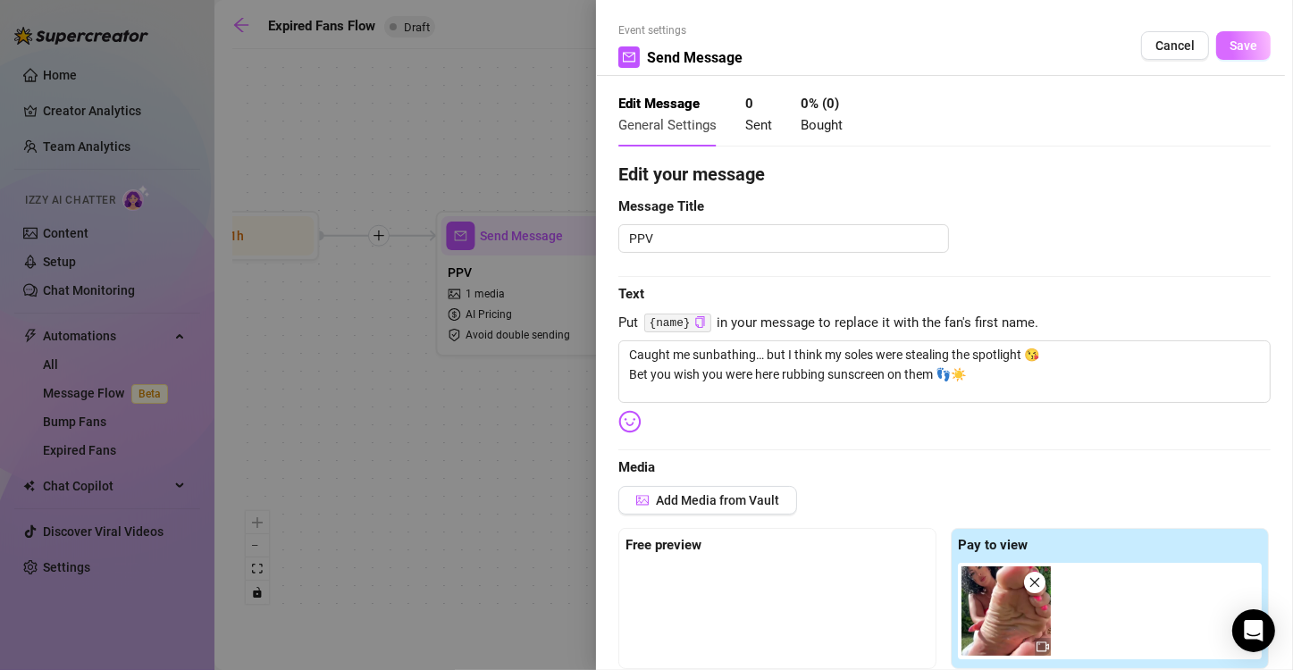
type input "6.99"
click at [1233, 48] on span "Save" at bounding box center [1243, 45] width 28 height 14
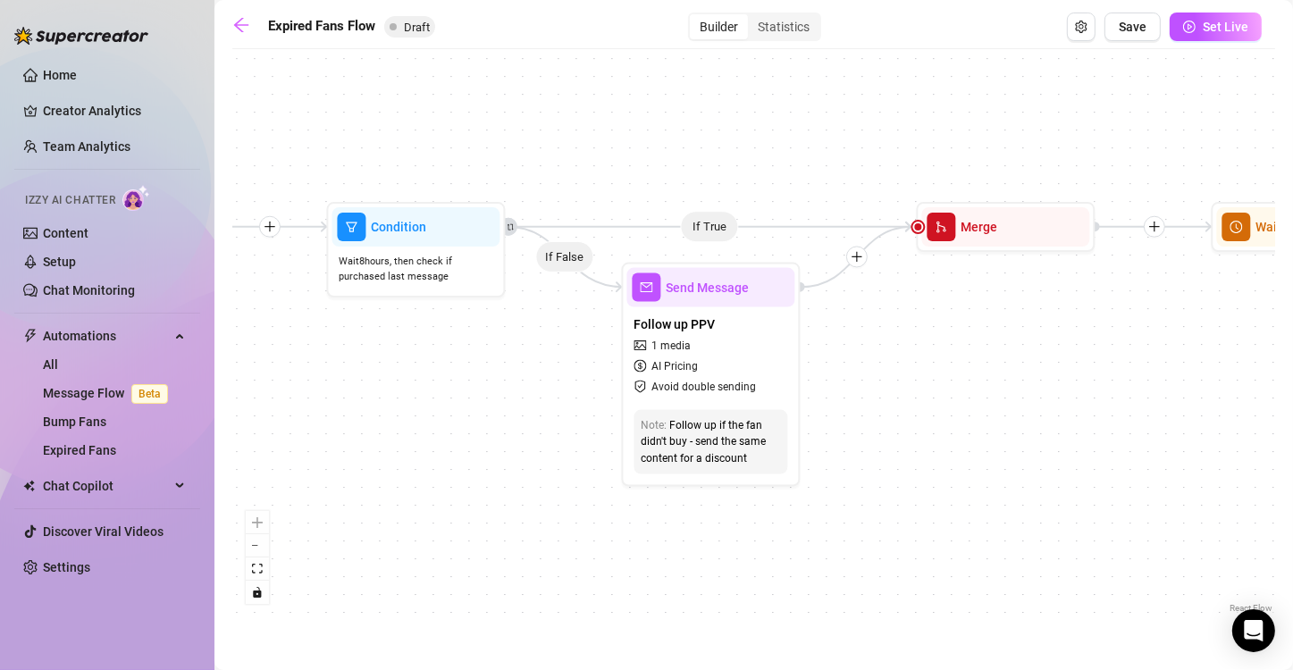
drag, startPoint x: 1201, startPoint y: 554, endPoint x: 797, endPoint y: 545, distance: 403.9
click at [797, 545] on div "If True If False Send Message Send Message Wait for 2d Merge Send Message Follo…" at bounding box center [753, 337] width 1042 height 559
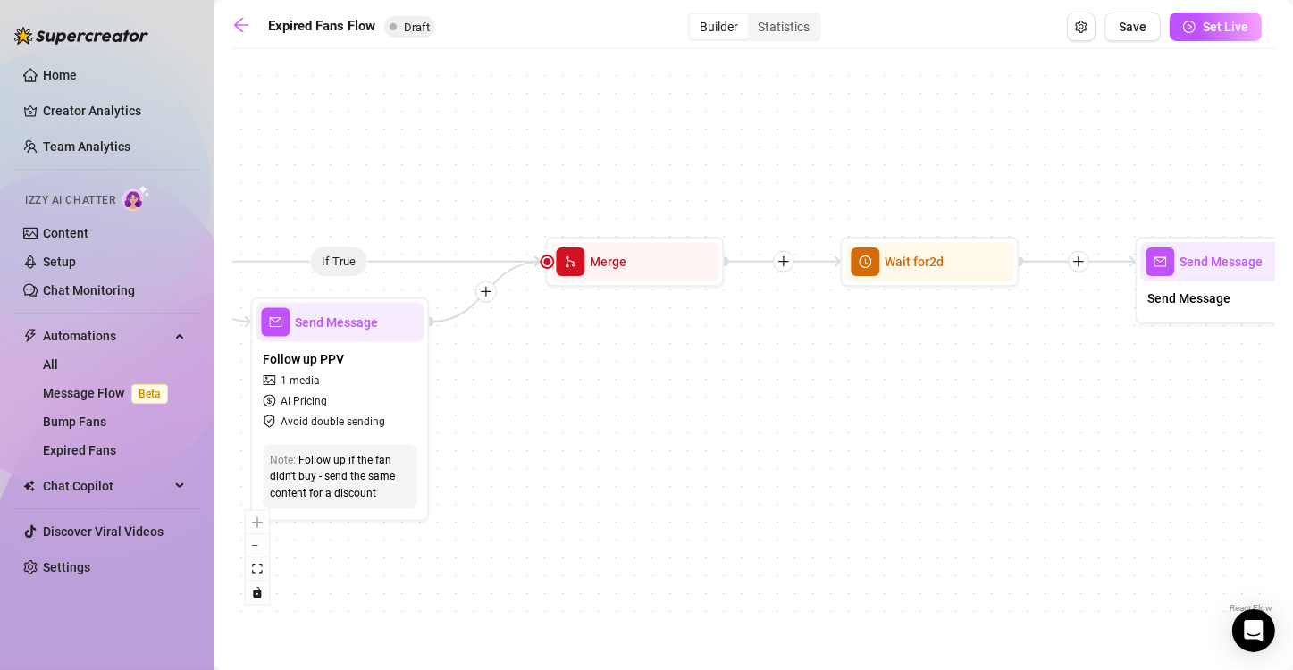
drag, startPoint x: 1050, startPoint y: 388, endPoint x: 680, endPoint y: 423, distance: 372.3
click at [680, 423] on div "If True If False Send Message Send Message Wait for 2d Merge Send Message Follo…" at bounding box center [753, 337] width 1042 height 559
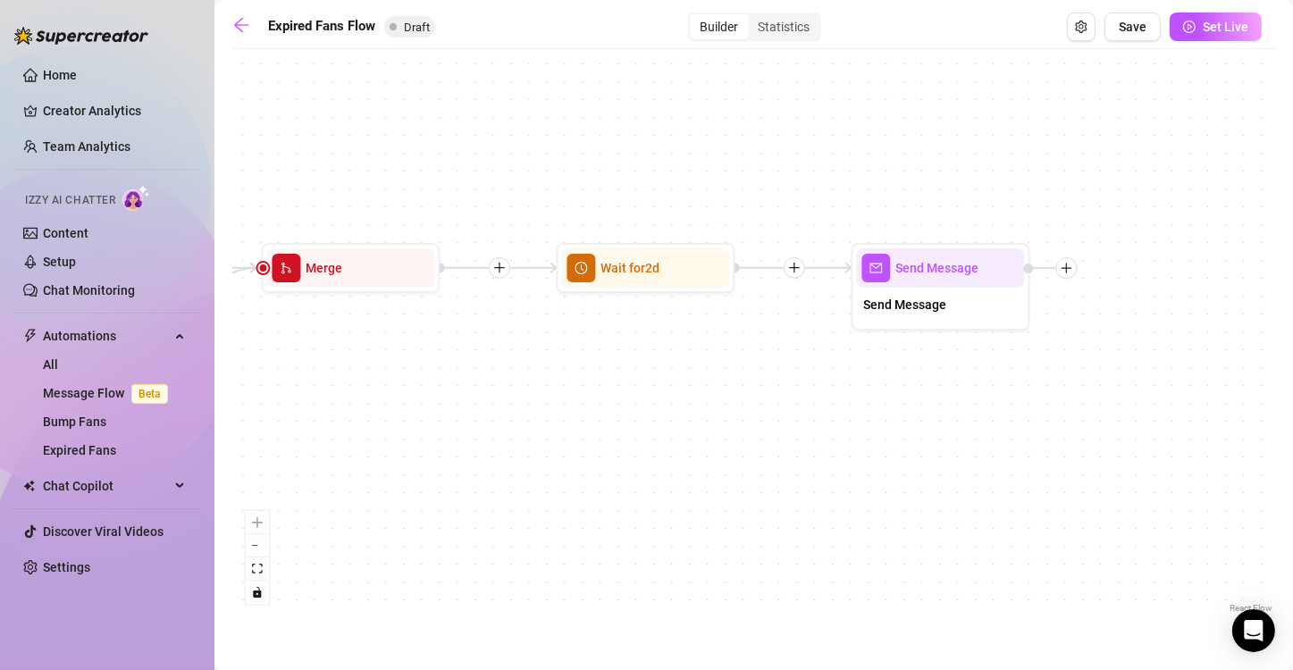
drag, startPoint x: 901, startPoint y: 347, endPoint x: 618, endPoint y: 354, distance: 283.2
click at [618, 354] on div "If True If False Send Message Send Message Wait for 2d Merge Send Message Follo…" at bounding box center [753, 337] width 1042 height 559
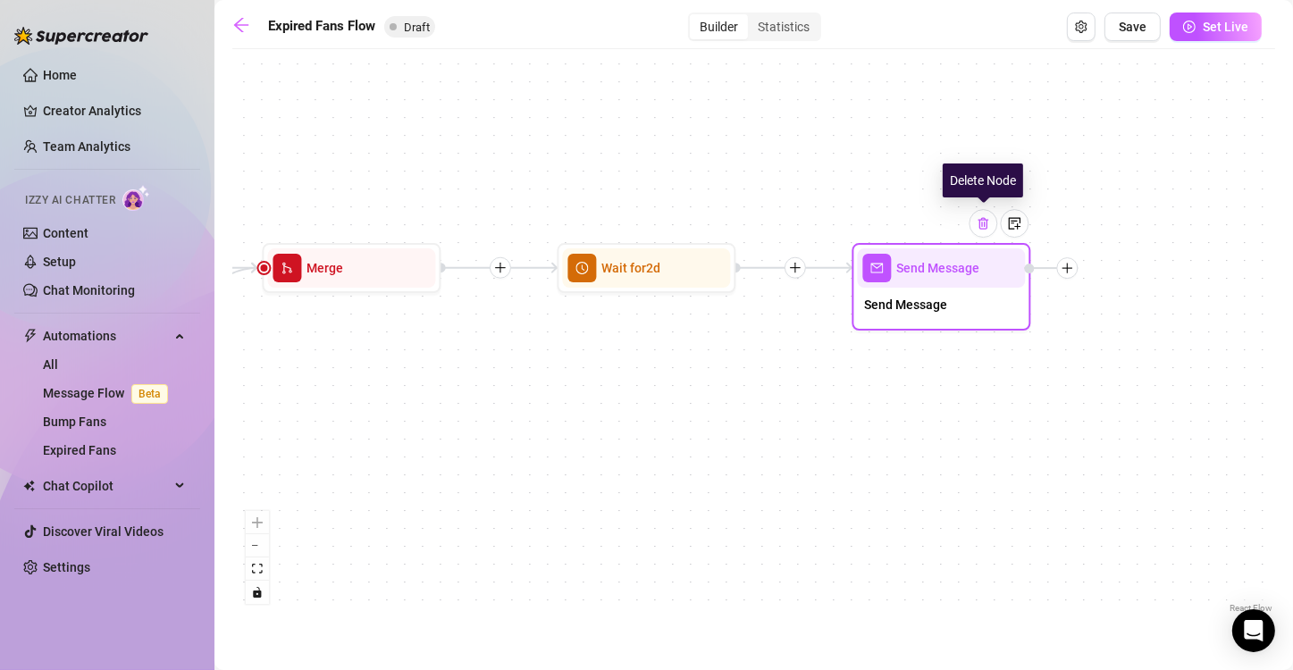
click at [985, 221] on img at bounding box center [982, 223] width 14 height 14
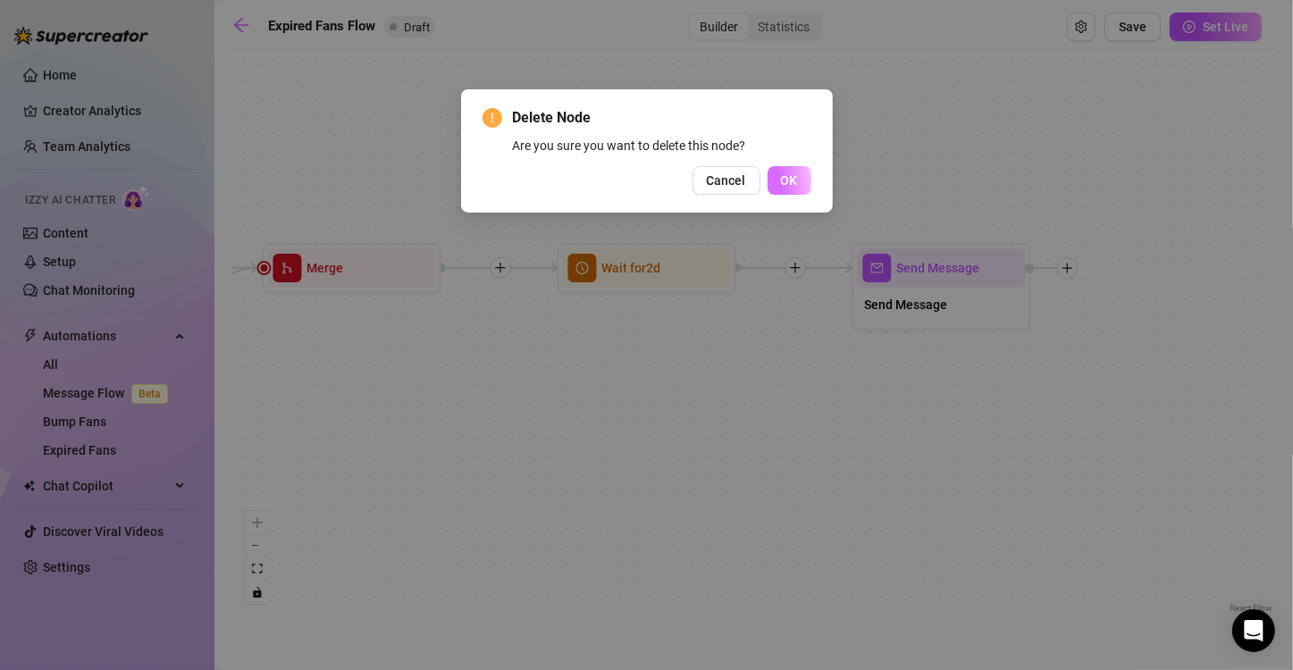
click at [787, 176] on span "OK" at bounding box center [789, 180] width 17 height 14
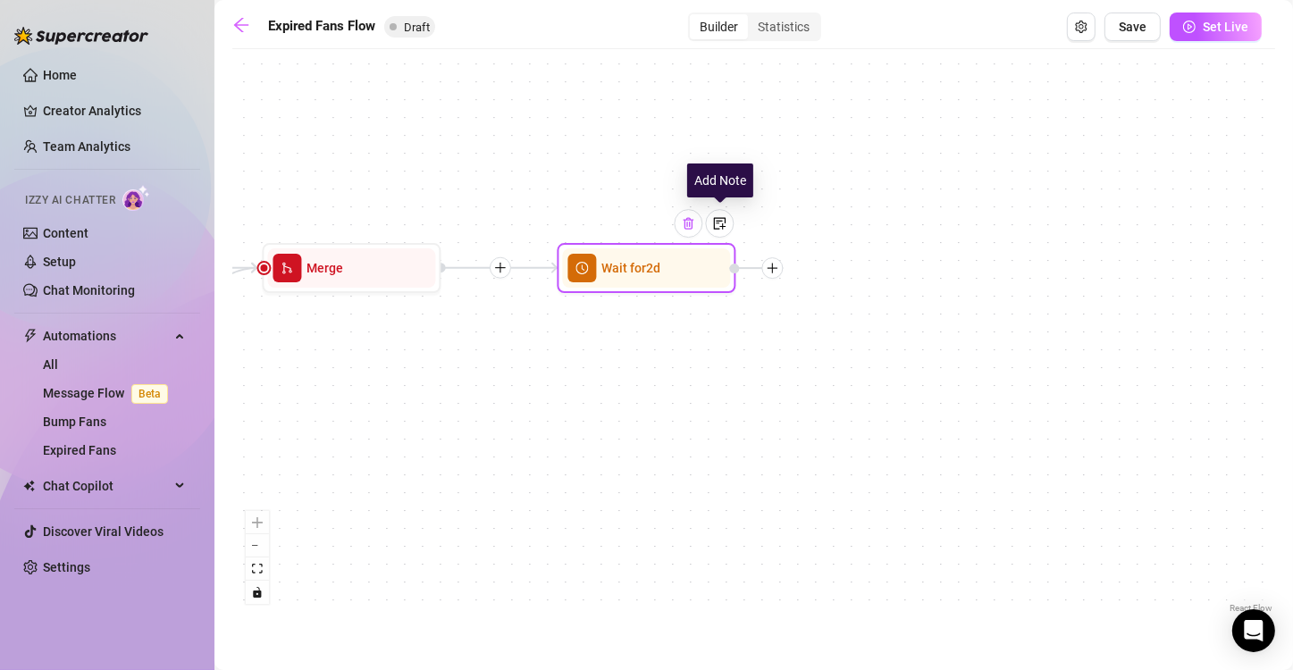
click at [696, 225] on div at bounding box center [688, 223] width 29 height 29
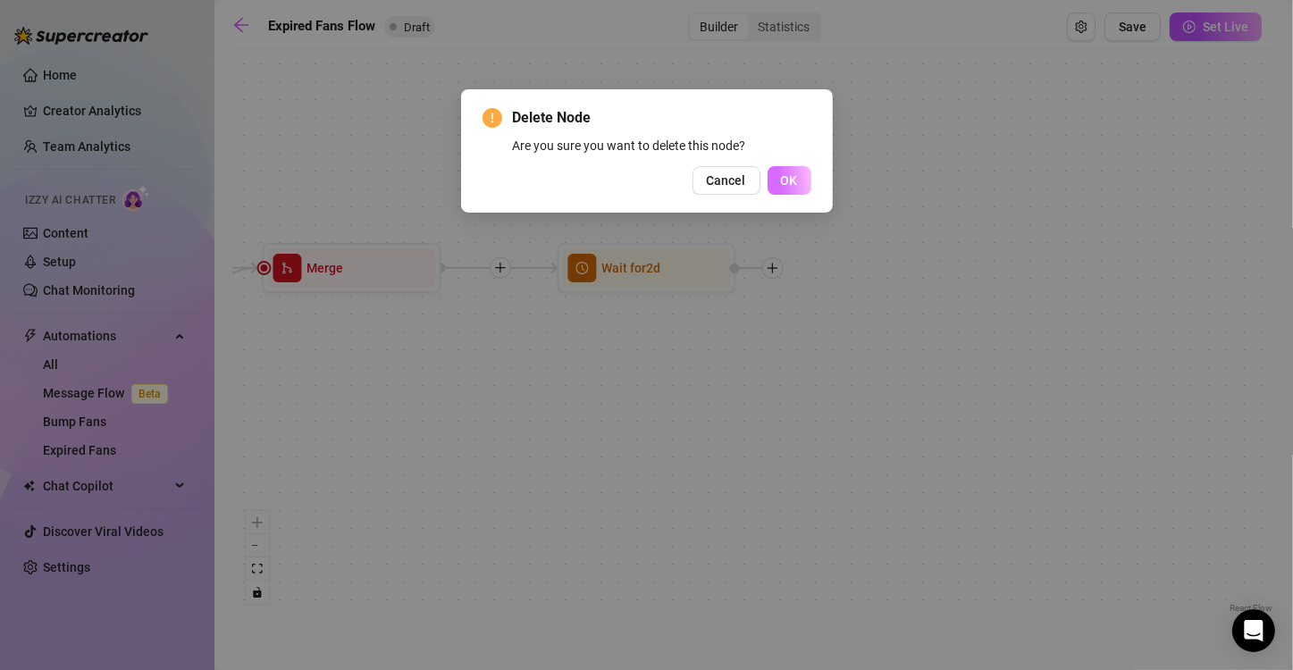
click at [784, 186] on span "OK" at bounding box center [789, 180] width 17 height 14
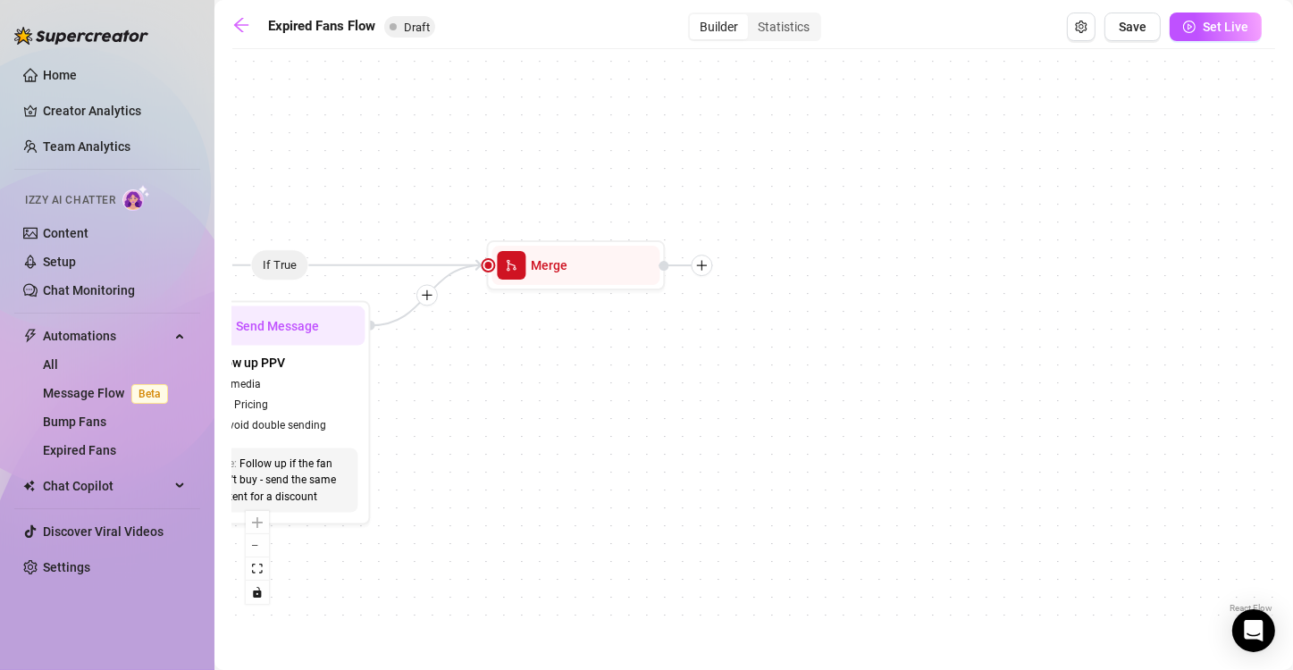
drag, startPoint x: 304, startPoint y: 381, endPoint x: 586, endPoint y: 381, distance: 282.3
click at [586, 381] on div "If True If False Merge Send Message Follow up PPV 1 media AI Pricing Avoid doub…" at bounding box center [753, 337] width 1042 height 559
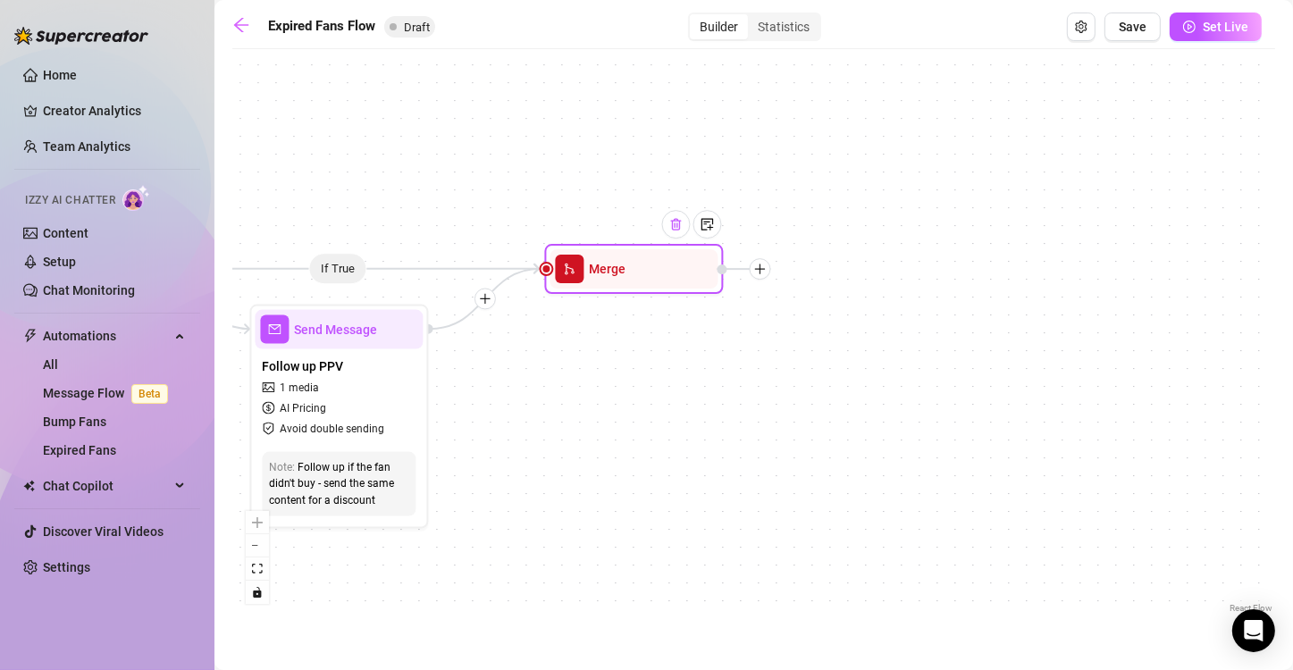
click at [674, 234] on div at bounding box center [675, 224] width 29 height 29
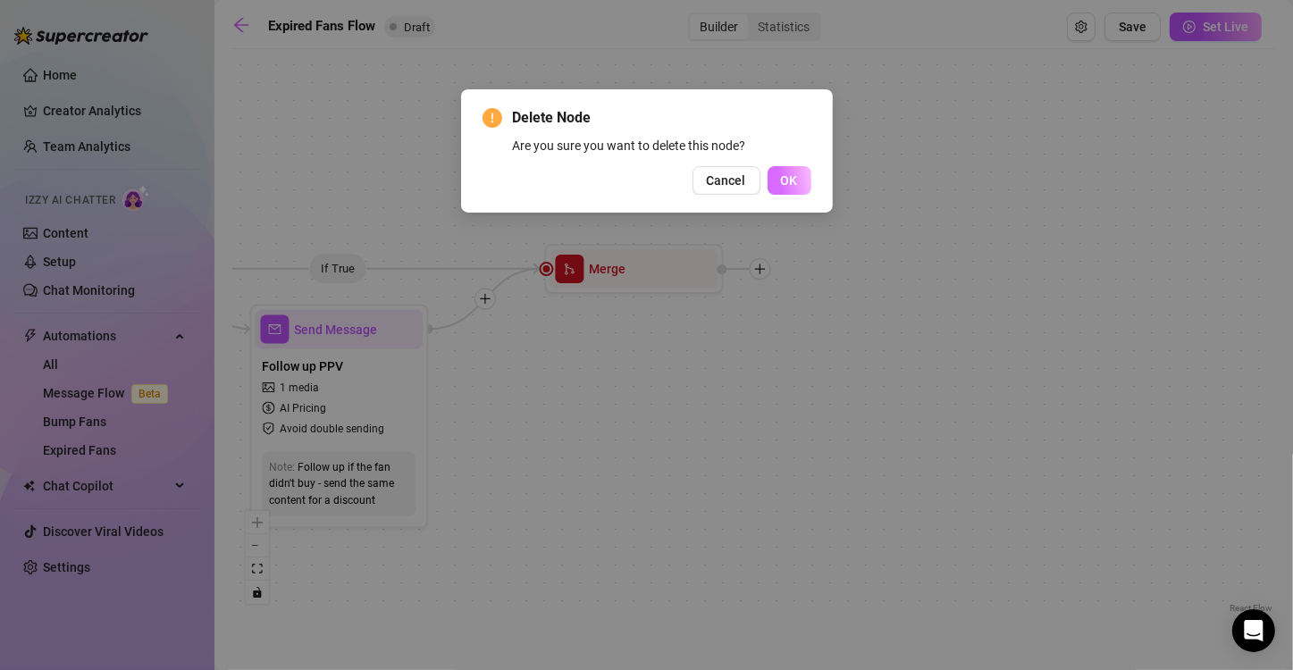
click at [782, 182] on span "OK" at bounding box center [789, 180] width 17 height 14
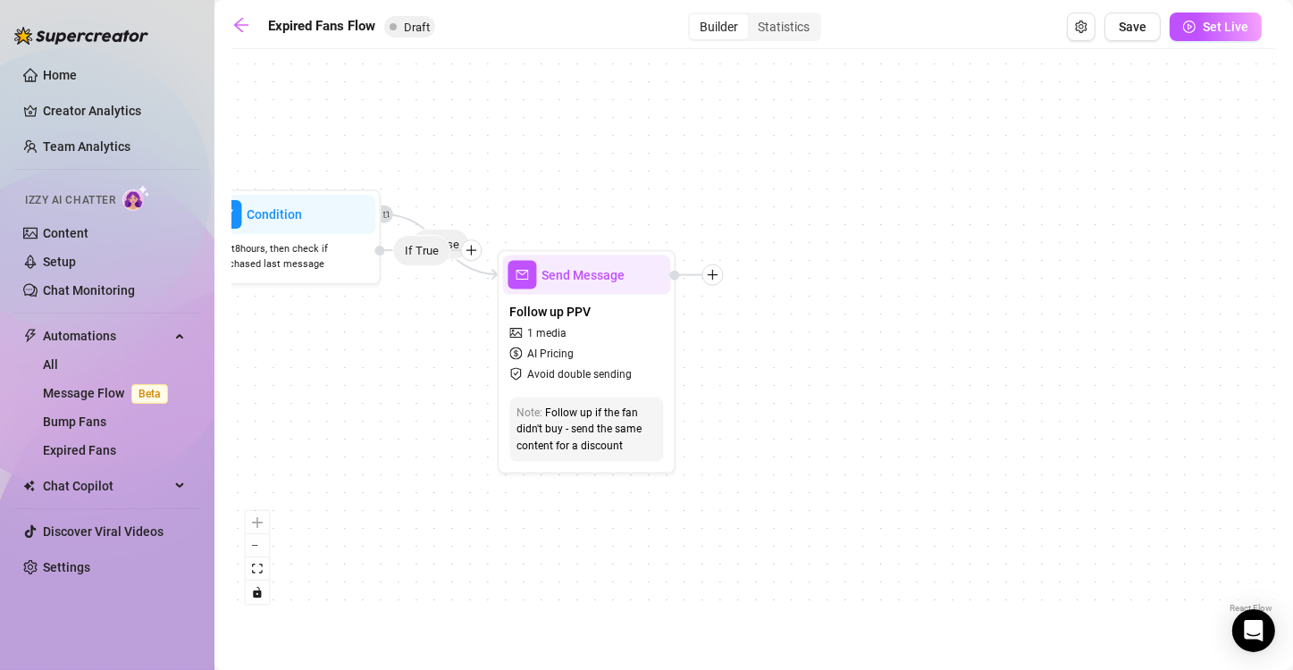
drag, startPoint x: 431, startPoint y: 548, endPoint x: 679, endPoint y: 493, distance: 253.4
click at [679, 493] on div "If False Send Message Follow up PPV 1 media AI Pricing Avoid double sending Not…" at bounding box center [753, 337] width 1042 height 559
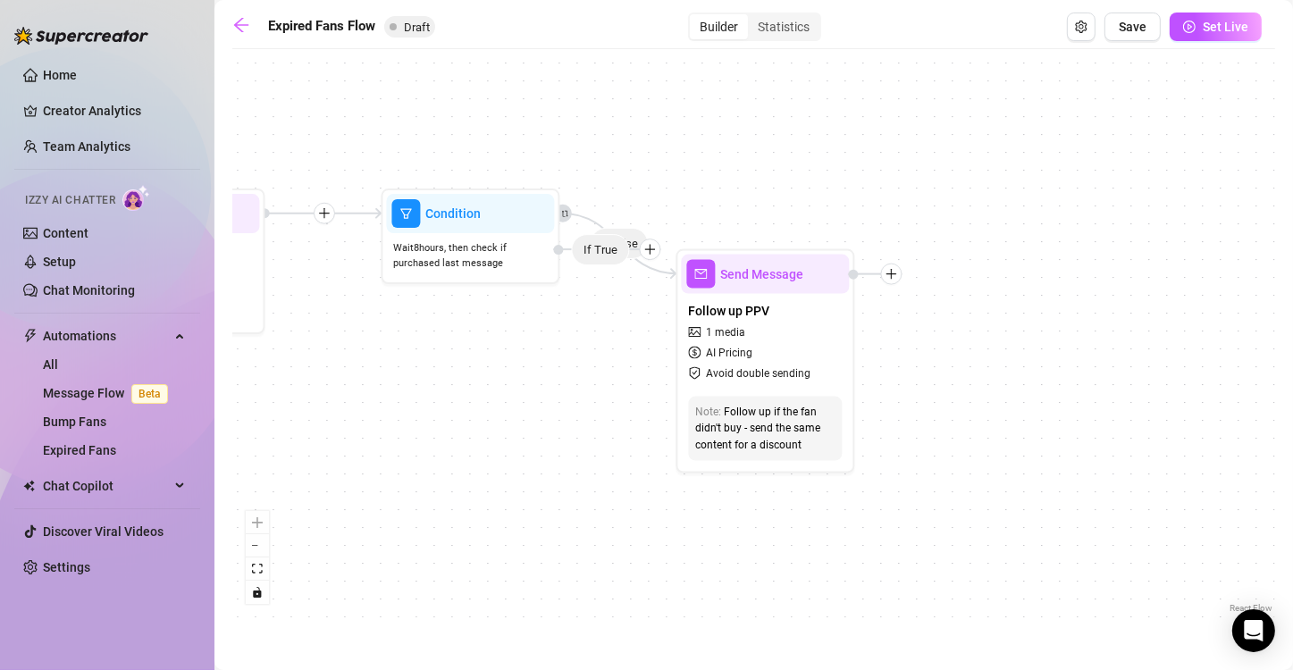
drag, startPoint x: 328, startPoint y: 390, endPoint x: 506, endPoint y: 389, distance: 178.7
click at [506, 389] on div "If False Send Message Follow up PPV 1 media AI Pricing Avoid double sending Not…" at bounding box center [753, 337] width 1042 height 559
click at [889, 275] on icon "plus" at bounding box center [890, 274] width 13 height 13
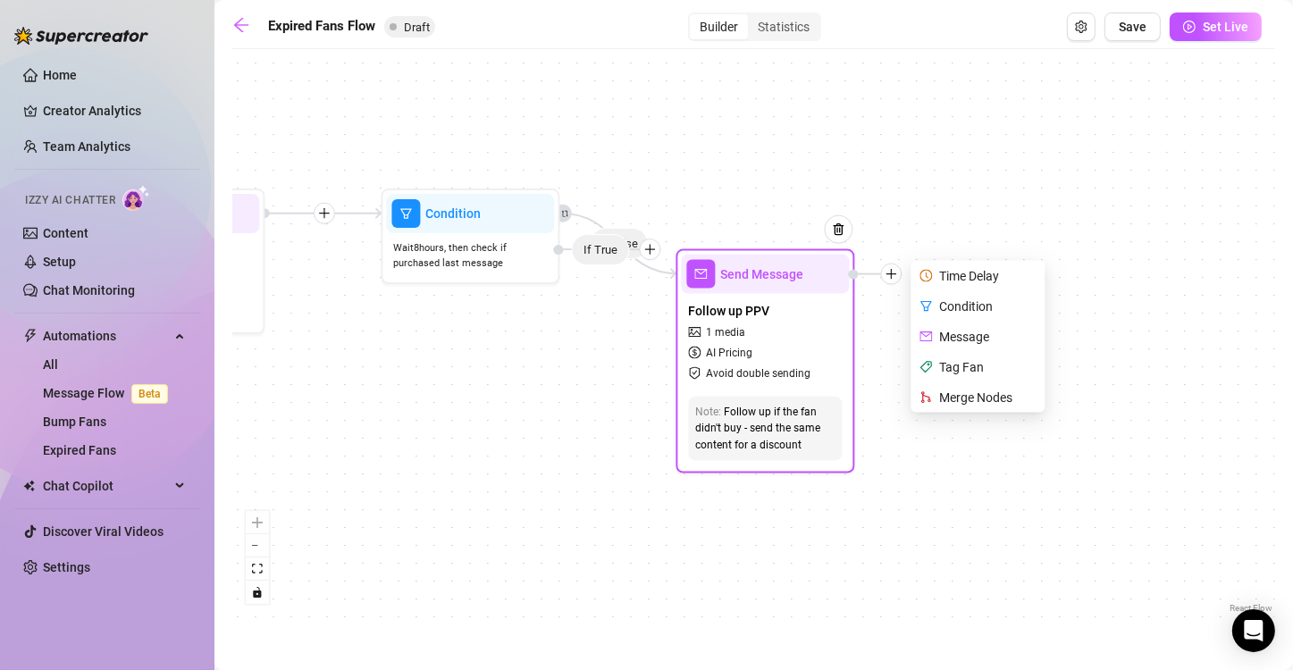
click at [960, 307] on div "Condition" at bounding box center [979, 306] width 130 height 30
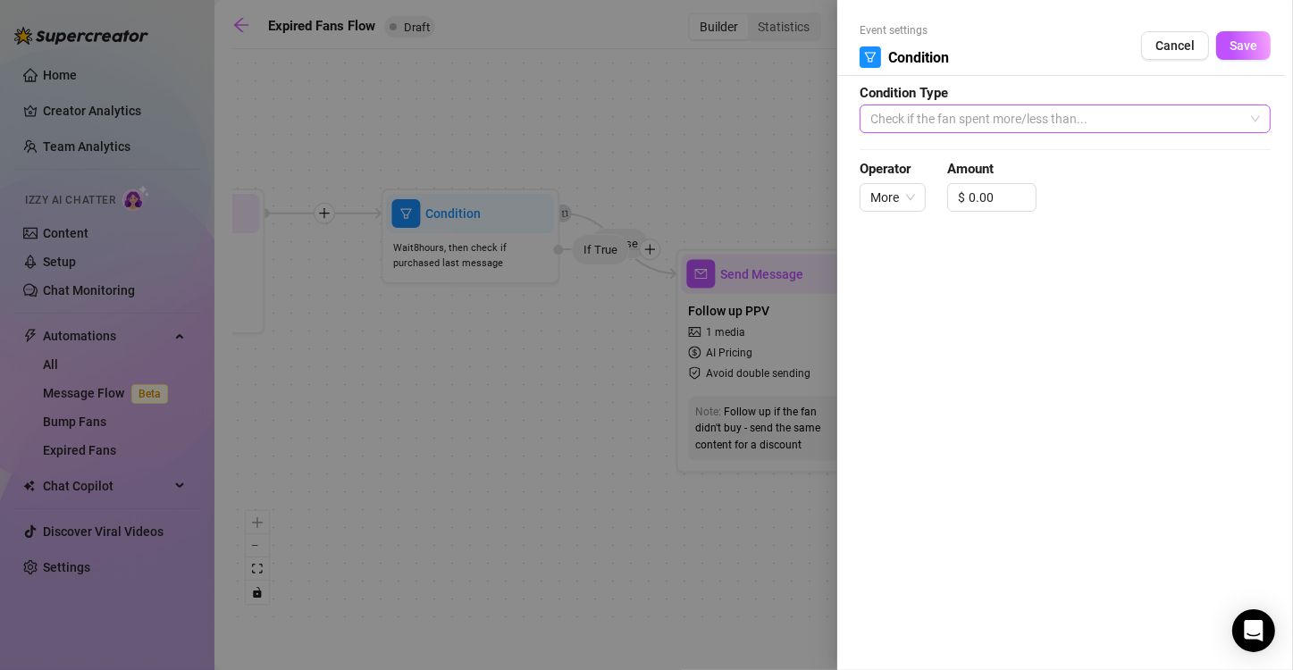
click at [1028, 116] on span "Check if the fan spent more/less than..." at bounding box center [1064, 118] width 389 height 27
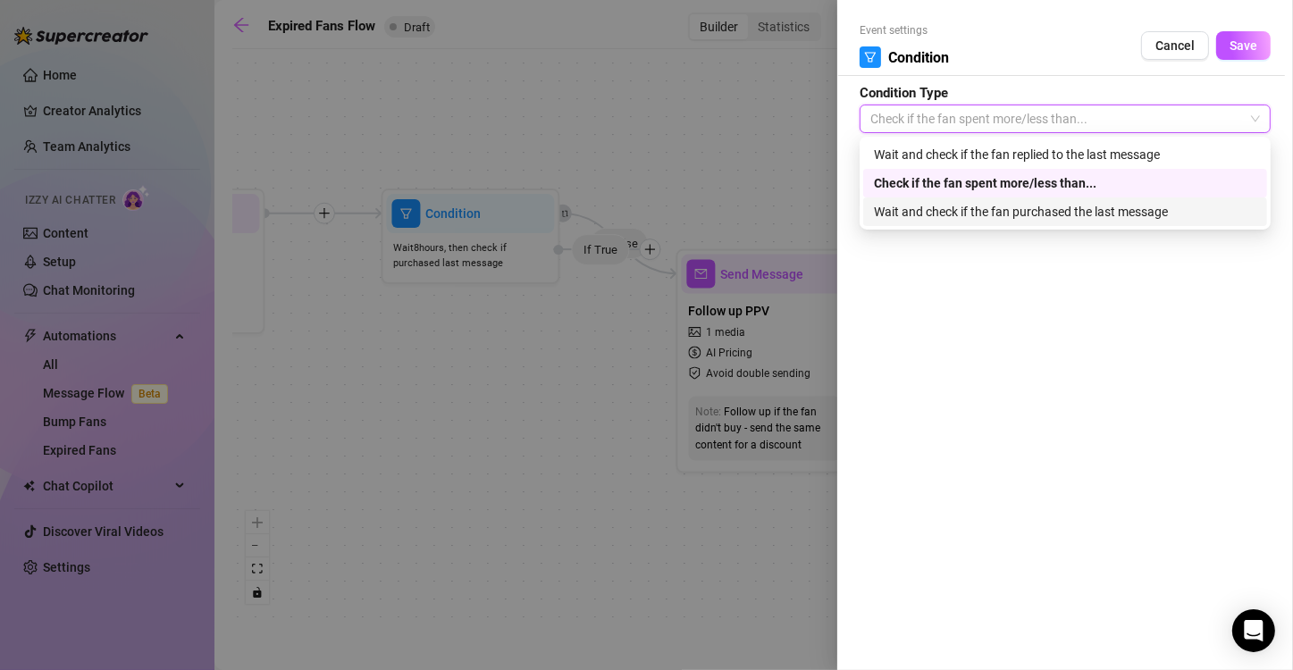
click at [1011, 217] on div "Wait and check if the fan purchased the last message" at bounding box center [1065, 212] width 382 height 20
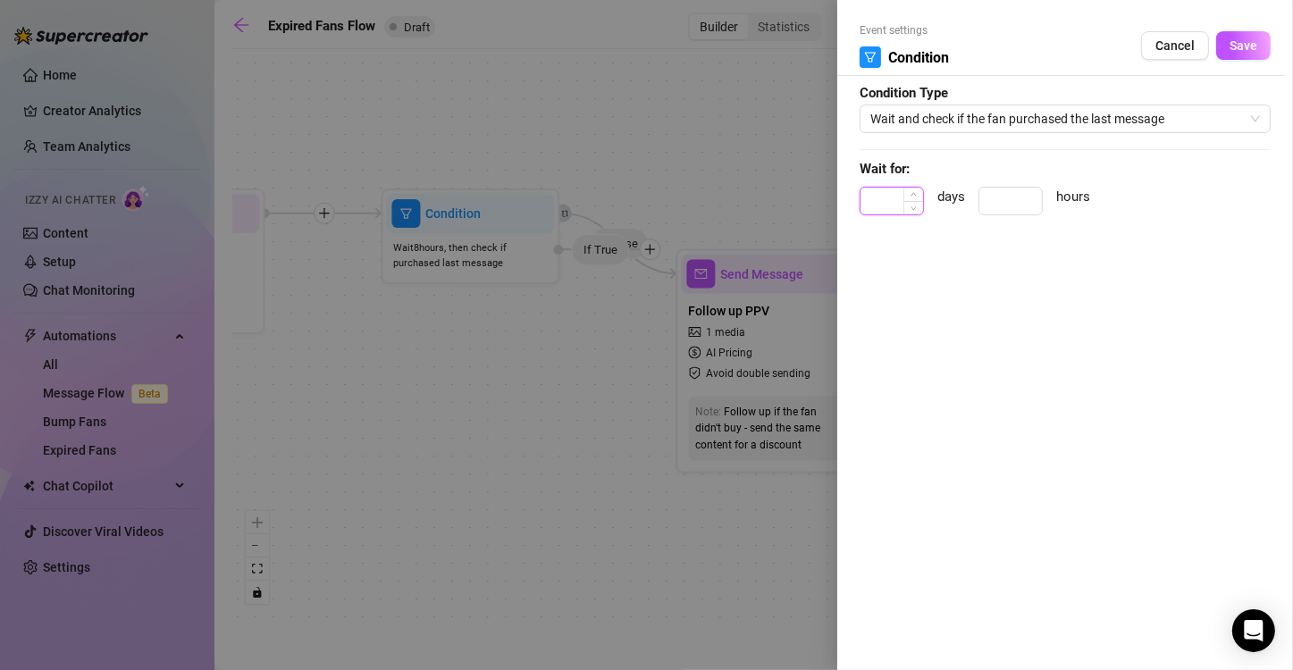
click at [882, 205] on input at bounding box center [891, 201] width 63 height 27
type input "1"
click at [1239, 48] on span "Save" at bounding box center [1243, 45] width 28 height 14
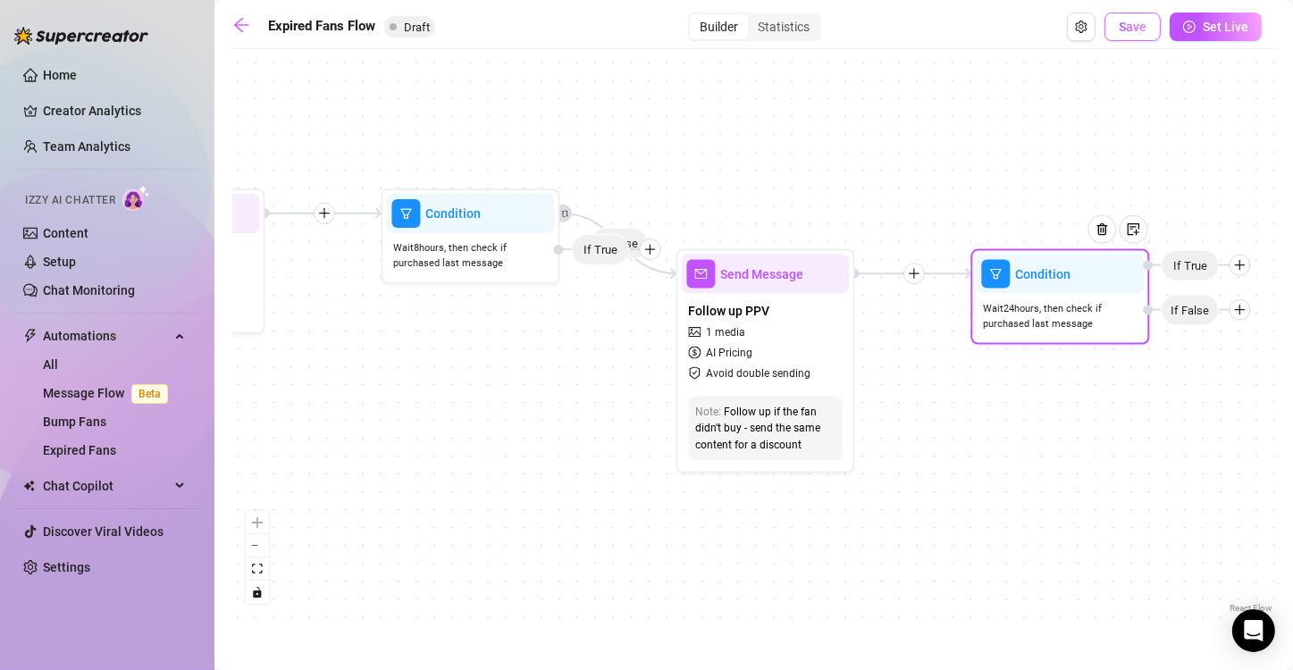
click at [1135, 28] on span "Save" at bounding box center [1132, 27] width 28 height 14
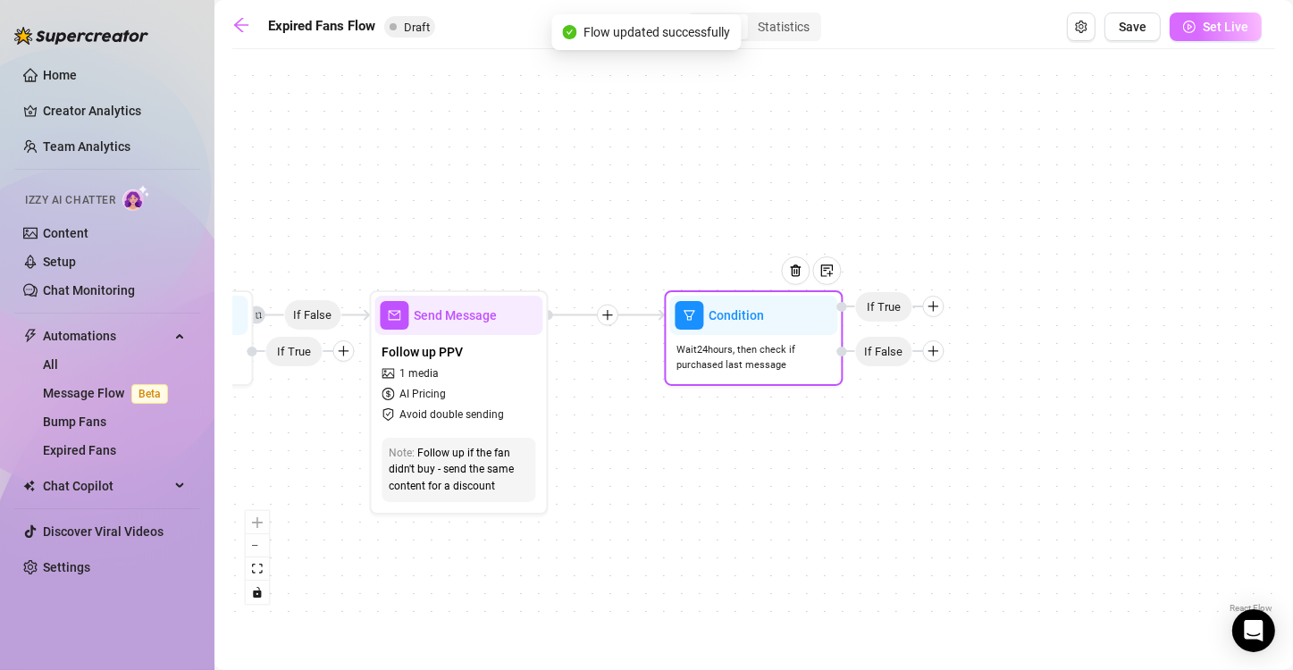
click at [1215, 20] on span "Set Live" at bounding box center [1225, 27] width 46 height 14
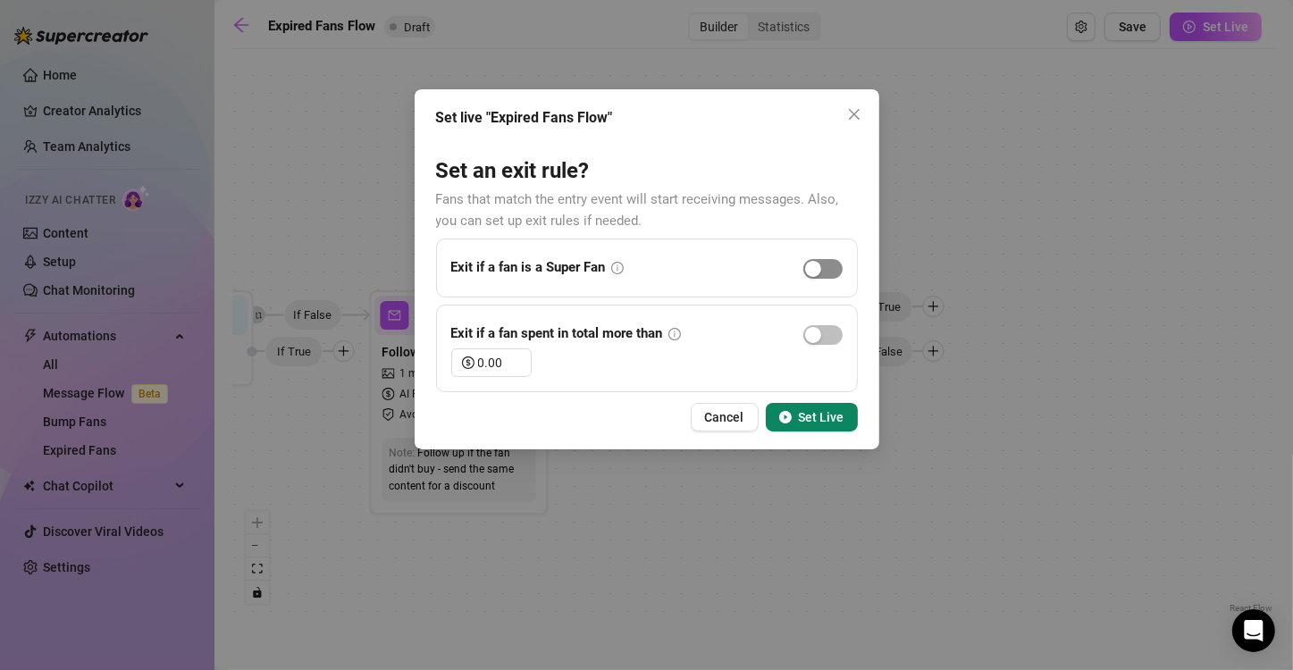
click at [833, 265] on span "button" at bounding box center [822, 269] width 39 height 20
click at [832, 339] on span "button" at bounding box center [822, 335] width 39 height 20
click at [818, 421] on span "Set Live" at bounding box center [822, 417] width 46 height 14
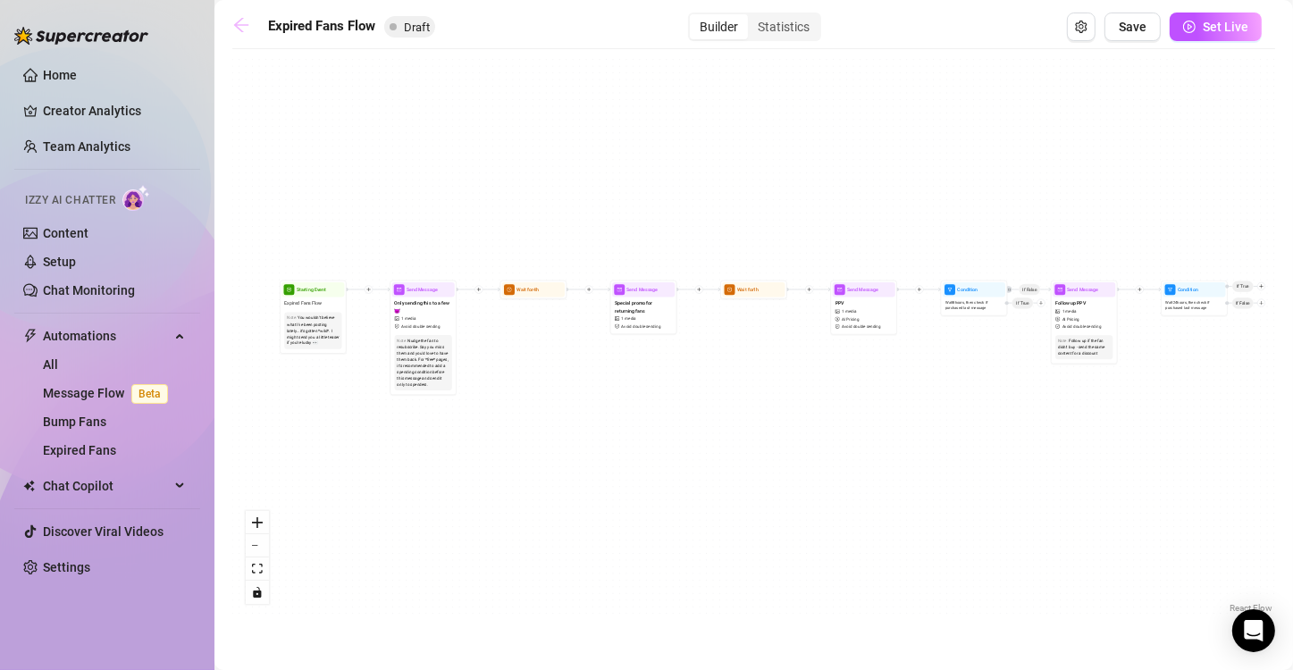
click at [246, 30] on icon "arrow-left" at bounding box center [241, 25] width 18 height 18
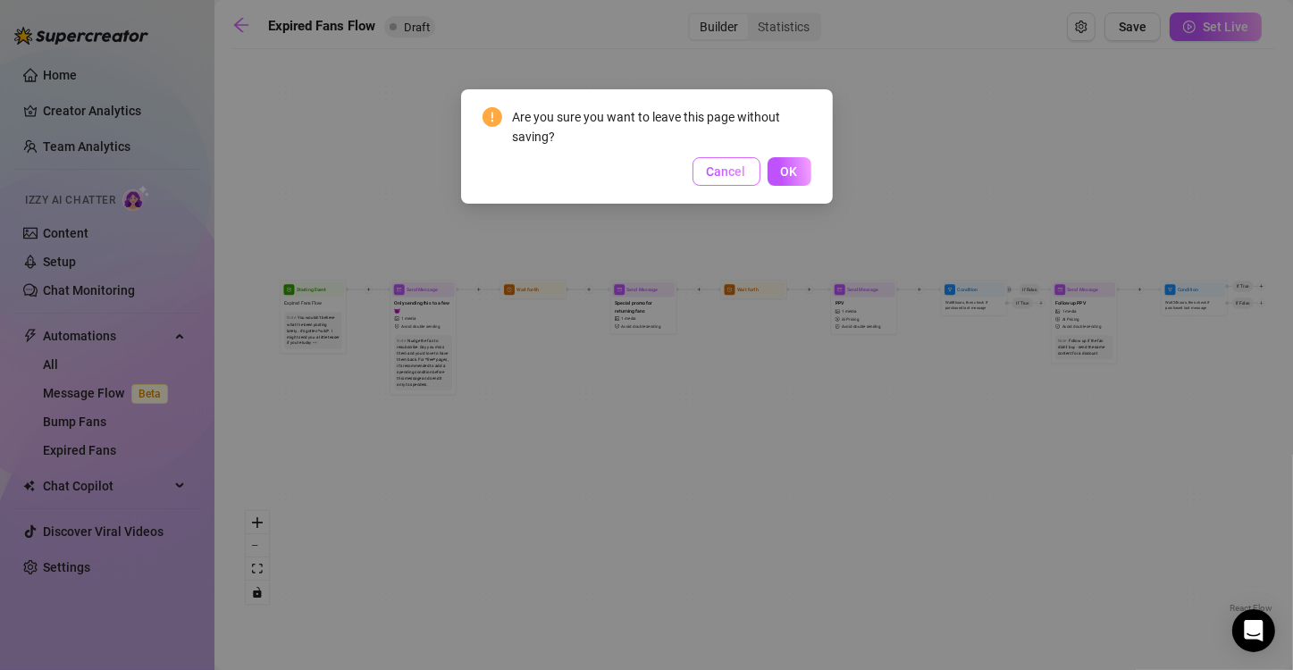
click at [726, 172] on span "Cancel" at bounding box center [726, 171] width 39 height 14
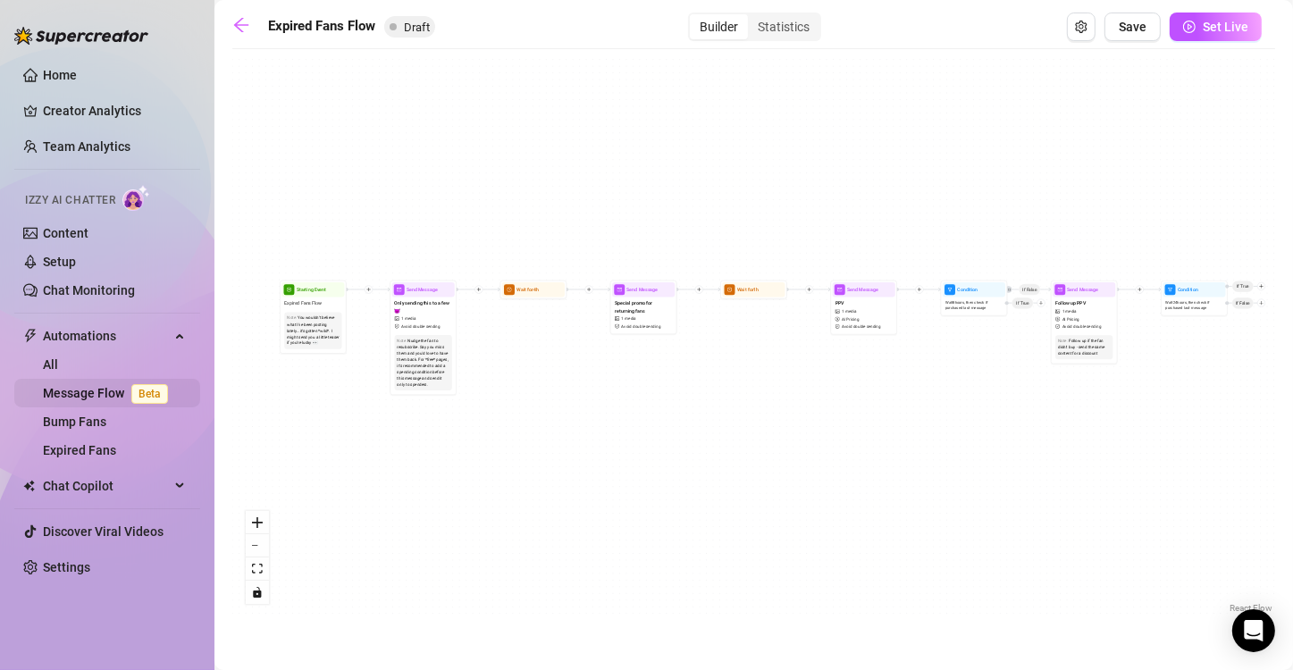
click at [91, 390] on link "Message Flow Beta" at bounding box center [109, 393] width 132 height 14
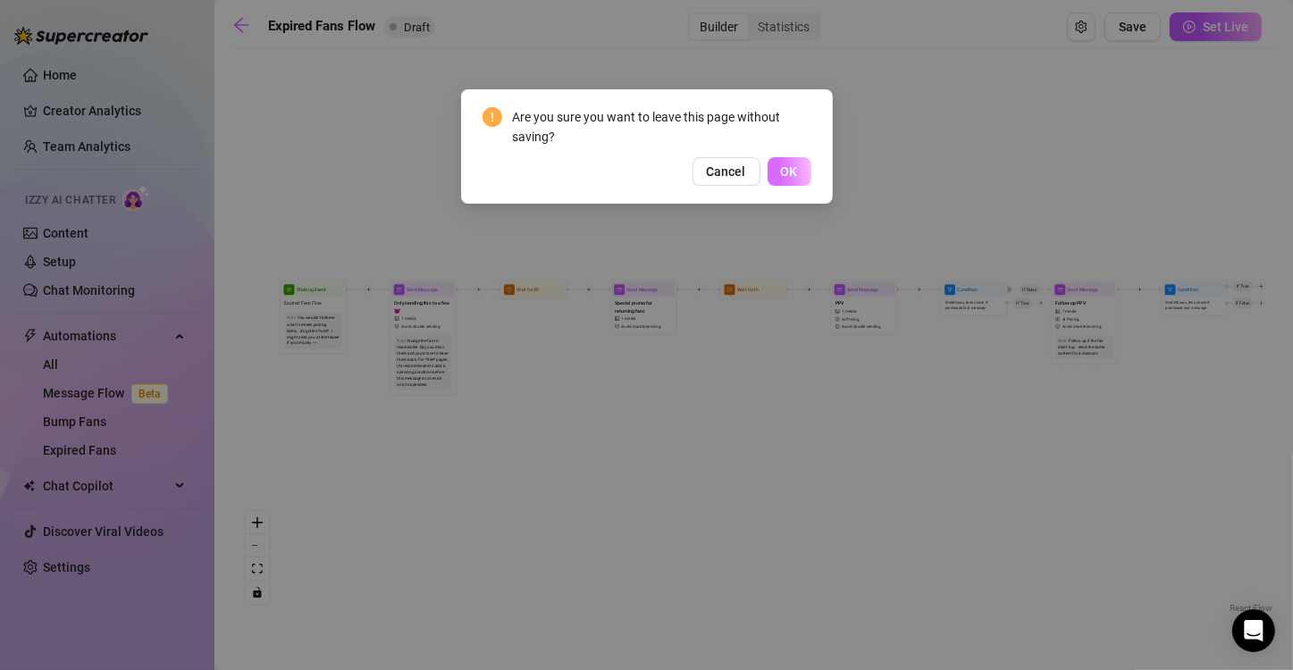
click at [797, 171] on span "OK" at bounding box center [789, 171] width 17 height 14
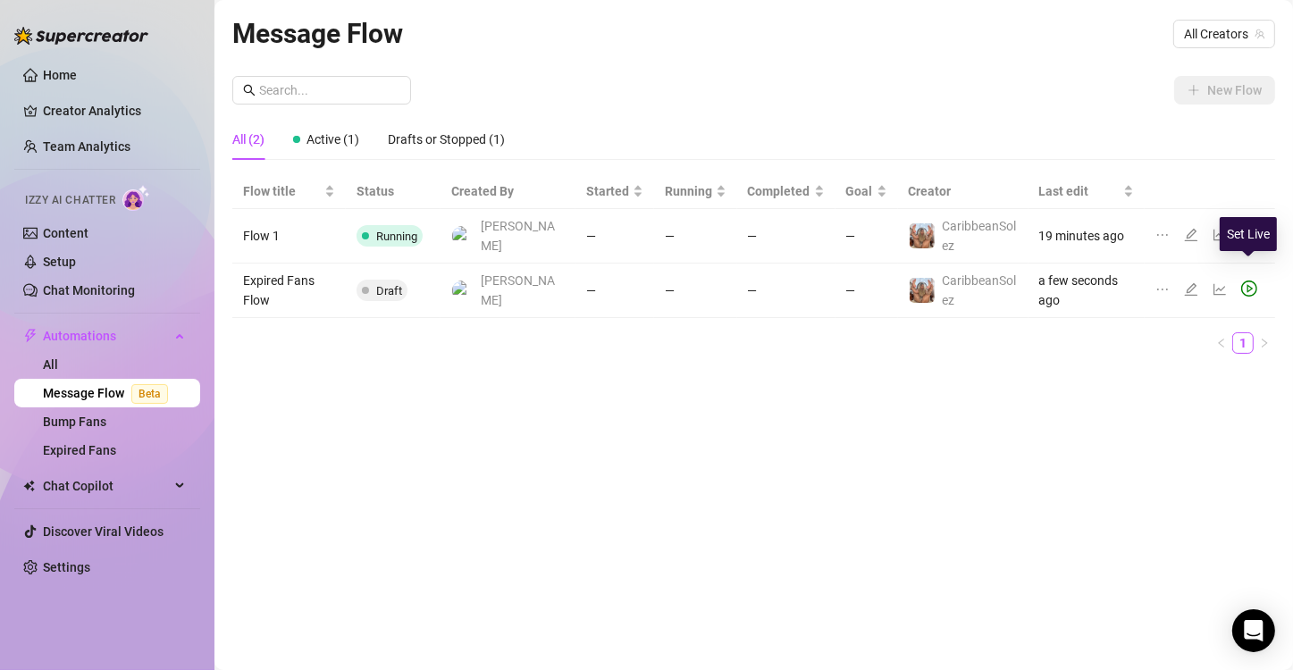
click at [1245, 280] on icon "play-circle" at bounding box center [1249, 288] width 16 height 16
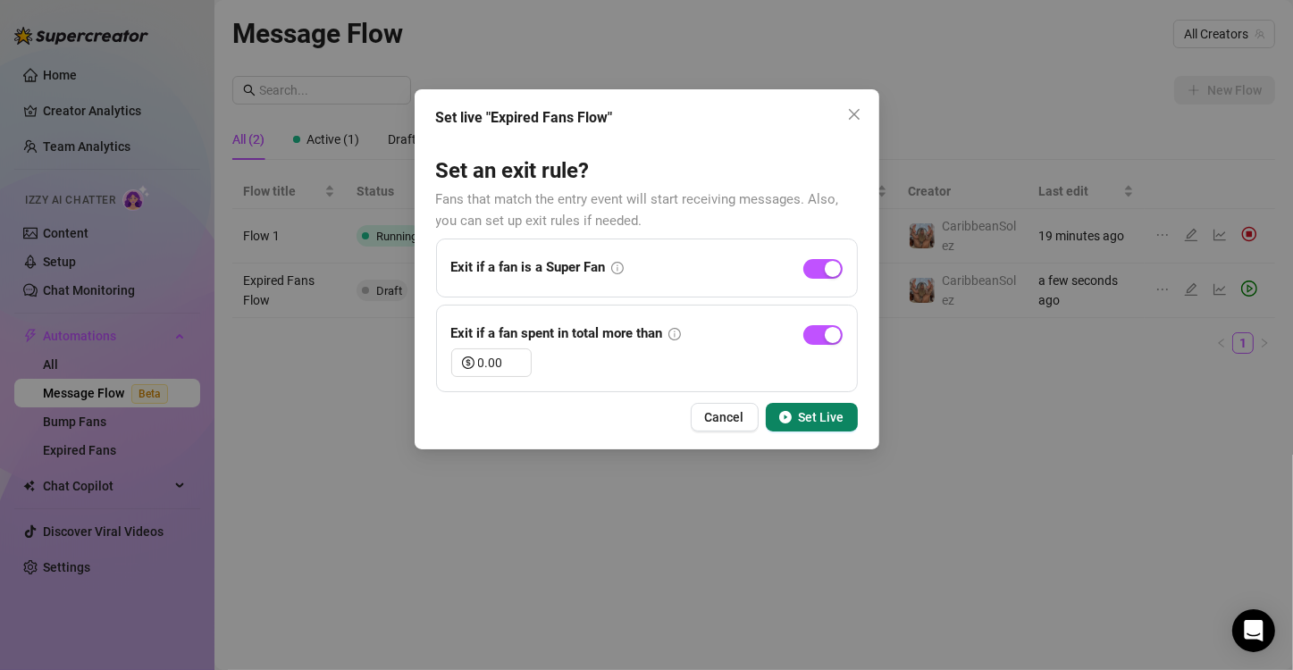
click at [816, 423] on span "Set Live" at bounding box center [822, 417] width 46 height 14
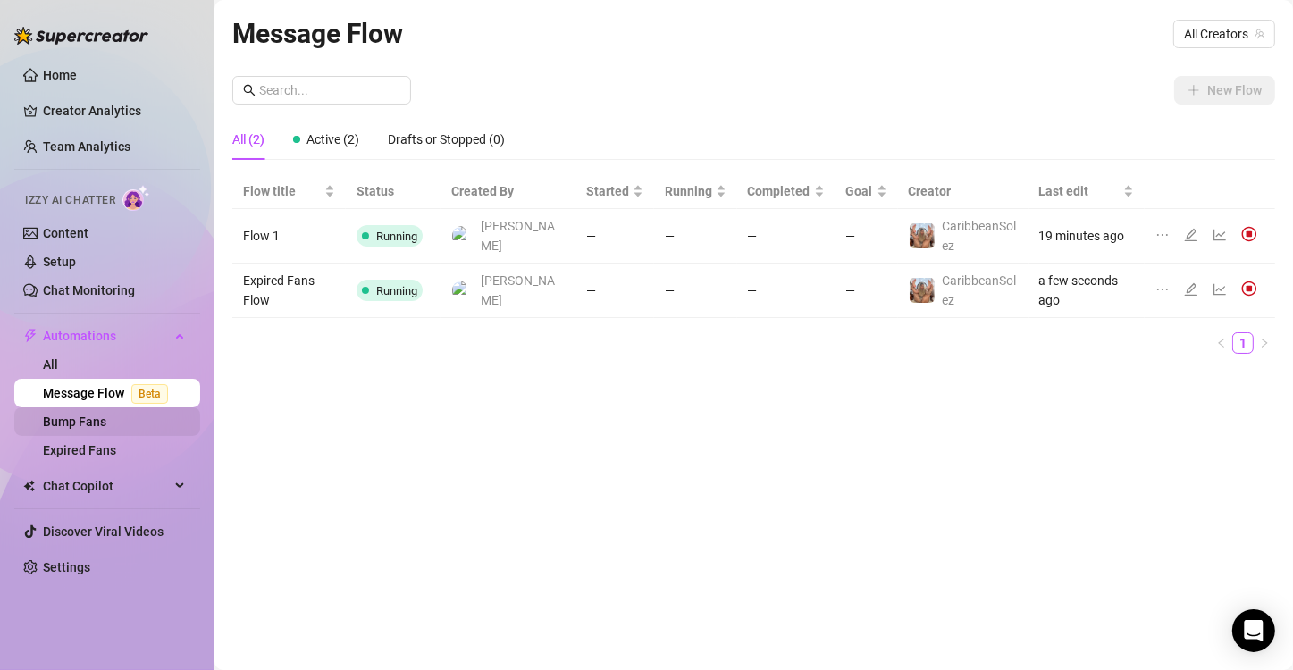
click at [100, 417] on link "Bump Fans" at bounding box center [74, 421] width 63 height 14
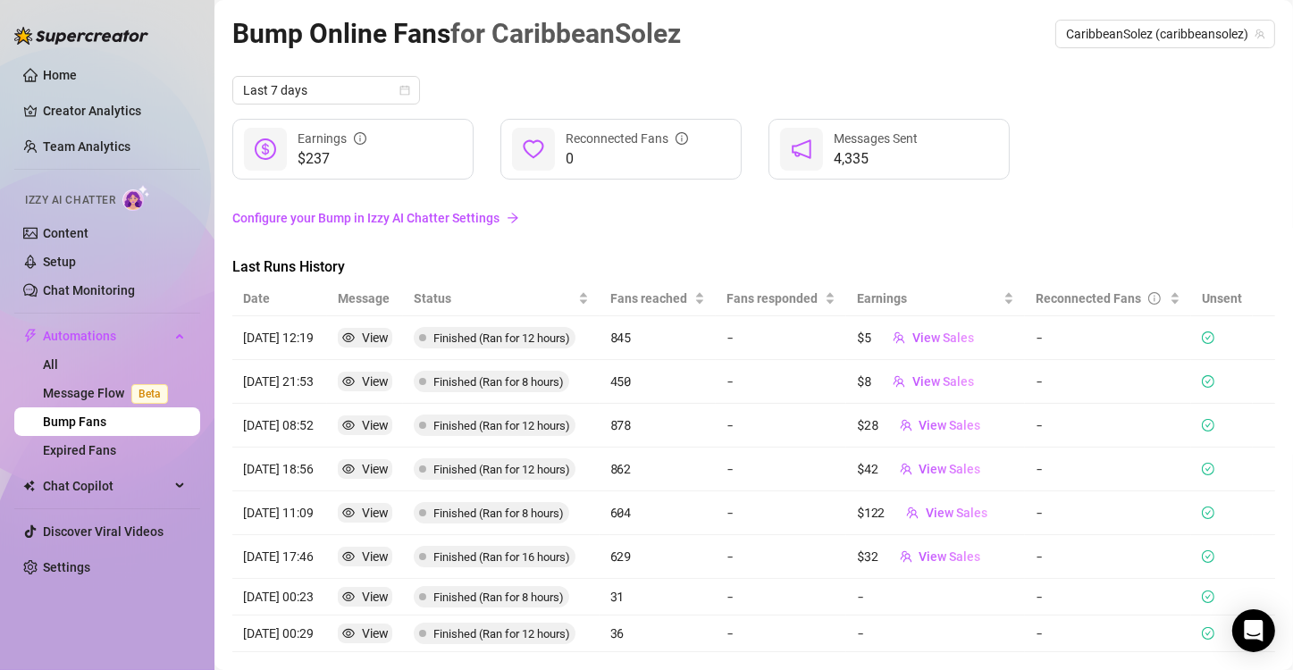
click at [443, 220] on link "Configure your Bump in Izzy AI Chatter Settings" at bounding box center [753, 218] width 1042 height 20
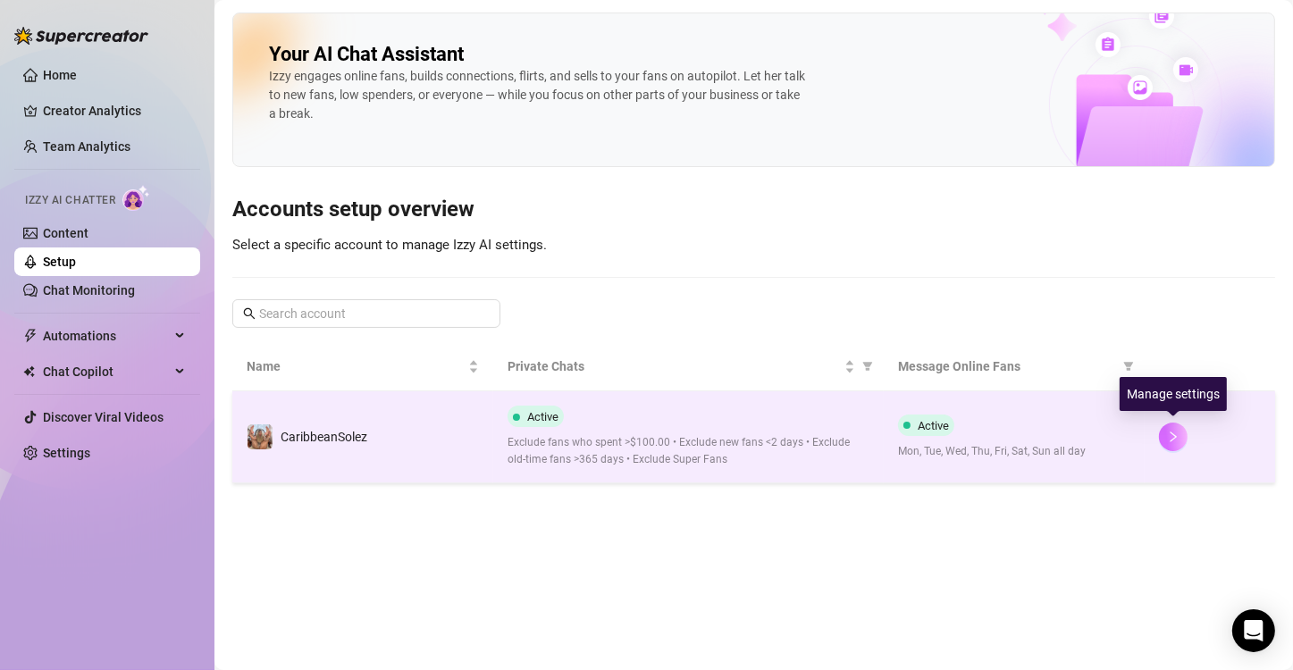
click at [1172, 440] on icon "right" at bounding box center [1173, 437] width 13 height 13
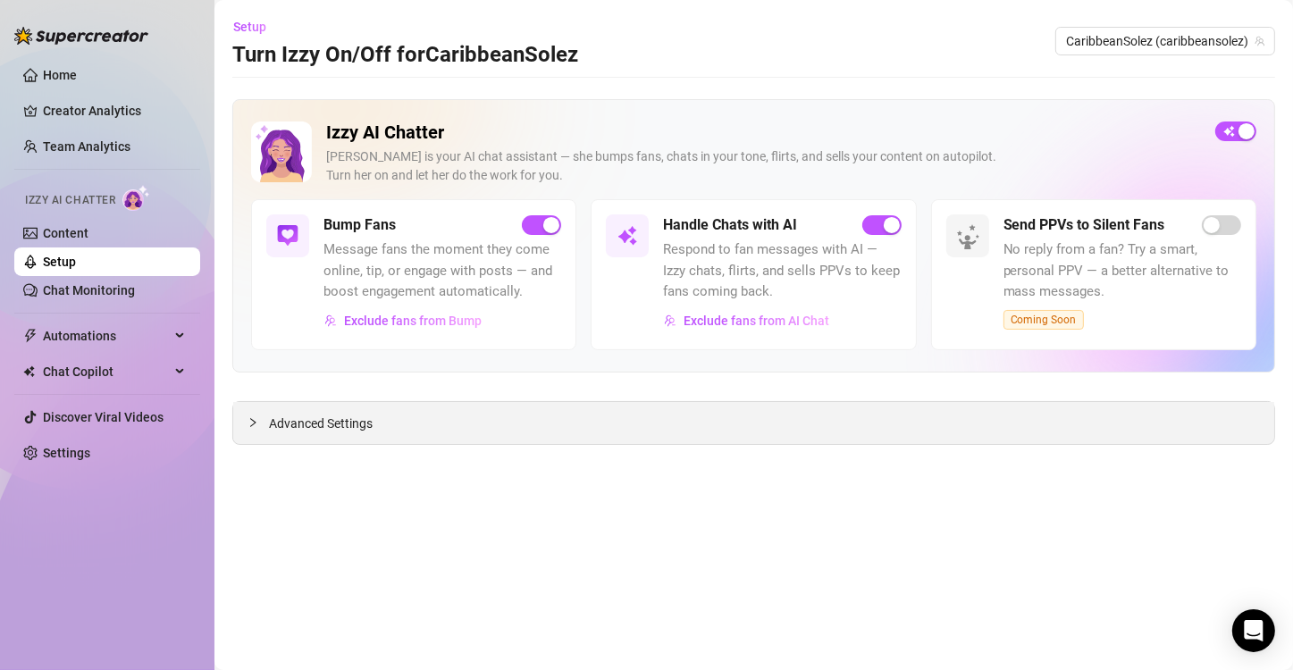
click at [254, 428] on div at bounding box center [257, 423] width 21 height 20
